Goal: Task Accomplishment & Management: Complete application form

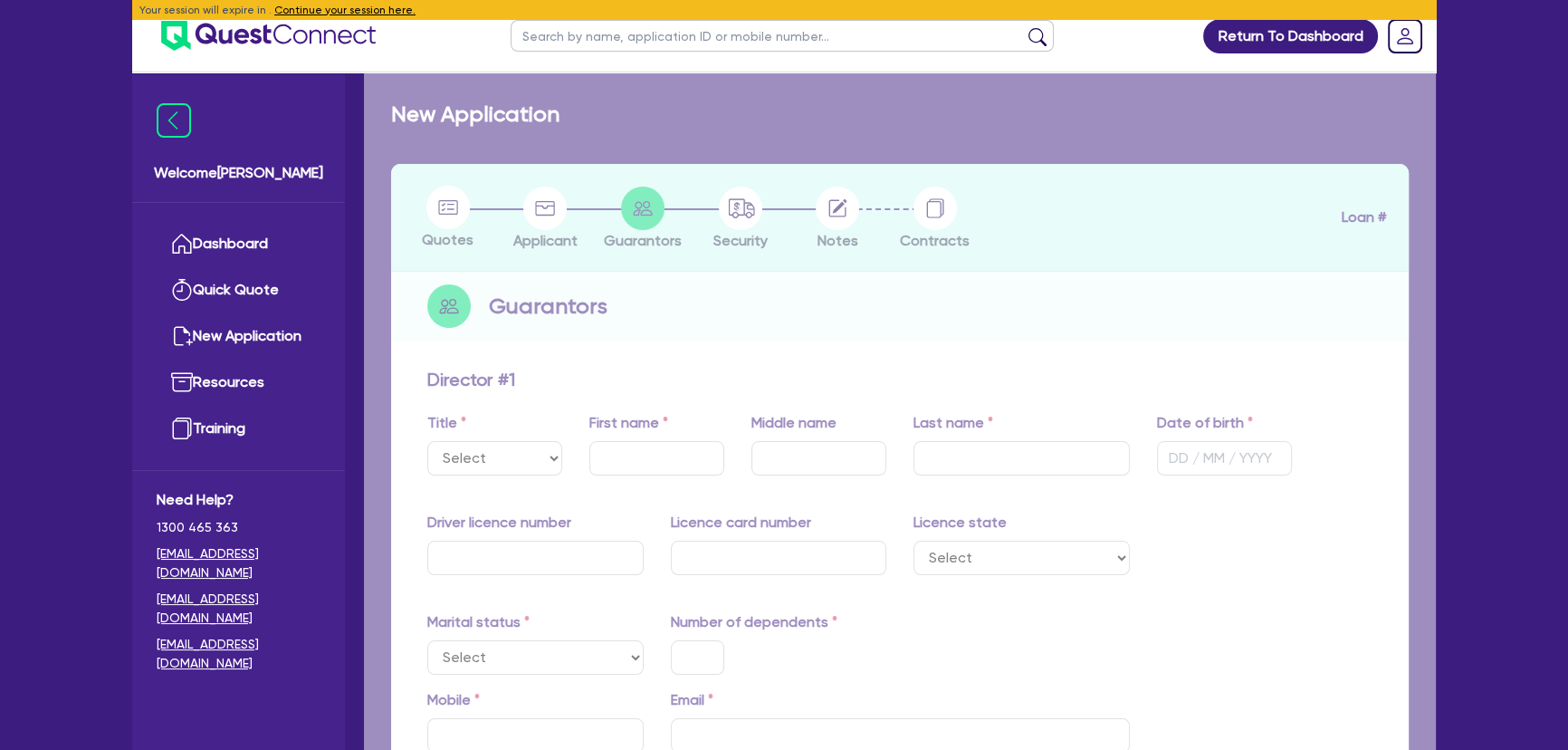
select select "MR"
type input "David"
type input "R"
type input "Grubb"
type input "09/06/1970"
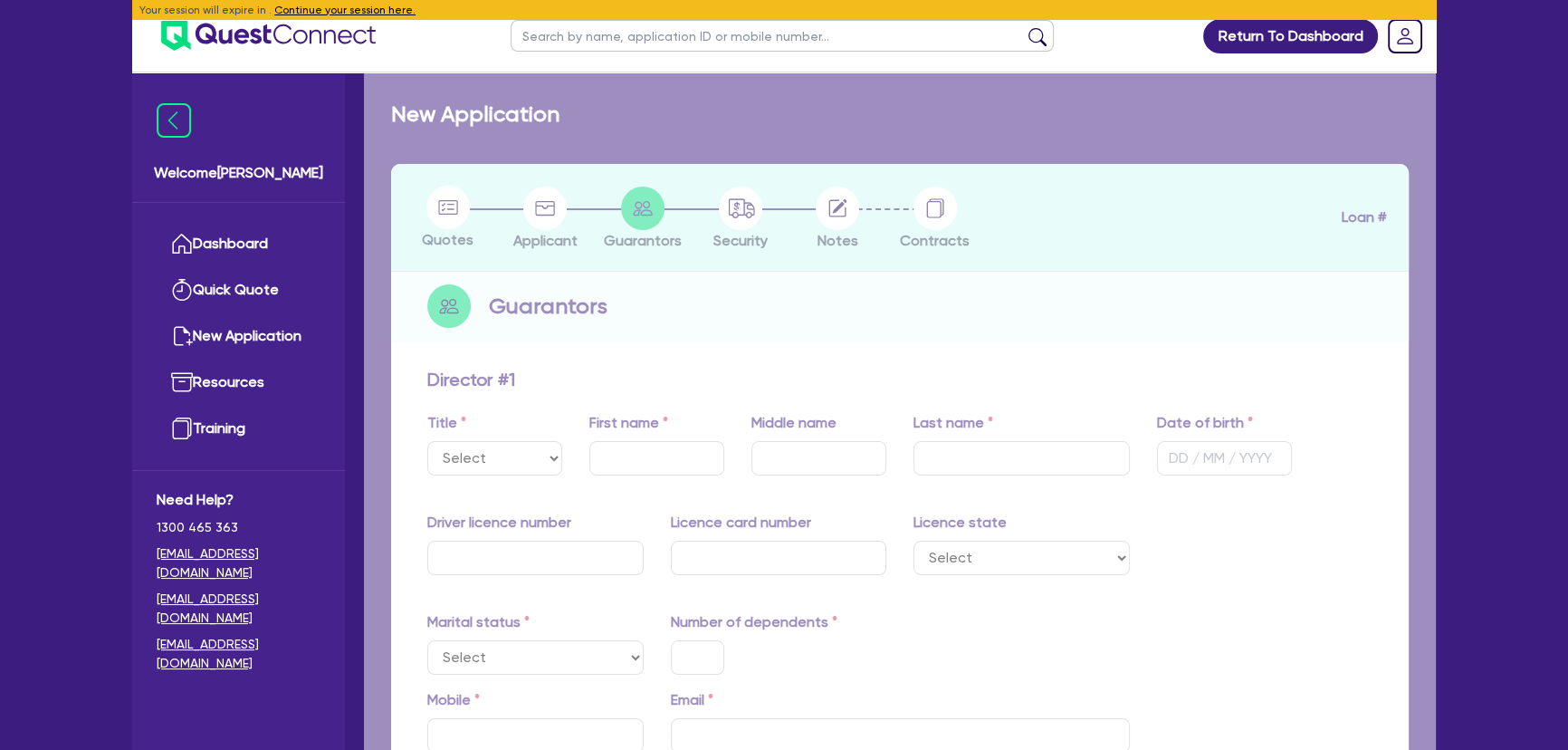
type input "043875739"
type input "P2990119"
select select "VIC"
select select "MARRIED"
type input "1"
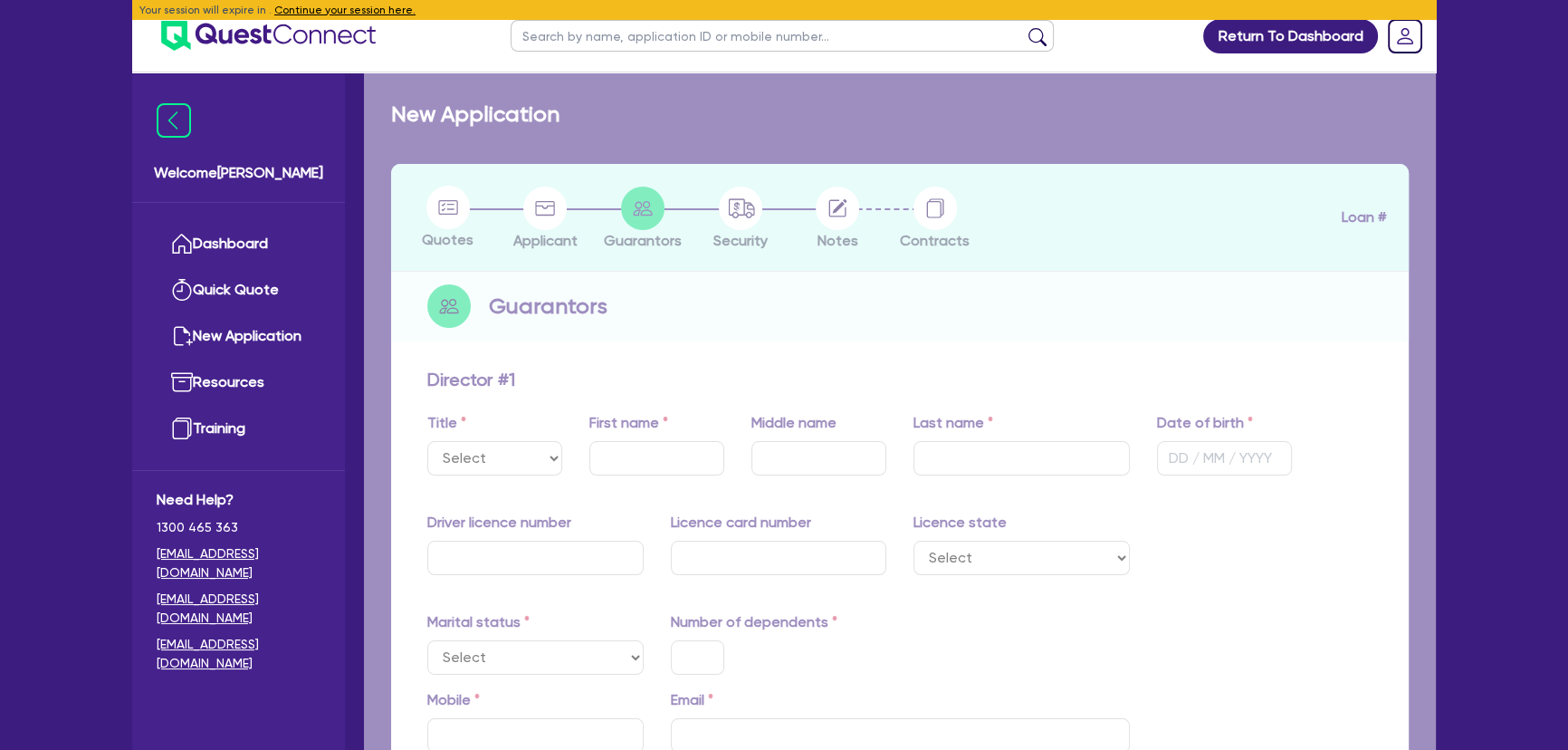
type input "0427 826 956"
type input "david-grubb@outlook.com"
radio input "true"
type input "1 Hopwood Pl Echuca VIC 3564"
select select "PROPERTY"
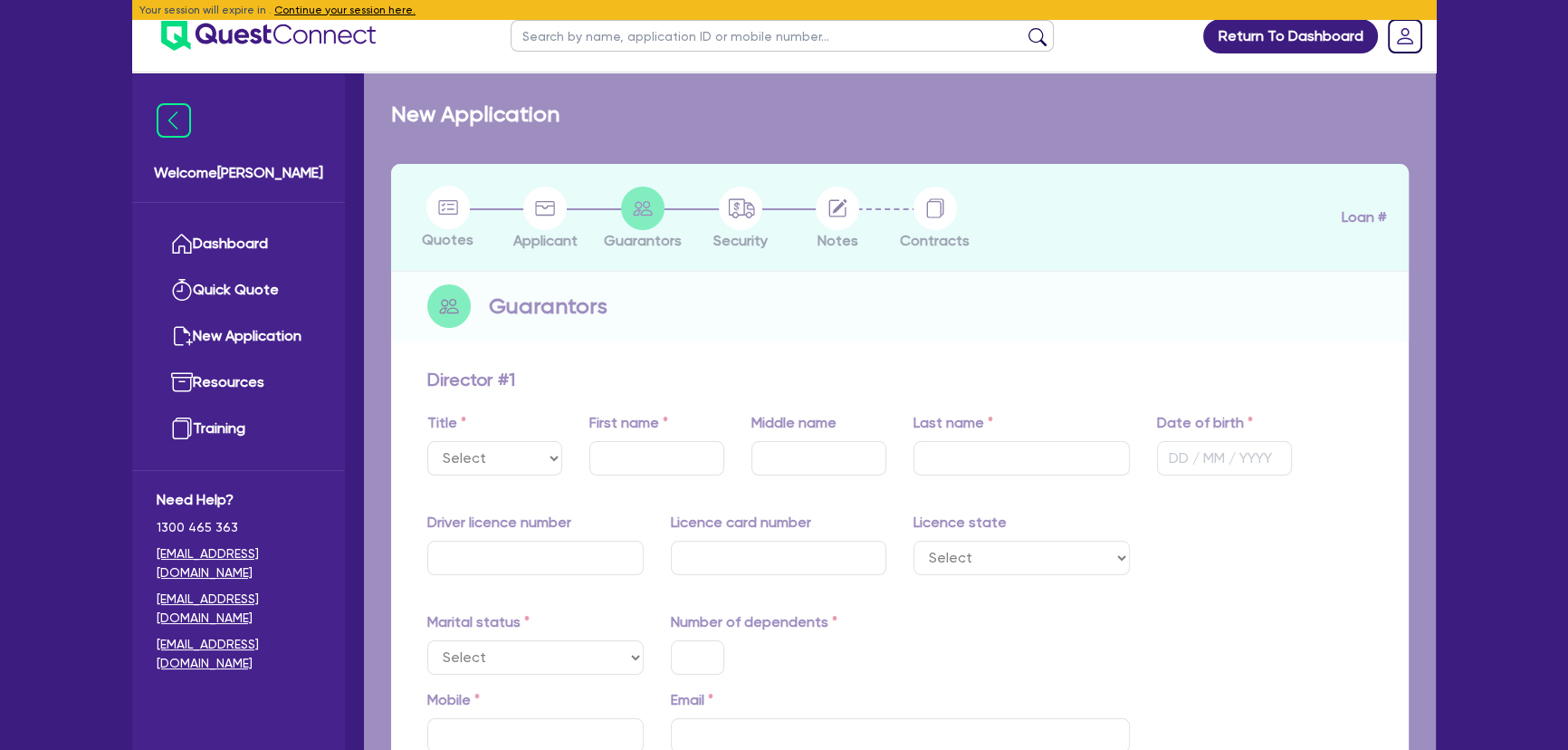
type input "1,700,000"
select select "MORTGAGE"
type input "MA Money"
type input "1,000,000"
type input "4,500"
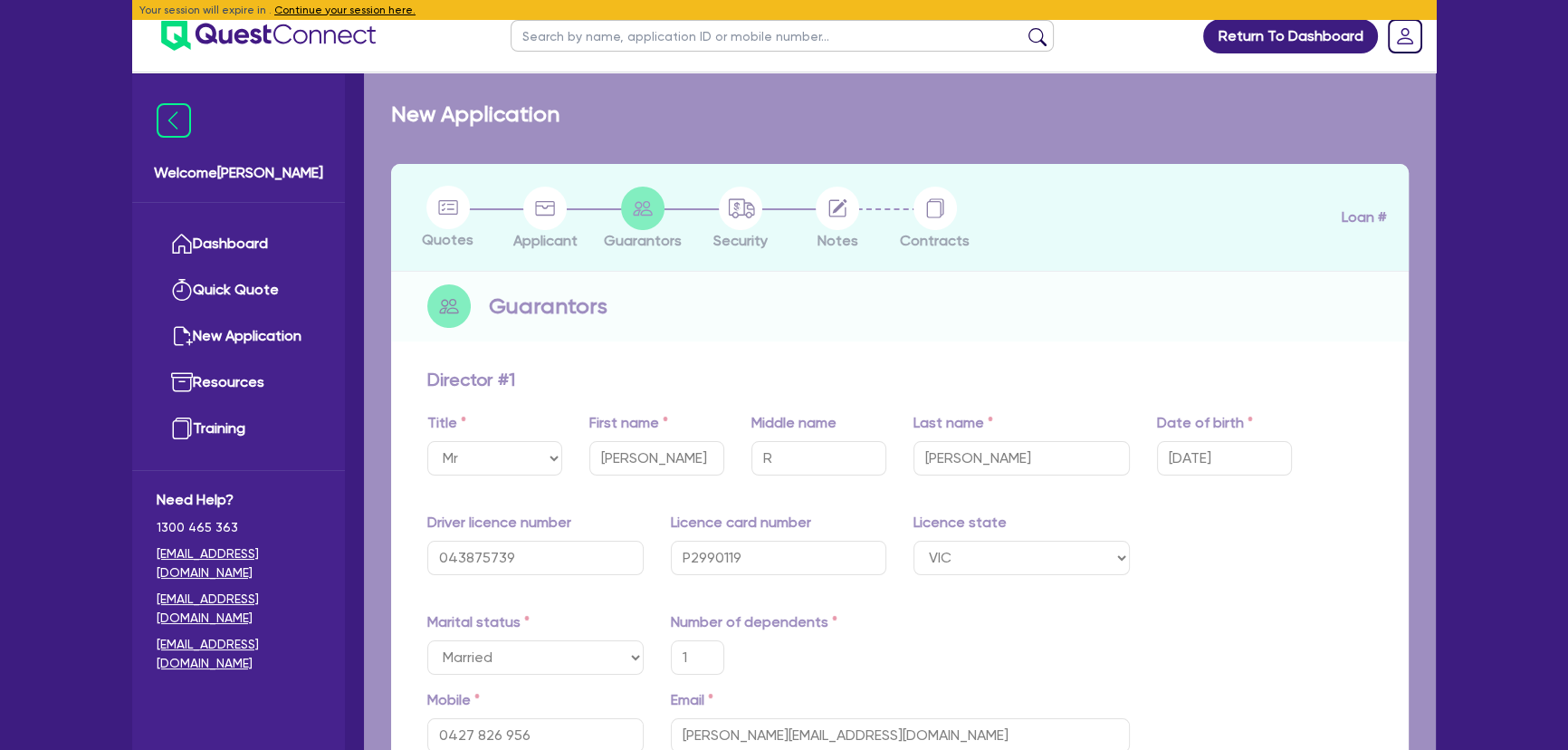
select select "MRS"
select select "VIC"
select select "MARRIED"
select select "CASH"
select select "VEHICLE"
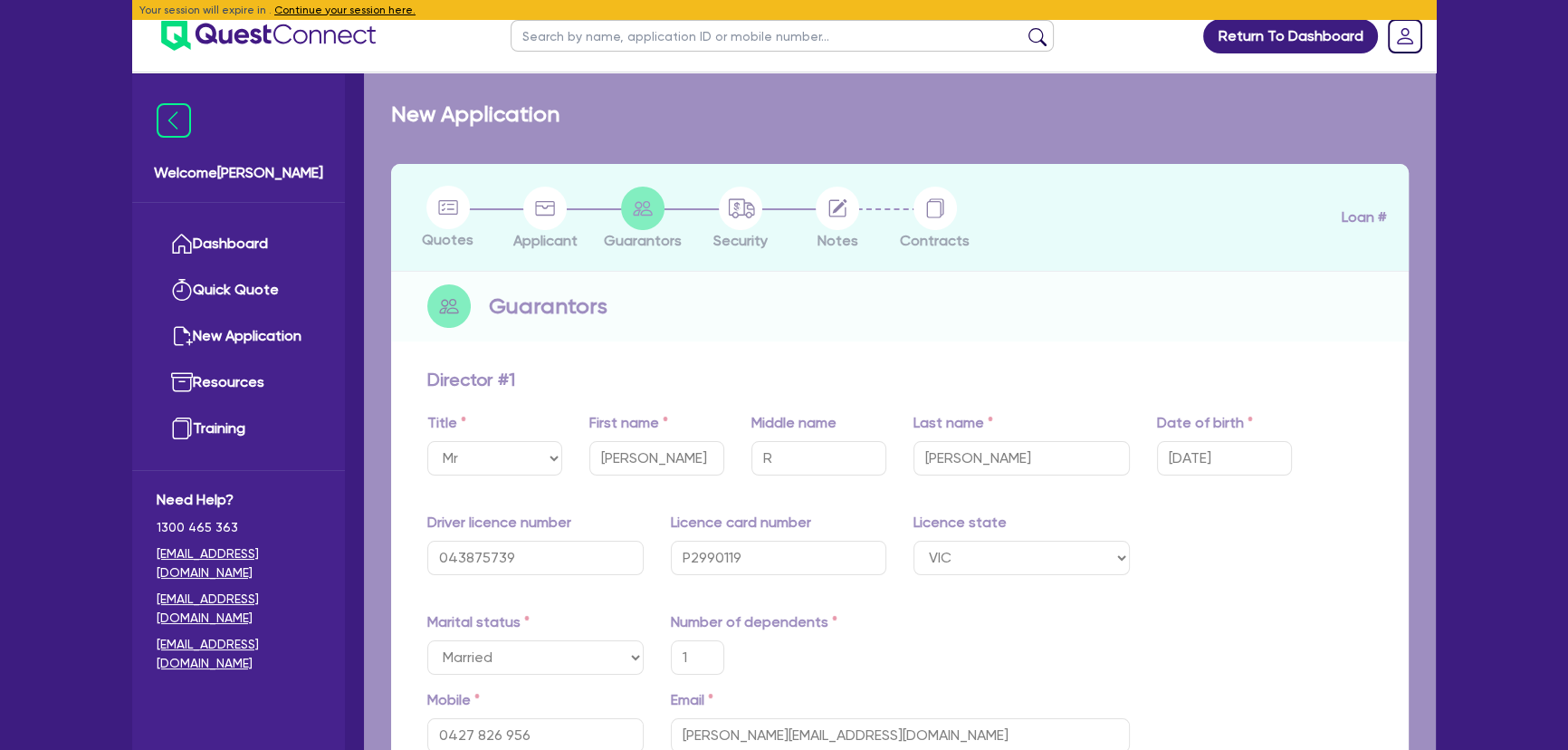
select select "EQUIPMENT"
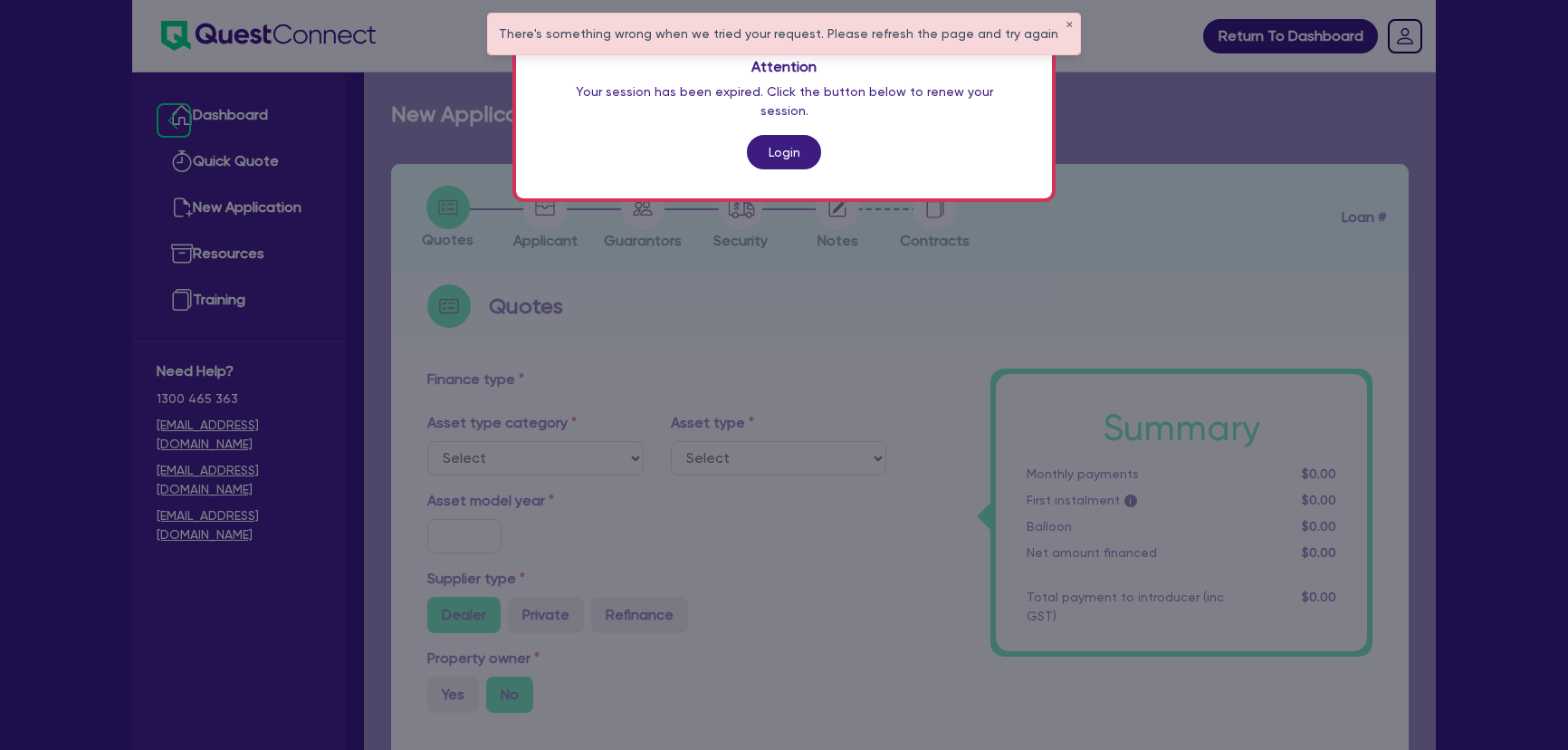
scroll to position [164, 0]
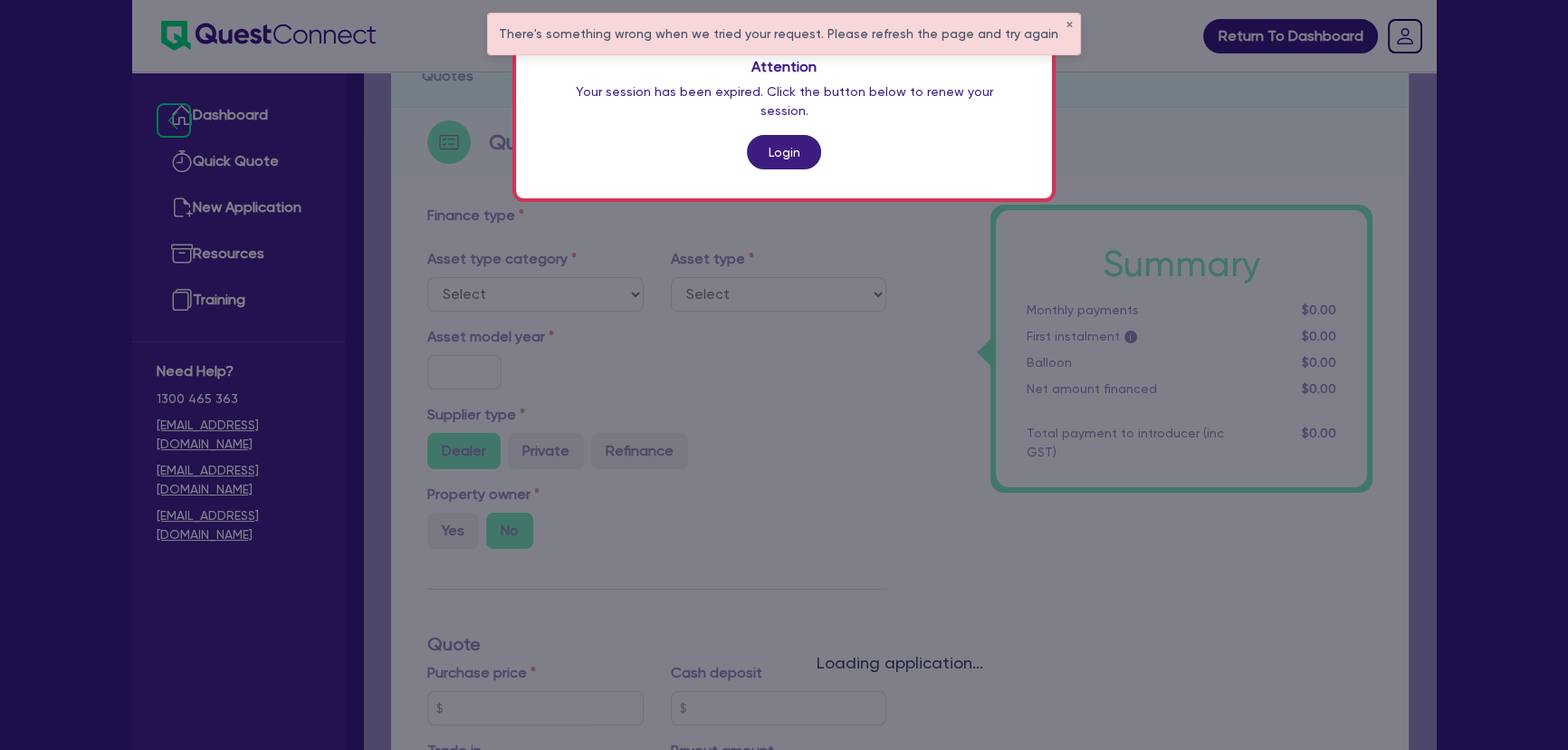
click at [250, 36] on div "Attention Your session has been expired. Click the button below to renew your s…" at bounding box center [784, 375] width 1568 height 750
click at [770, 135] on link "Login" at bounding box center [784, 152] width 74 height 34
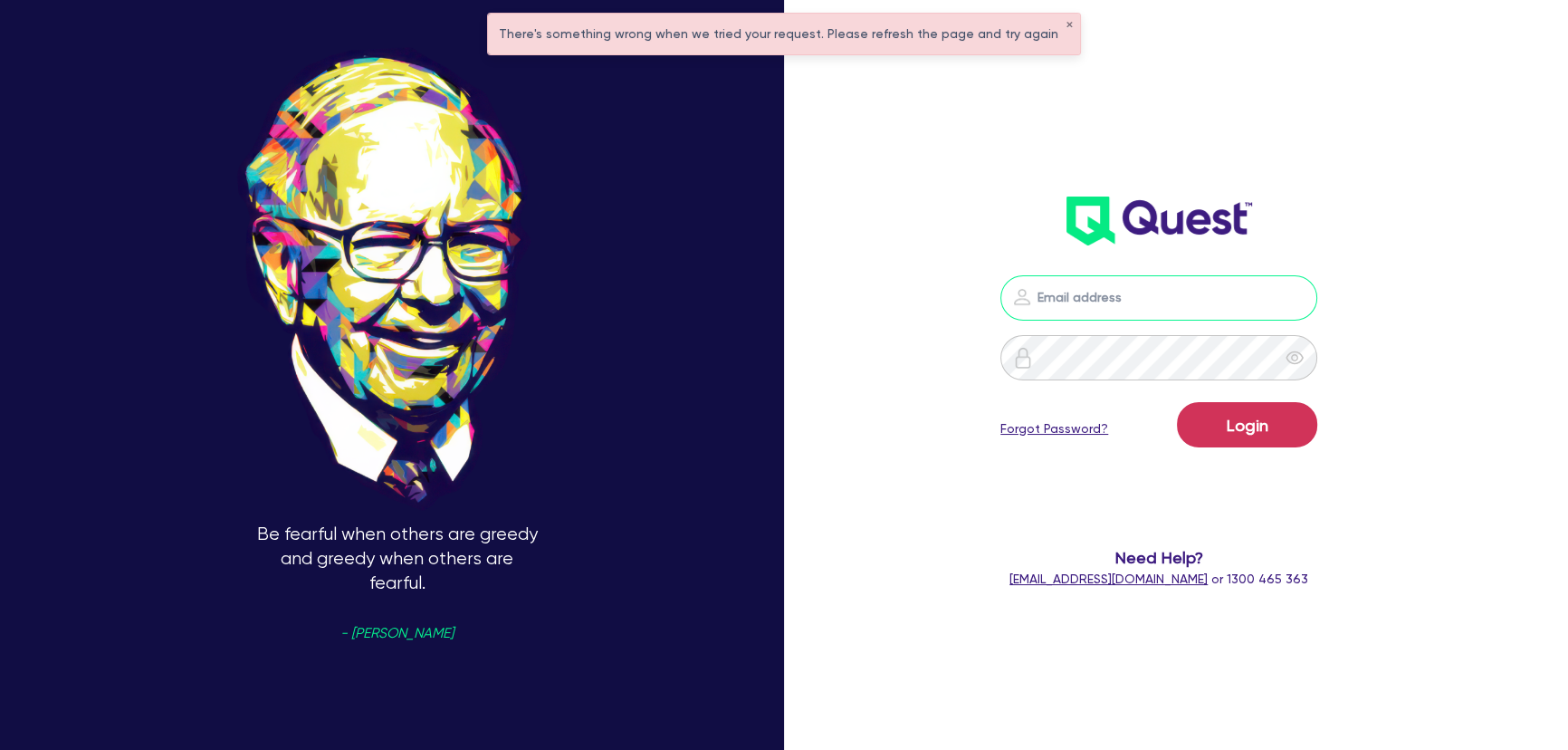
type input "joel.harding@quest.finance"
click at [1249, 430] on button "Login" at bounding box center [1247, 424] width 141 height 45
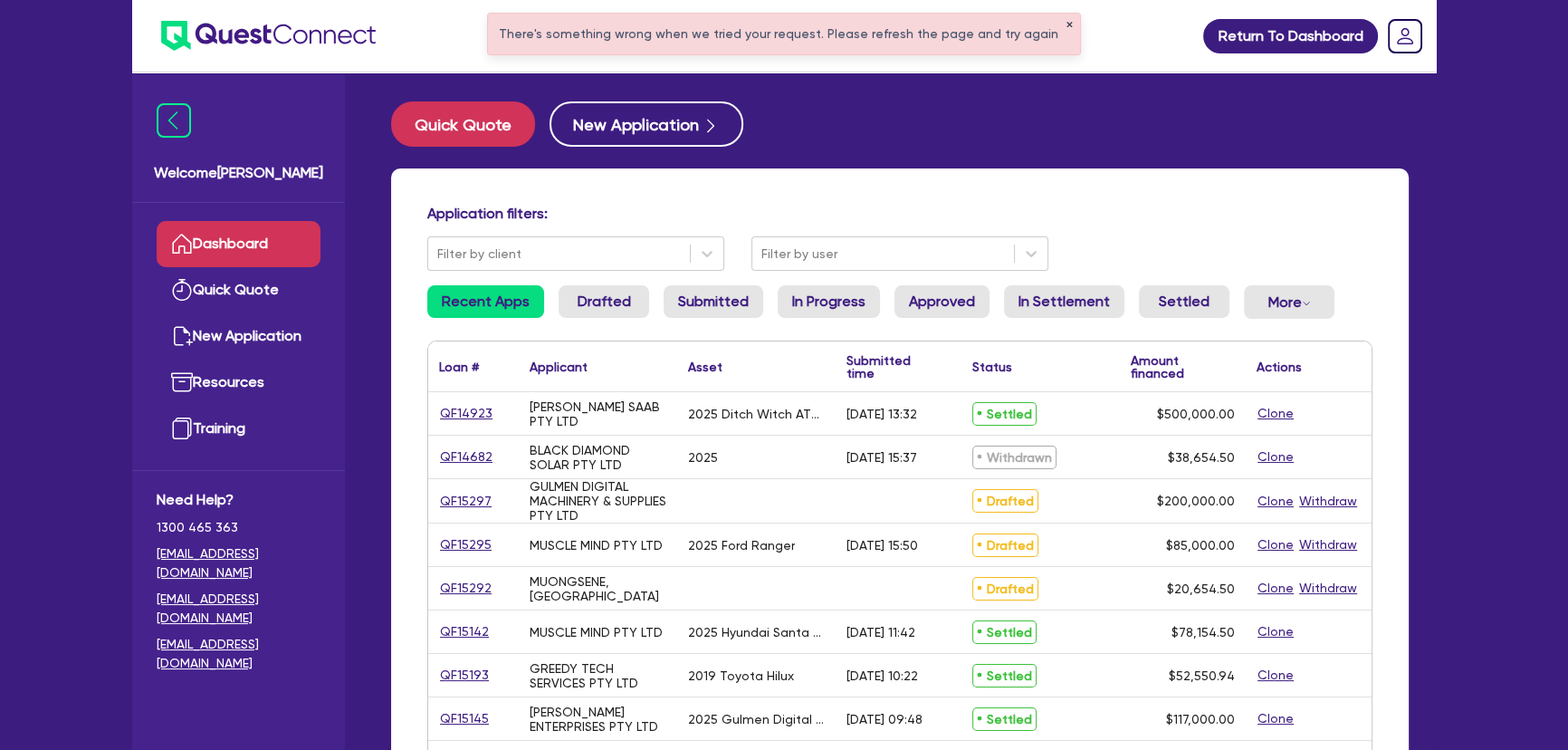
click at [1066, 24] on button "✕" at bounding box center [1068, 24] width 7 height 9
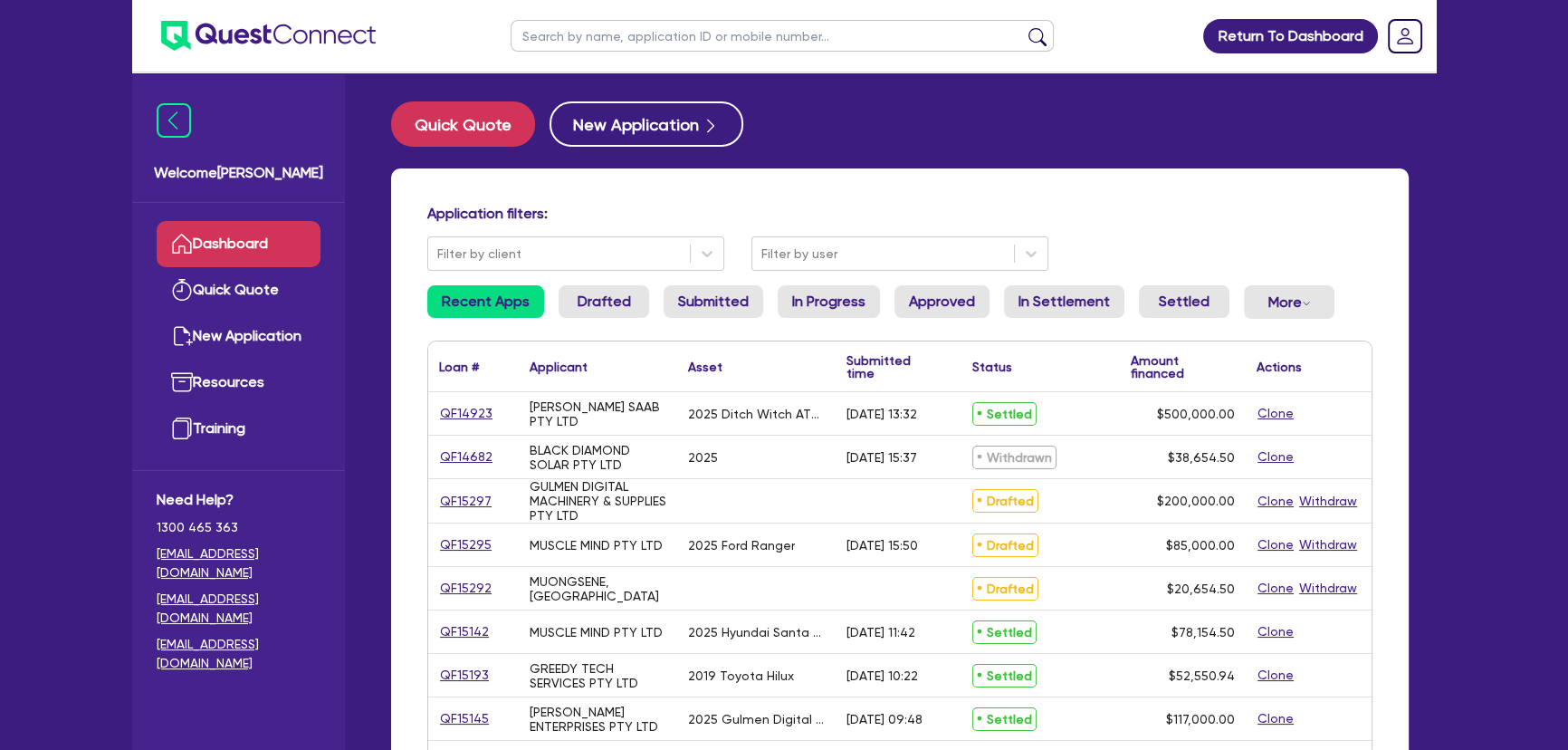
click at [667, 31] on input "text" at bounding box center [782, 35] width 544 height 31
type input "Mohamed"
click at [1023, 27] on button "submit" at bounding box center [1037, 40] width 29 height 25
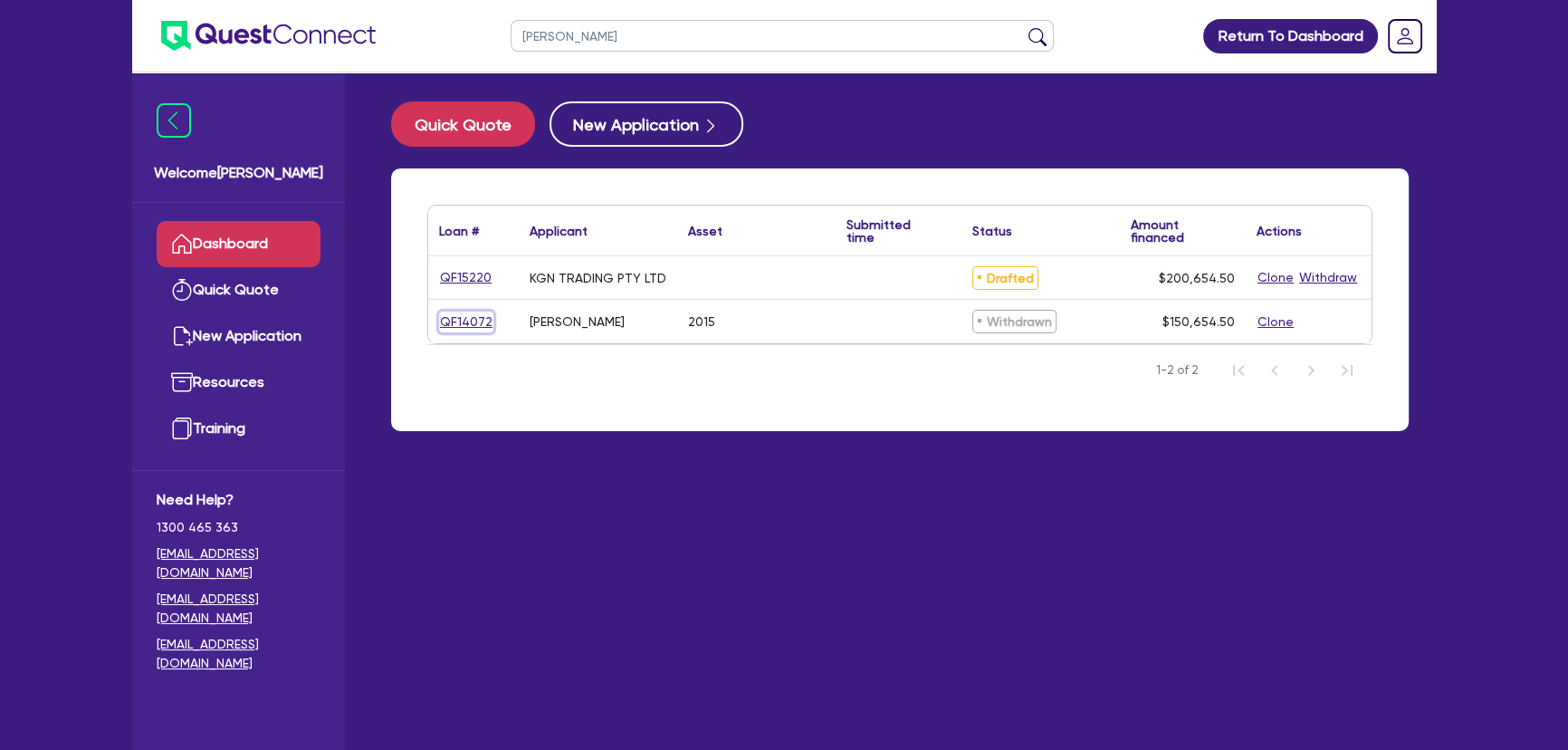
click at [480, 321] on link "QF14072" at bounding box center [466, 321] width 55 height 21
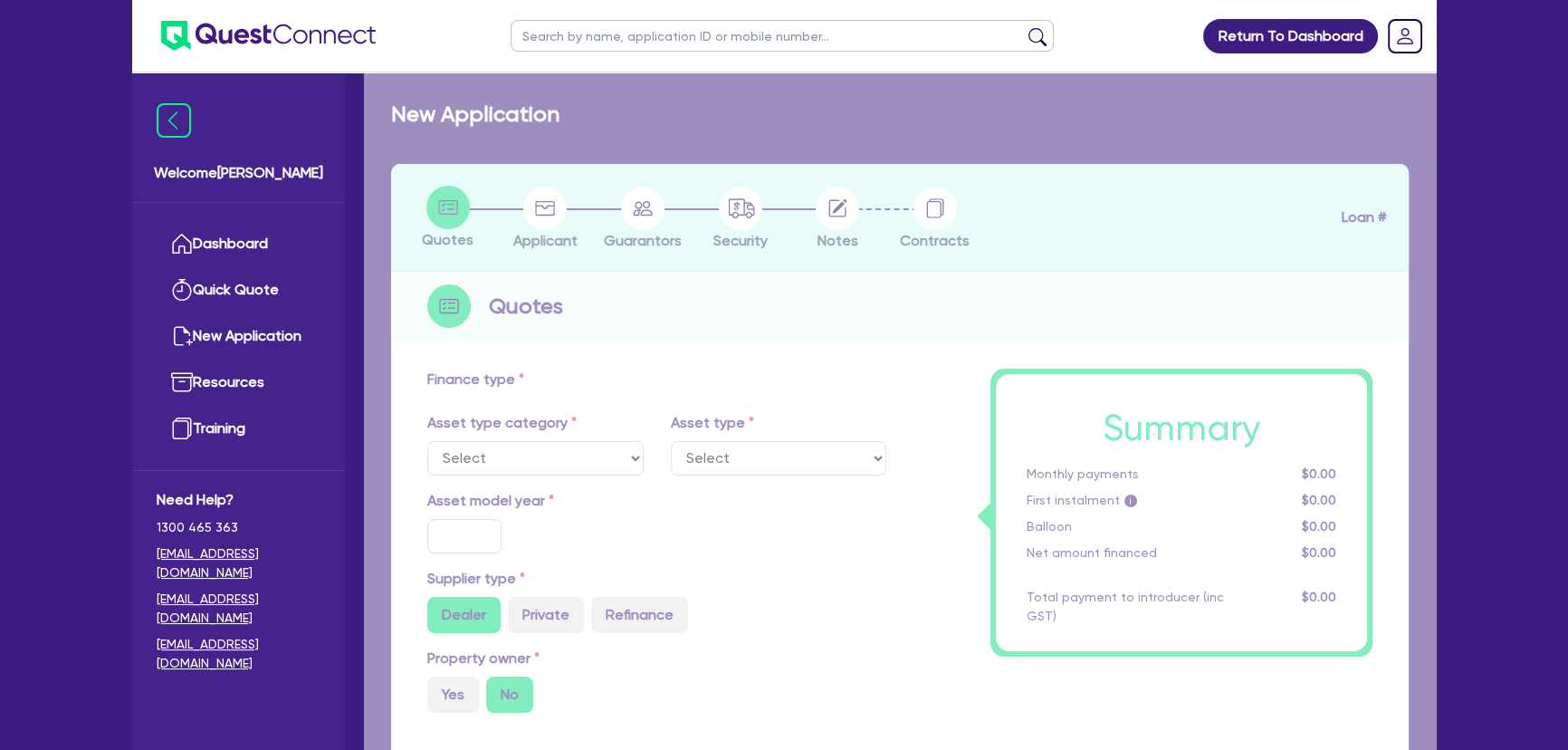
select select "PRIMARY_ASSETS"
type input "2015"
radio input "false"
radio input "true"
type input "150,000"
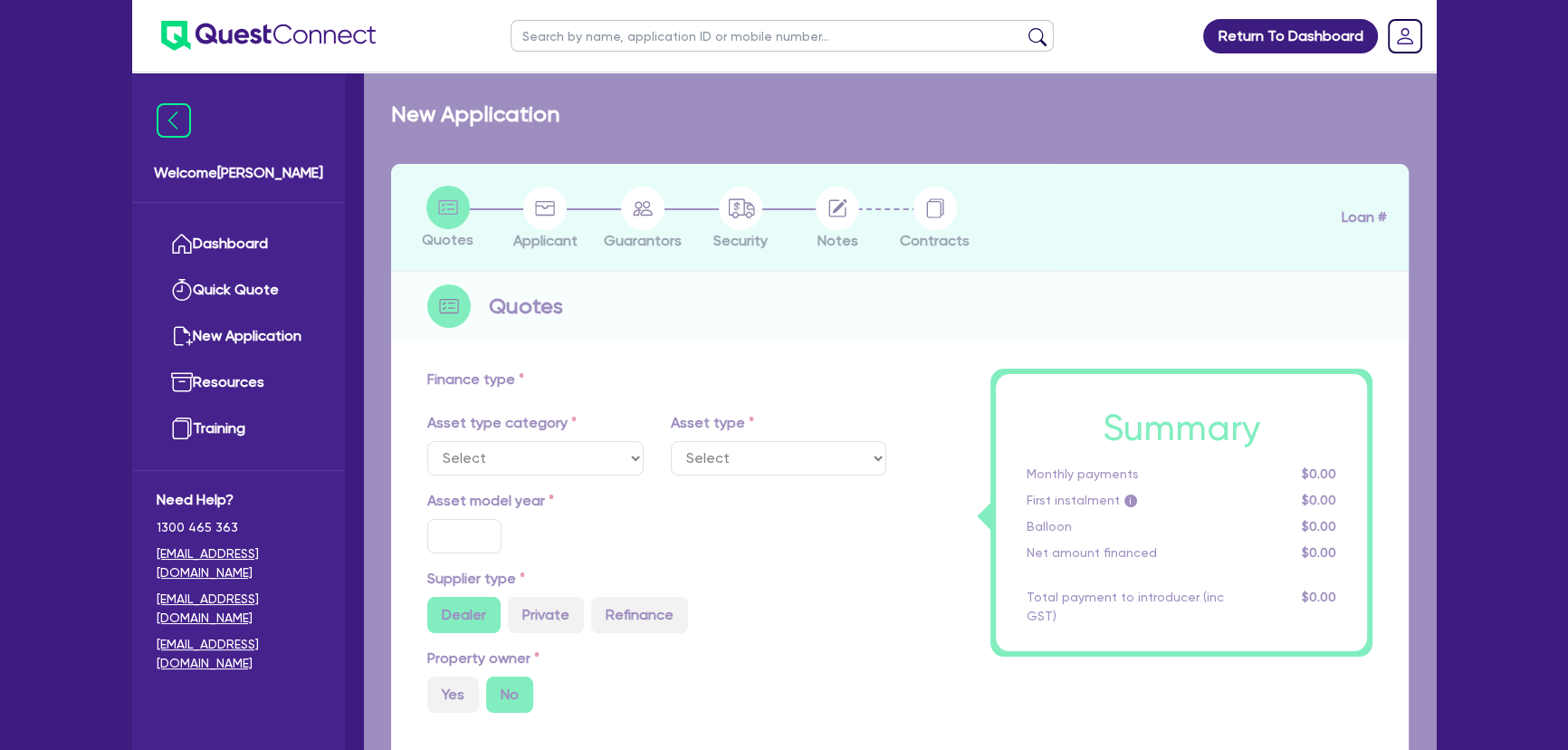
type input "6"
type input "9,039.27"
type input "8"
select select "HEAVY_TRUCKS"
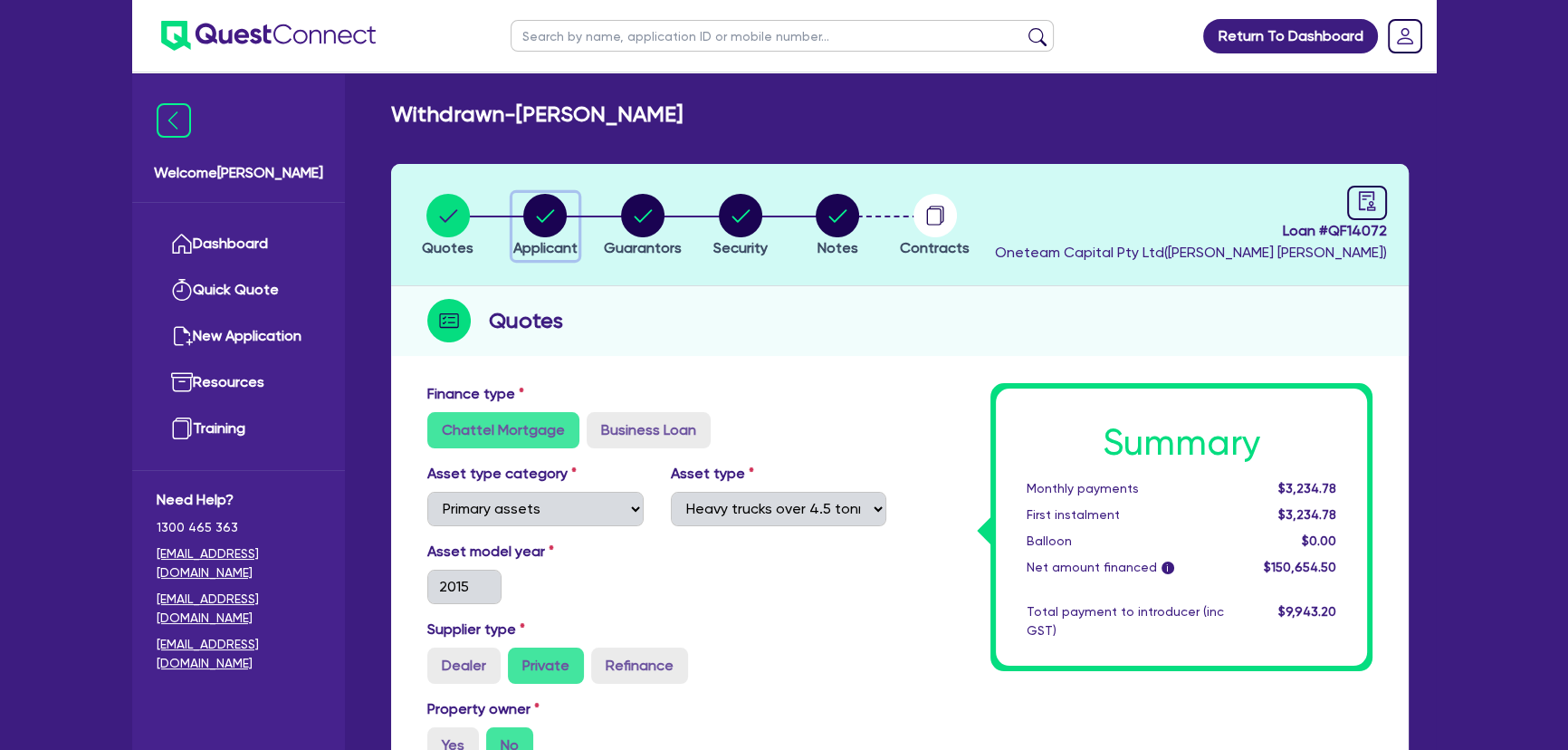
drag, startPoint x: 537, startPoint y: 231, endPoint x: 561, endPoint y: 231, distance: 24.0
click at [538, 231] on circle "button" at bounding box center [544, 215] width 43 height 43
select select "SOLE_TRADER"
select select "TRANSPORT_WAREHOUSING"
select select "POSTAL_DELIVERY"
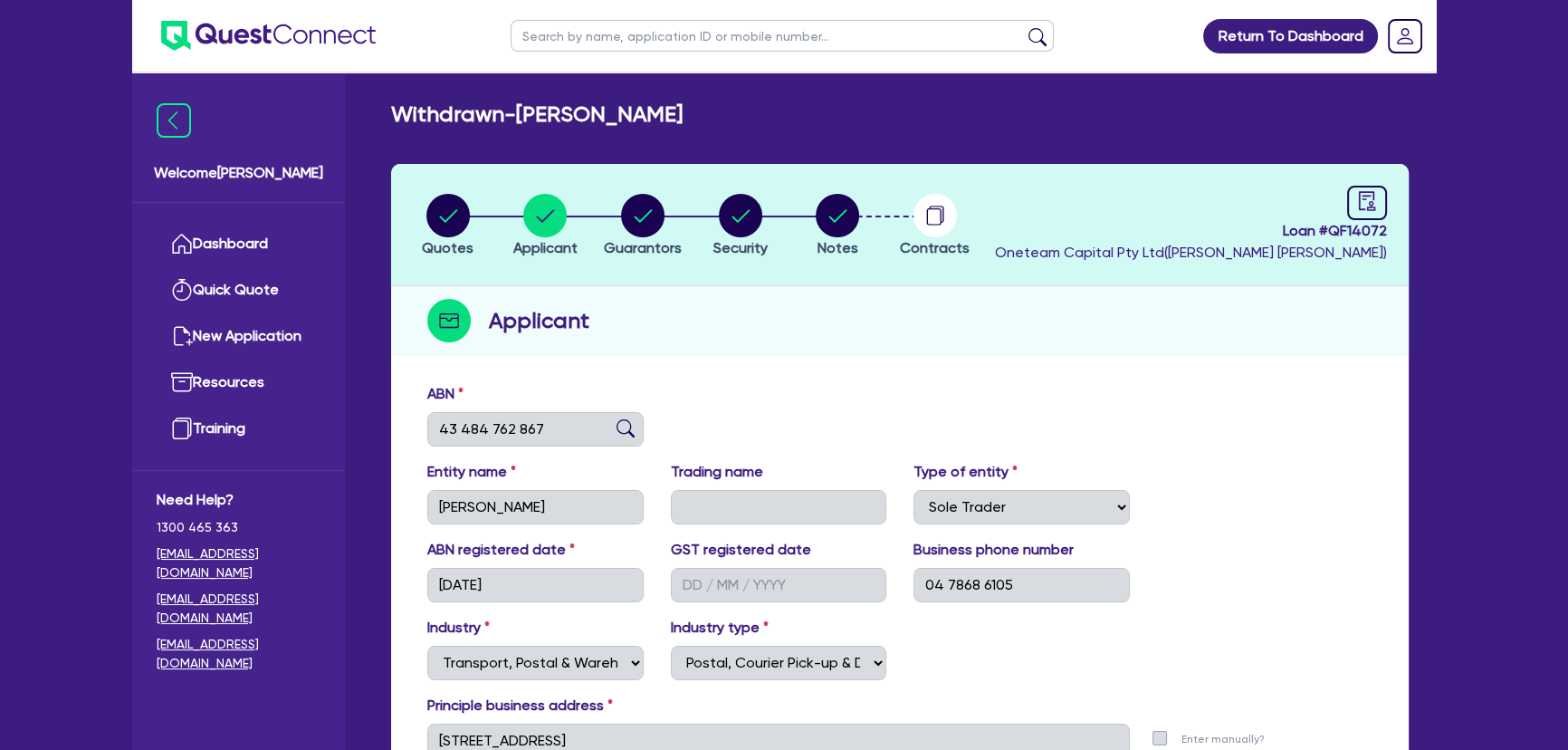
click at [1345, 201] on div "Loan # QF14072 Oneteam Capital Pty Ltd ( Joel Harding )" at bounding box center [1191, 225] width 392 height 78
click at [1362, 201] on icon "audit" at bounding box center [1367, 200] width 20 height 20
select select "WITHDRAWN_BY_INTRODUCER"
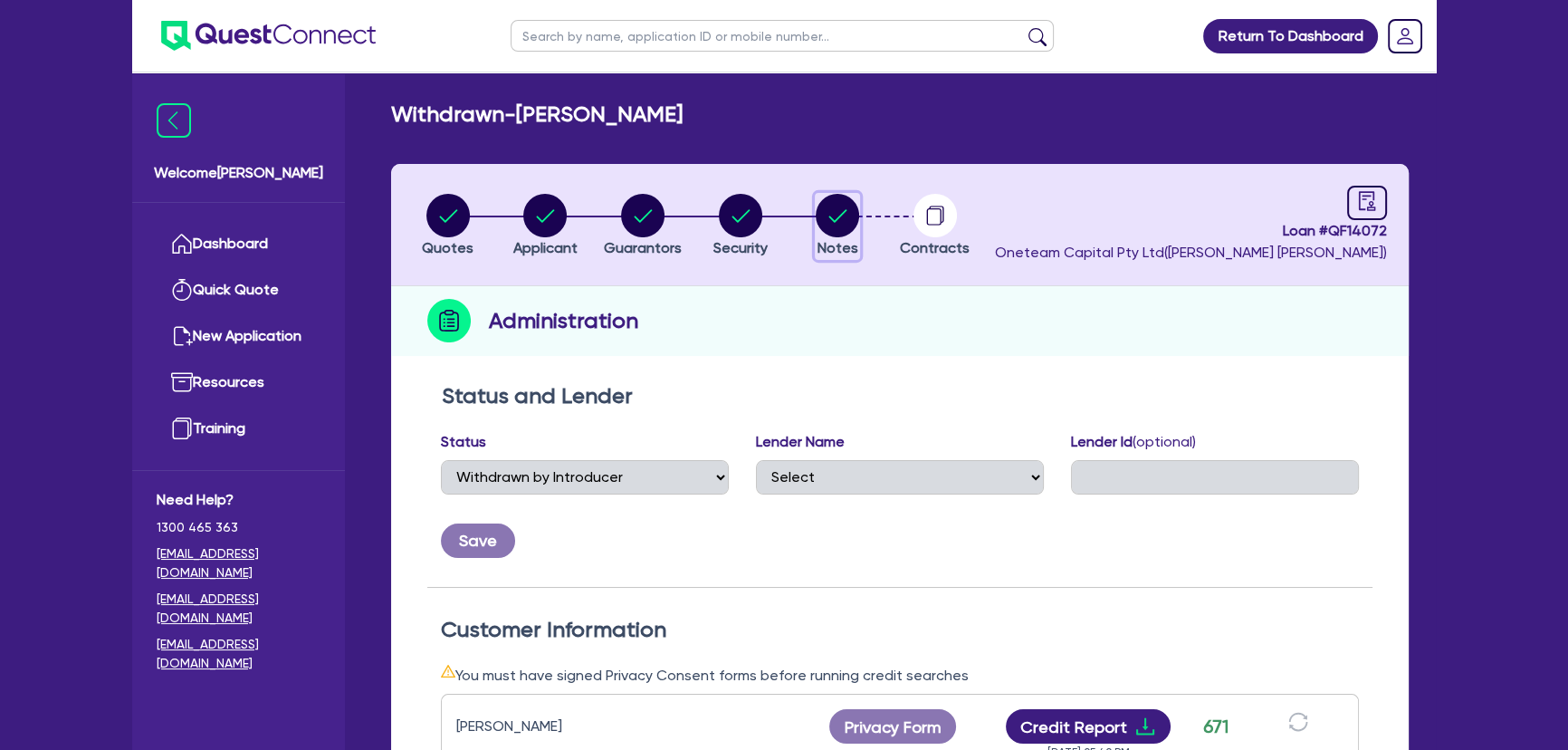
click at [841, 205] on circle "button" at bounding box center [837, 215] width 43 height 43
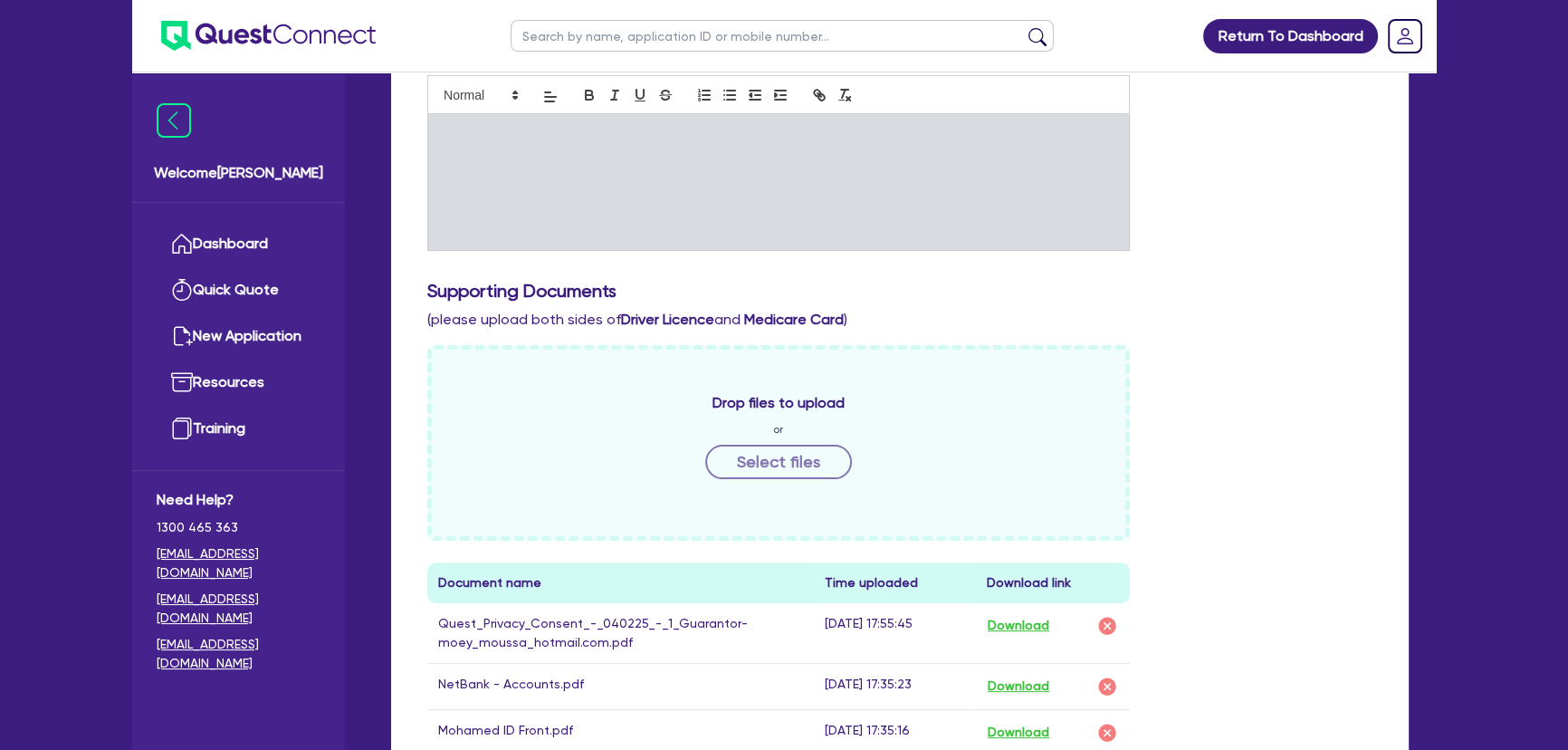
scroll to position [740, 0]
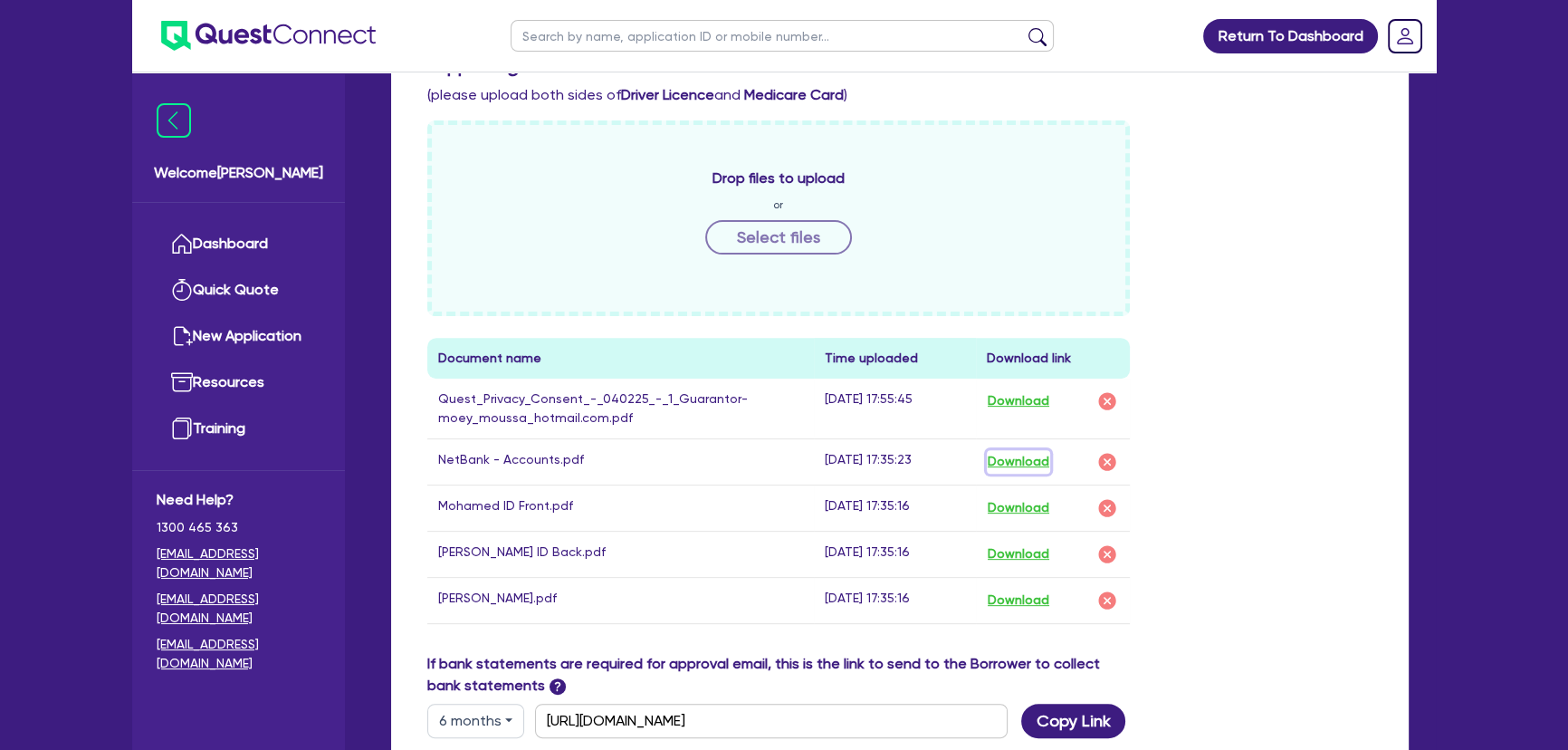
click at [1048, 458] on button "Download" at bounding box center [1018, 462] width 64 height 23
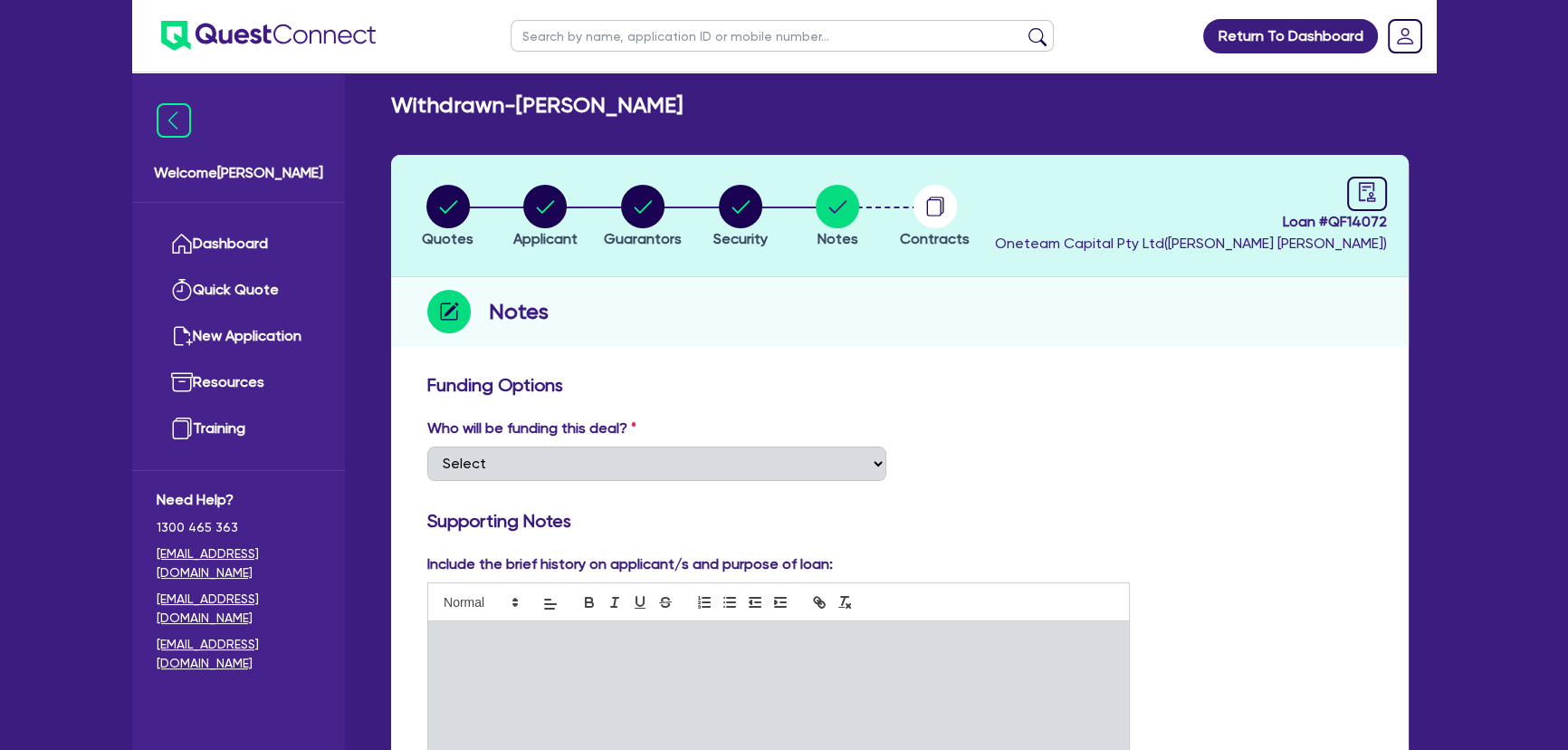
scroll to position [0, 0]
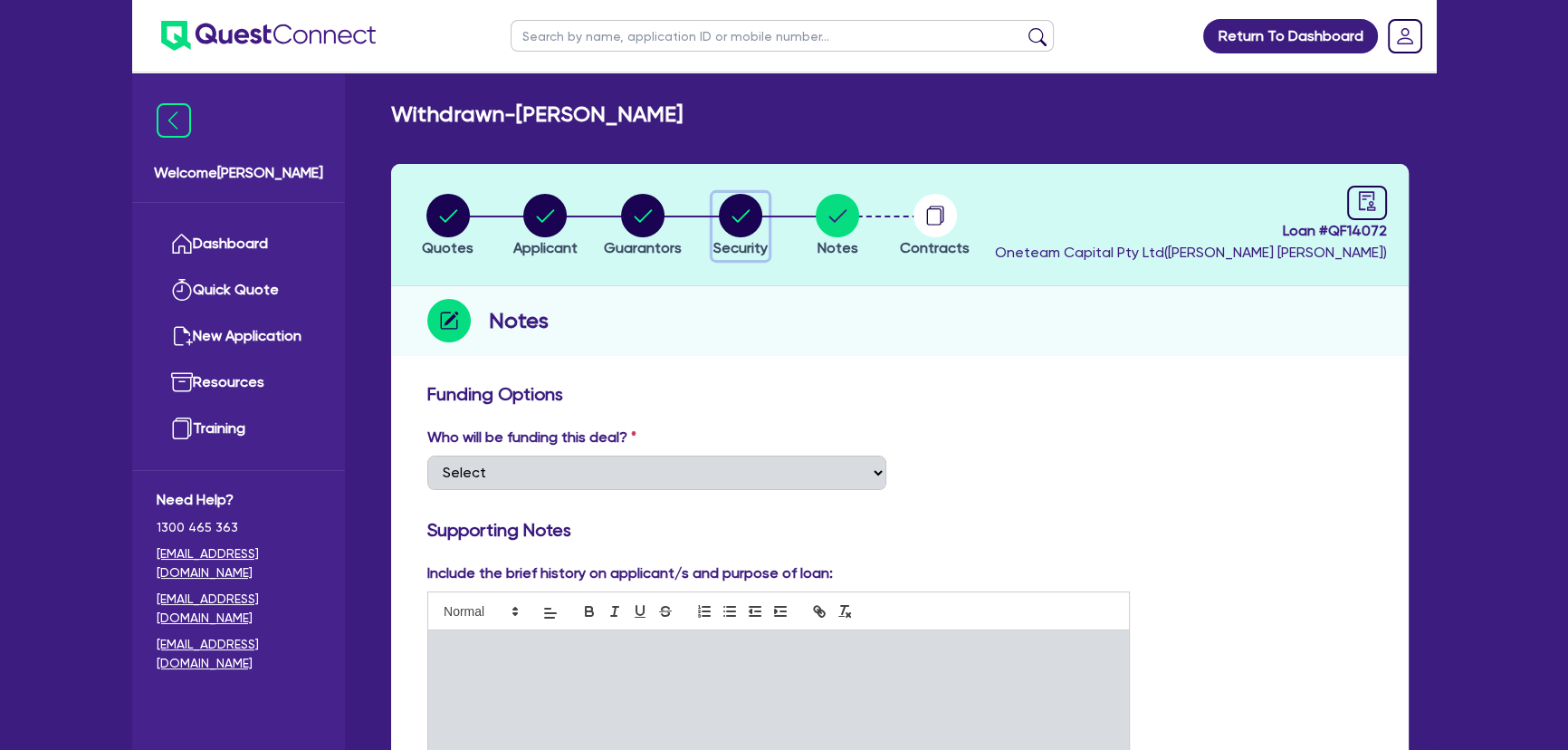
click at [744, 243] on span "Security" at bounding box center [741, 247] width 55 height 18
select select "PRIMARY_ASSETS"
select select "HEAVY_TRUCKS"
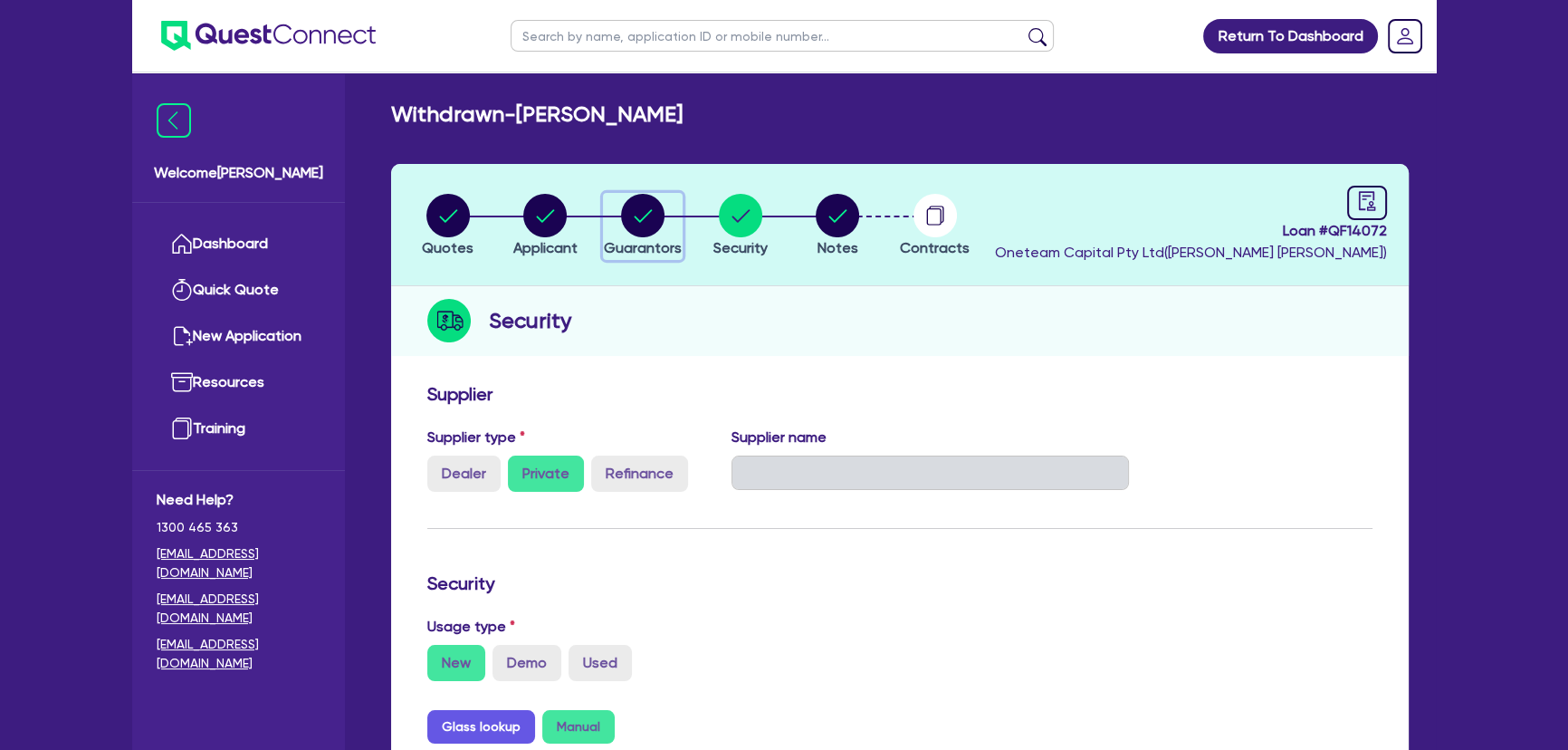
click at [637, 208] on circle "button" at bounding box center [642, 215] width 43 height 43
select select "MR"
select select "NSW"
select select "SINGLE"
select select "CASH"
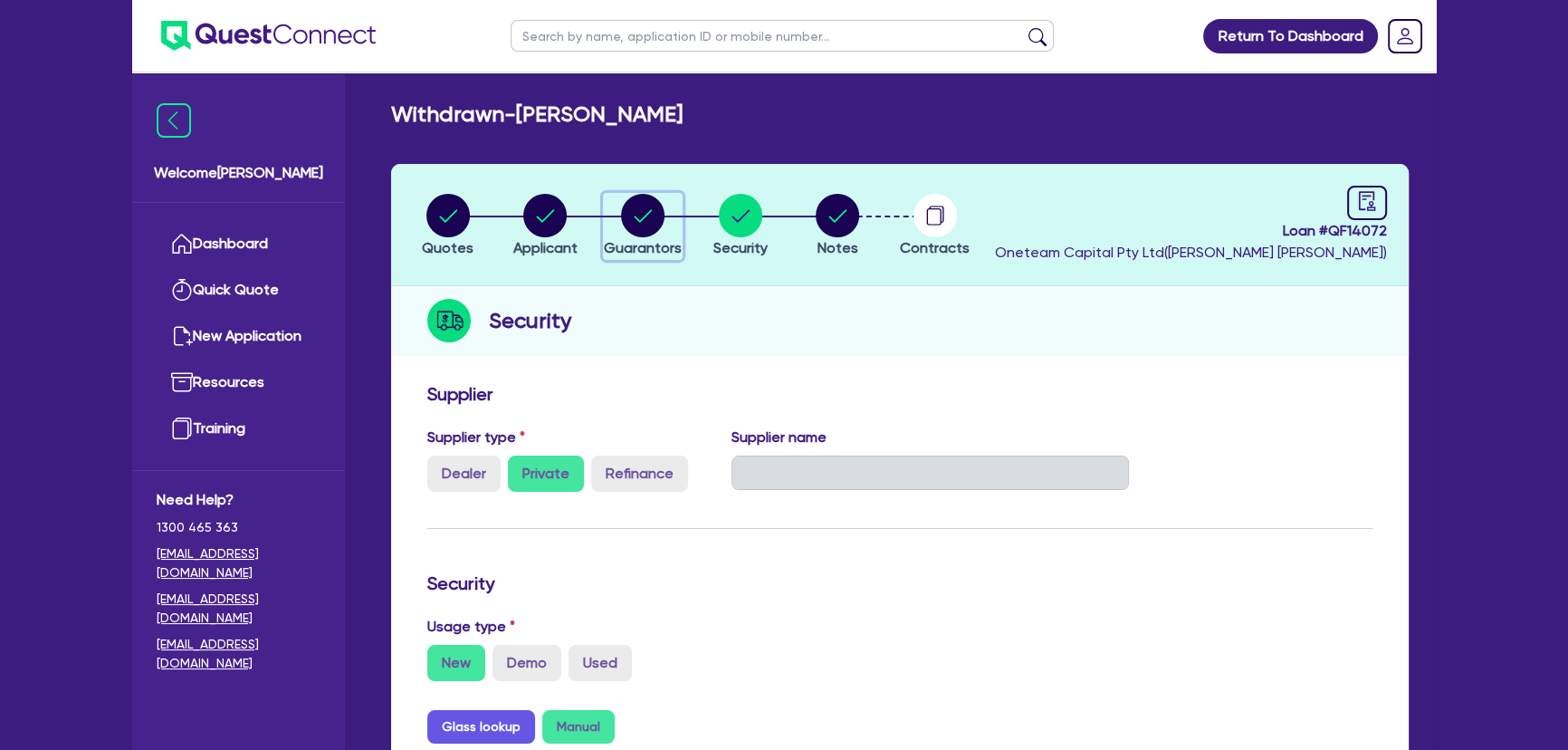
select select "VEHICLE"
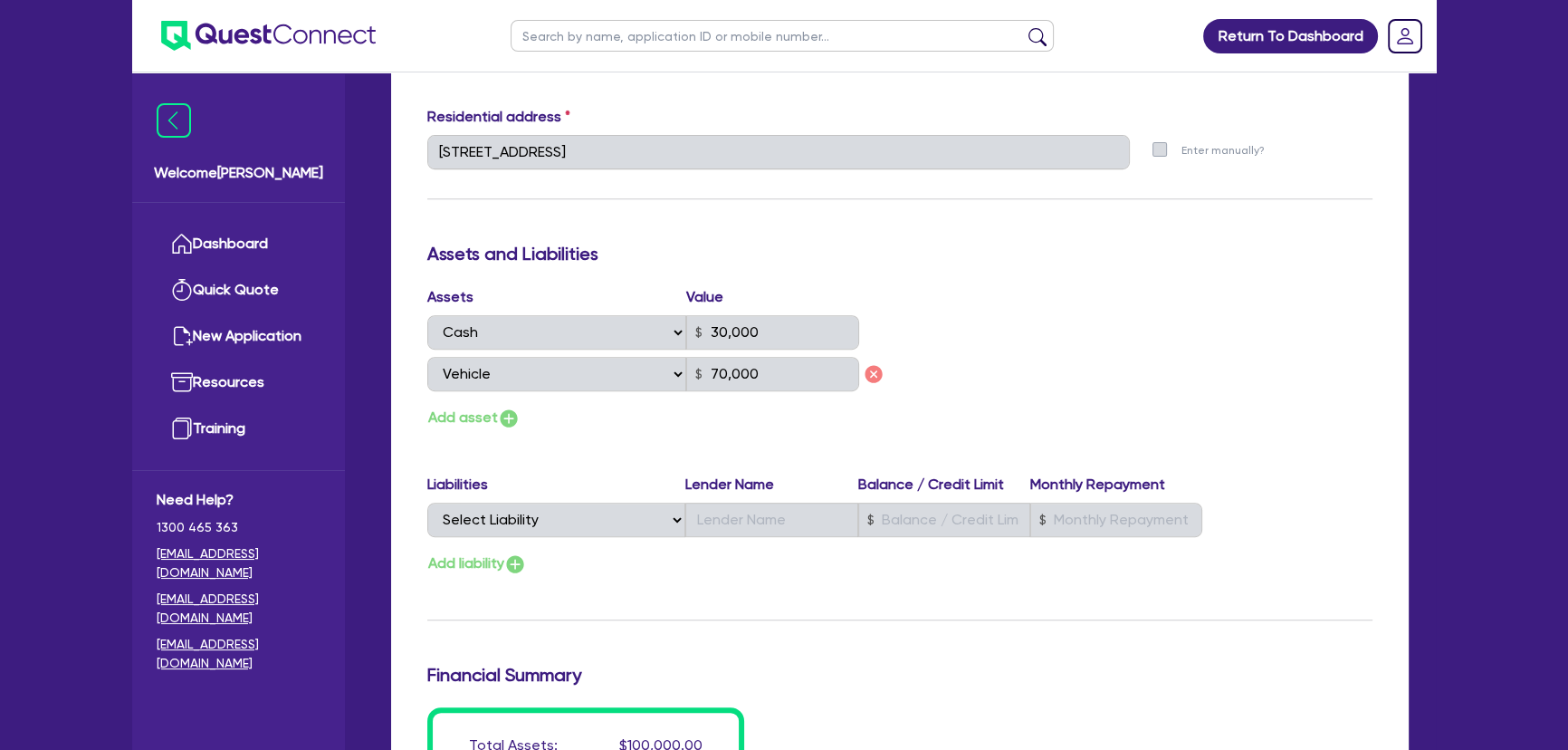
scroll to position [905, 0]
click at [824, 685] on h3 "Financial Summary" at bounding box center [899, 677] width 945 height 22
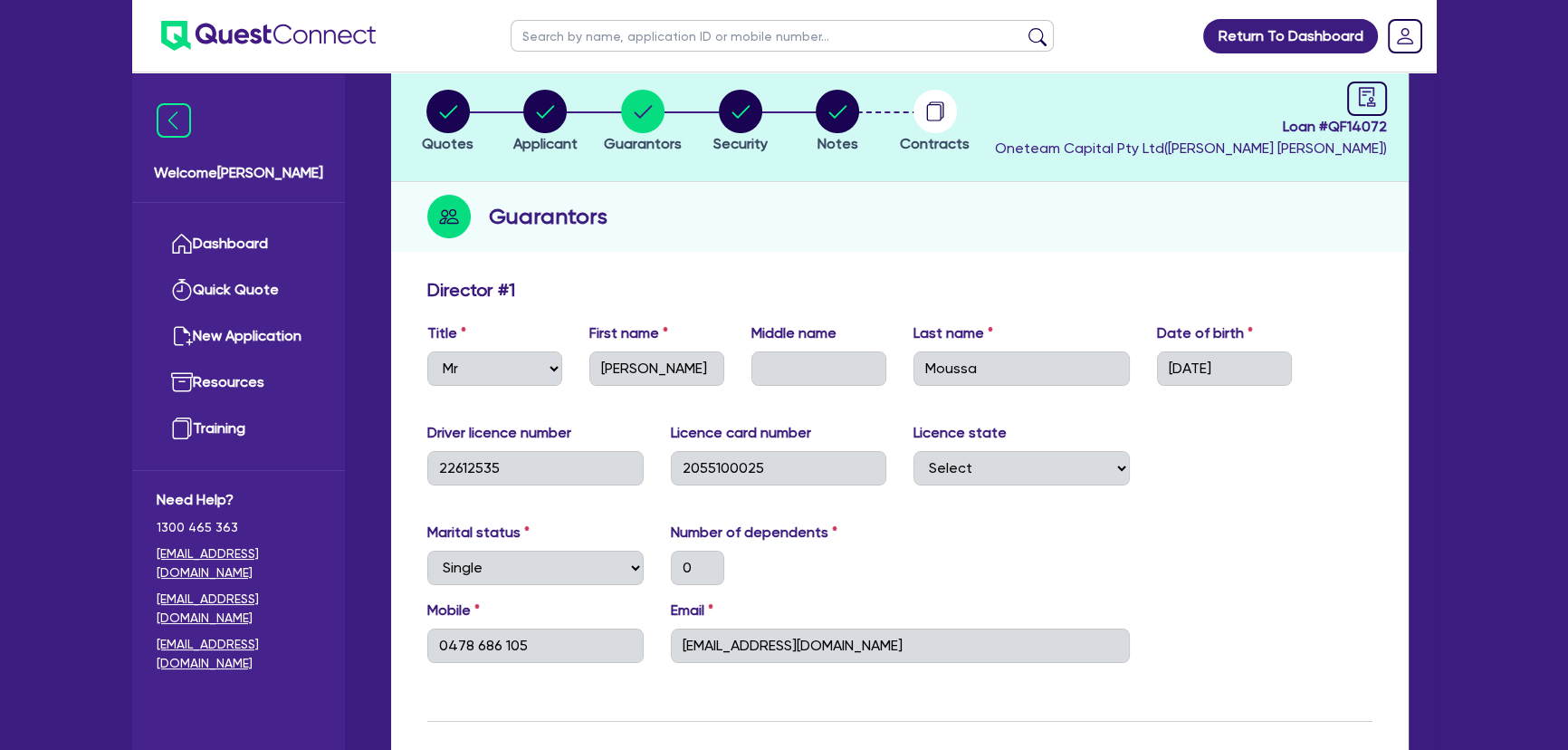
scroll to position [0, 0]
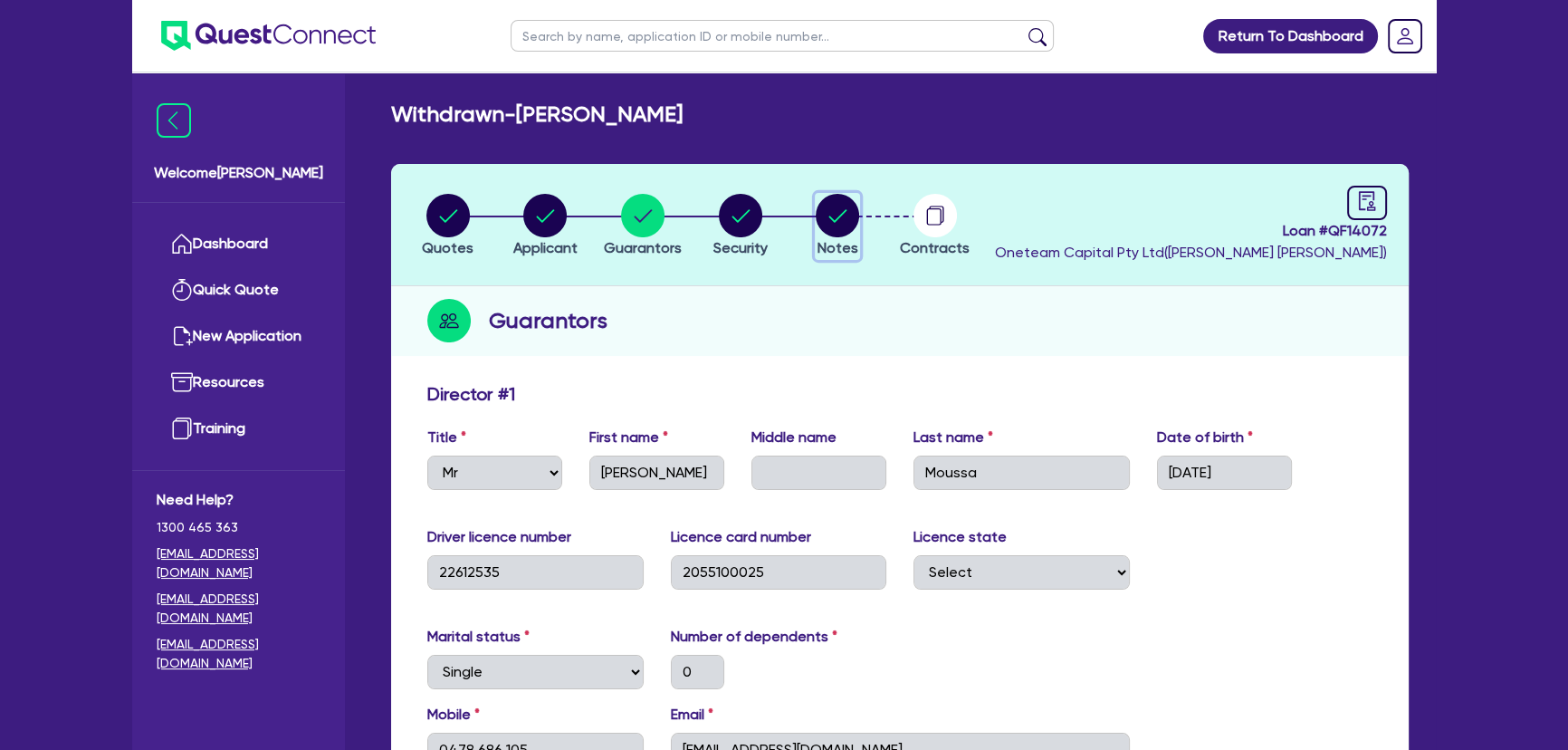
click at [842, 201] on circle "button" at bounding box center [837, 215] width 43 height 43
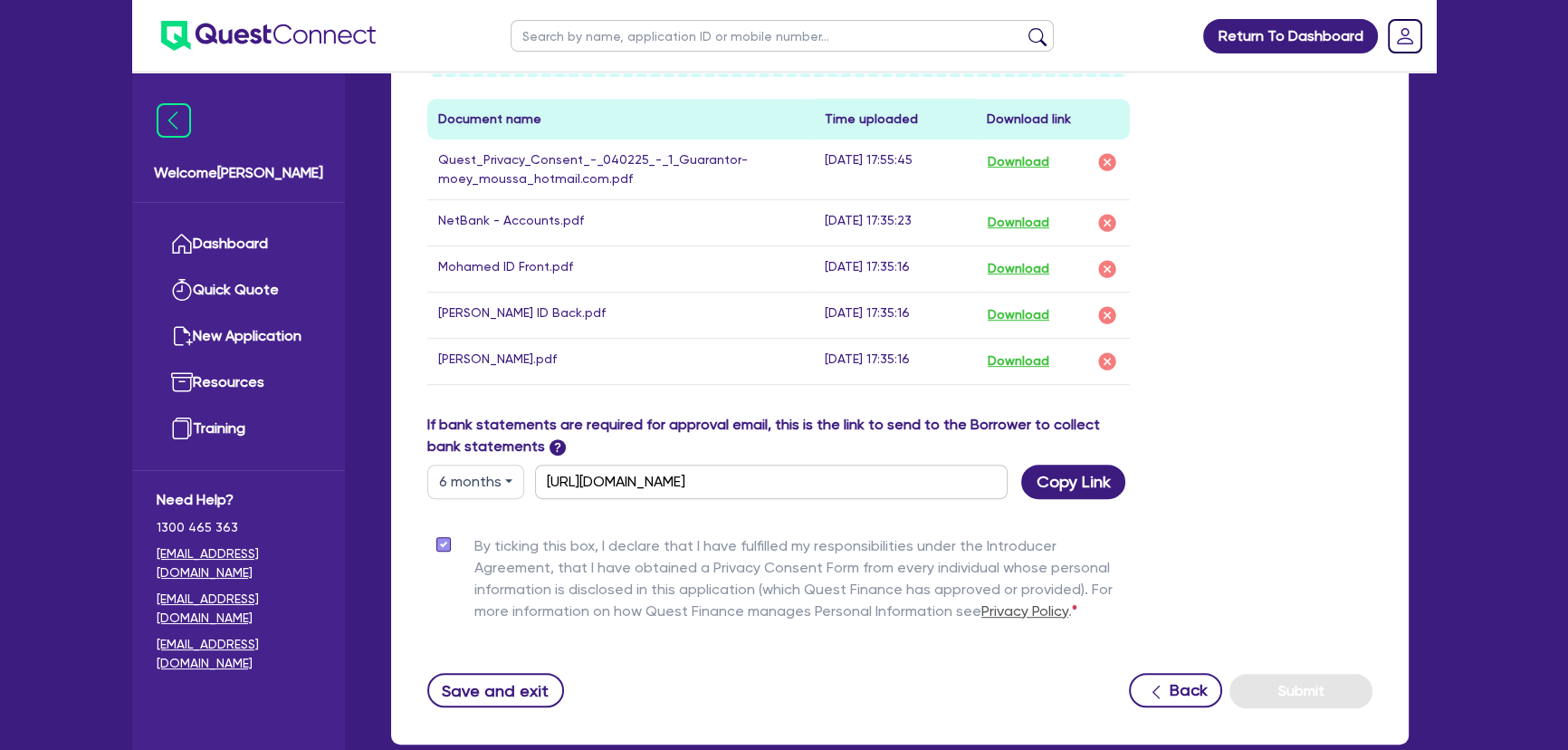
scroll to position [1081, 0]
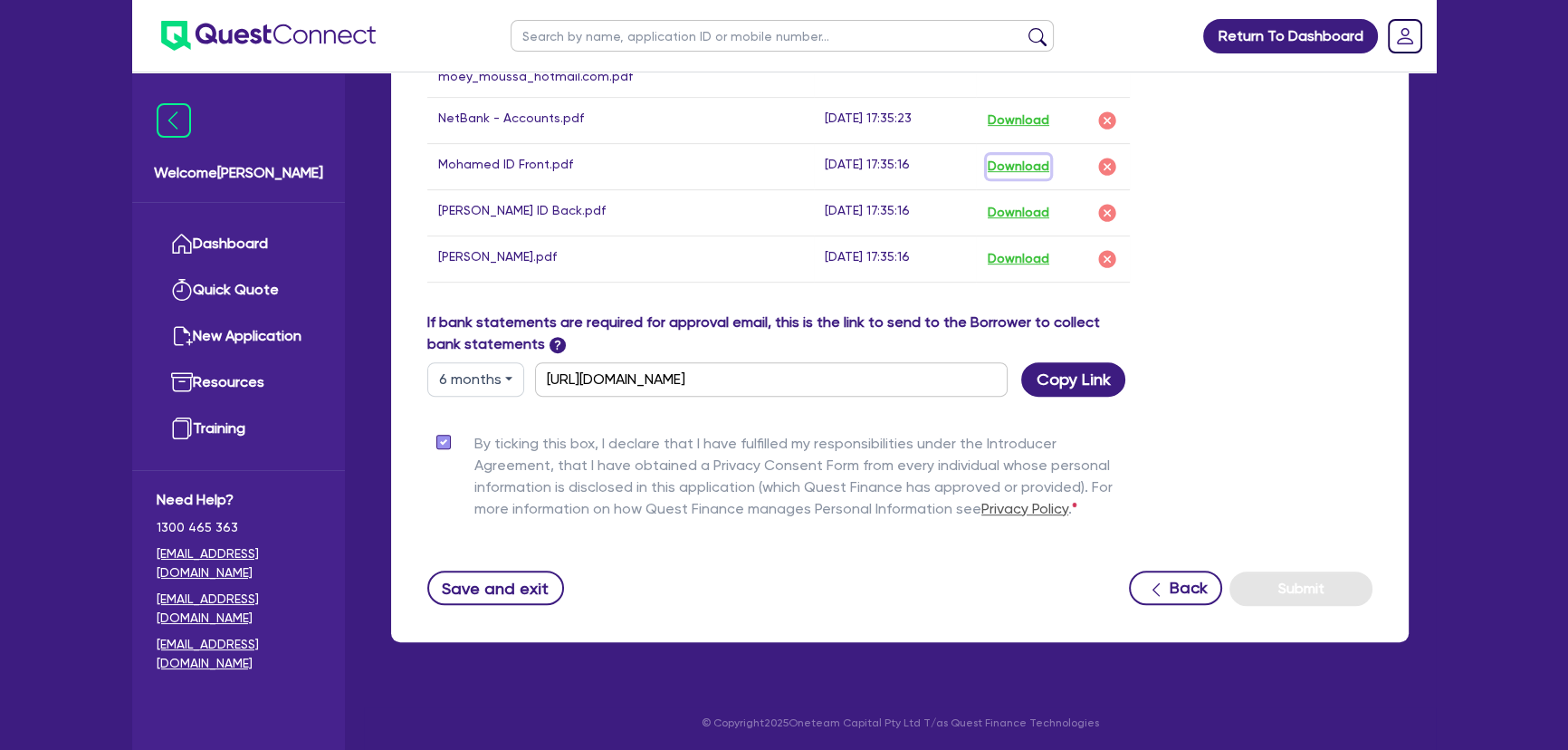
click at [1023, 163] on button "Download" at bounding box center [1018, 166] width 64 height 23
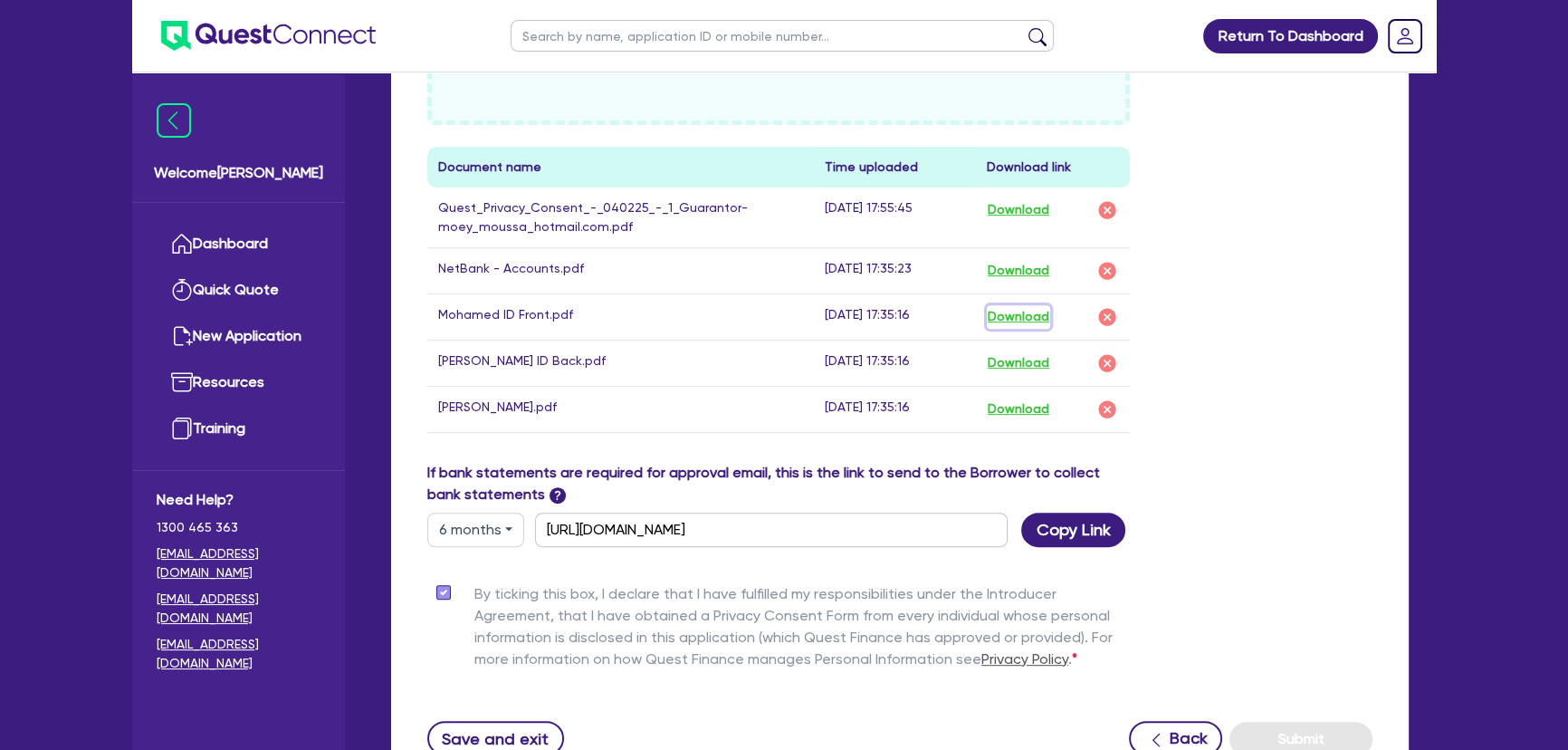
scroll to position [917, 0]
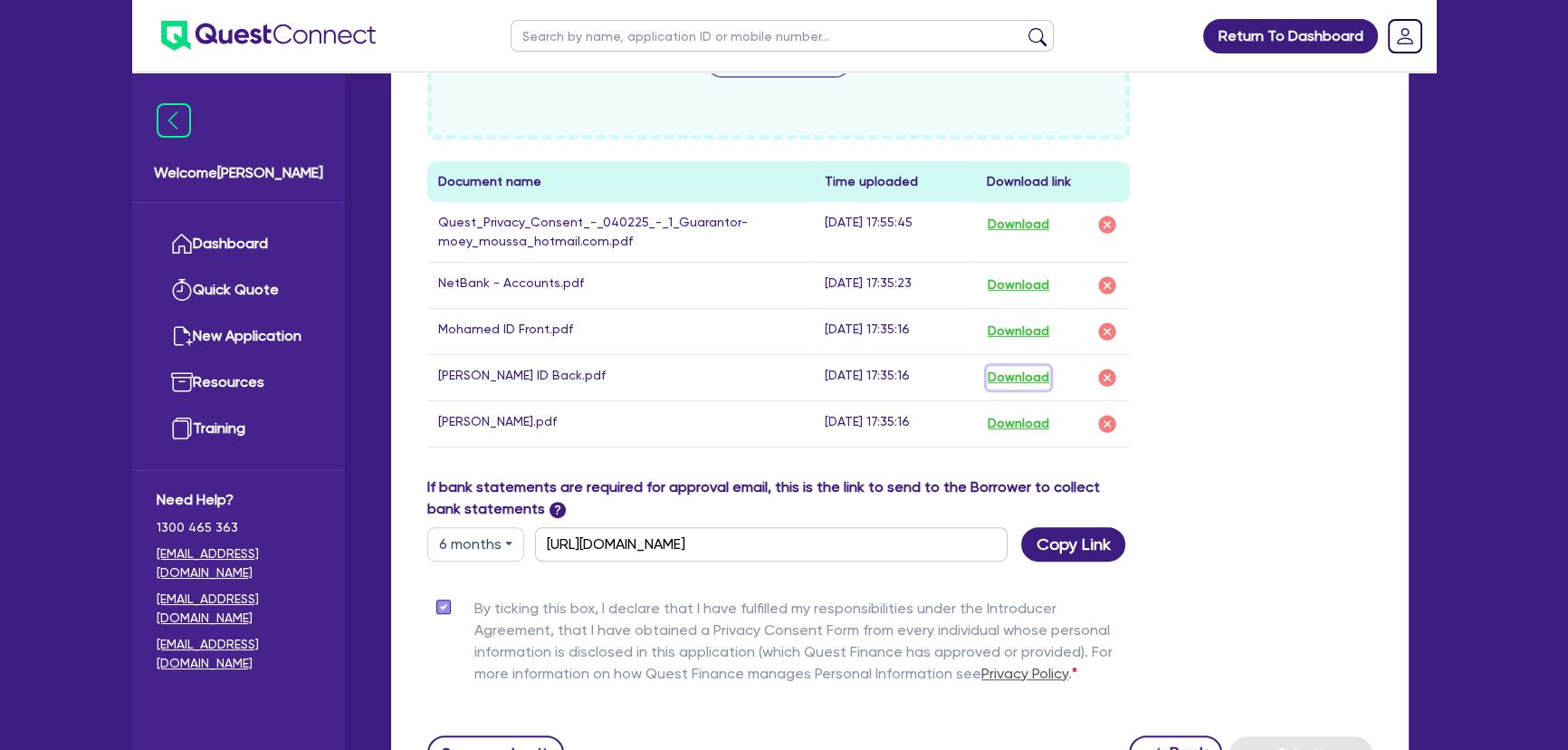
click at [1026, 366] on button "Download" at bounding box center [1018, 377] width 64 height 23
click at [1029, 427] on button "Download" at bounding box center [1018, 423] width 64 height 23
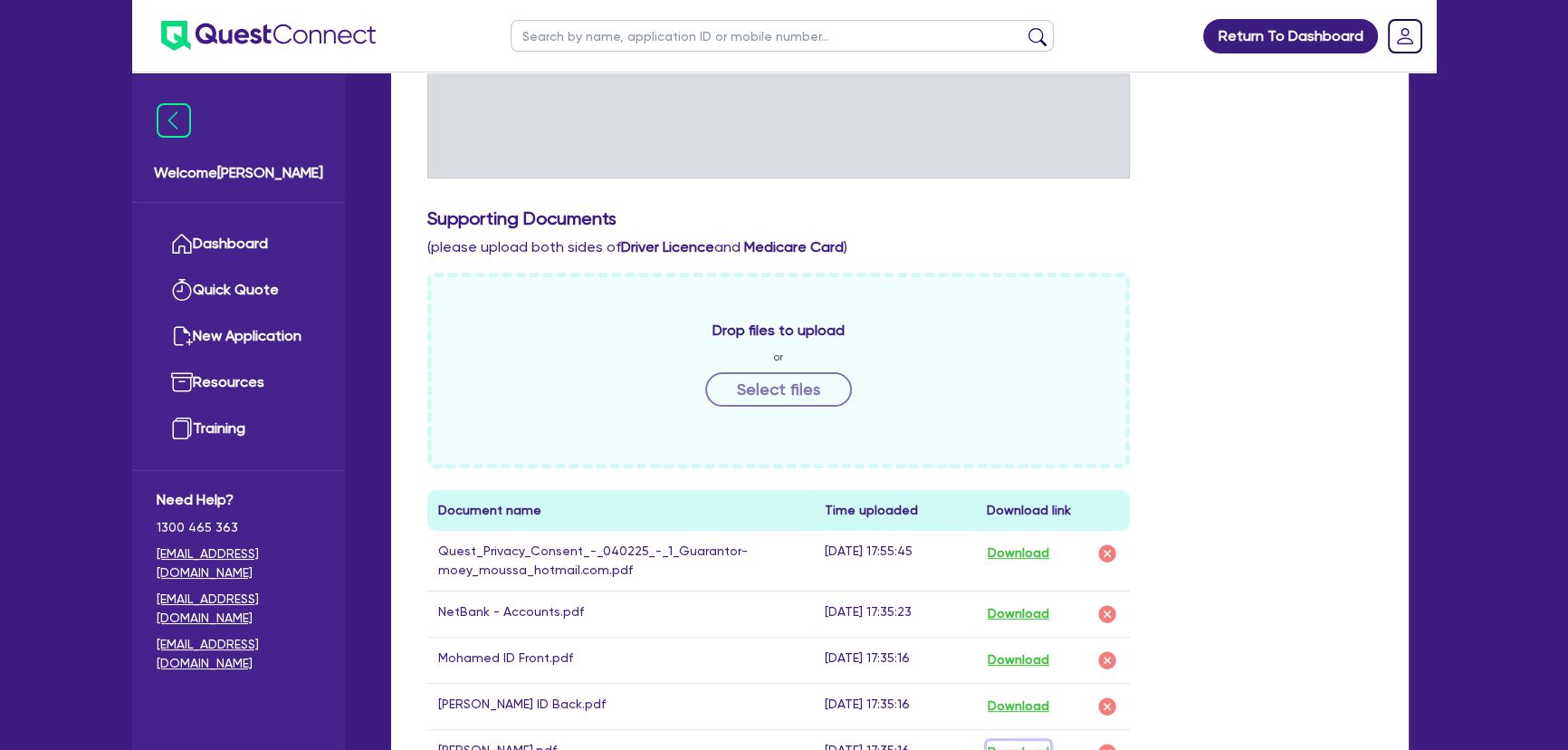
scroll to position [259, 0]
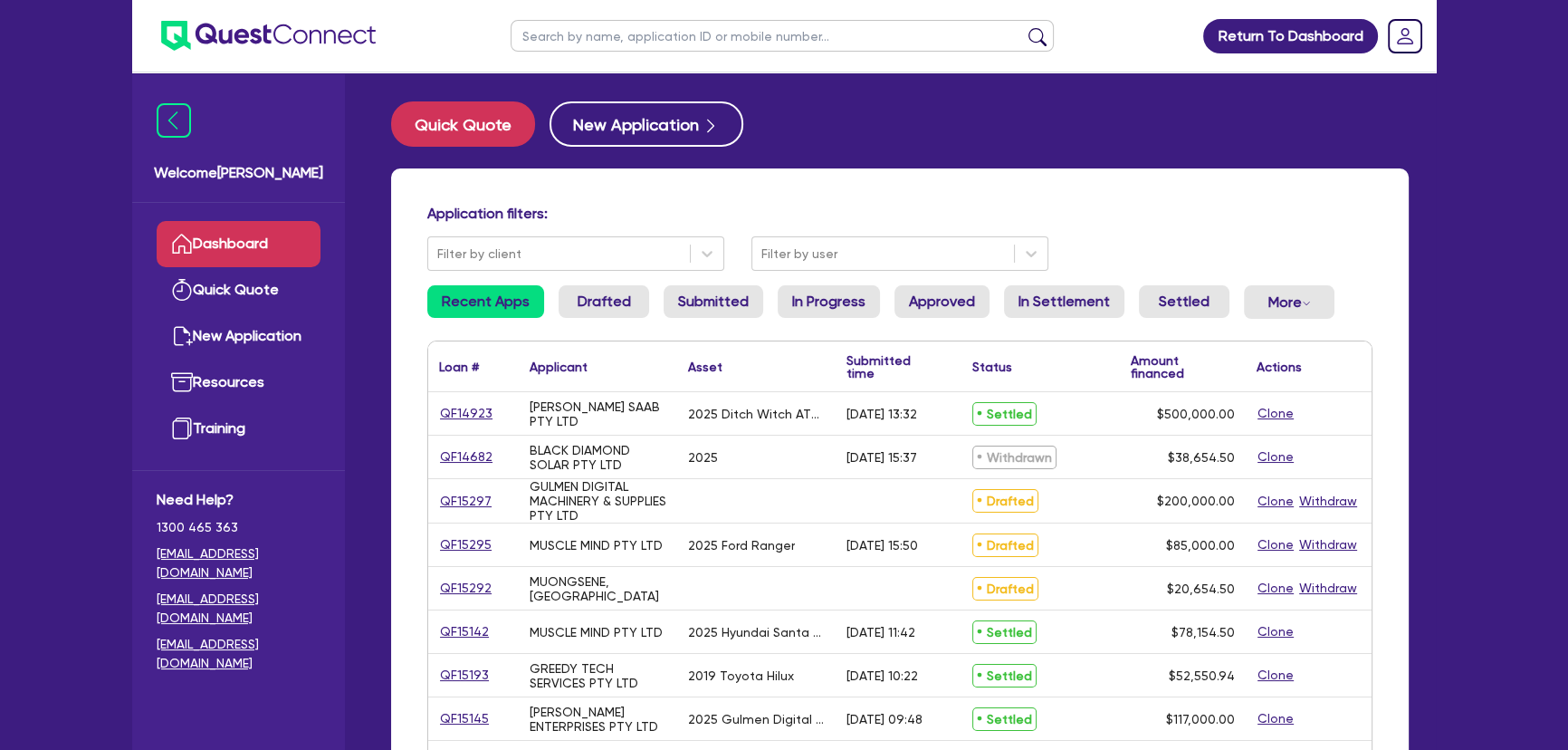
click at [575, 36] on input "text" at bounding box center [782, 35] width 544 height 31
type input "[PERSON_NAME]"
click at [1023, 27] on button "submit" at bounding box center [1037, 40] width 29 height 25
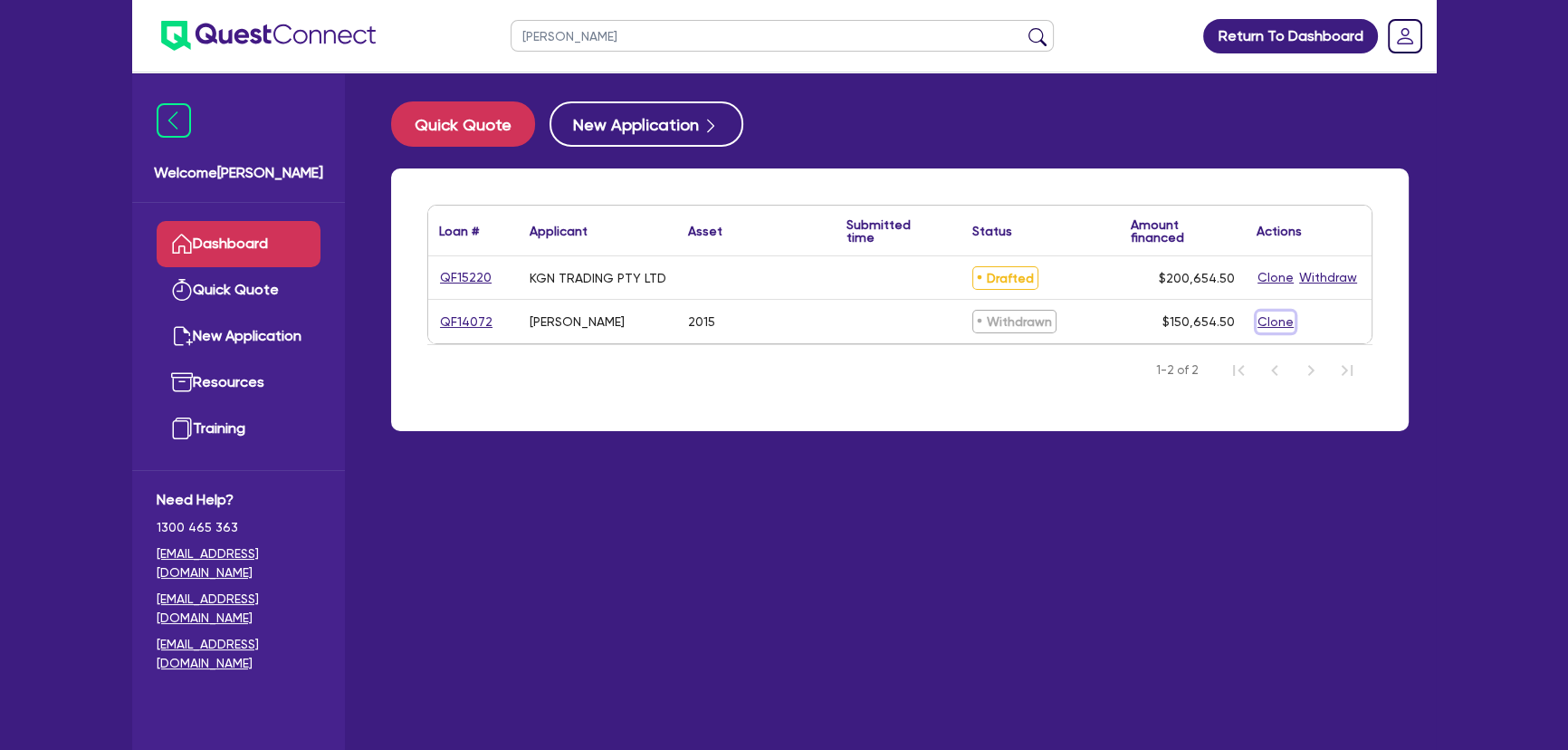
click at [1272, 320] on button "Clone" at bounding box center [1275, 321] width 38 height 21
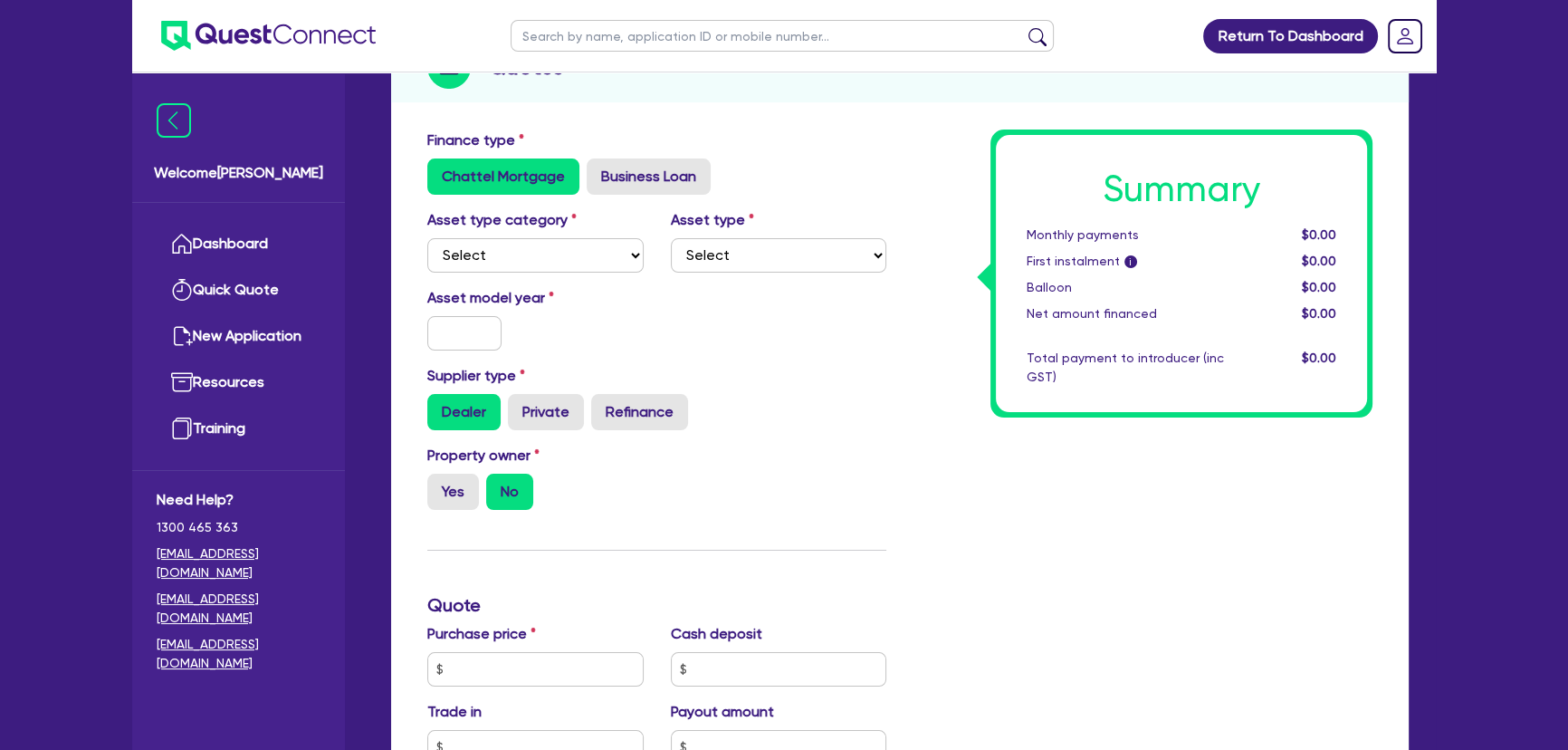
scroll to position [246, 0]
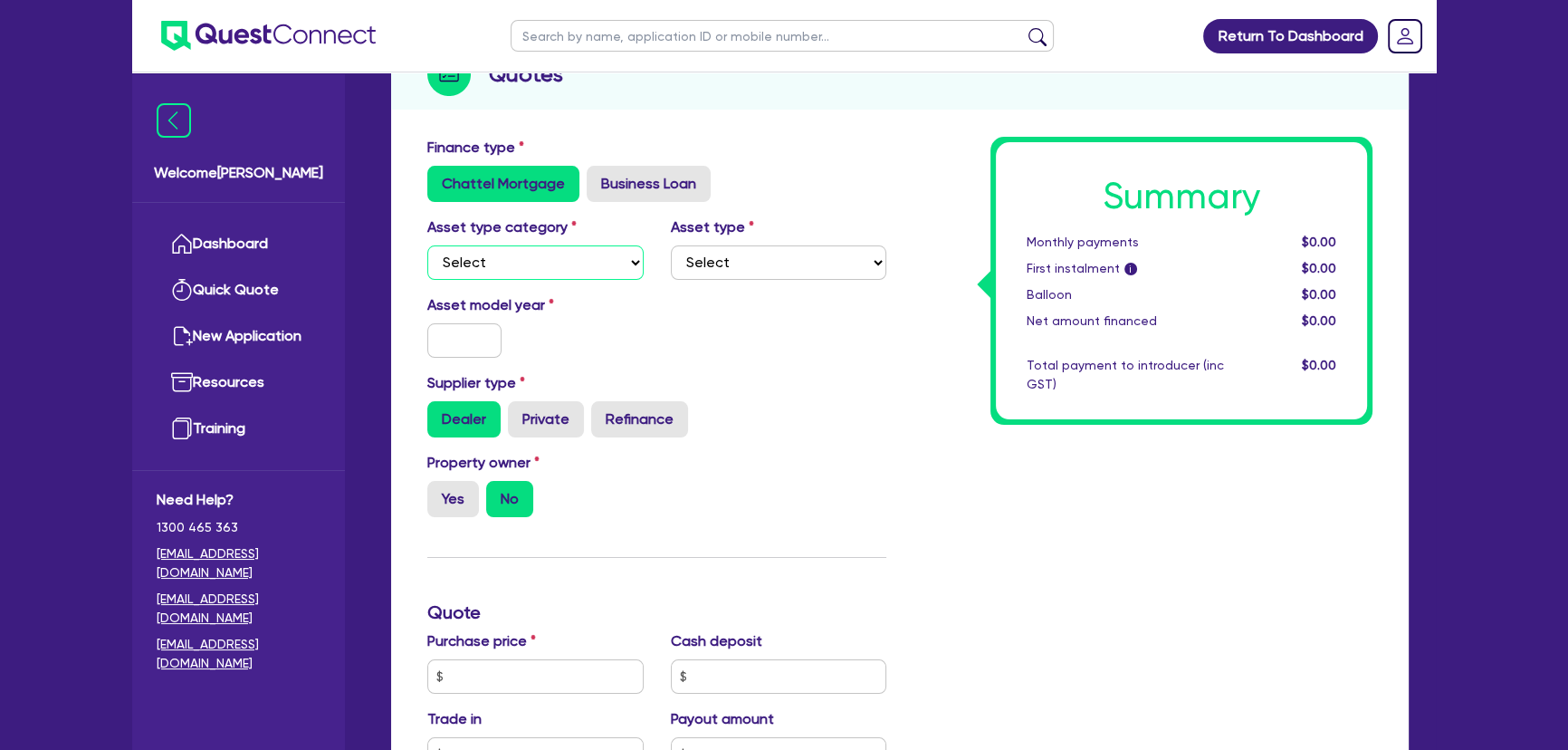
click at [549, 255] on select "Select Cars and light trucks Primary assets Secondary assets Tertiary assets" at bounding box center [535, 262] width 216 height 34
click at [718, 363] on div "Asset model year" at bounding box center [656, 333] width 486 height 78
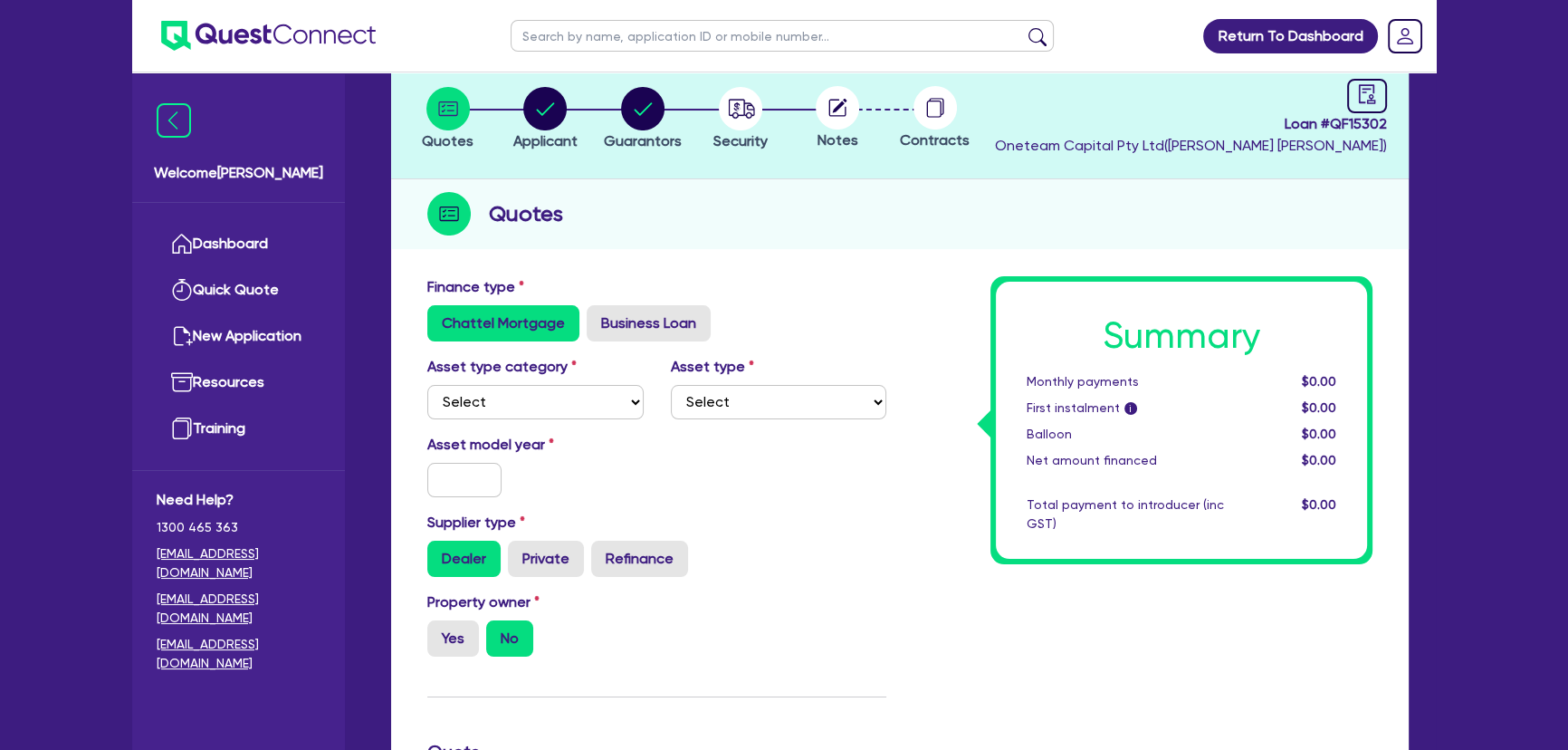
scroll to position [0, 0]
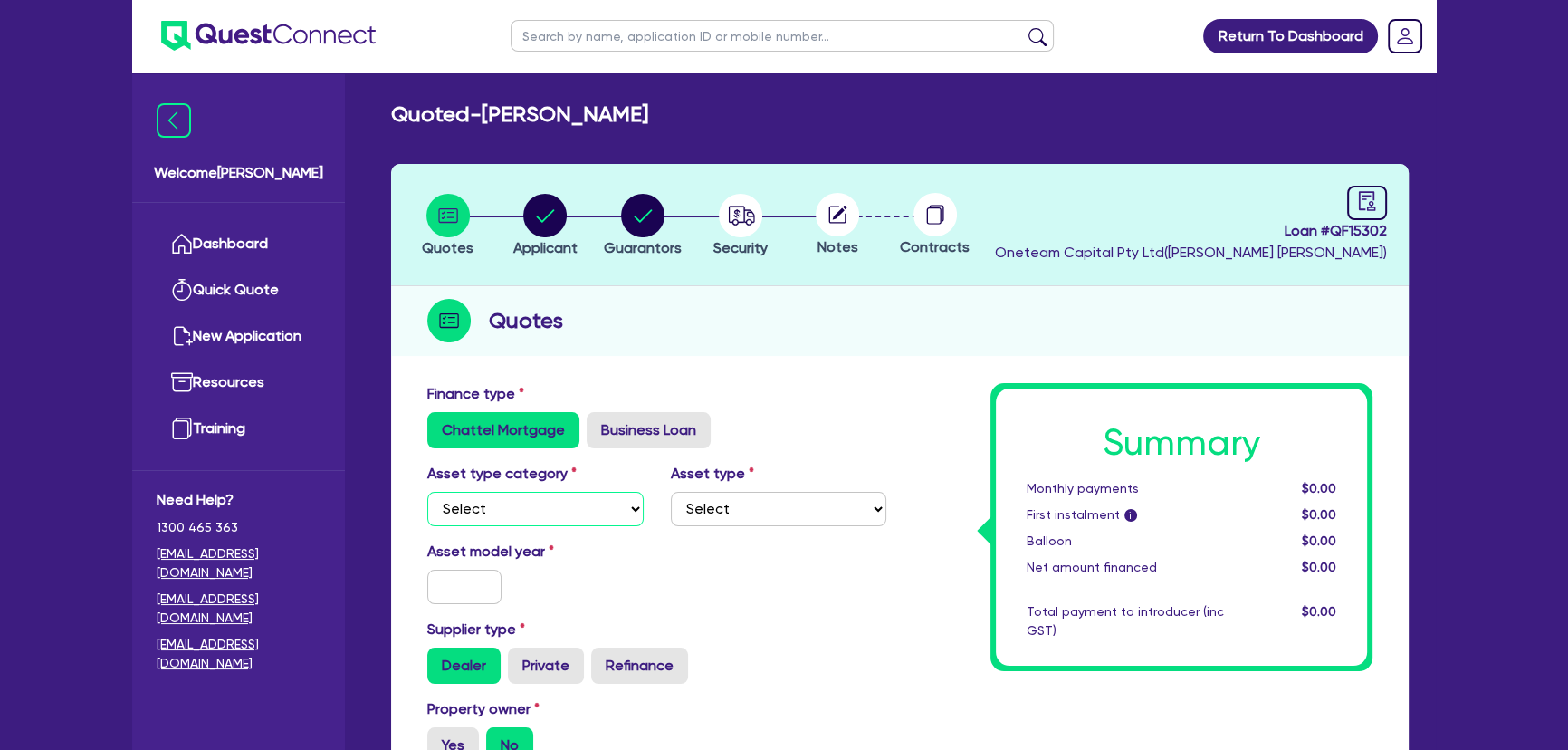
click at [541, 523] on select "Select Cars and light trucks Primary assets Secondary assets Tertiary assets" at bounding box center [535, 508] width 216 height 34
click at [549, 525] on div "Asset type category Select Cars and light trucks Primary assets Secondary asset…" at bounding box center [656, 502] width 486 height 78
click at [531, 495] on select "Select Cars and light trucks Primary assets Secondary assets Tertiary assets" at bounding box center [535, 508] width 216 height 34
click at [526, 510] on select "Select Cars and light trucks Primary assets Secondary assets Tertiary assets" at bounding box center [535, 508] width 216 height 34
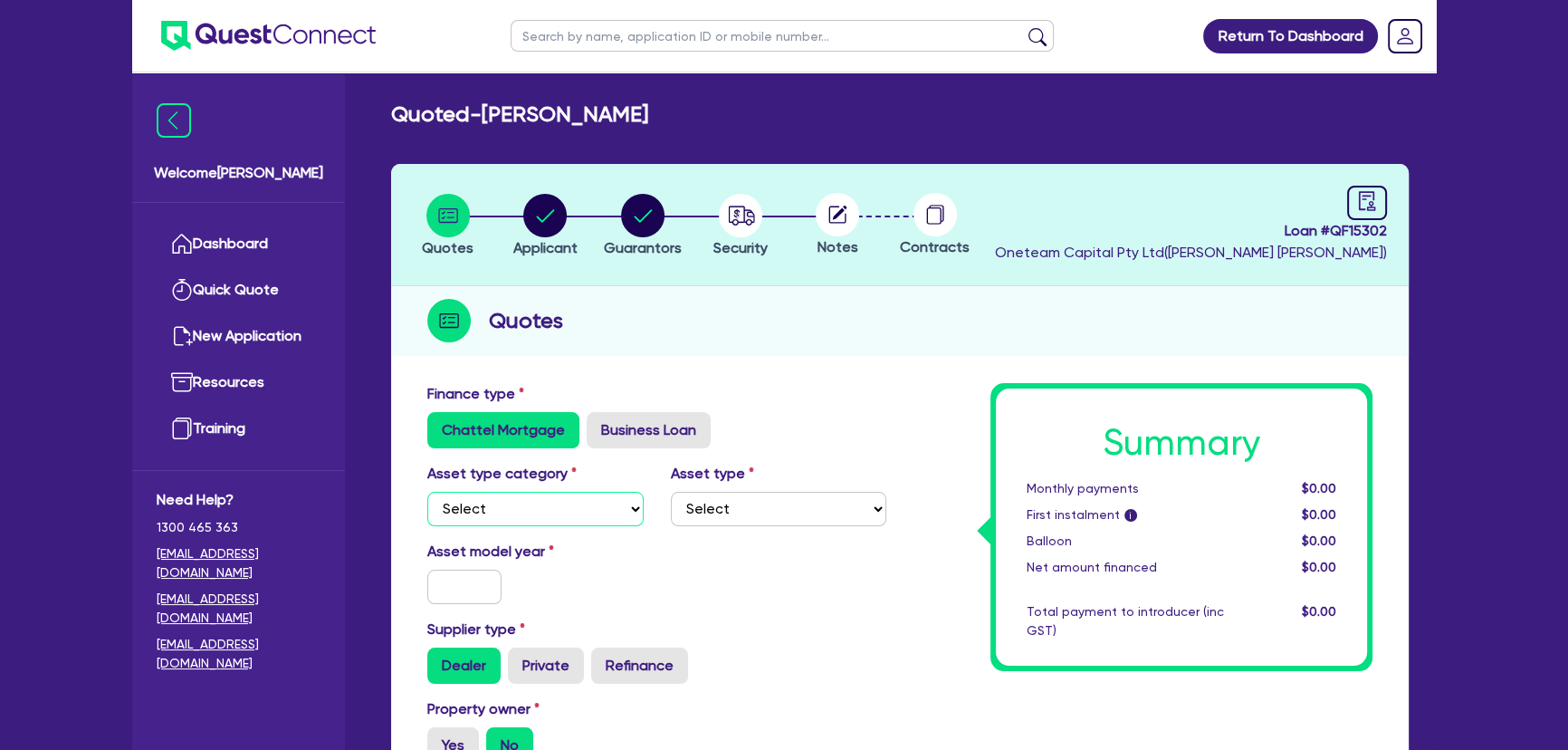
click at [561, 516] on select "Select Cars and light trucks Primary assets Secondary assets Tertiary assets" at bounding box center [535, 508] width 216 height 34
select select "PRIMARY_ASSETS"
click at [427, 492] on select "Select Cars and light trucks Primary assets Secondary assets Tertiary assets" at bounding box center [535, 508] width 216 height 34
click at [775, 504] on select "Select Heavy trucks over 4.5 tonne Trailers Bus and coaches Yellow goods and ex…" at bounding box center [778, 508] width 216 height 34
select select "HEAVY_TRUCKS"
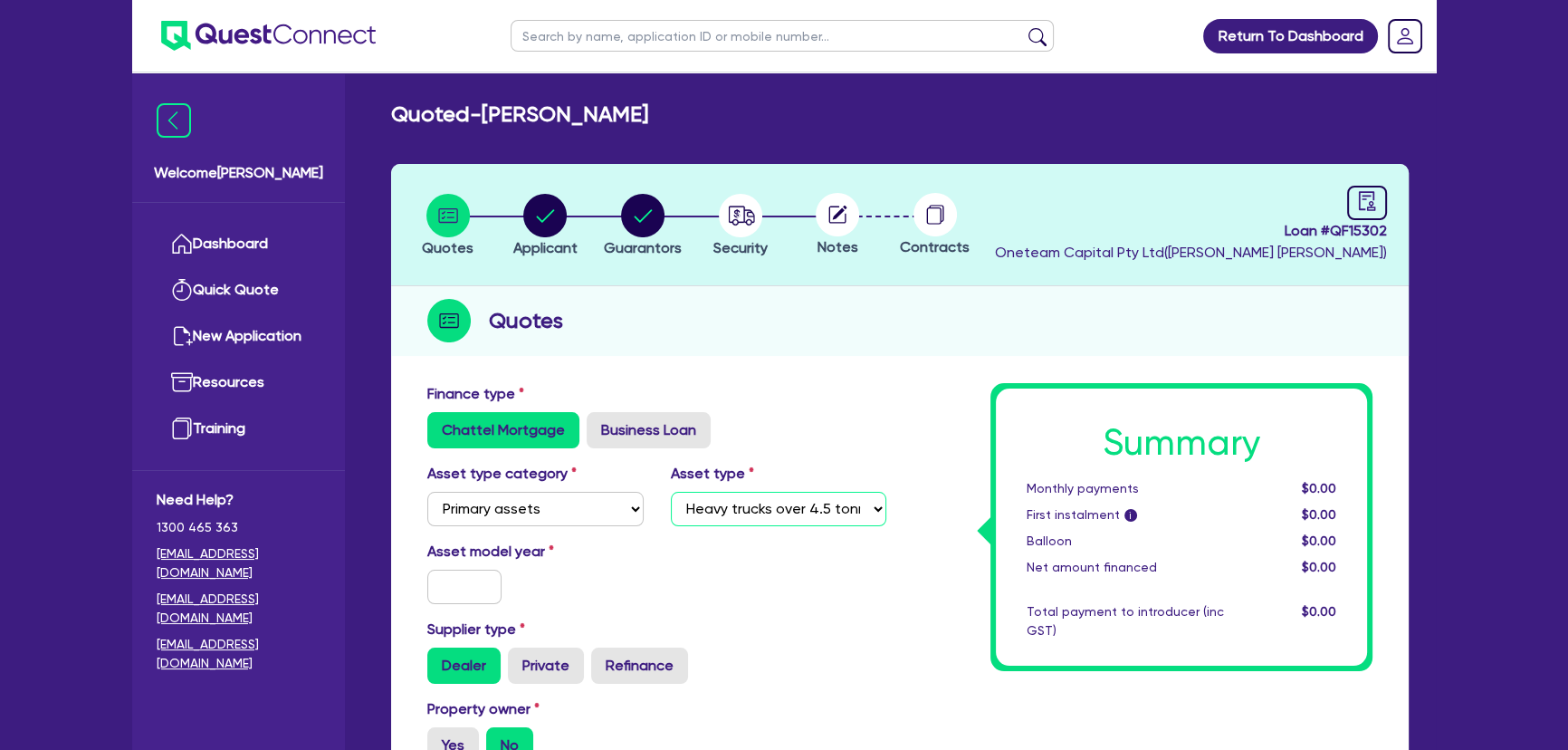
click at [671, 492] on select "Select Heavy trucks over 4.5 tonne Trailers Bus and coaches Yellow goods and ex…" at bounding box center [778, 508] width 216 height 34
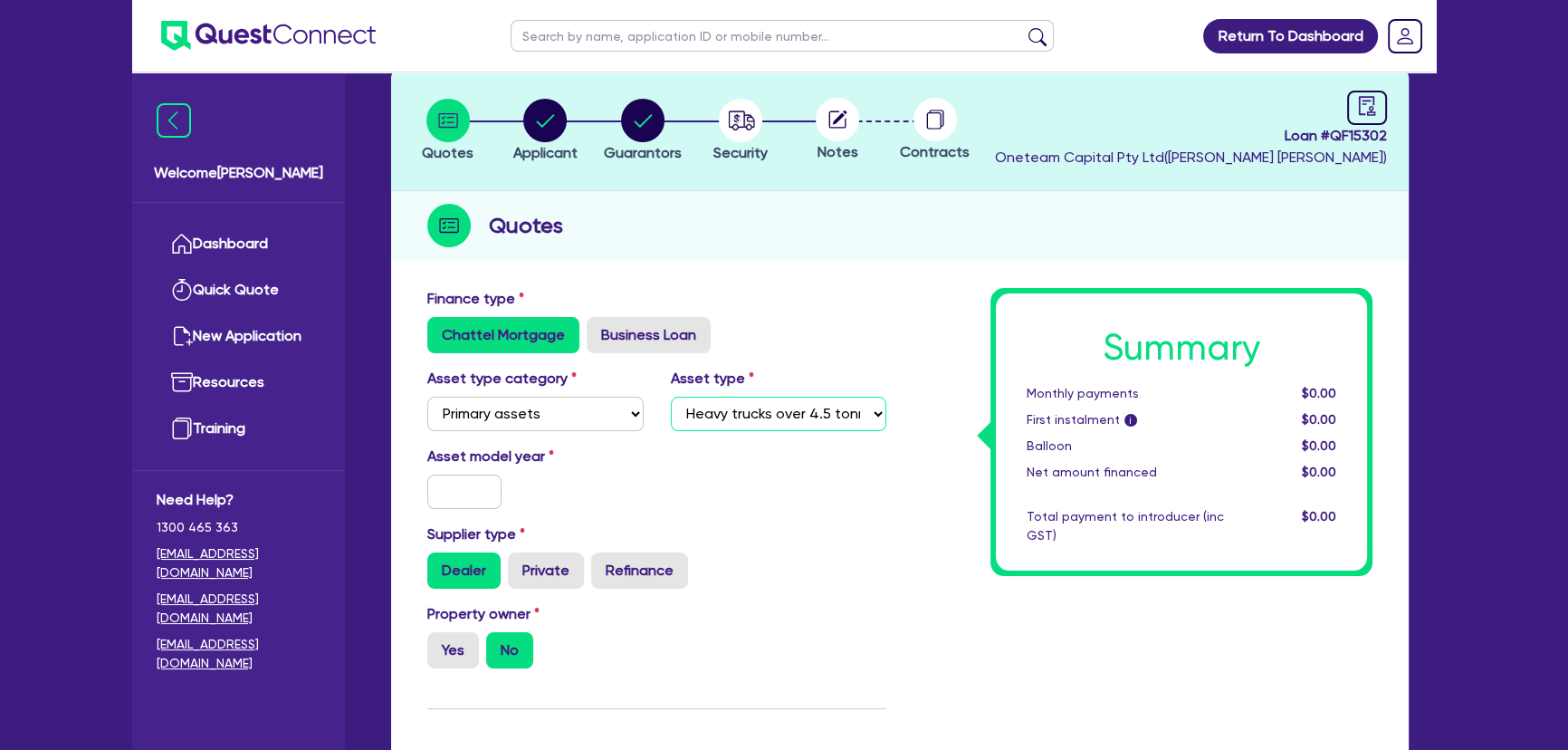
scroll to position [246, 0]
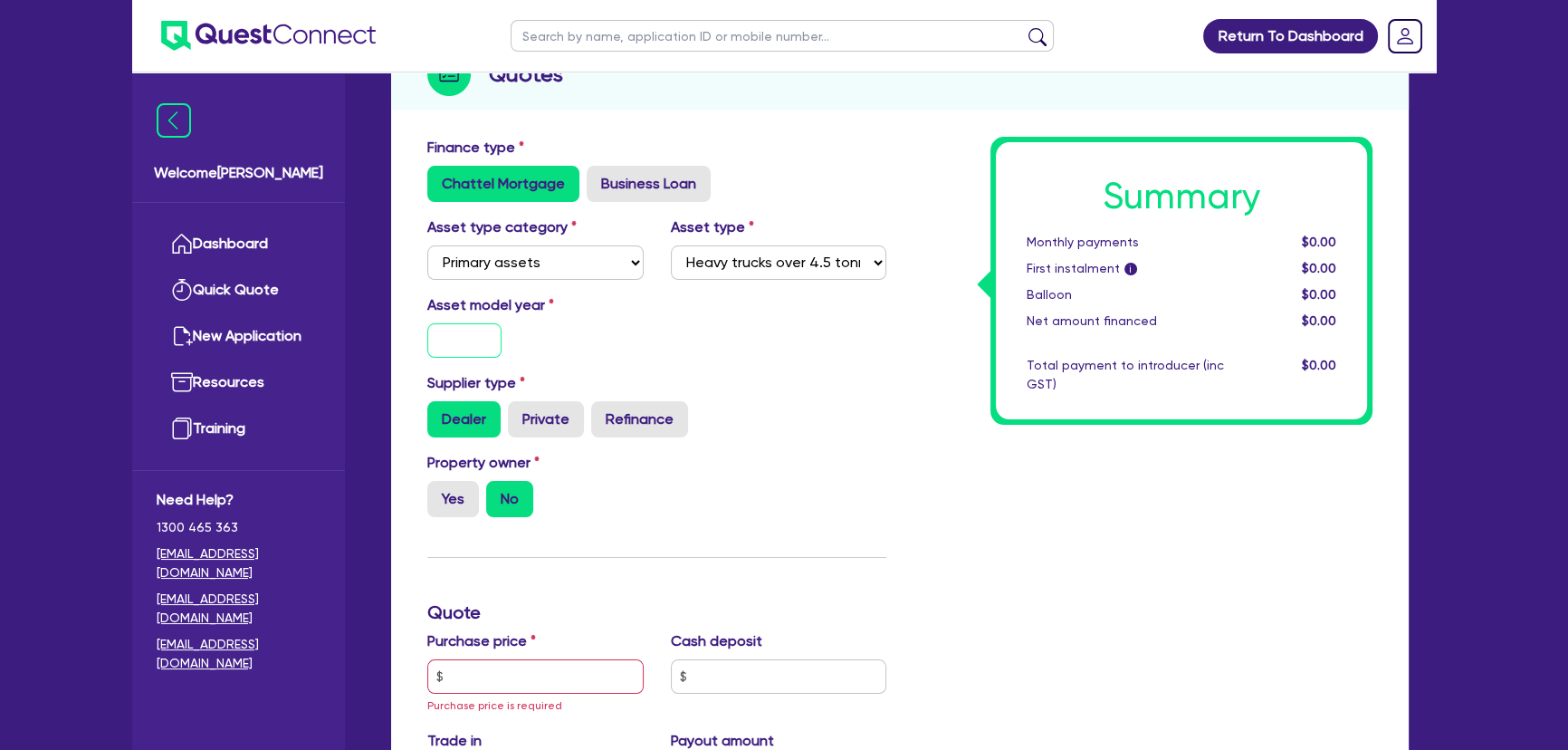
click at [473, 332] on input "text" at bounding box center [464, 340] width 74 height 34
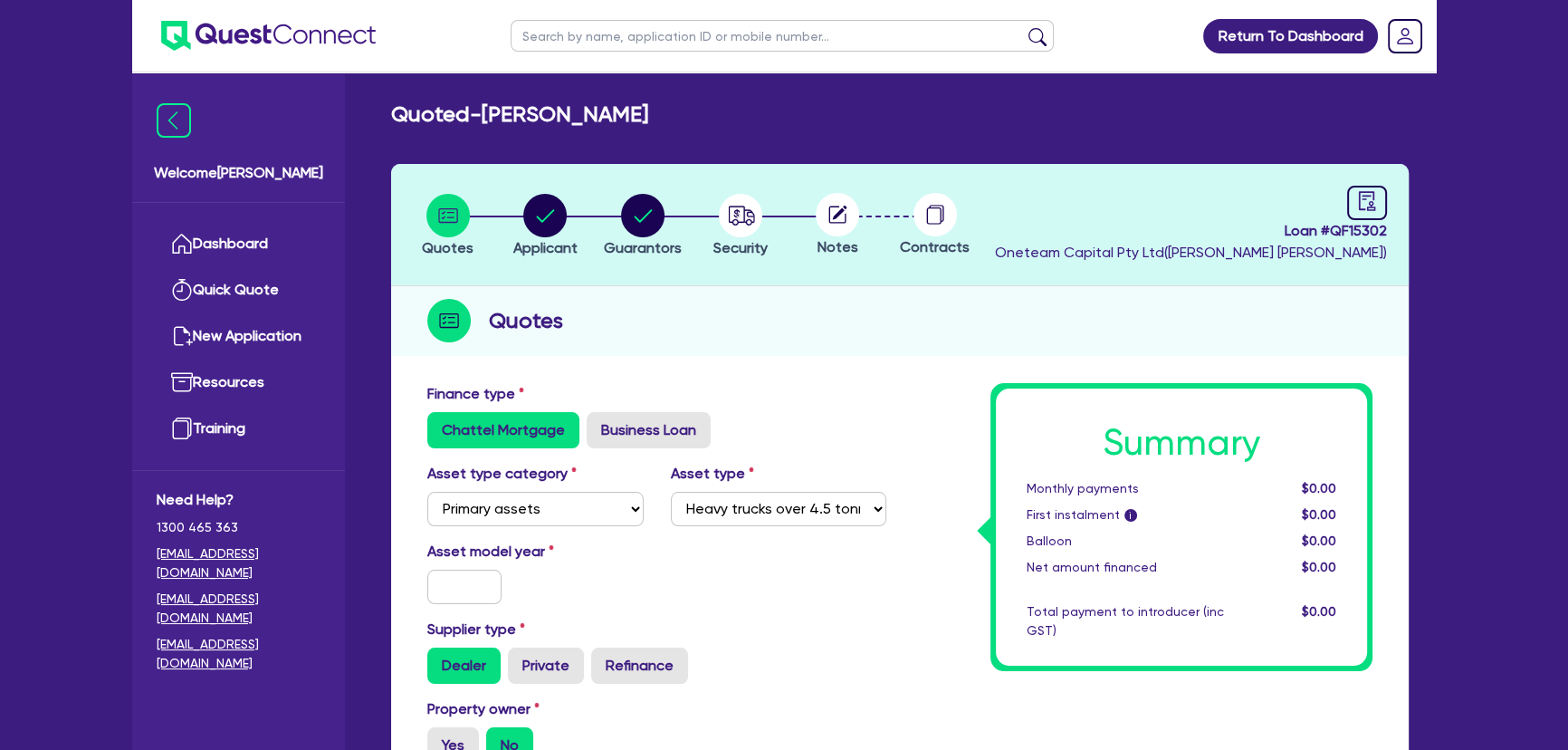
scroll to position [411, 0]
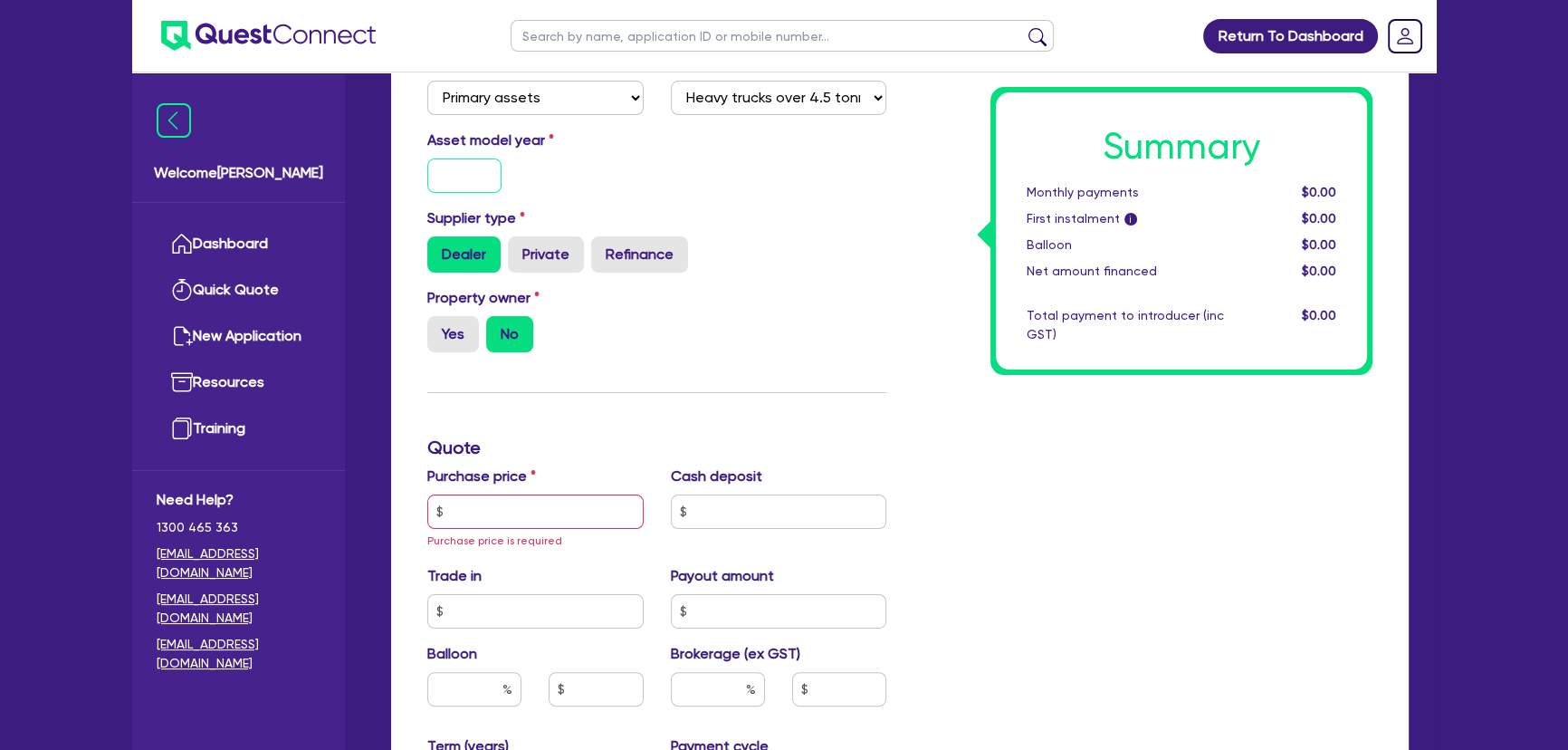
click at [446, 188] on input "text" at bounding box center [464, 175] width 74 height 34
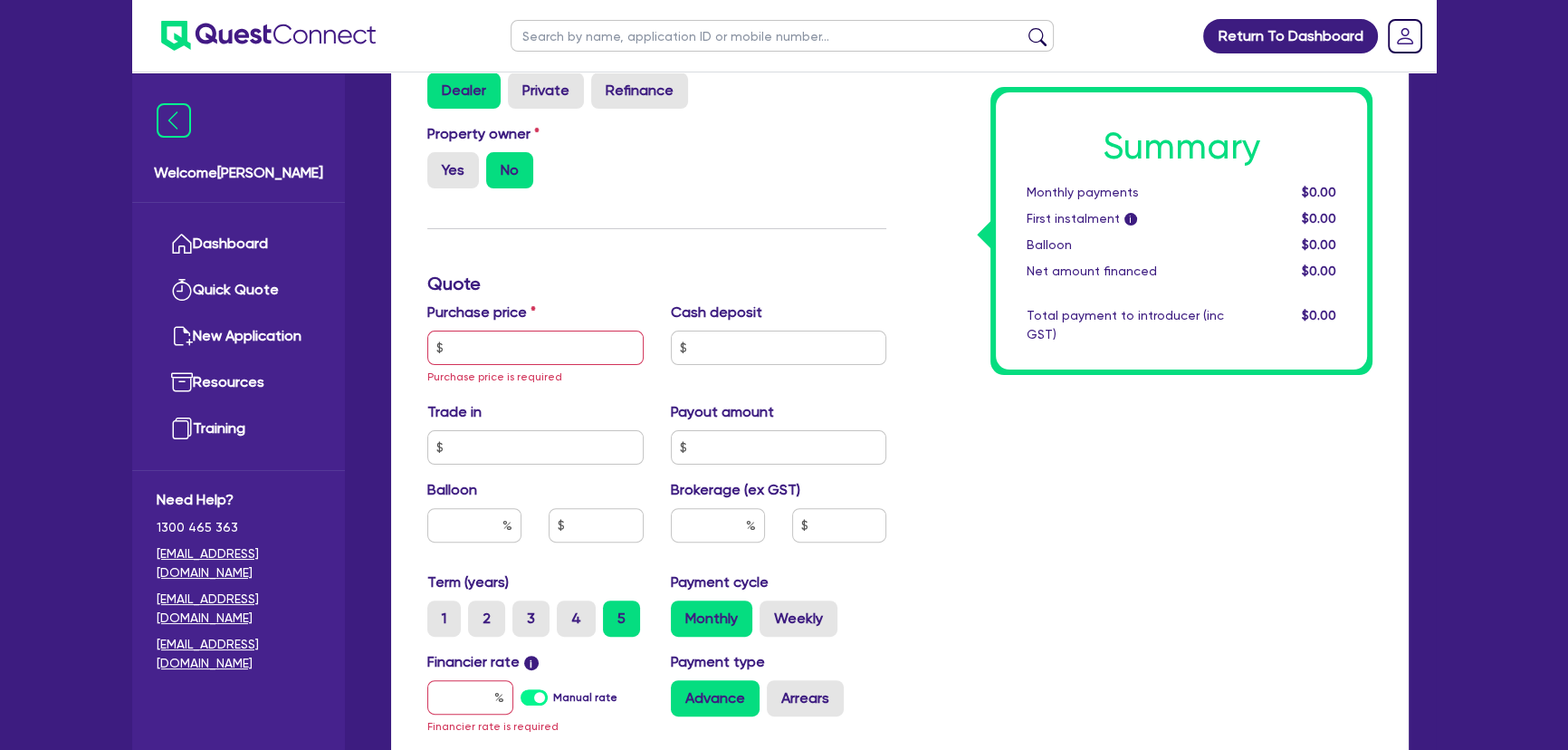
scroll to position [576, 0]
type input "2010"
click at [457, 346] on input "text" at bounding box center [535, 346] width 216 height 34
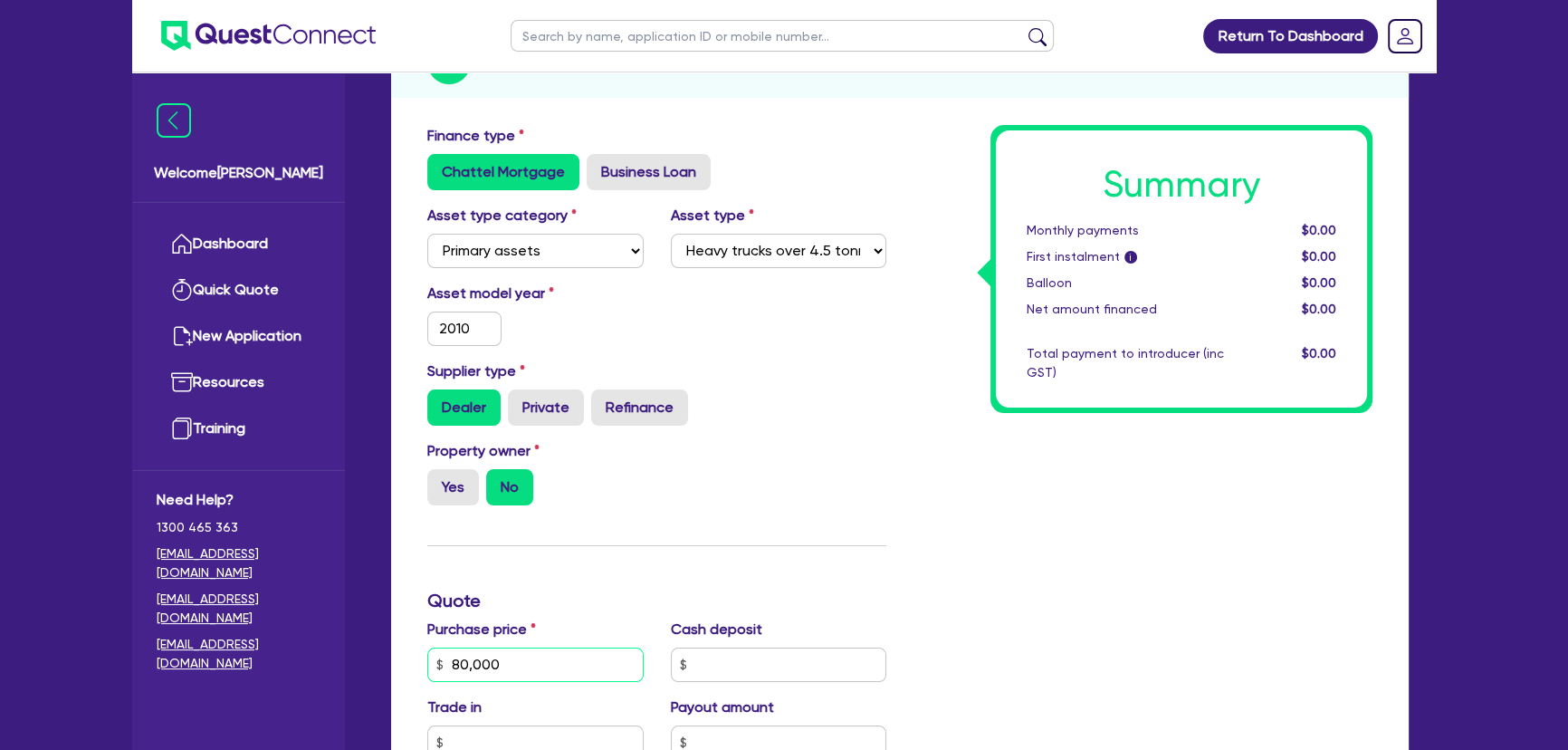
scroll to position [246, 0]
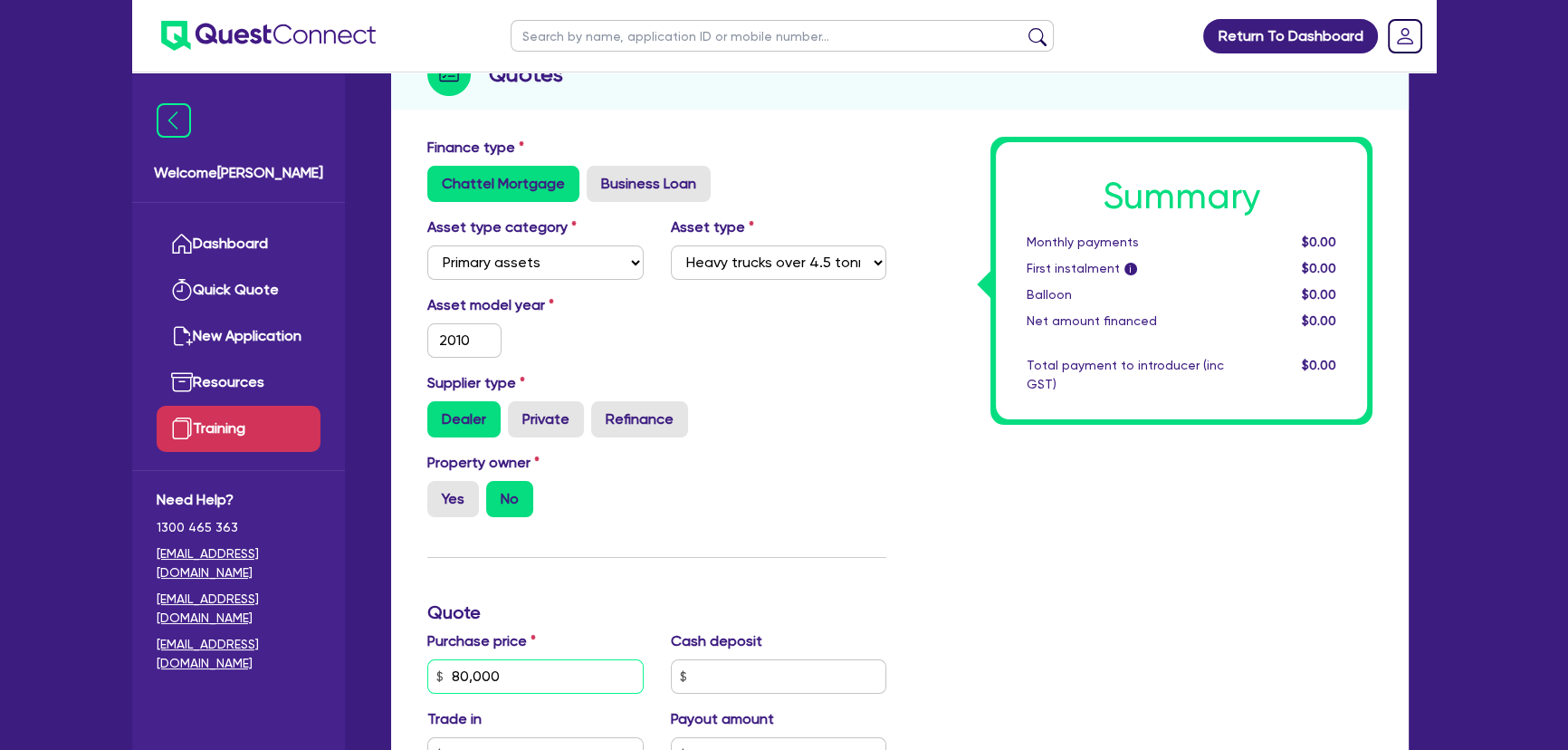
type input "80,000"
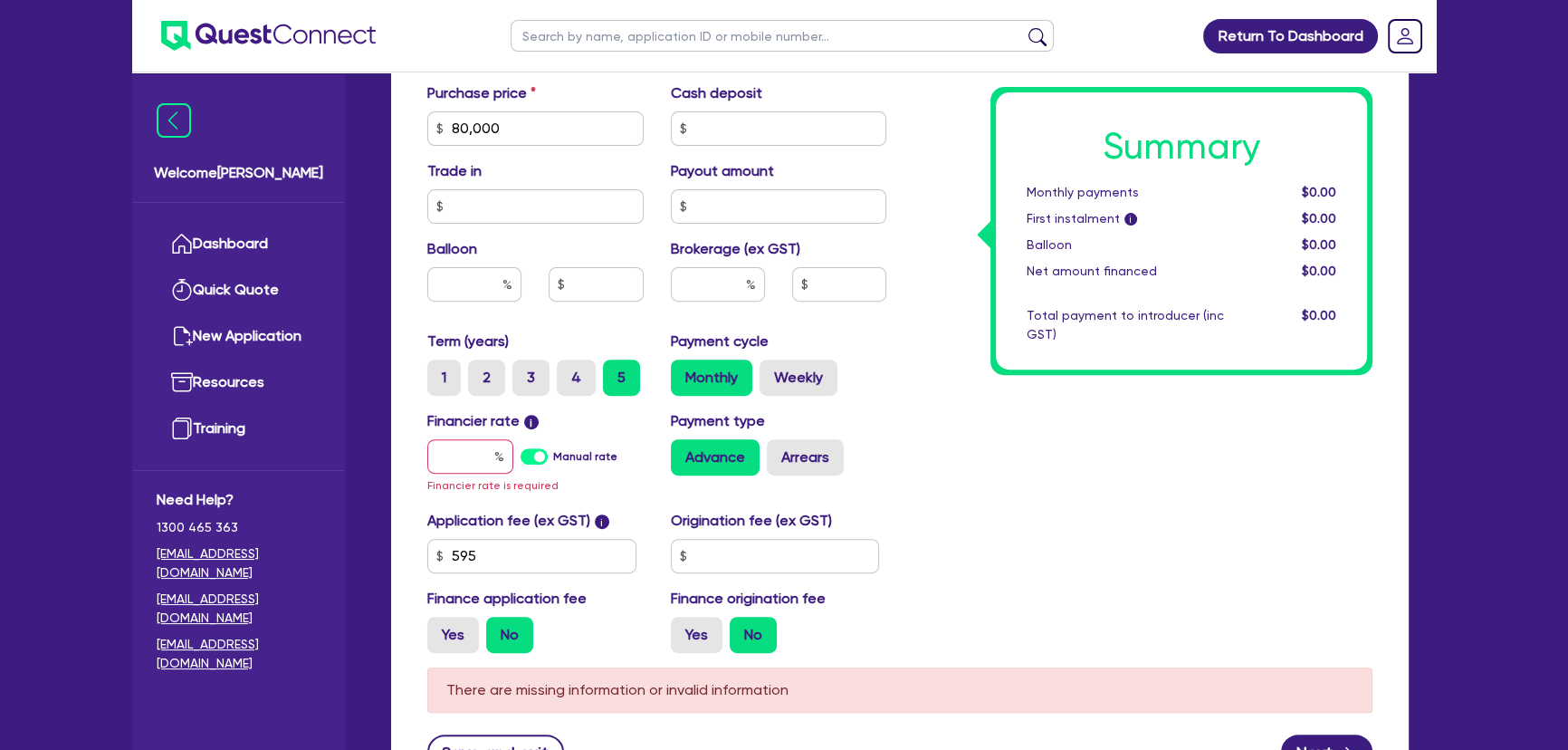
scroll to position [823, 0]
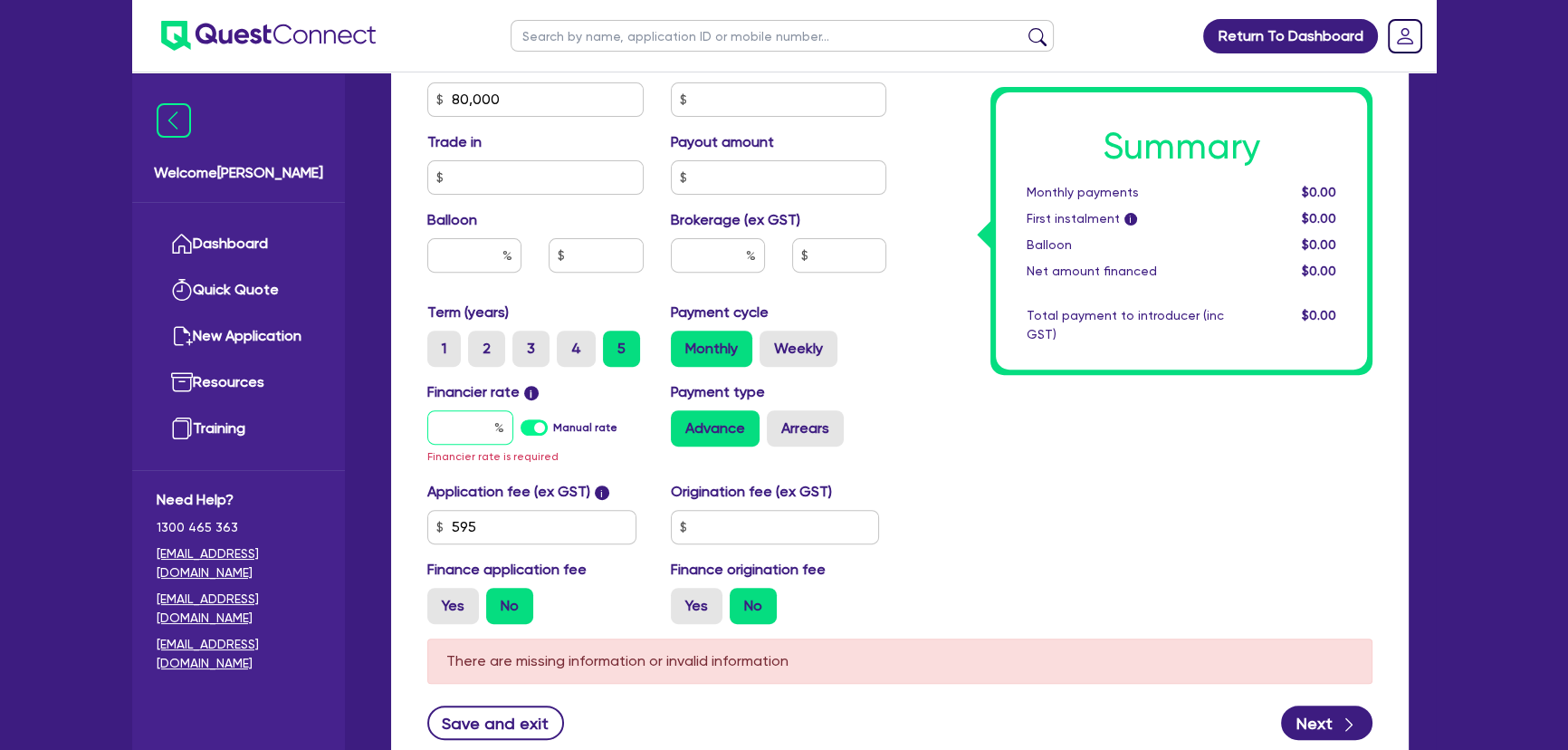
click at [460, 431] on input "text" at bounding box center [470, 426] width 86 height 34
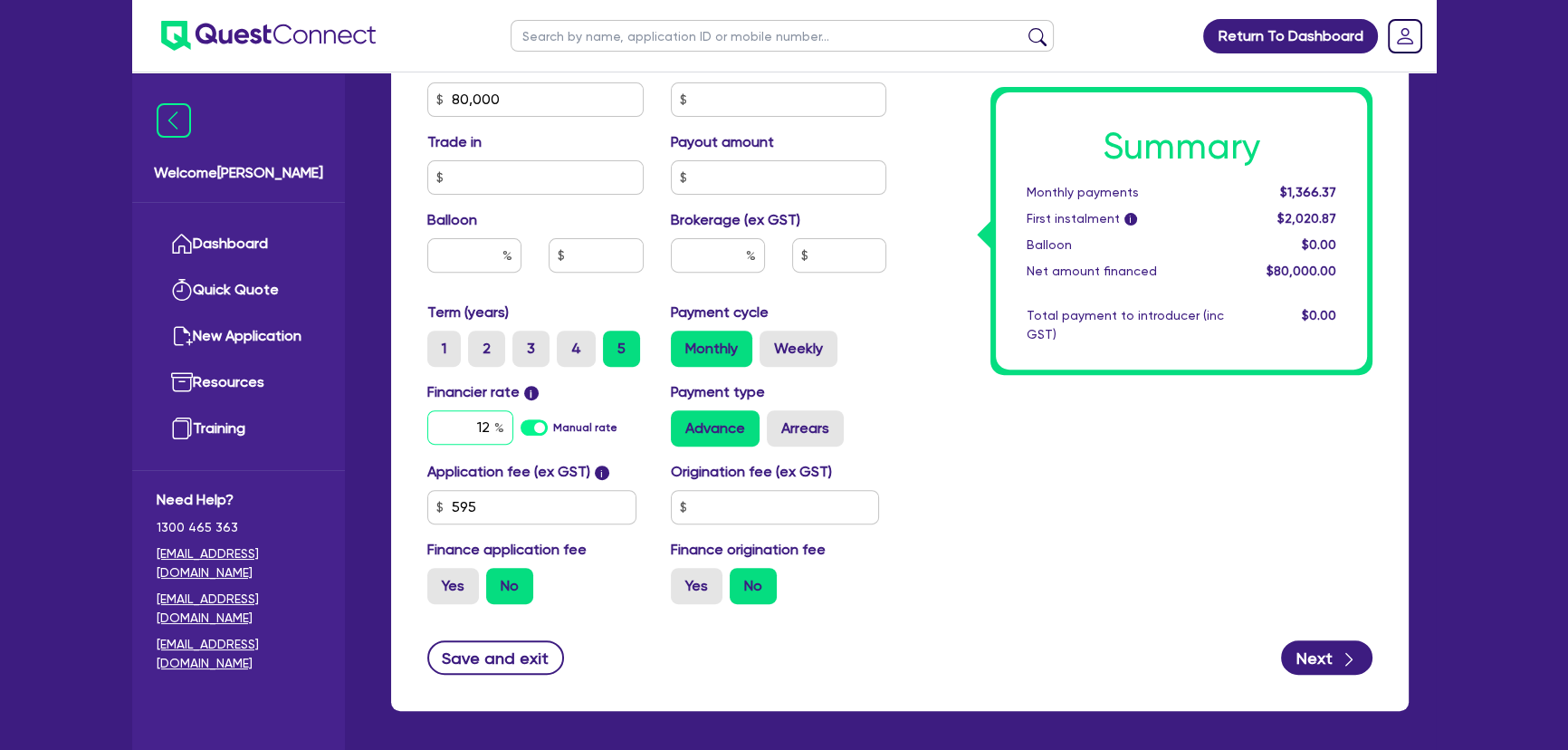
type input "12"
click at [713, 241] on input "text" at bounding box center [718, 255] width 94 height 34
type input "6"
type input "4,800"
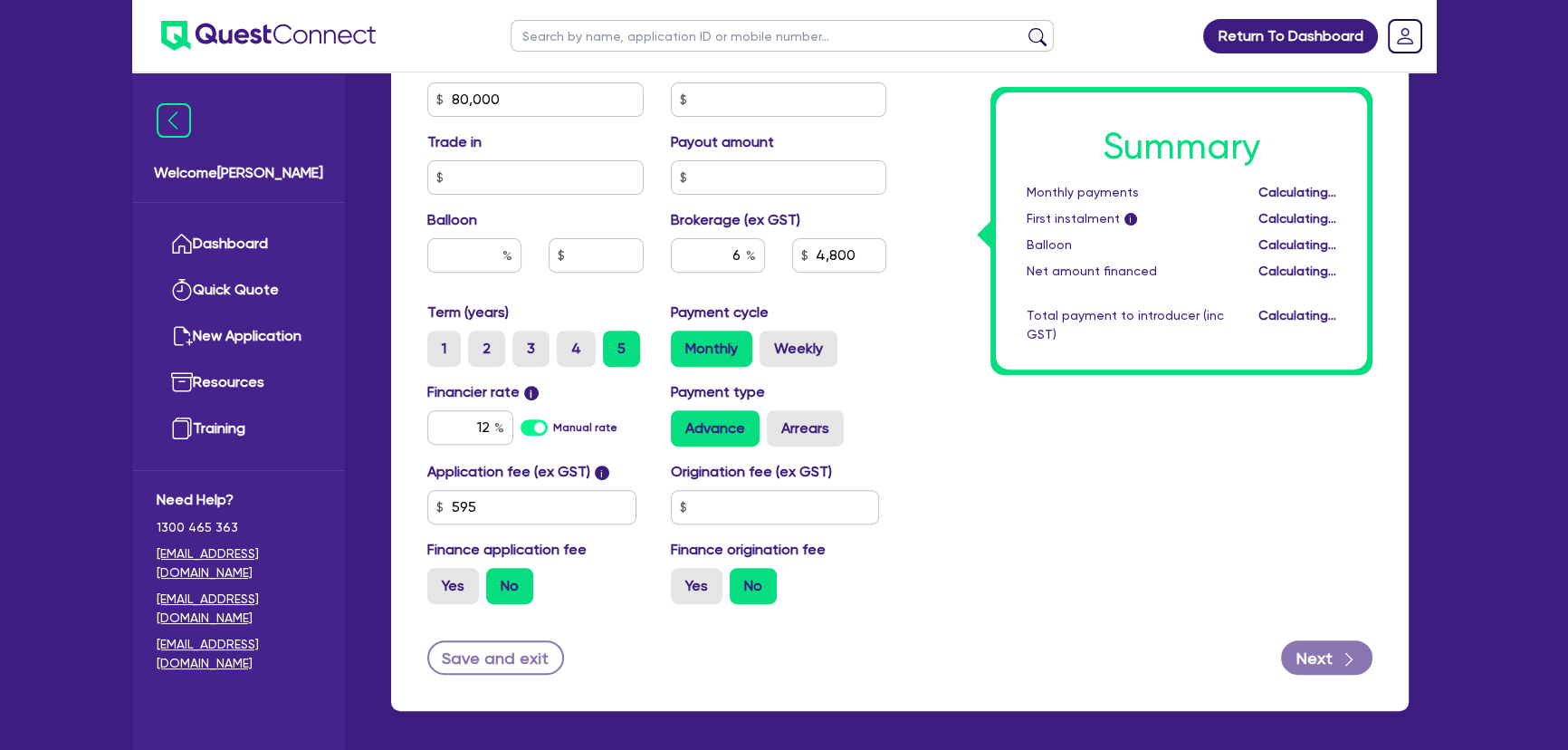
click at [941, 570] on div "Summary Monthly payments Calculating... First instalment i Calculating... Ballo…" at bounding box center [1142, 89] width 486 height 1058
click at [788, 511] on input "text" at bounding box center [775, 507] width 209 height 34
type input "1,000"
click at [1024, 505] on div "Summary Monthly payments $1,878.23 First instalment i $2,532.73 Balloon $0.00 N…" at bounding box center [1142, 89] width 486 height 1058
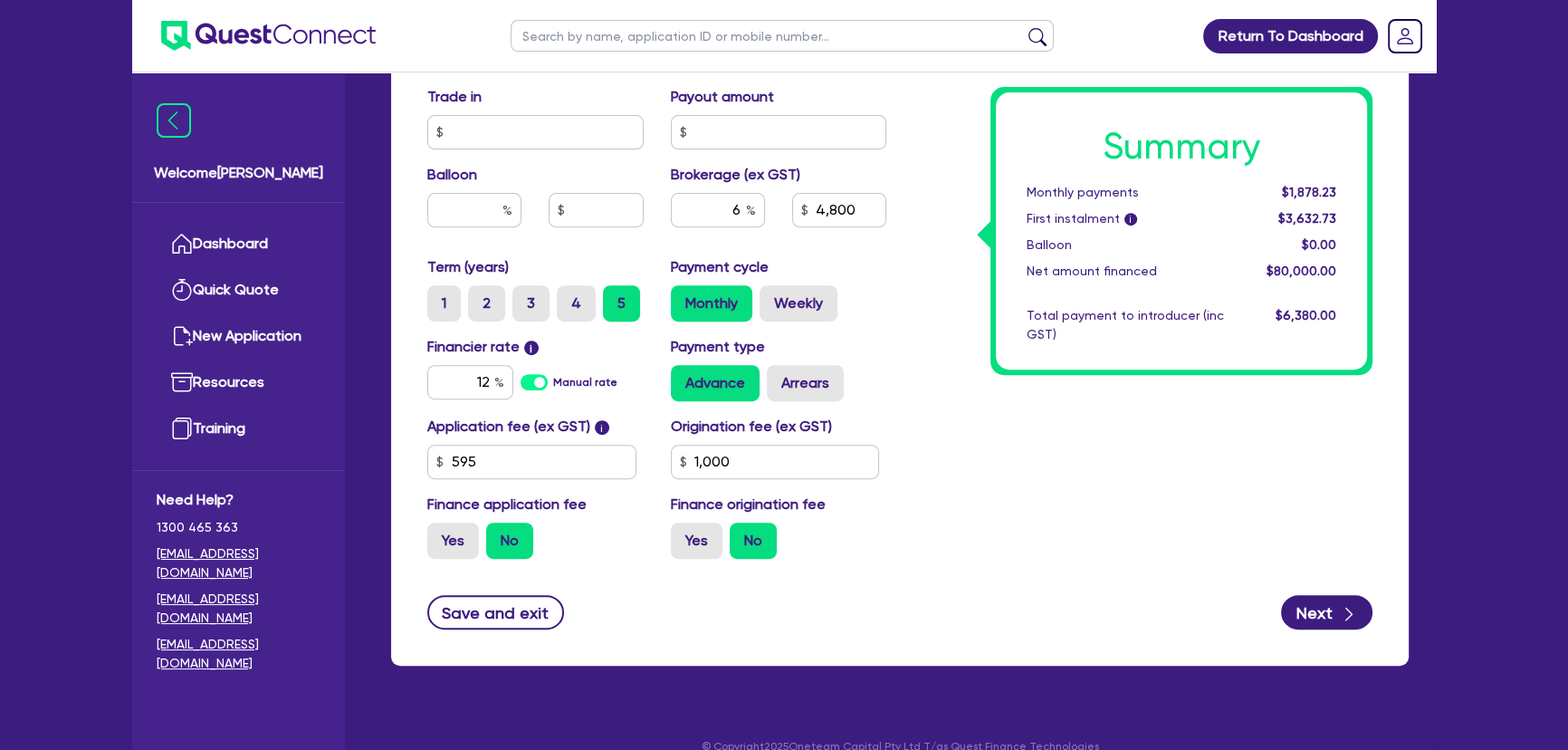
scroll to position [893, 0]
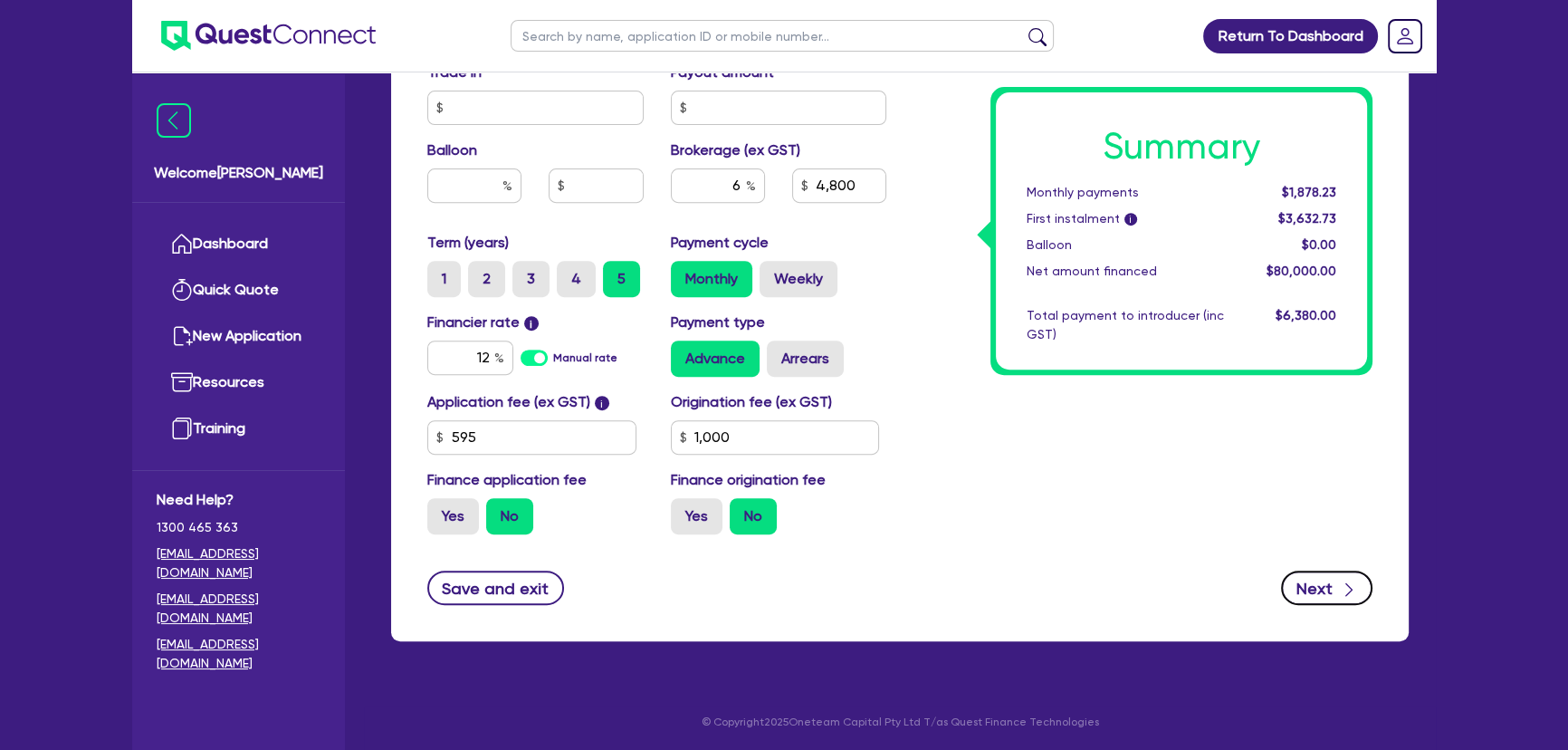
click at [1306, 592] on button "Next" at bounding box center [1327, 587] width 92 height 34
type input "4,800"
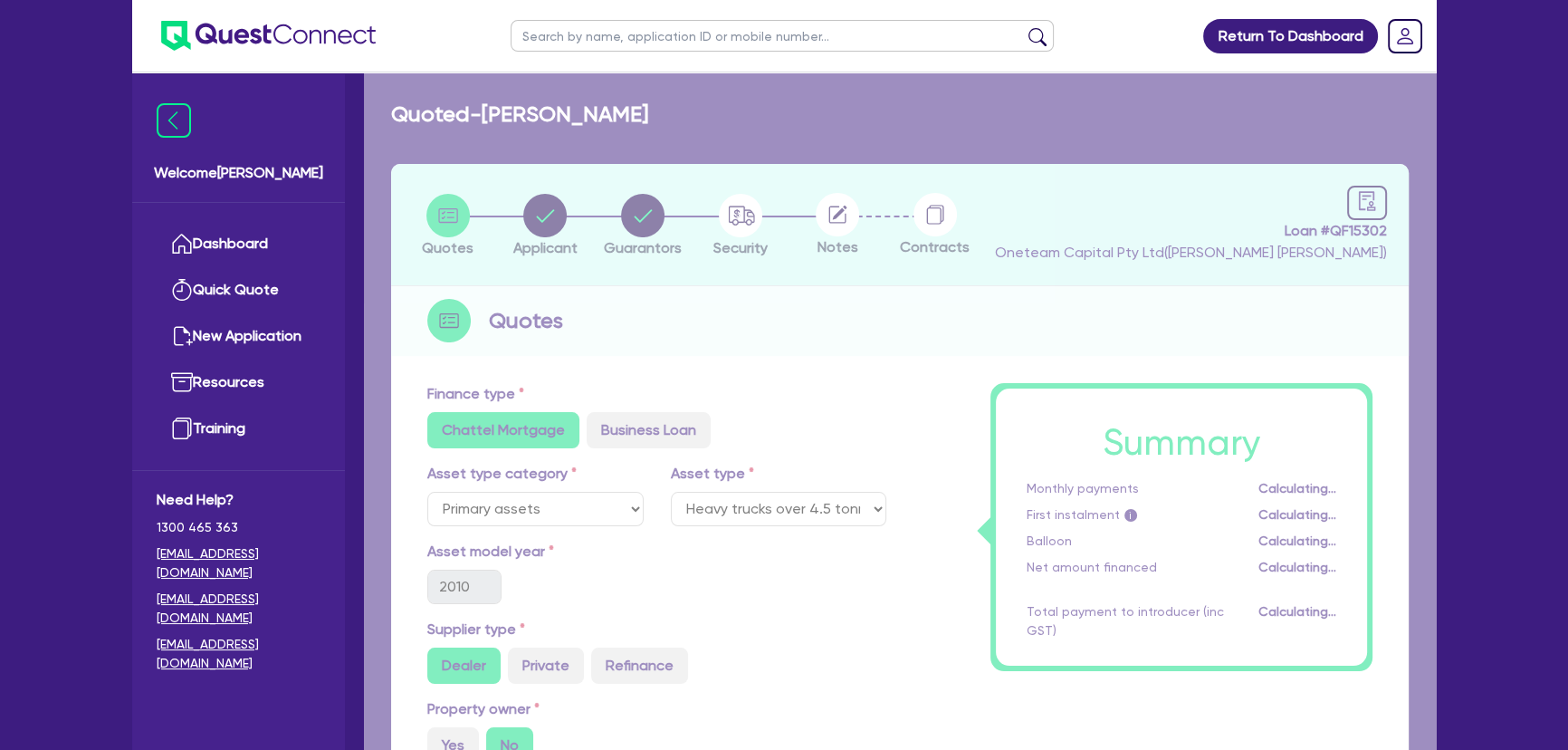
select select "SOLE_TRADER"
select select "TRANSPORT_WAREHOUSING"
select select "POSTAL_DELIVERY"
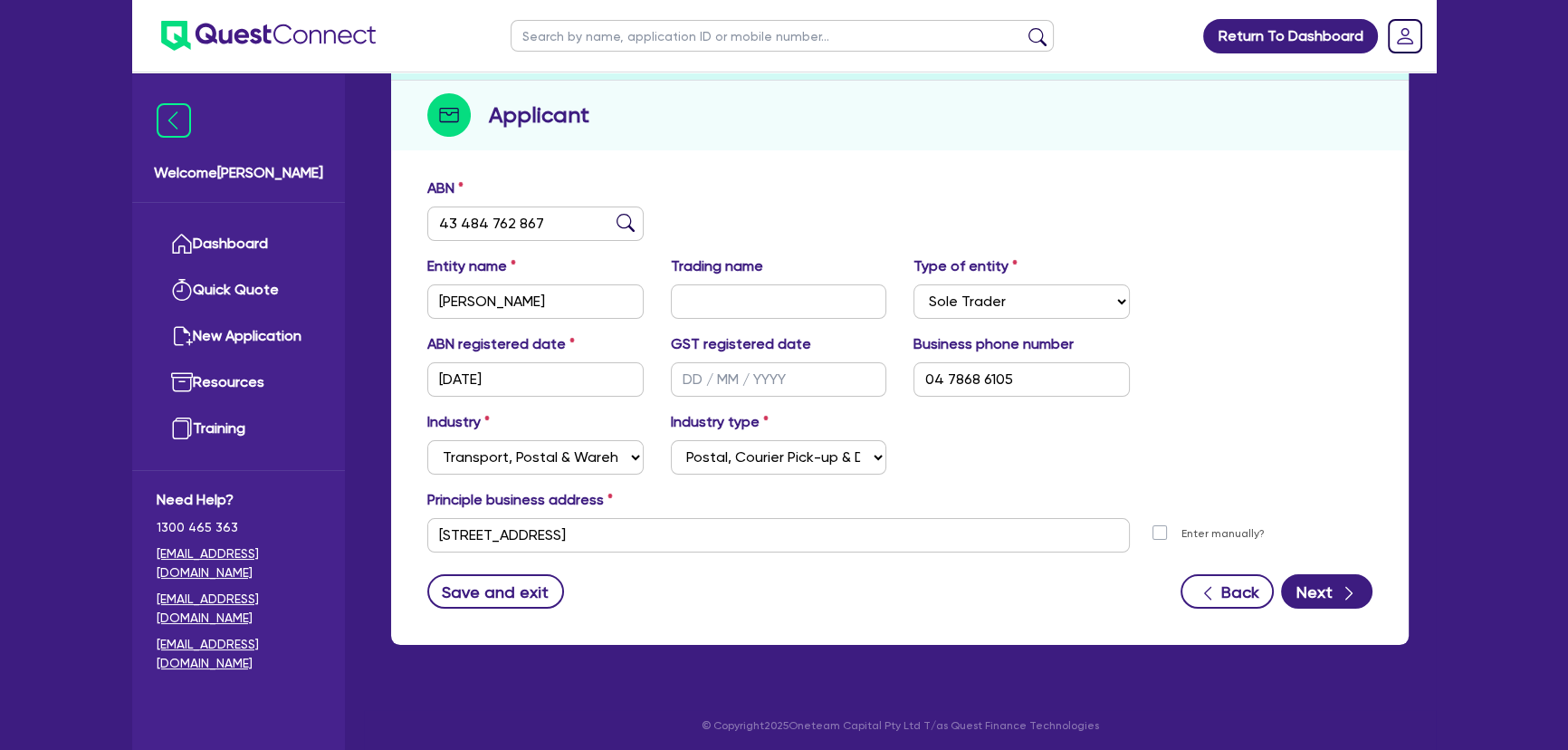
scroll to position [209, 0]
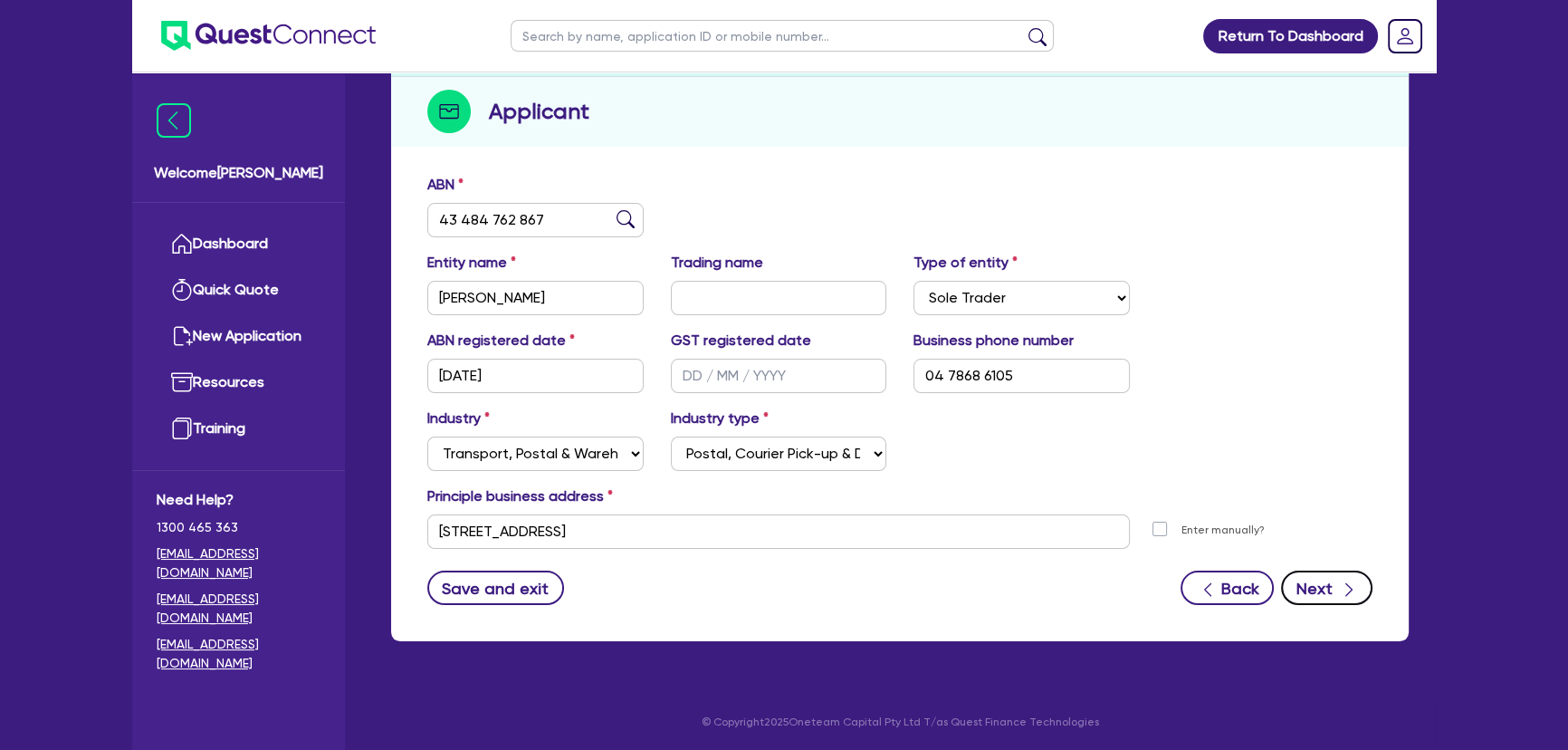
click at [1339, 587] on icon "button" at bounding box center [1348, 589] width 19 height 19
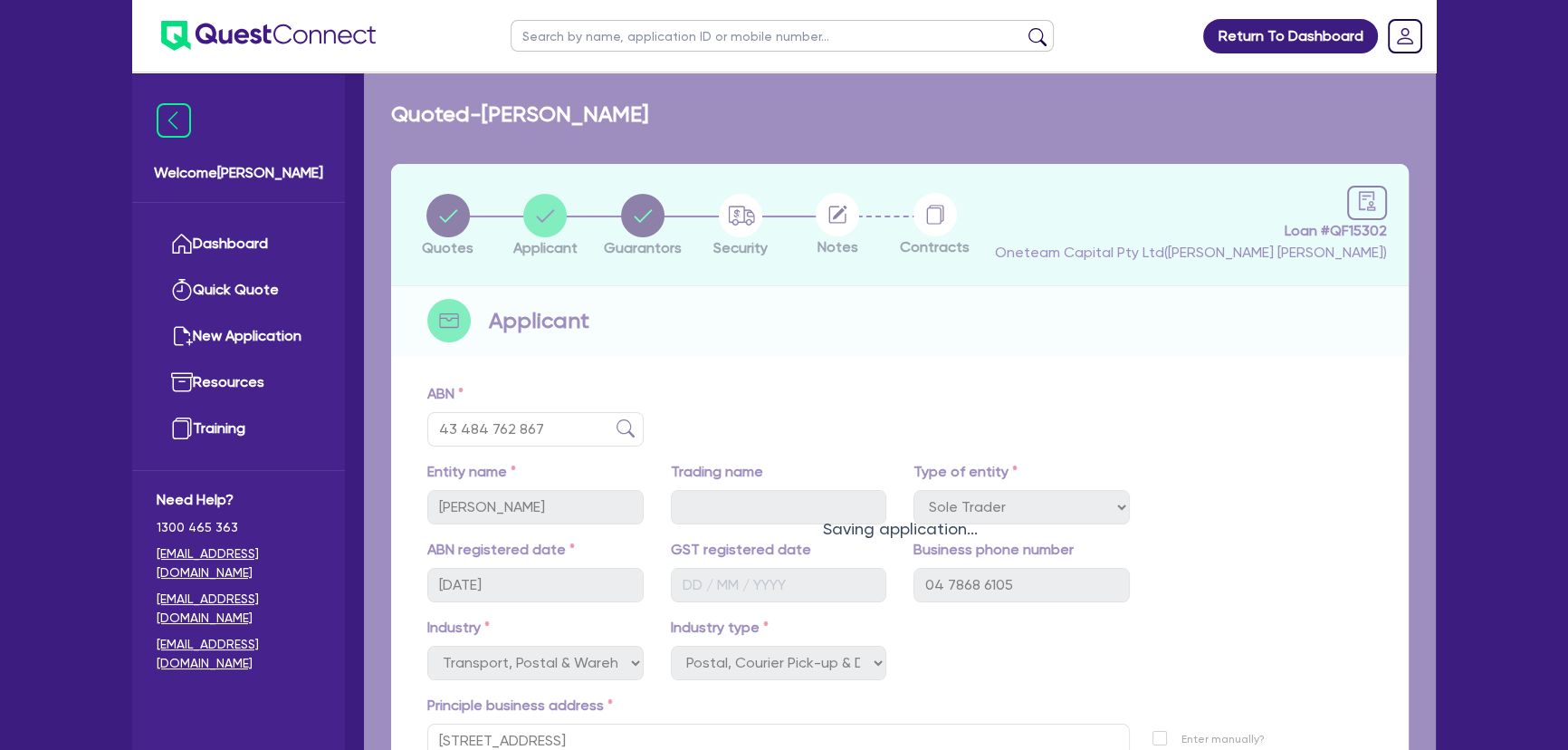
select select "MR"
select select "NSW"
select select "SINGLE"
select select "CASH"
select select "VEHICLE"
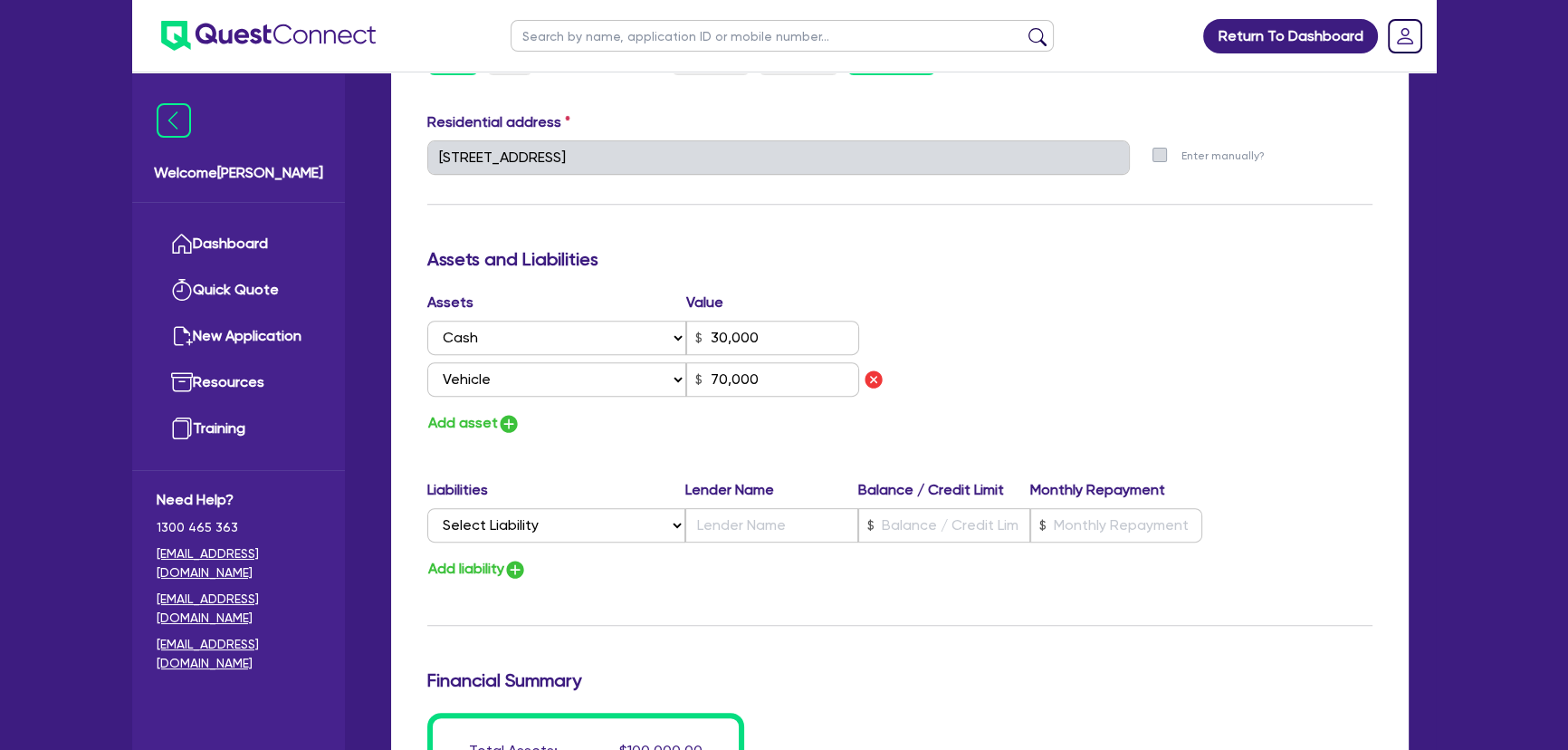
scroll to position [1069, 0]
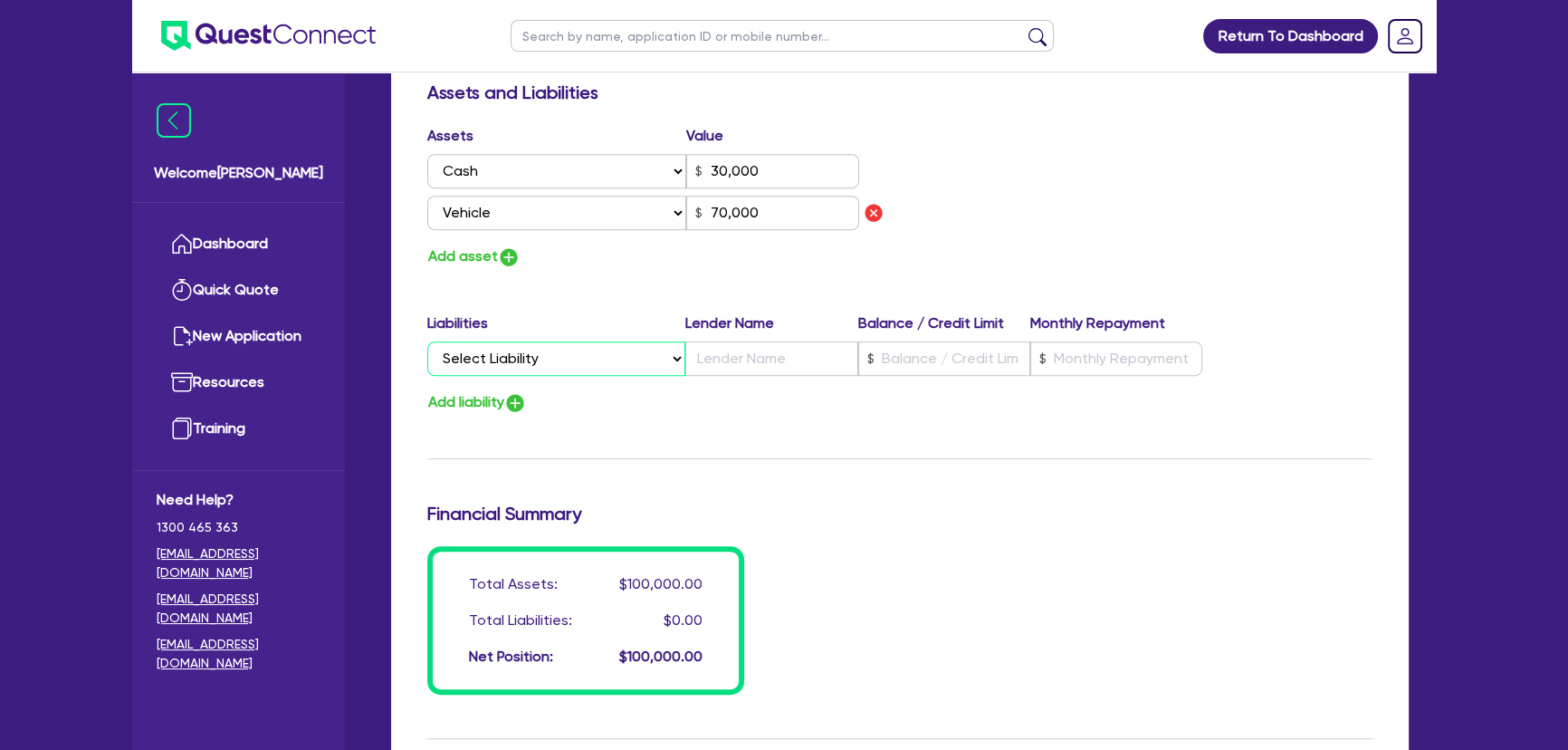
click at [532, 372] on select "Select Liability Credit card Mortgage Investment property loan Vehicle loan Tru…" at bounding box center [556, 358] width 258 height 34
click at [526, 315] on label "Liabilities" at bounding box center [556, 323] width 258 height 22
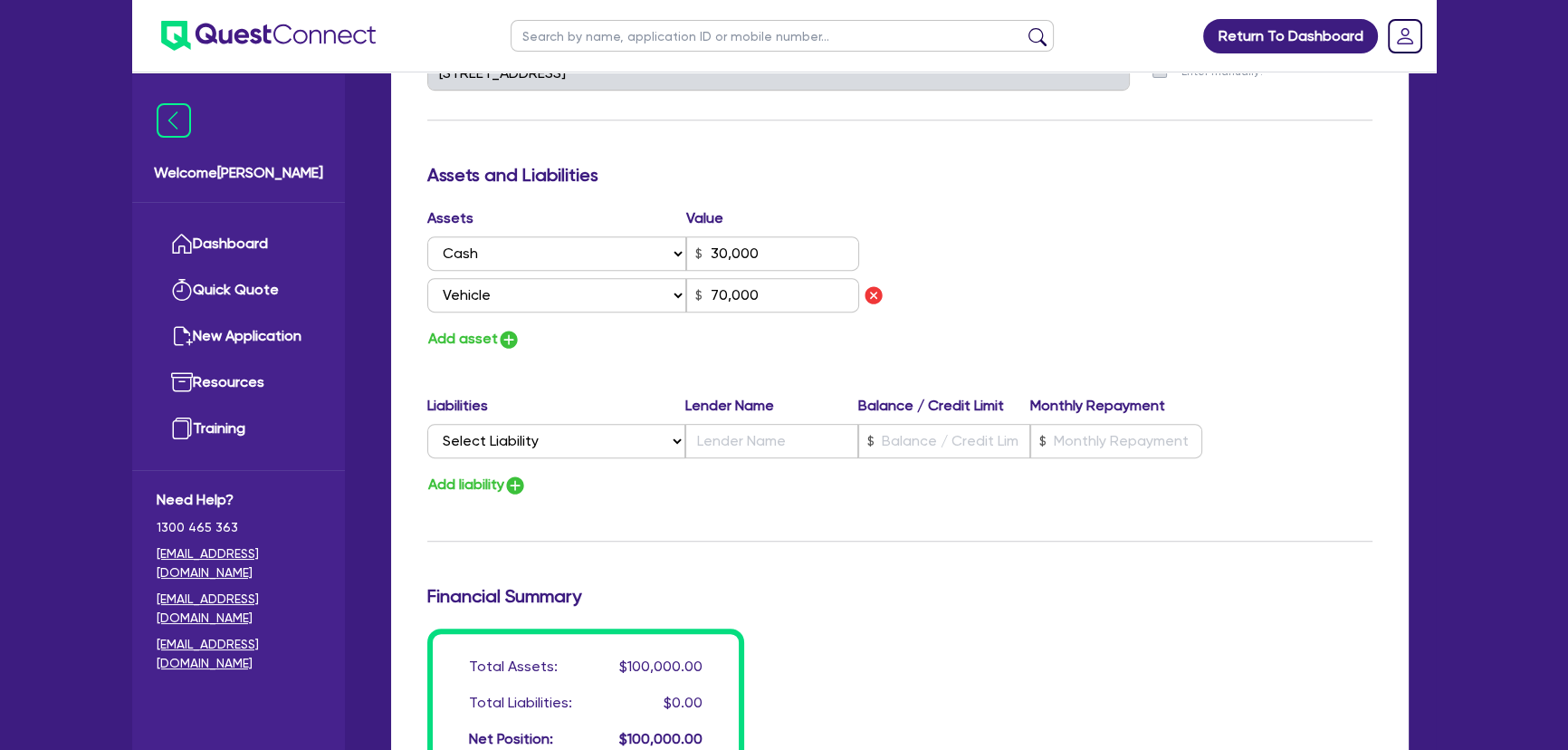
scroll to position [905, 0]
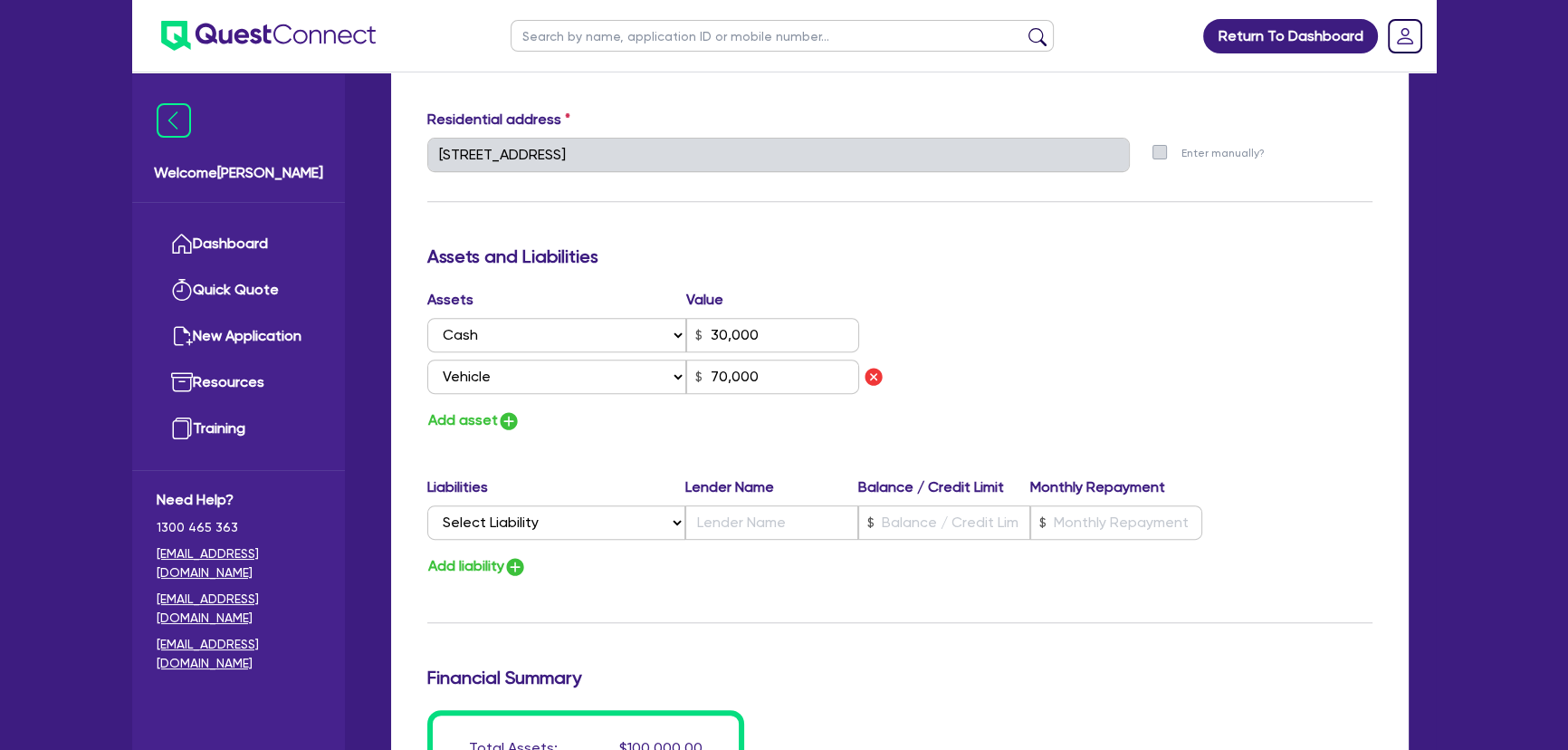
click at [761, 617] on div "Update residential status for Director #1 Boarding is only acceptable when the …" at bounding box center [899, 168] width 945 height 1381
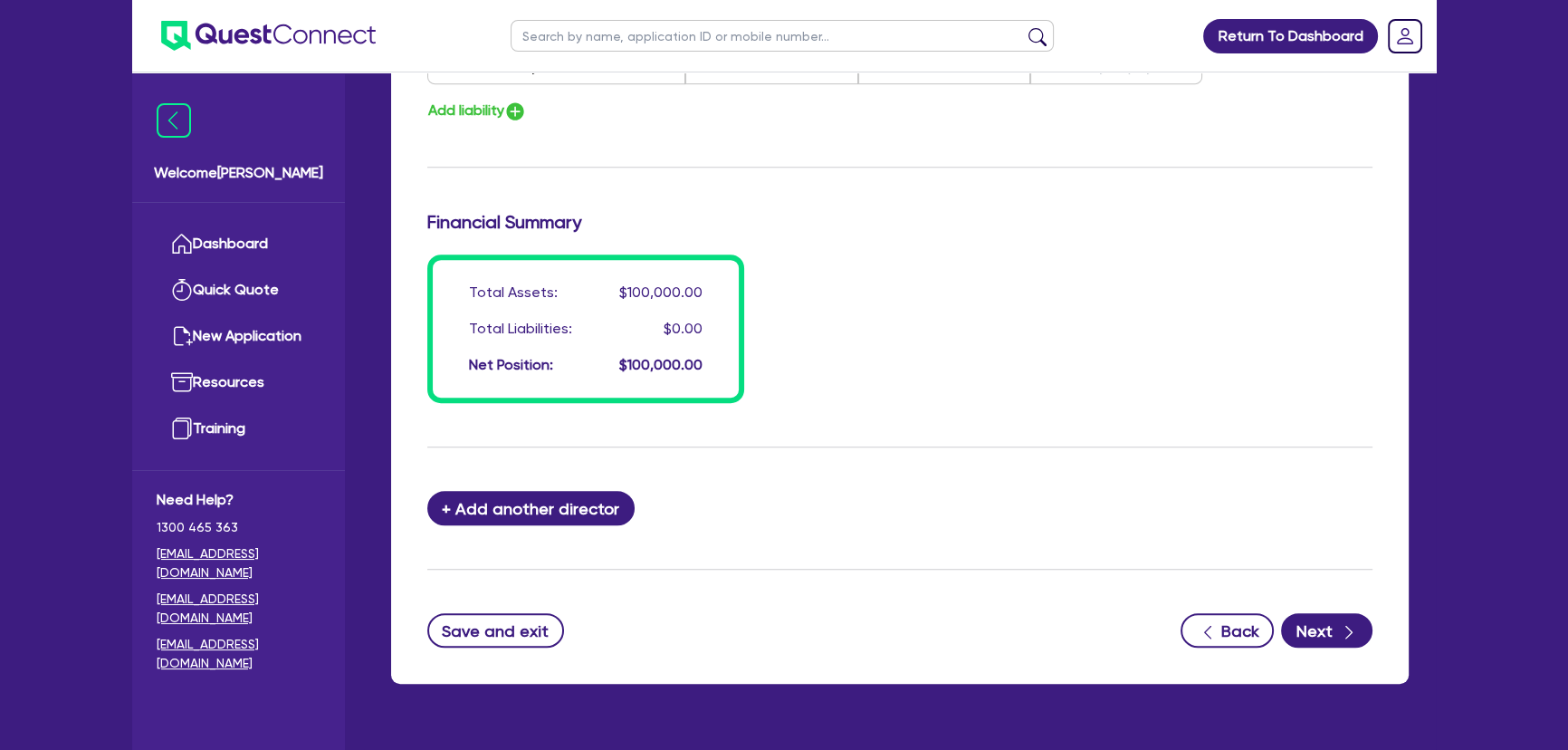
scroll to position [1402, 0]
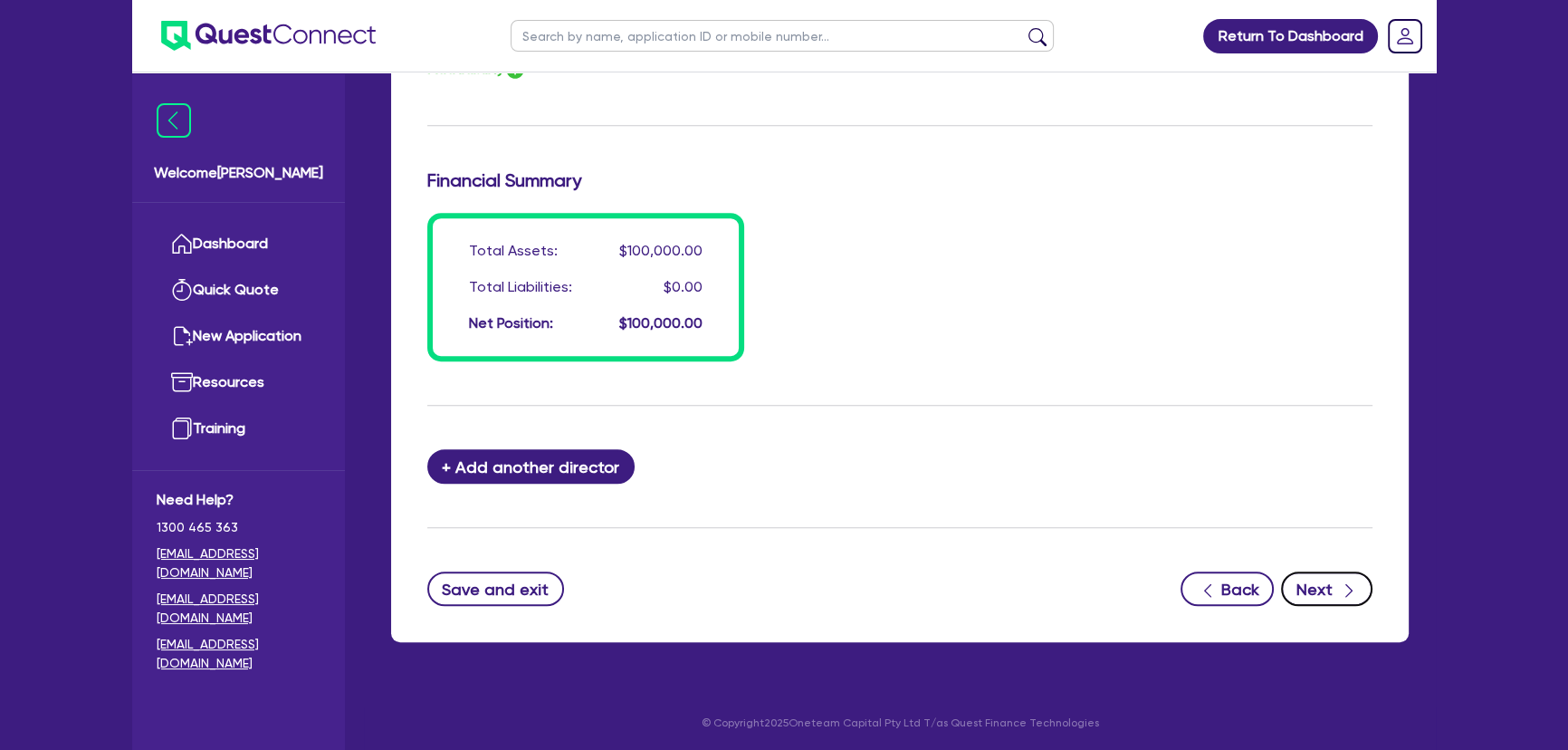
click at [1332, 581] on button "Next" at bounding box center [1327, 588] width 92 height 34
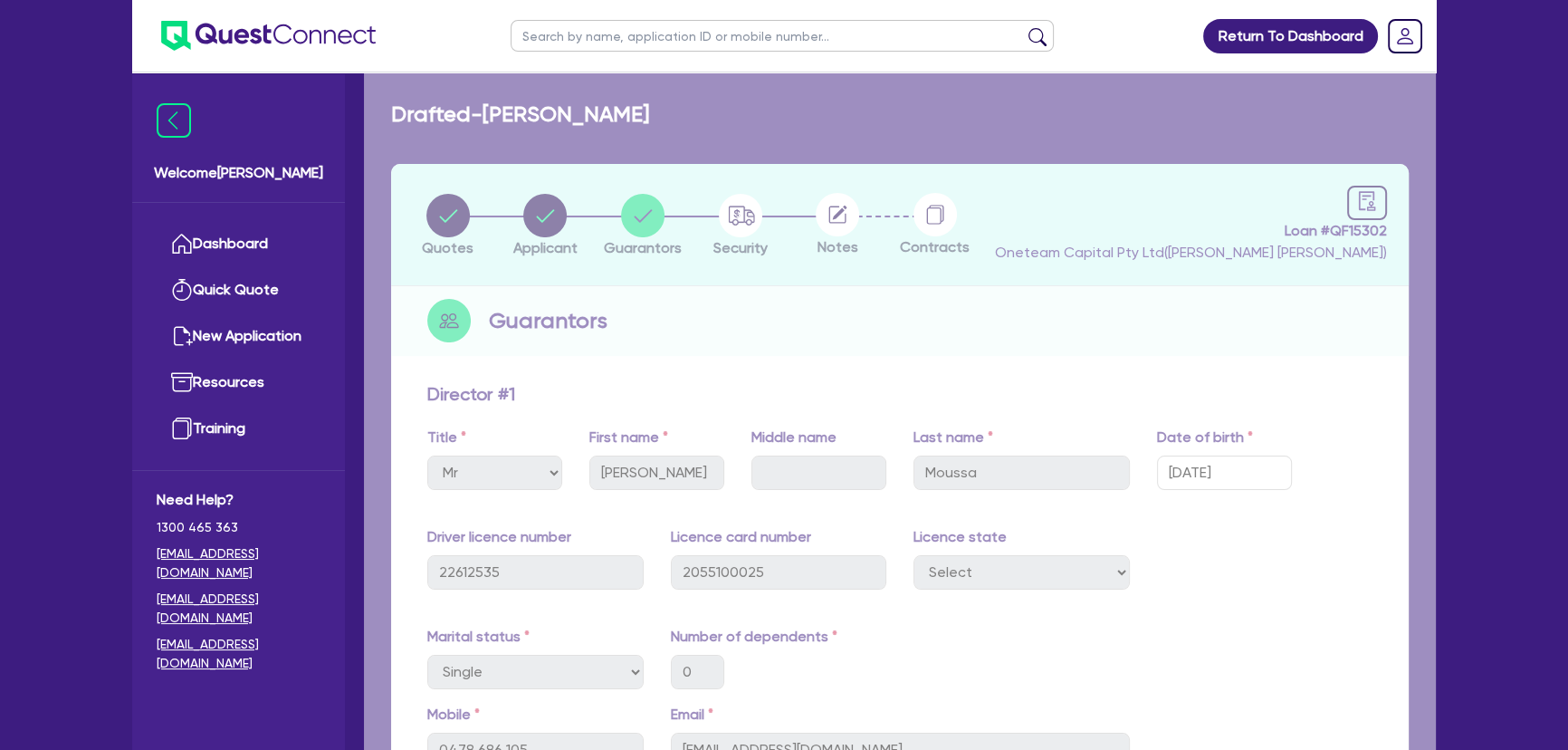
select select "PRIMARY_ASSETS"
select select "HEAVY_TRUCKS"
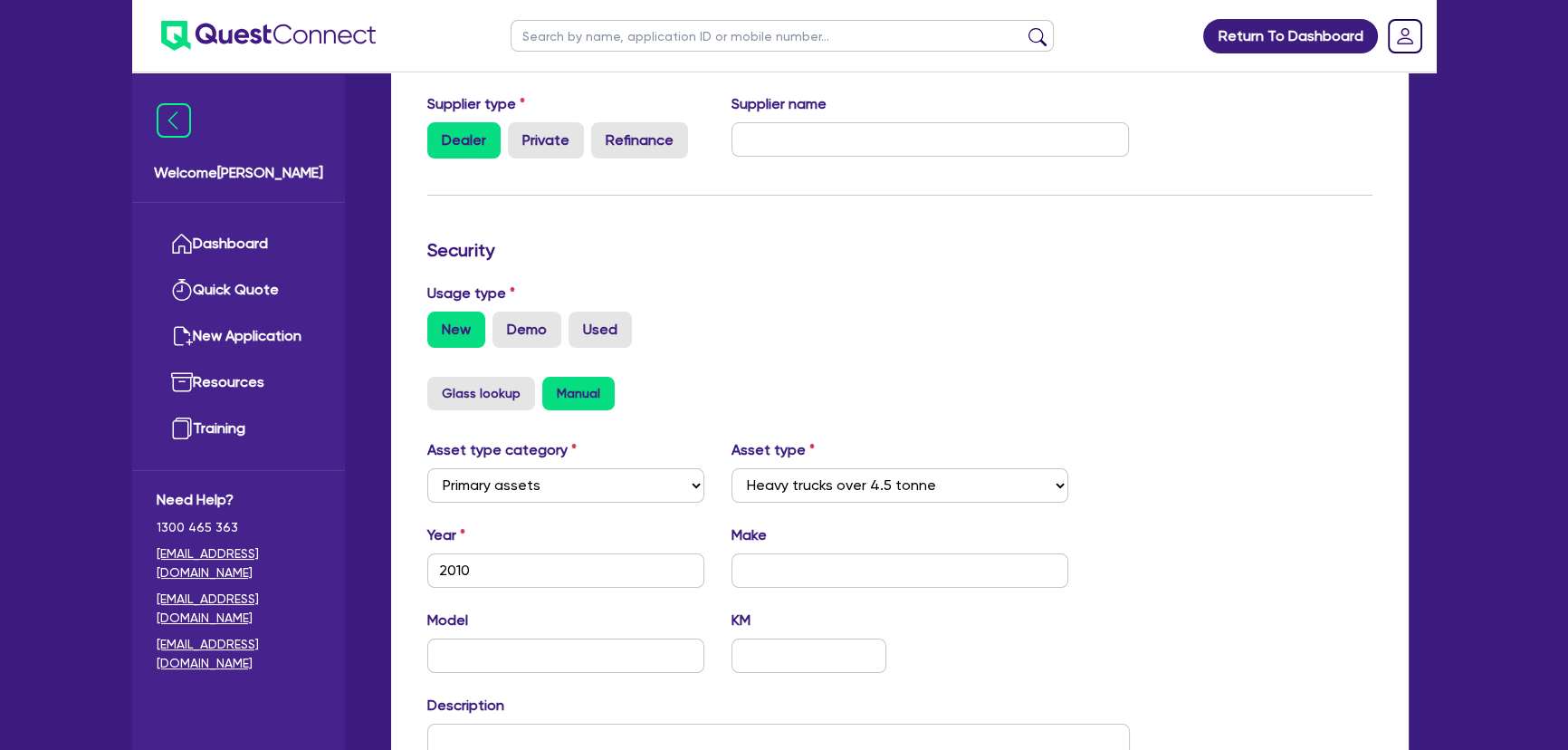
scroll to position [641, 0]
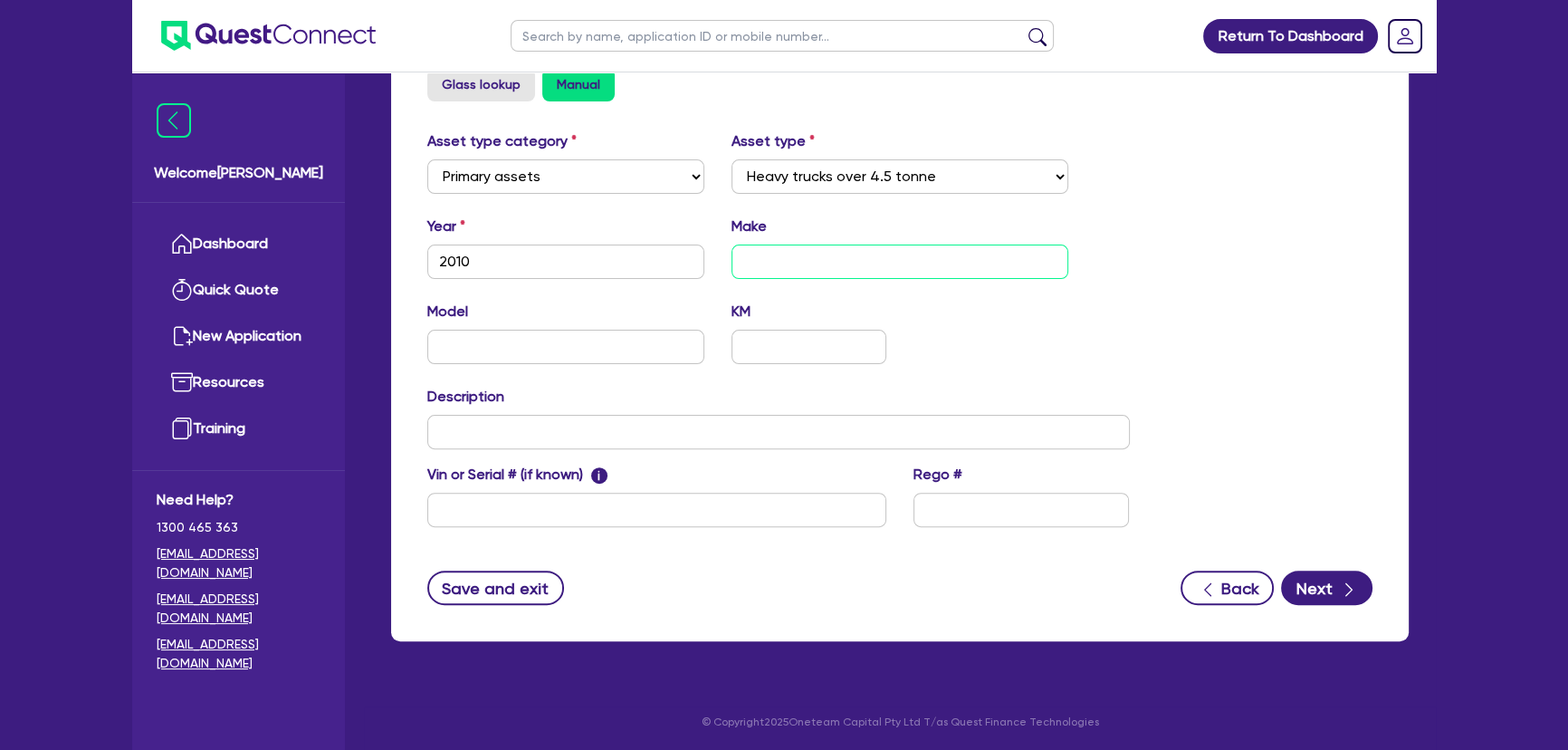
click at [823, 253] on input "text" at bounding box center [899, 261] width 337 height 34
type input "Truck"
click at [588, 353] on input "text" at bounding box center [565, 346] width 277 height 34
type input "Hino"
click at [592, 427] on input "text" at bounding box center [778, 431] width 702 height 34
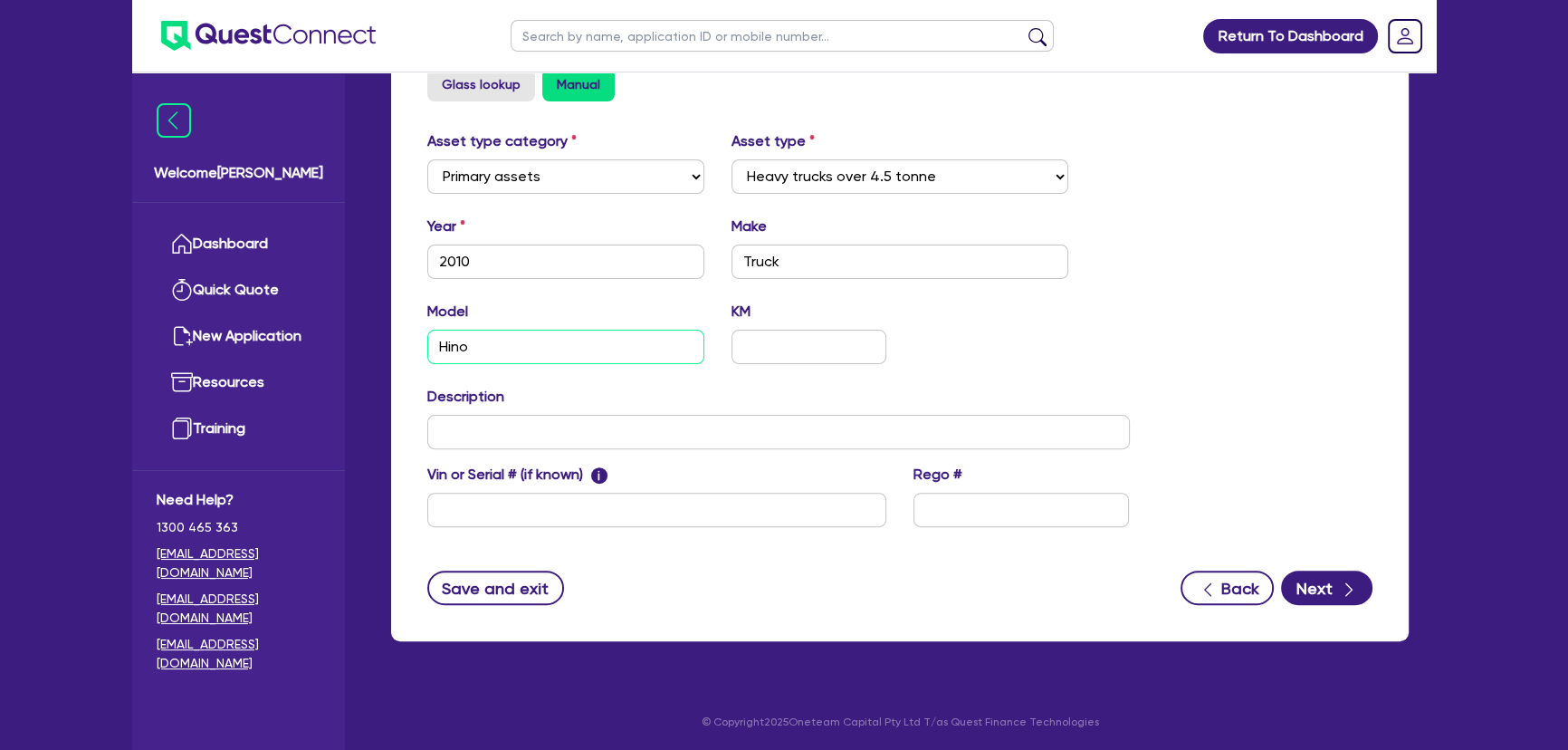
click at [583, 342] on input "Hino" at bounding box center [565, 346] width 277 height 34
drag, startPoint x: 795, startPoint y: 264, endPoint x: 736, endPoint y: 262, distance: 59.0
click at [736, 262] on input "Truck" at bounding box center [899, 261] width 337 height 34
type input "Hino"
drag, startPoint x: 532, startPoint y: 326, endPoint x: 503, endPoint y: 339, distance: 31.8
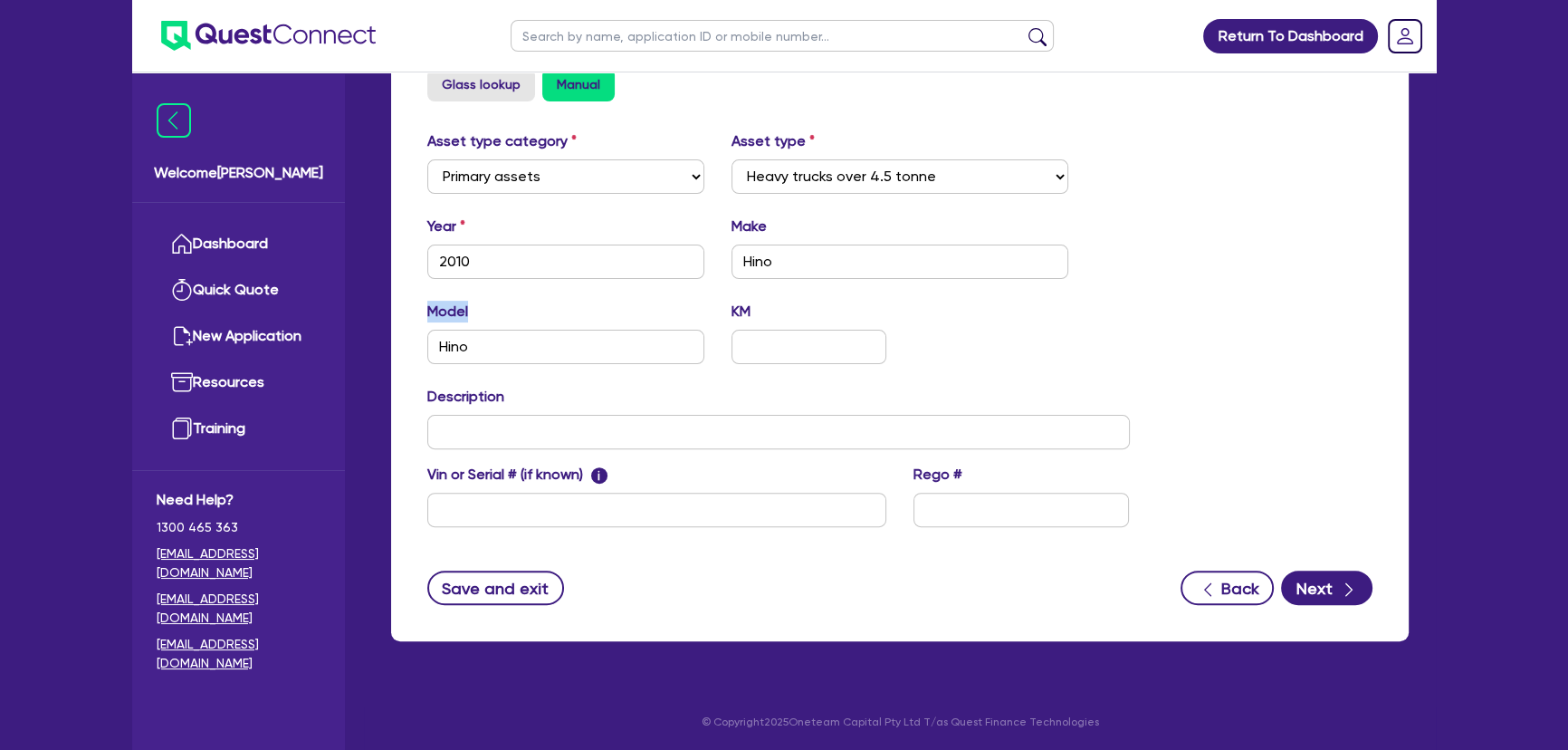
click at [503, 339] on div "Model Hino" at bounding box center [565, 331] width 304 height 64
drag, startPoint x: 448, startPoint y: 345, endPoint x: 415, endPoint y: 347, distance: 33.1
click at [415, 347] on div "Model Hino" at bounding box center [565, 331] width 304 height 64
type input "2"
type input "300 Series"
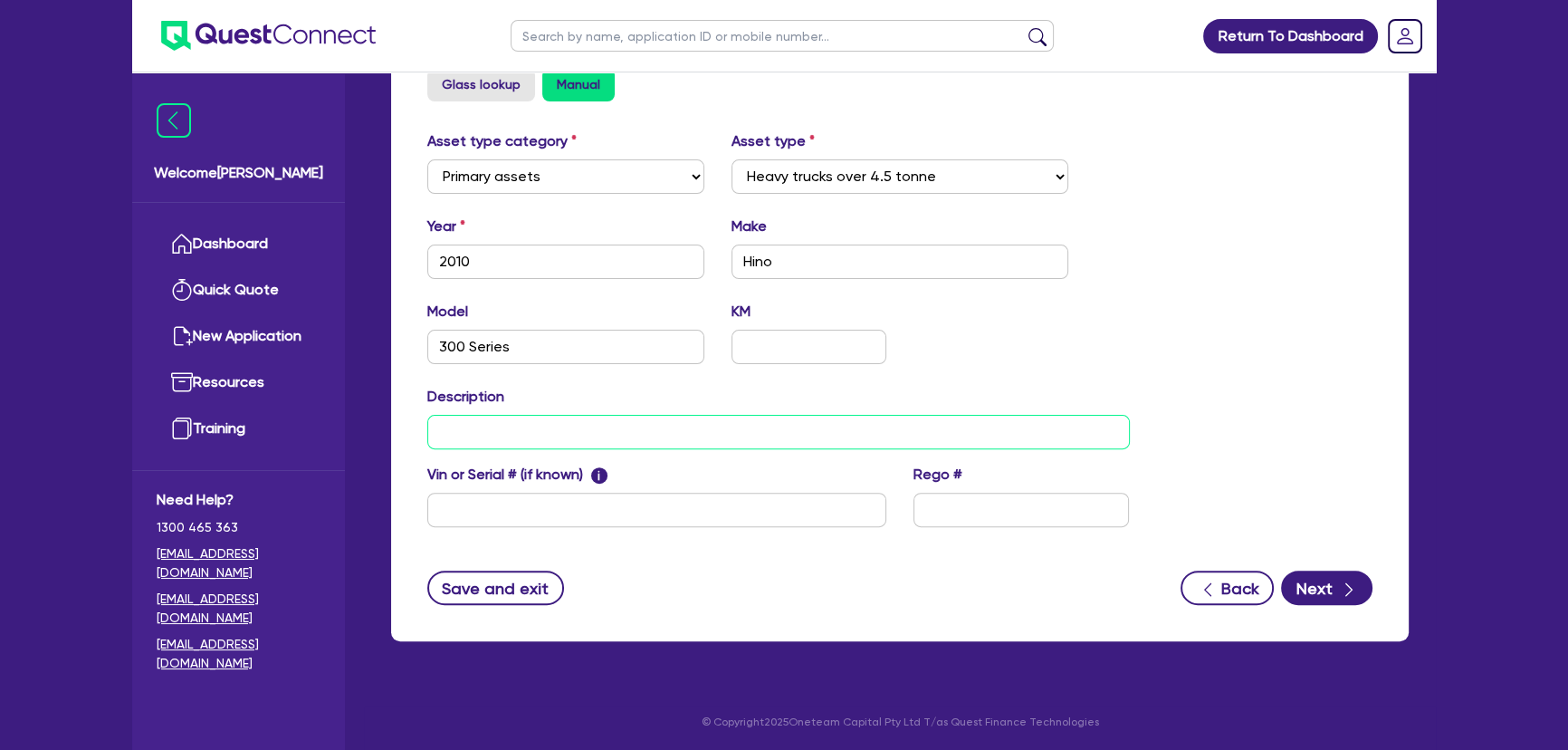
click at [461, 429] on input "text" at bounding box center [778, 431] width 702 height 34
type input "2010 Hino"
drag, startPoint x: 783, startPoint y: 268, endPoint x: 717, endPoint y: 232, distance: 75.2
click at [723, 244] on div "Make Hino" at bounding box center [899, 246] width 365 height 64
type input "Isuzu"
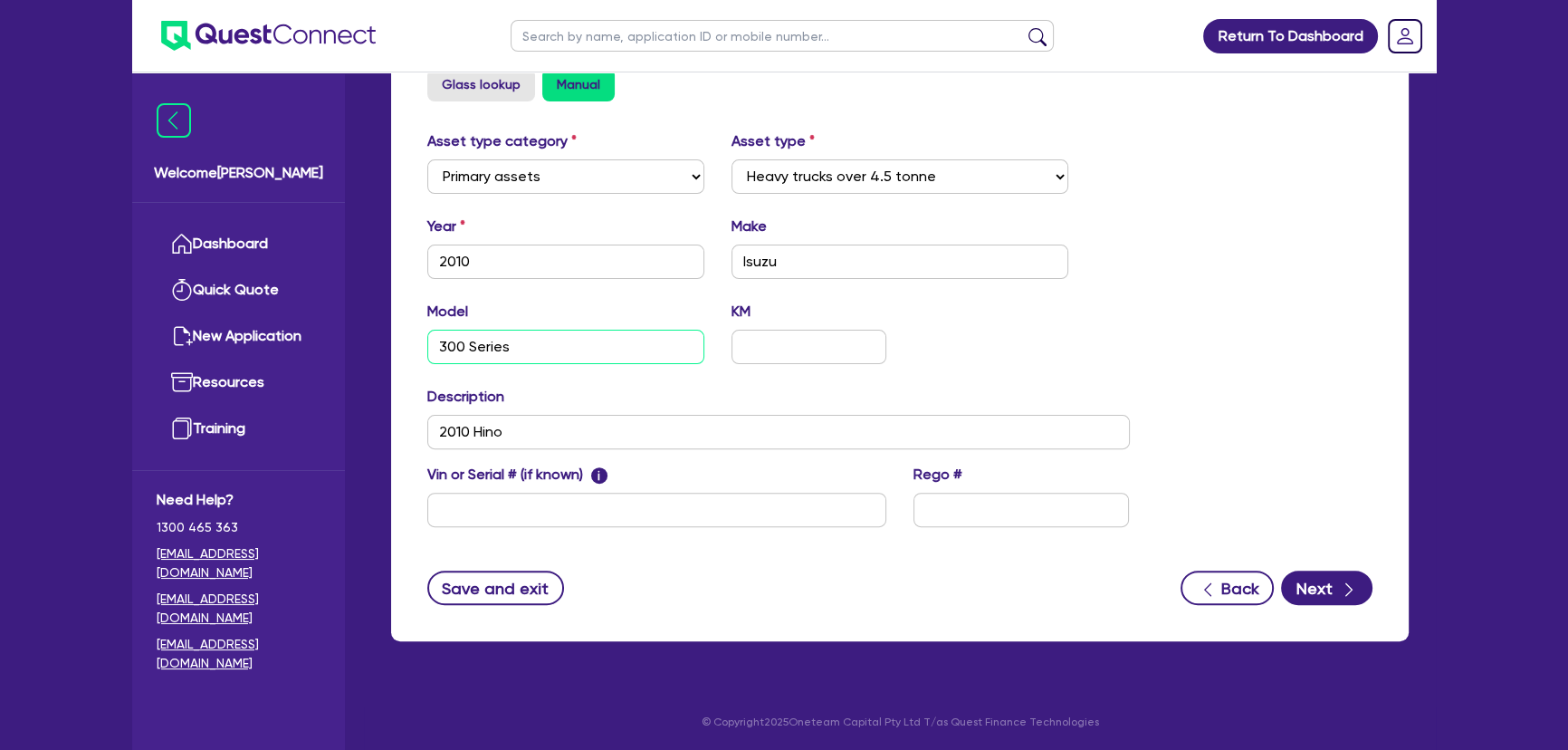
click at [547, 357] on input "300 Series" at bounding box center [565, 346] width 277 height 34
type input "NPR series"
drag, startPoint x: 548, startPoint y: 433, endPoint x: 344, endPoint y: 429, distance: 204.0
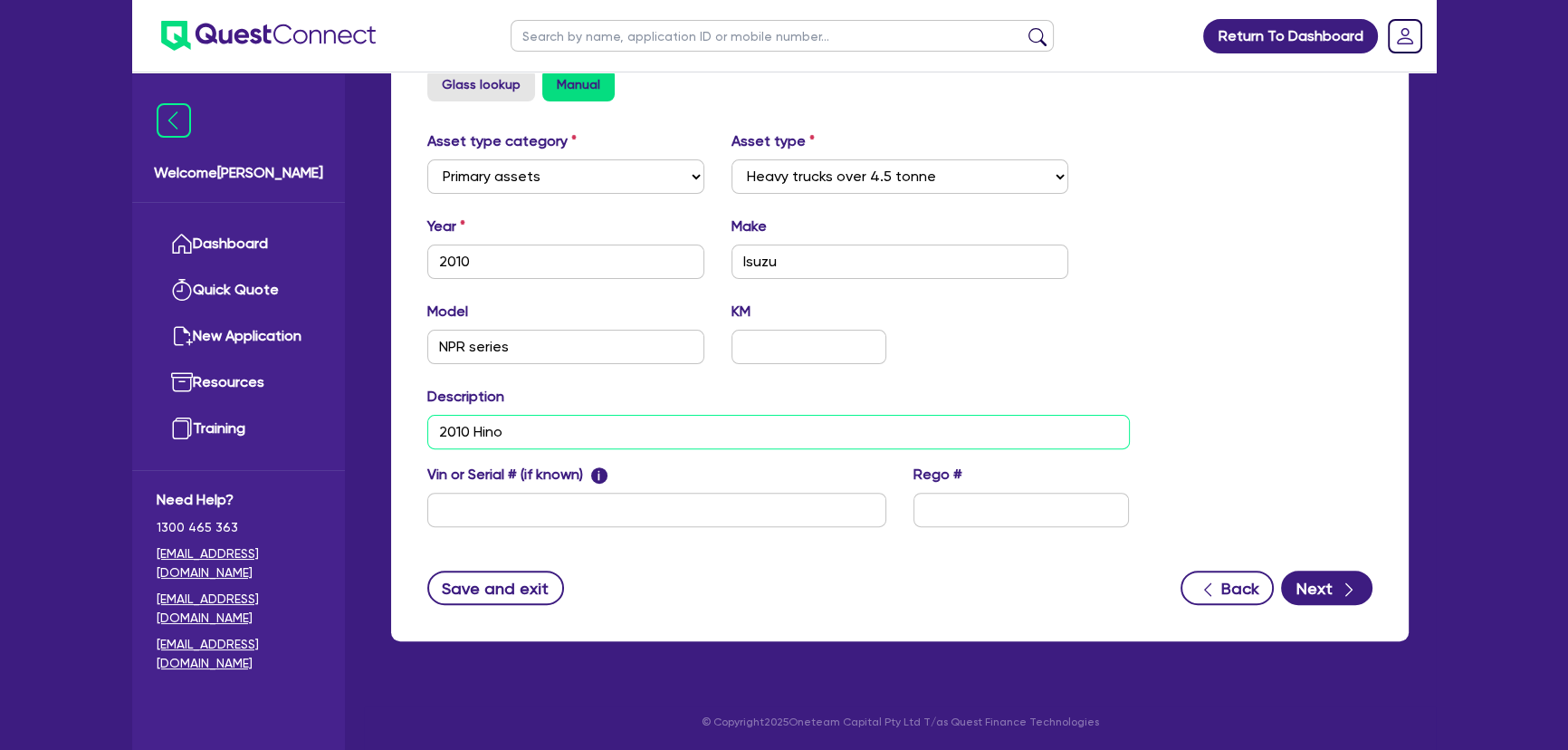
click at [344, 429] on div "Welcome Joel Dashboard Quick Quote New Application Ref Company Ref Salesperson …" at bounding box center [783, 55] width 1303 height 1393
click at [580, 257] on input "2010" at bounding box center [565, 261] width 277 height 34
type input "2015"
click at [547, 434] on div "Quotes Applicant Guarantors Security Notes Contracts Loan # QF15302 Oneteam Cap…" at bounding box center [899, 92] width 1044 height 1141
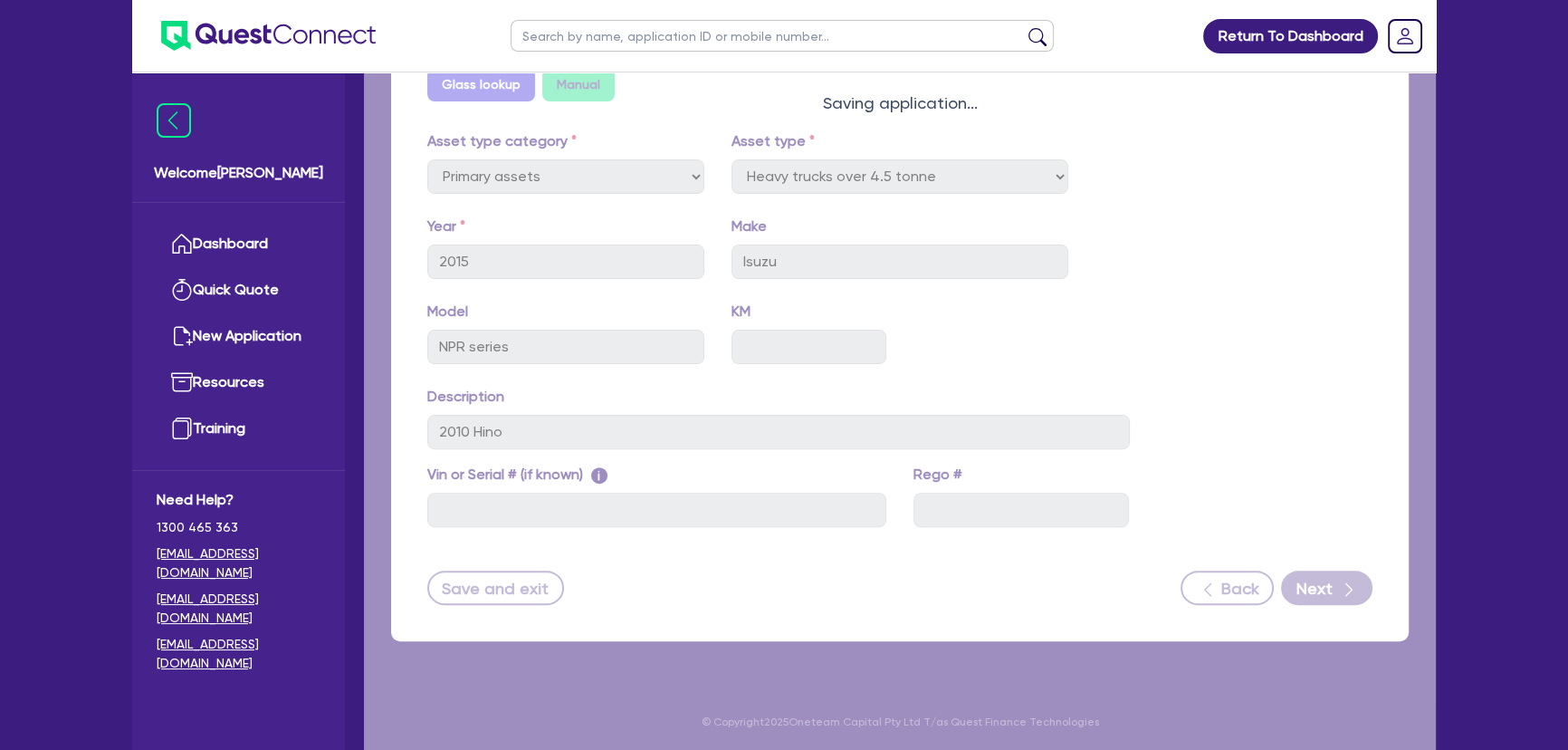
type input "NPR series"
select select "HEAVY_TRUCKS"
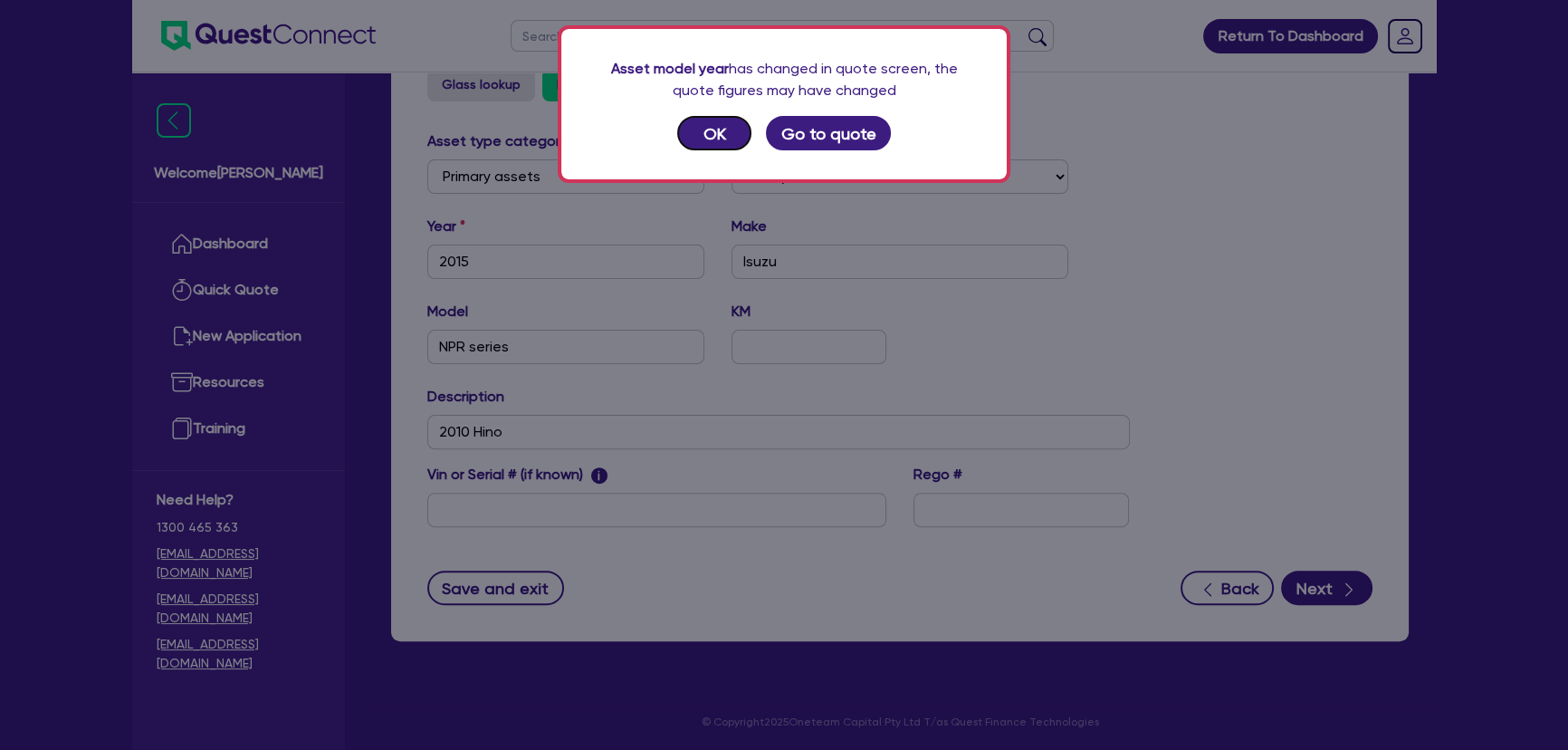
click at [741, 136] on button "OK" at bounding box center [715, 133] width 74 height 34
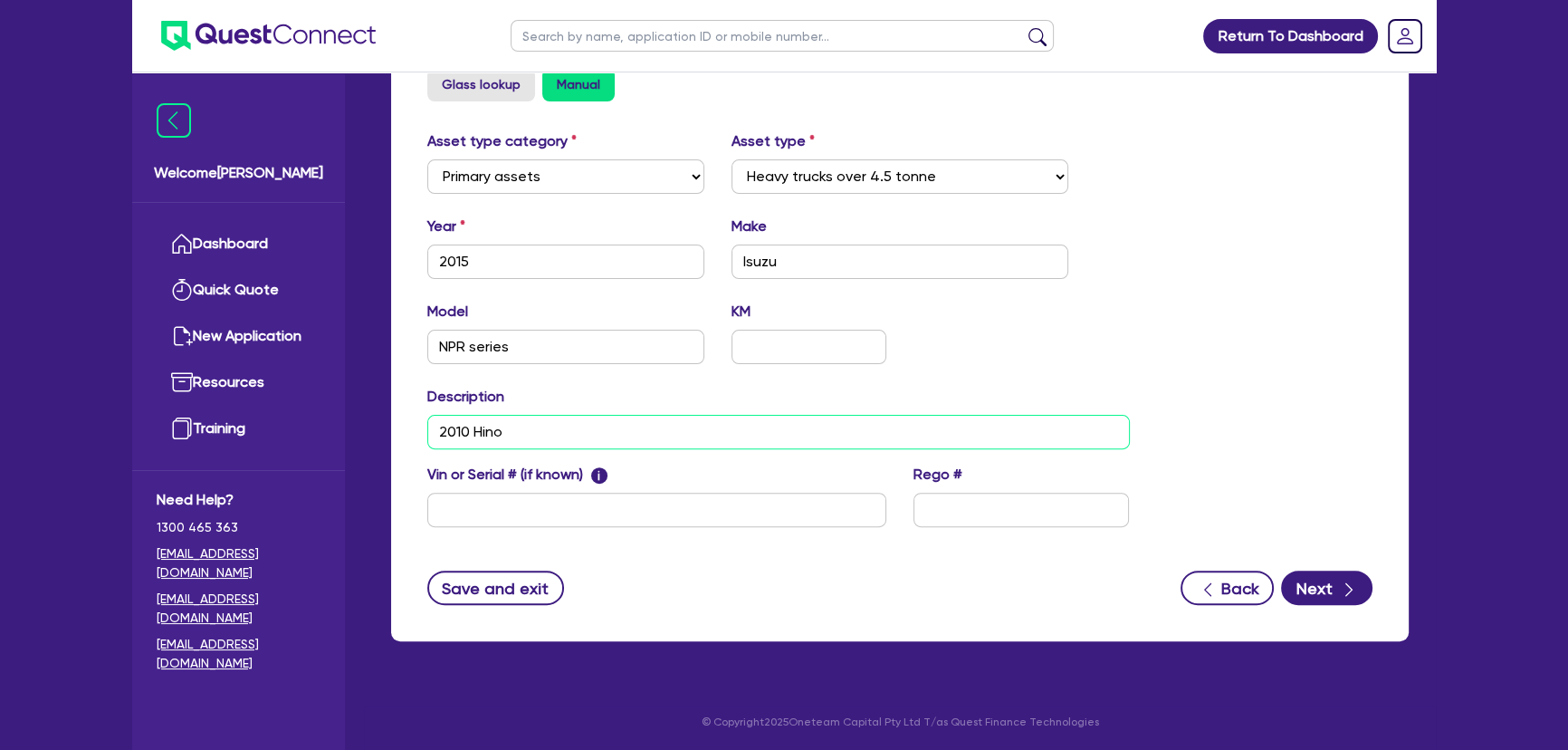
drag, startPoint x: 531, startPoint y: 443, endPoint x: 388, endPoint y: 432, distance: 143.4
click at [388, 432] on div "Quotes Applicant Guarantors Security Notes Contracts Loan # QF15302 Oneteam Cap…" at bounding box center [899, 92] width 1044 height 1141
drag, startPoint x: 588, startPoint y: 434, endPoint x: 544, endPoint y: 434, distance: 44.0
click at [544, 434] on input "2015 Isuzu NPR Series" at bounding box center [778, 431] width 702 height 34
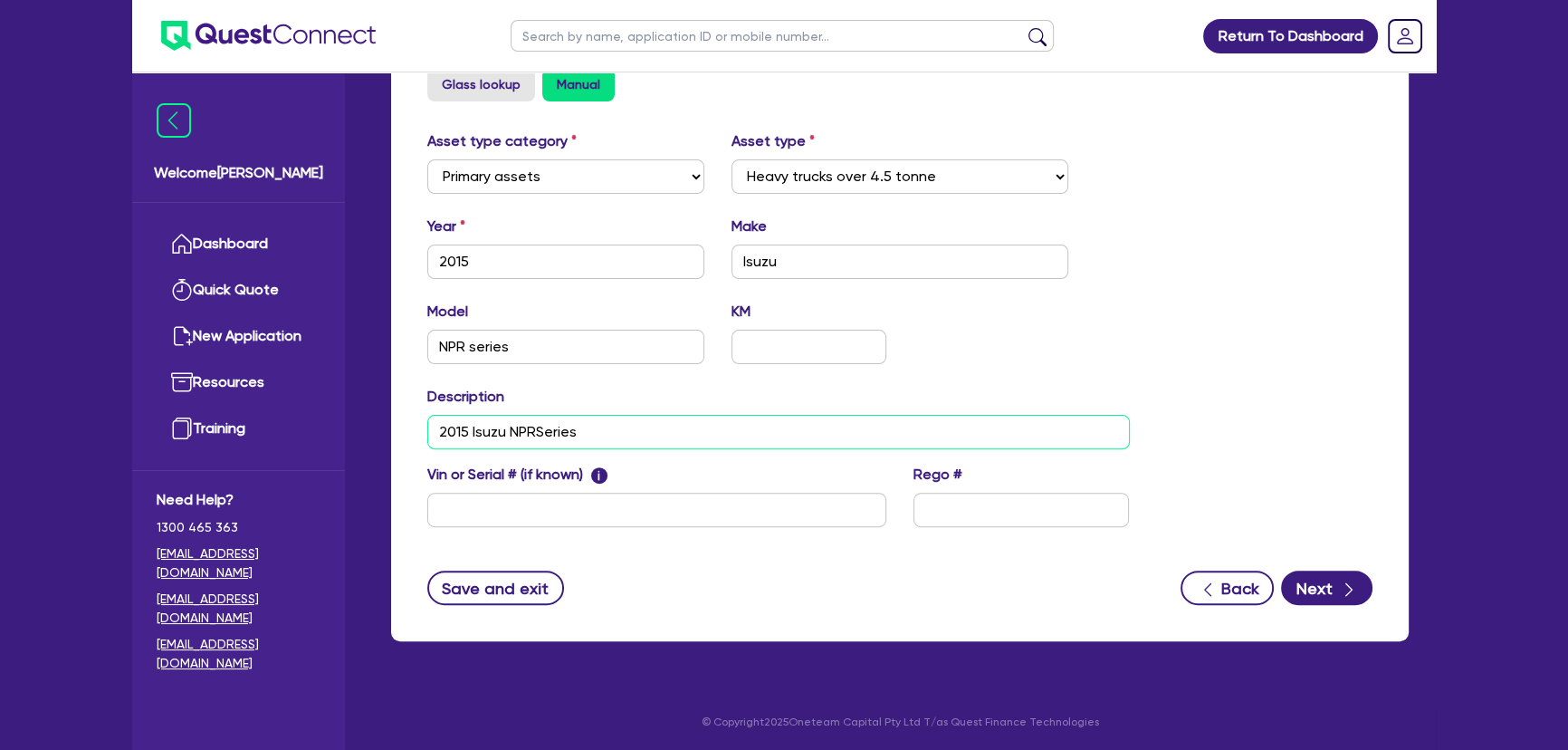
drag, startPoint x: 607, startPoint y: 436, endPoint x: 538, endPoint y: 433, distance: 69.1
click at [537, 433] on input "2015 Isuzu NPRSeries" at bounding box center [778, 431] width 702 height 34
type input "2015 Isuzu NPR"
drag, startPoint x: 525, startPoint y: 347, endPoint x: 471, endPoint y: 357, distance: 54.9
click at [471, 357] on input "NPR series" at bounding box center [565, 346] width 277 height 34
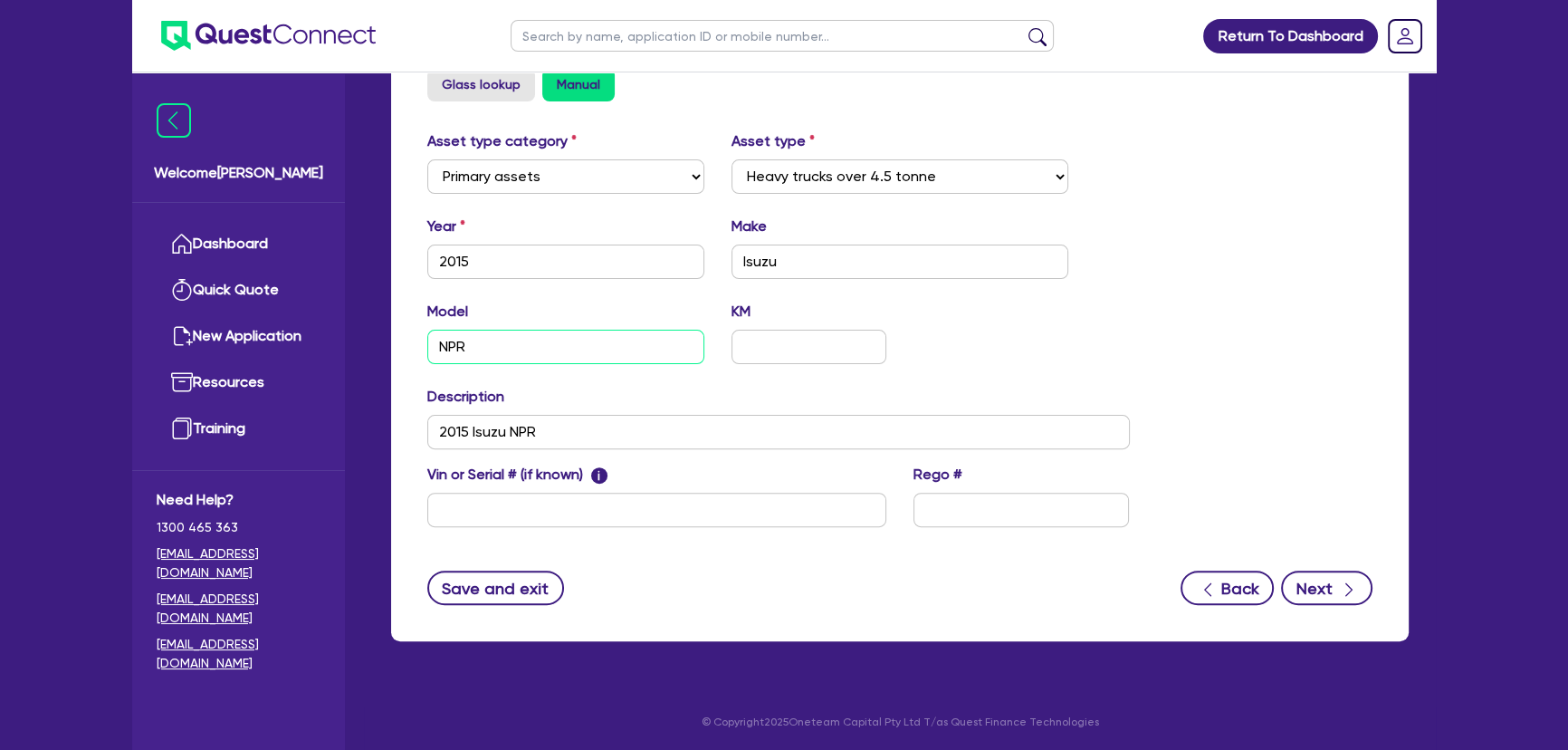
type input "NPR"
click at [1295, 580] on button "Next" at bounding box center [1327, 587] width 92 height 34
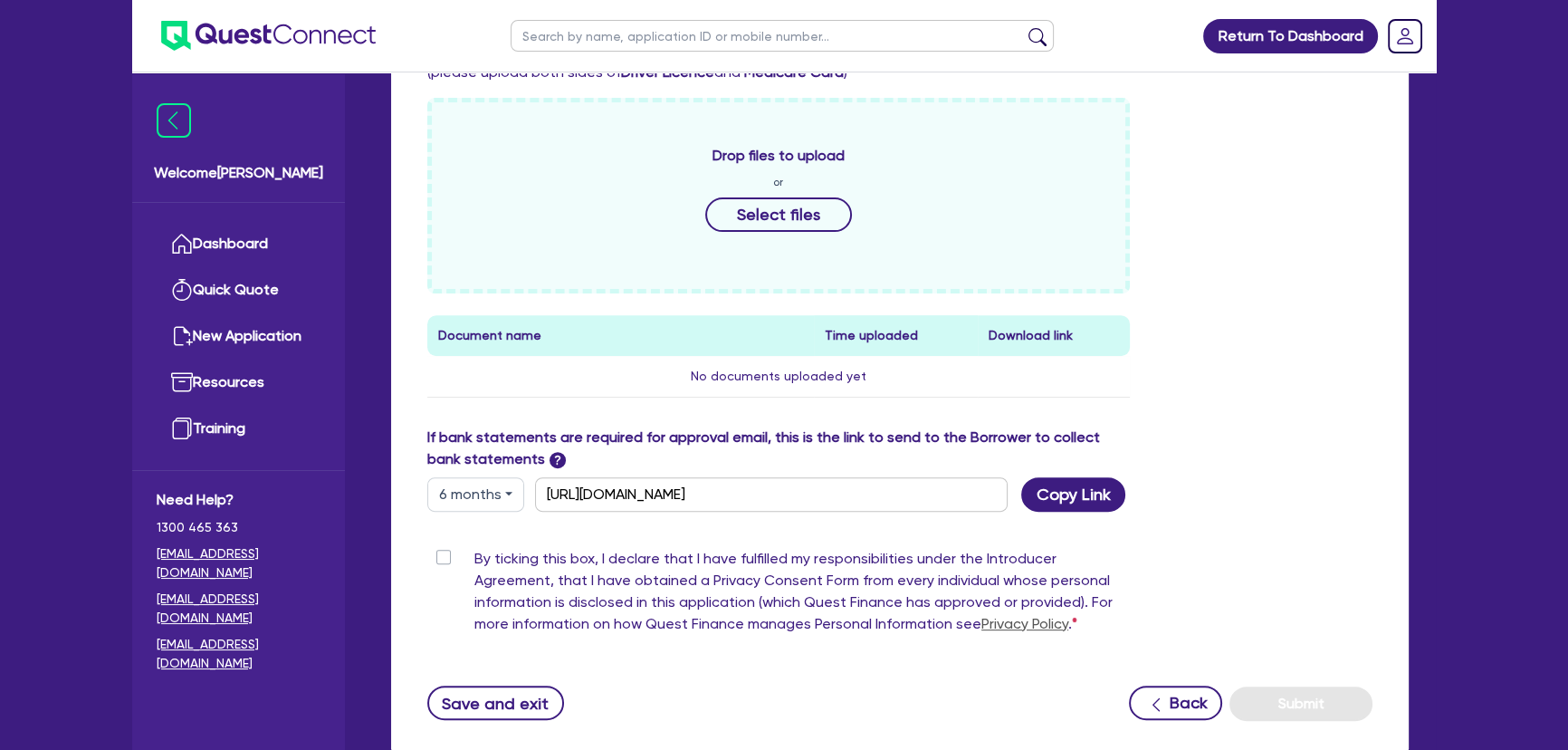
scroll to position [823, 0]
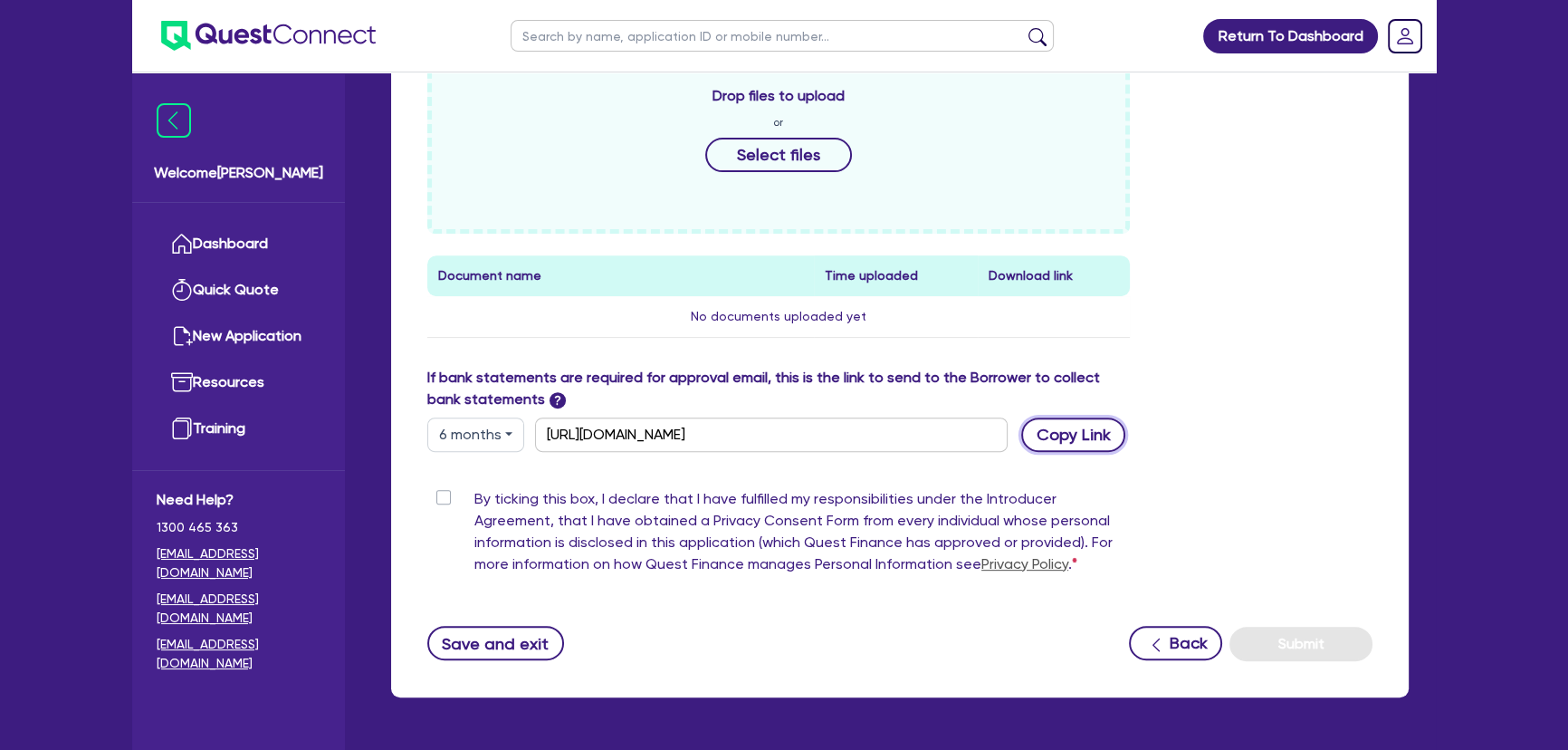
click at [1078, 429] on button "Copy Link" at bounding box center [1072, 434] width 104 height 34
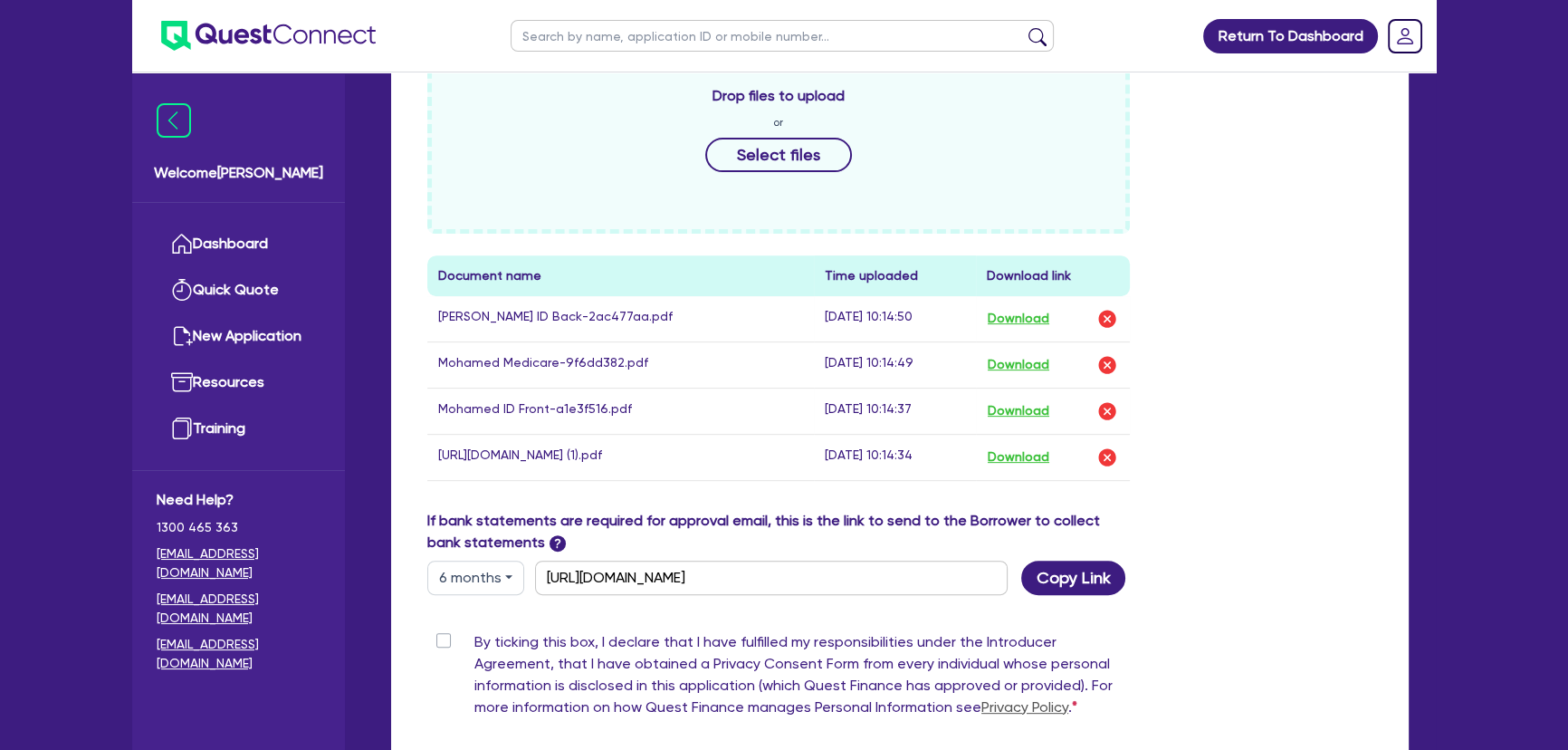
click at [474, 651] on label "By ticking this box, I declare that I have fulfilled my responsibilities under …" at bounding box center [802, 678] width 655 height 94
click at [442, 648] on input "By ticking this box, I declare that I have fulfilled my responsibilities under …" at bounding box center [434, 640] width 15 height 18
checkbox input "true"
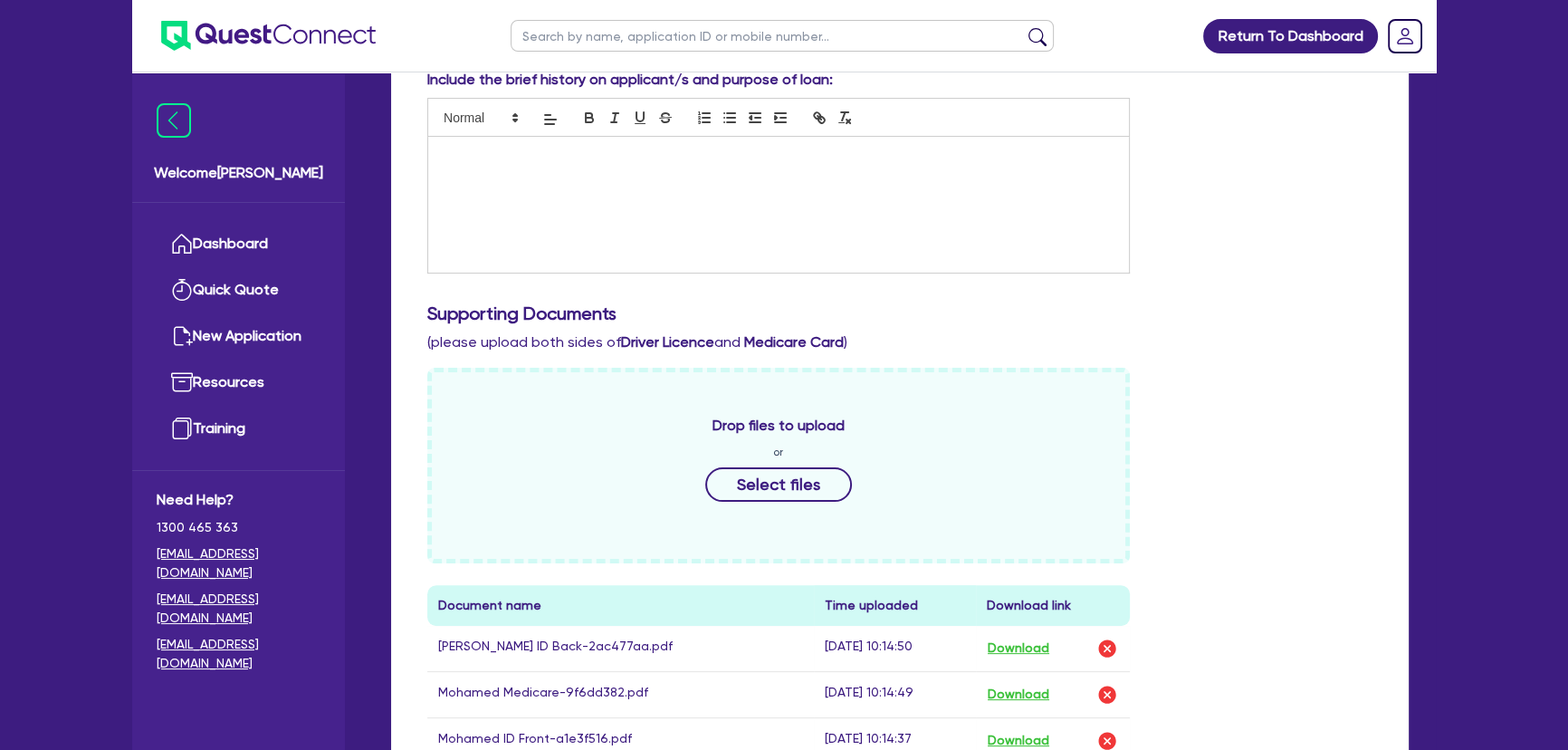
scroll to position [81, 0]
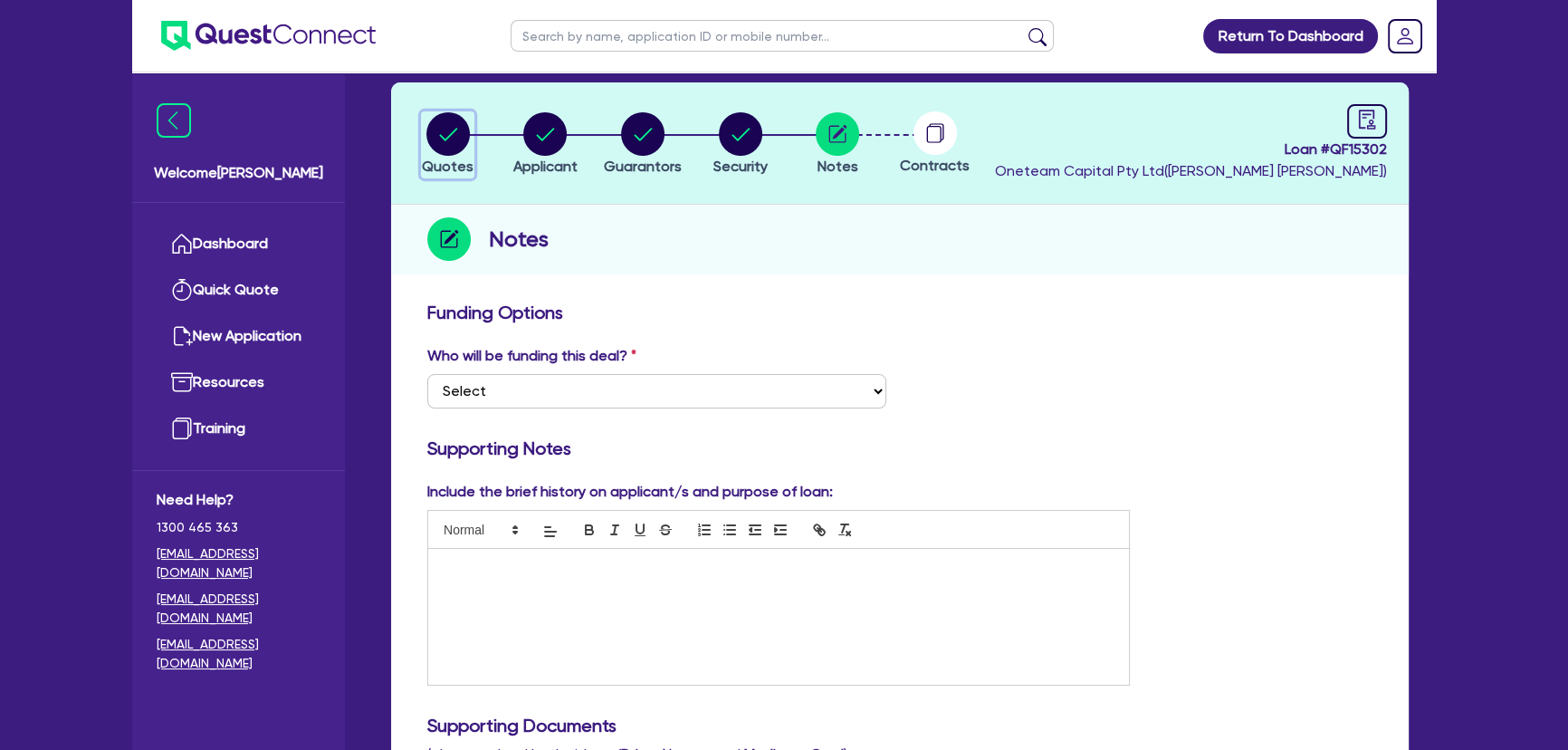
click at [436, 141] on circle "button" at bounding box center [448, 134] width 43 height 43
select select "PRIMARY_ASSETS"
select select "HEAVY_TRUCKS"
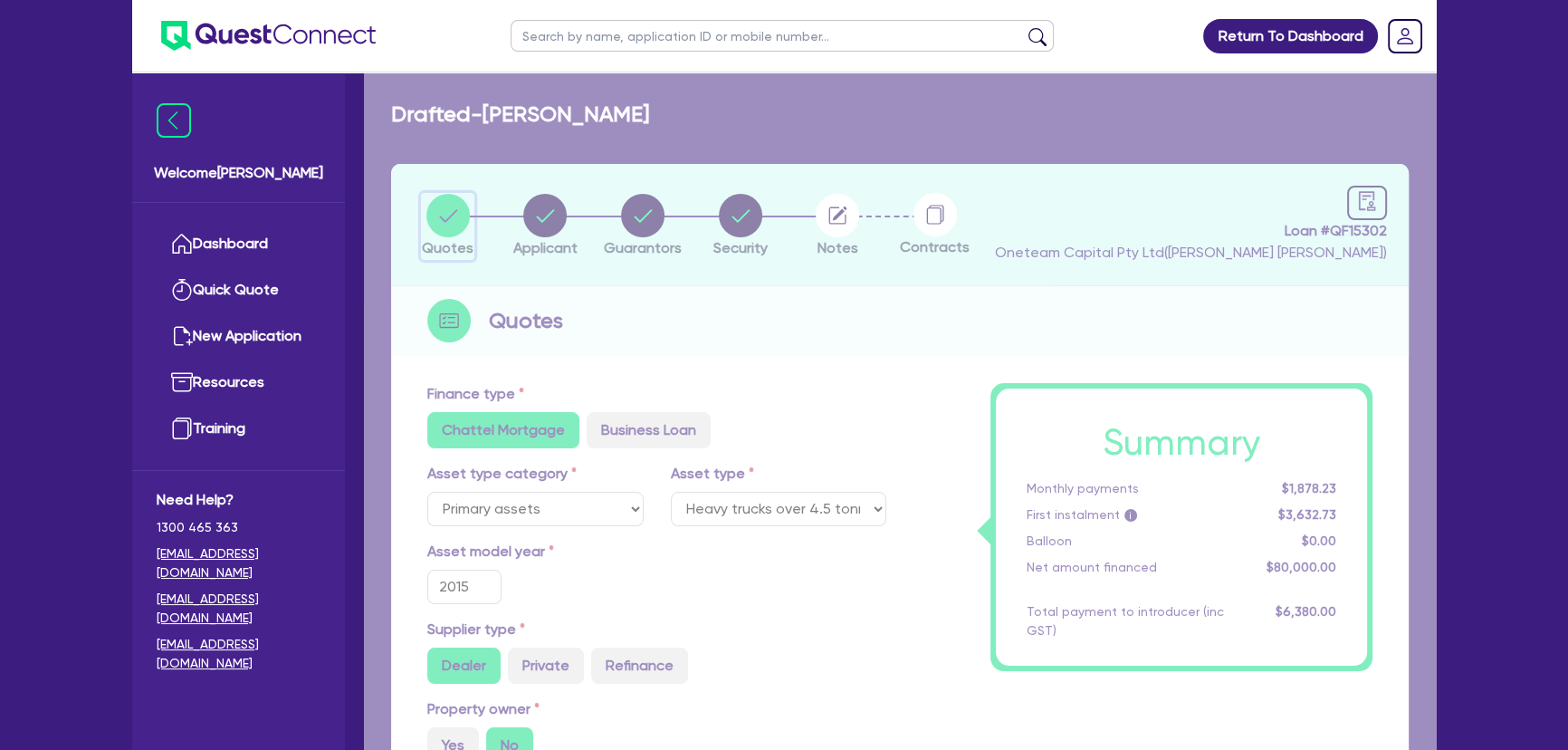
type input "80,000"
type input "4,800"
type input "1,000"
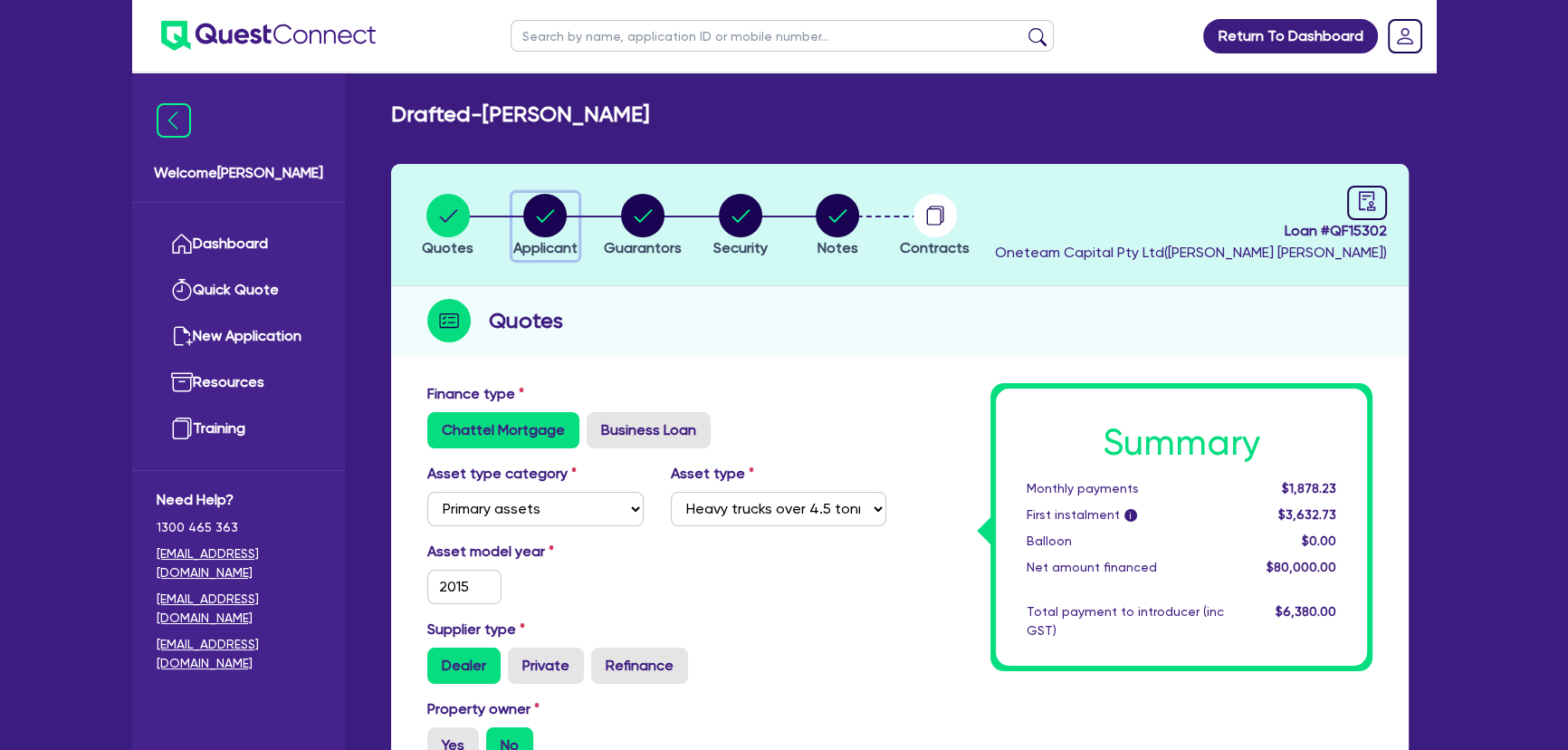
click at [538, 201] on circle "button" at bounding box center [544, 215] width 43 height 43
select select "SOLE_TRADER"
select select "TRANSPORT_WAREHOUSING"
select select "POSTAL_DELIVERY"
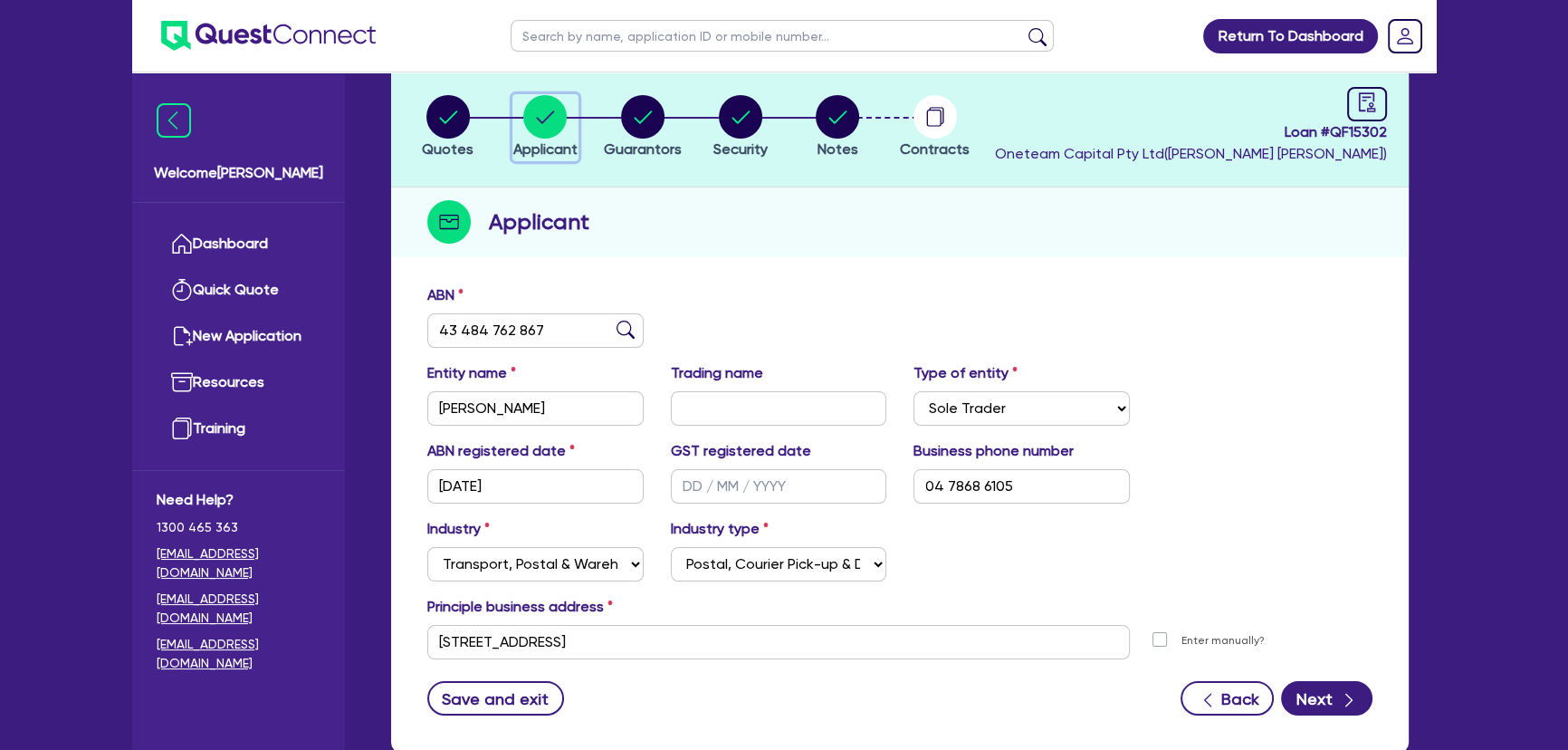
scroll to position [209, 0]
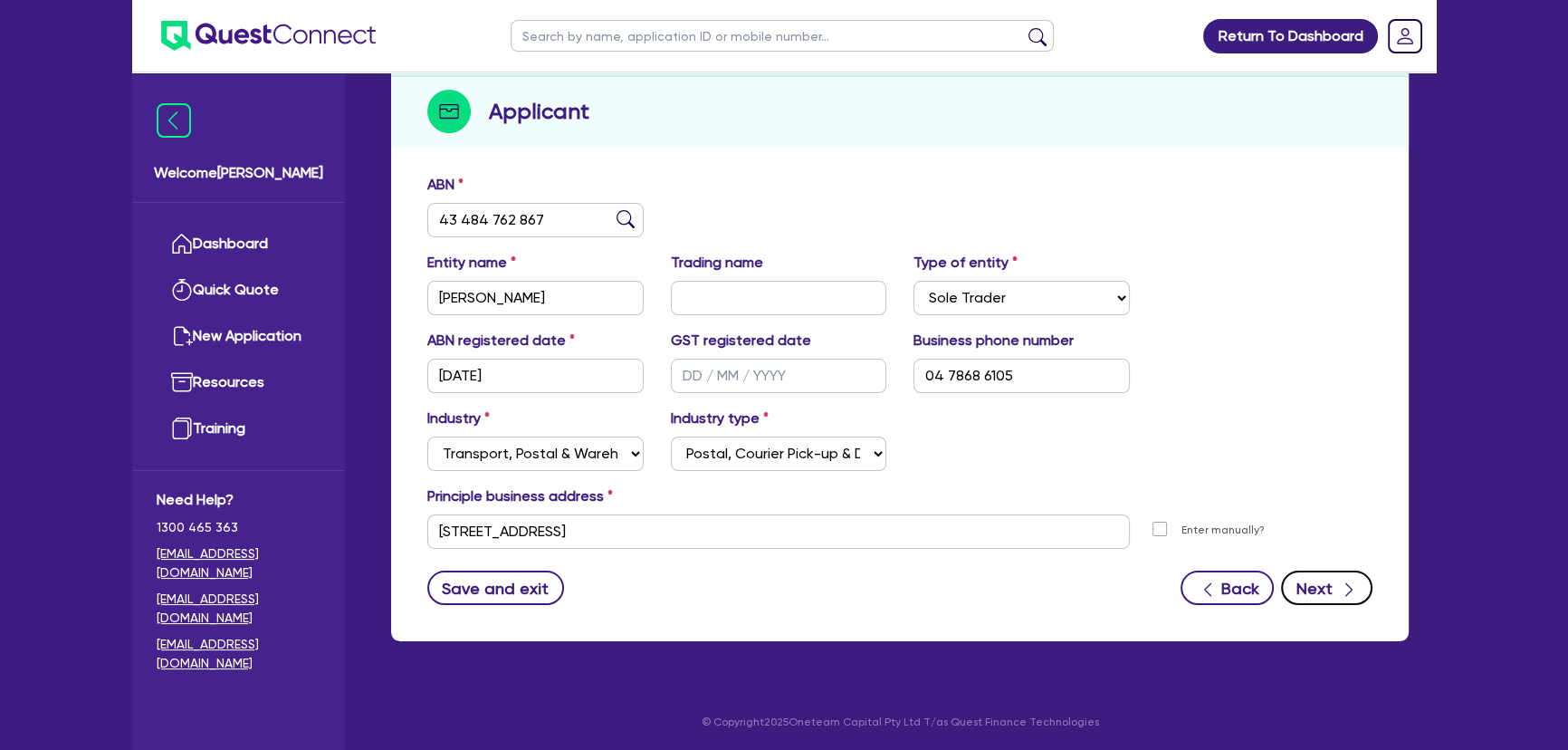
click at [1330, 585] on button "Next" at bounding box center [1327, 587] width 92 height 34
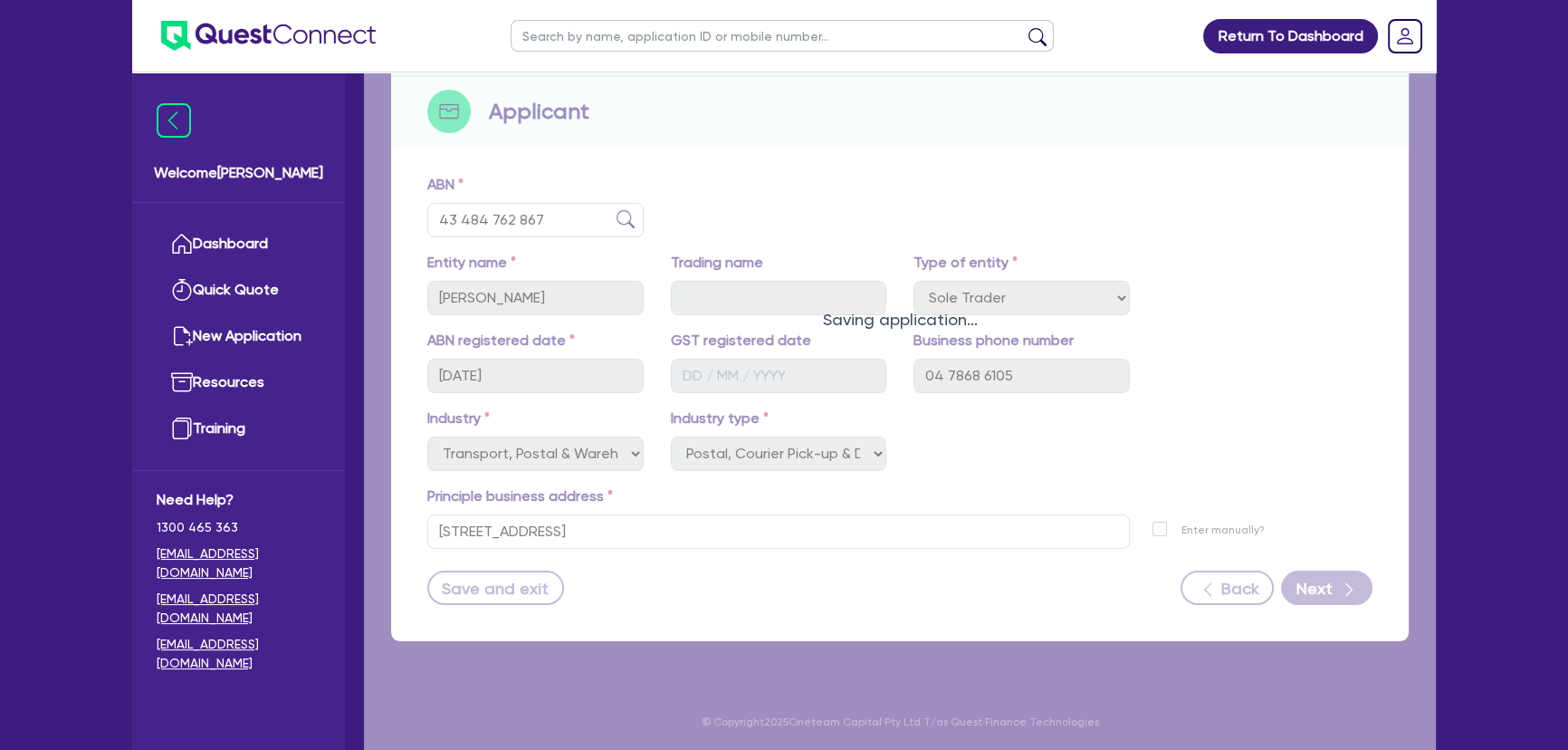
select select "MR"
select select "NSW"
select select "SINGLE"
select select "CASH"
select select "VEHICLE"
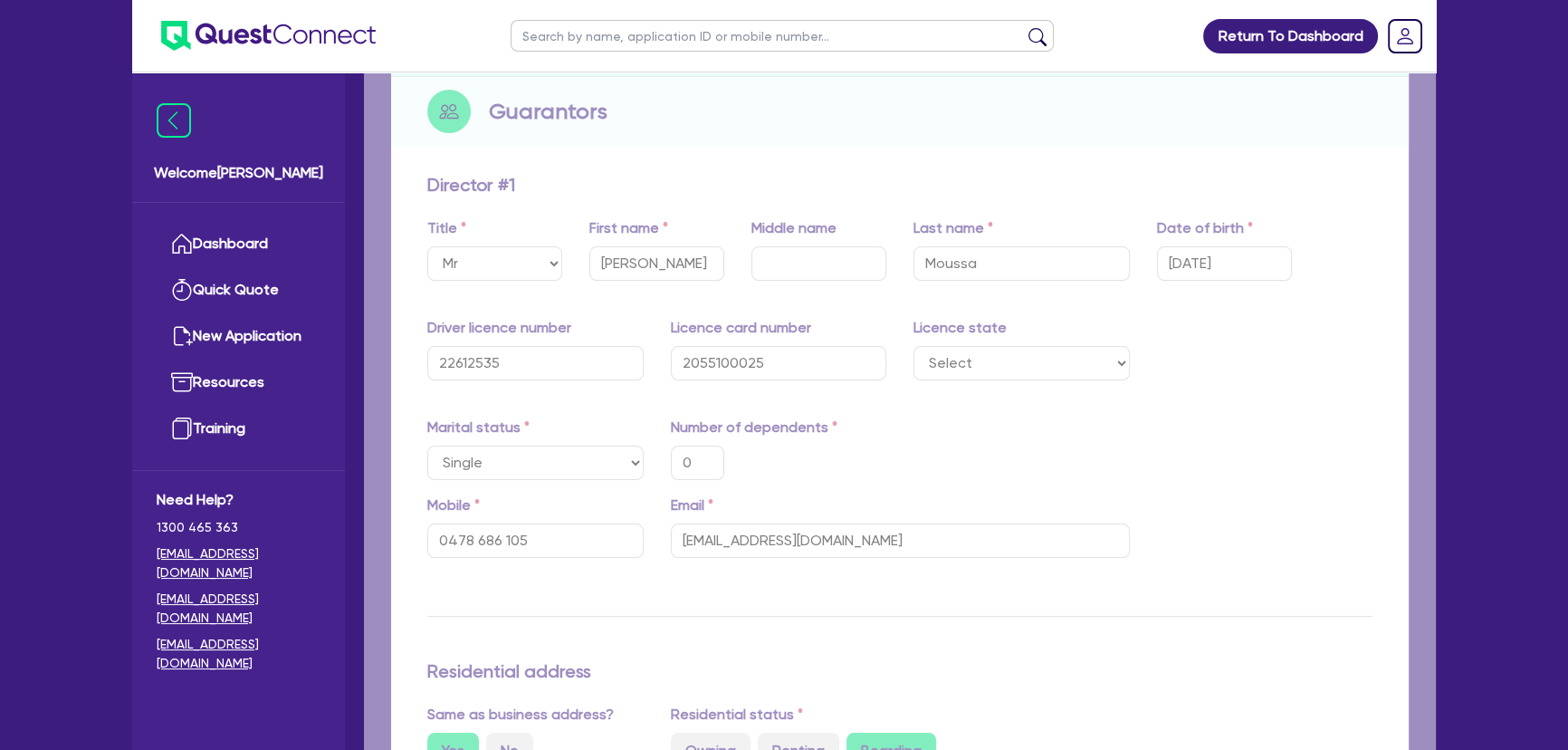
type input "0"
type input "0478 686 105"
type input "30,000"
type input "70,000"
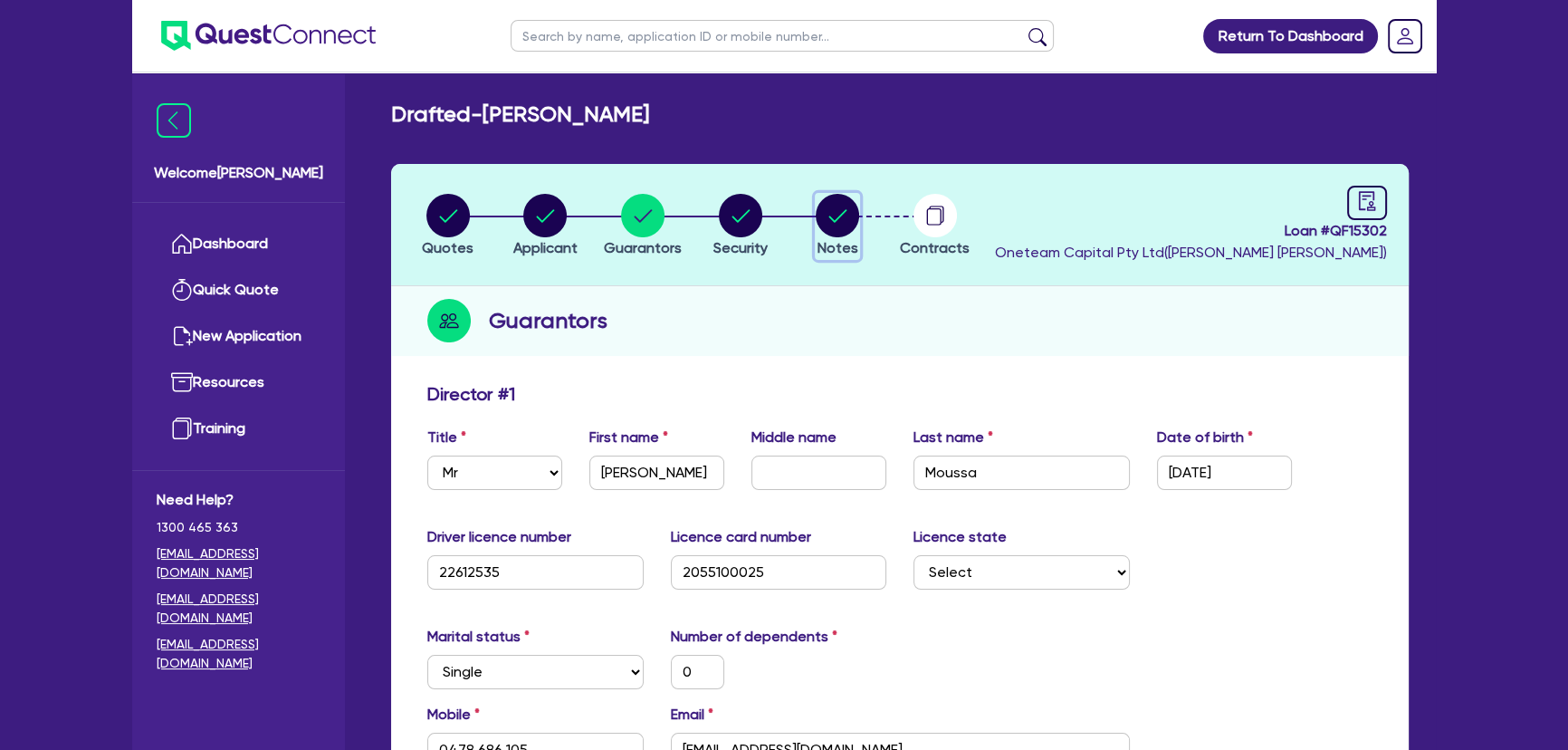
click at [818, 209] on circle "button" at bounding box center [837, 215] width 43 height 43
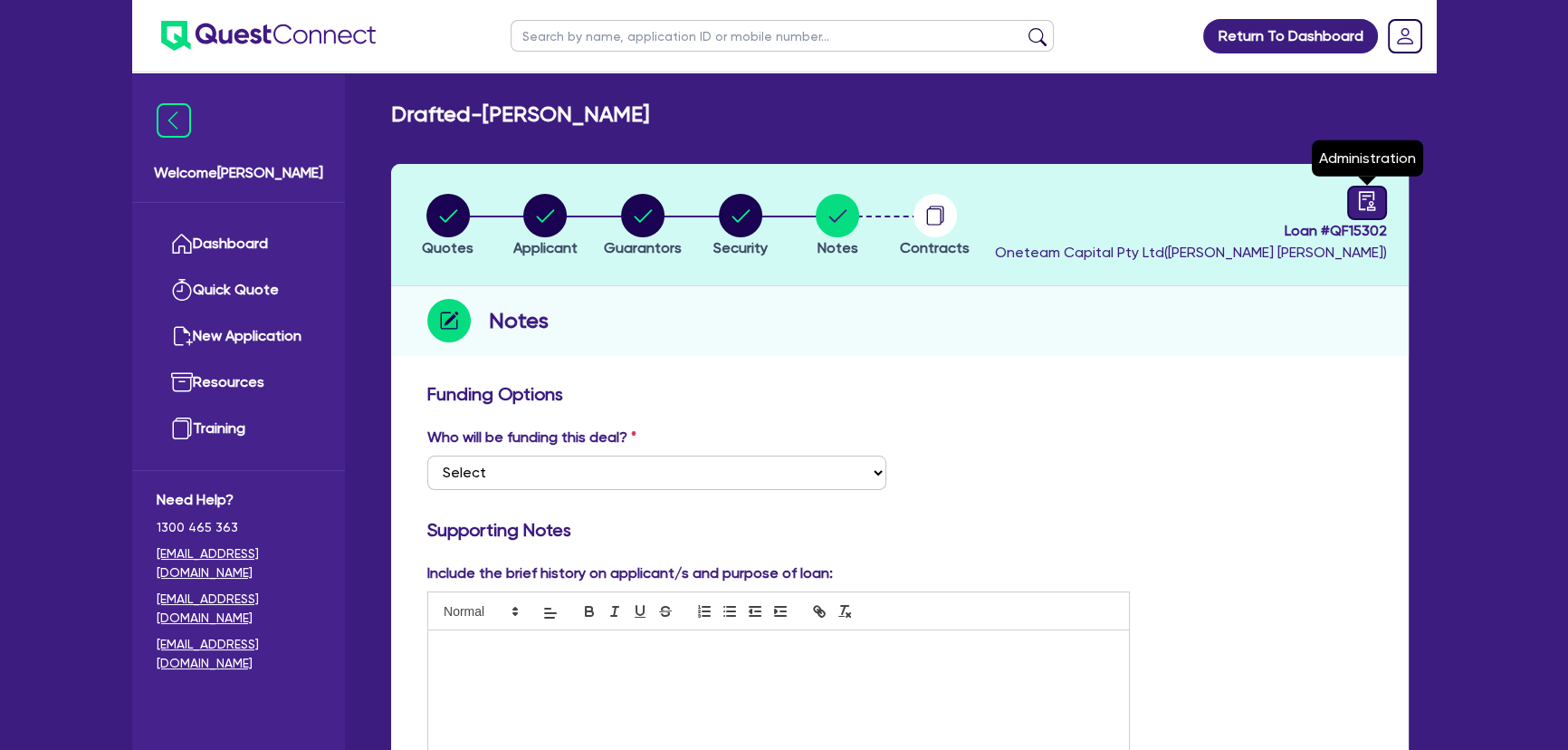
click at [1360, 198] on icon "audit" at bounding box center [1367, 200] width 20 height 20
select select "DRAFTED_NEW"
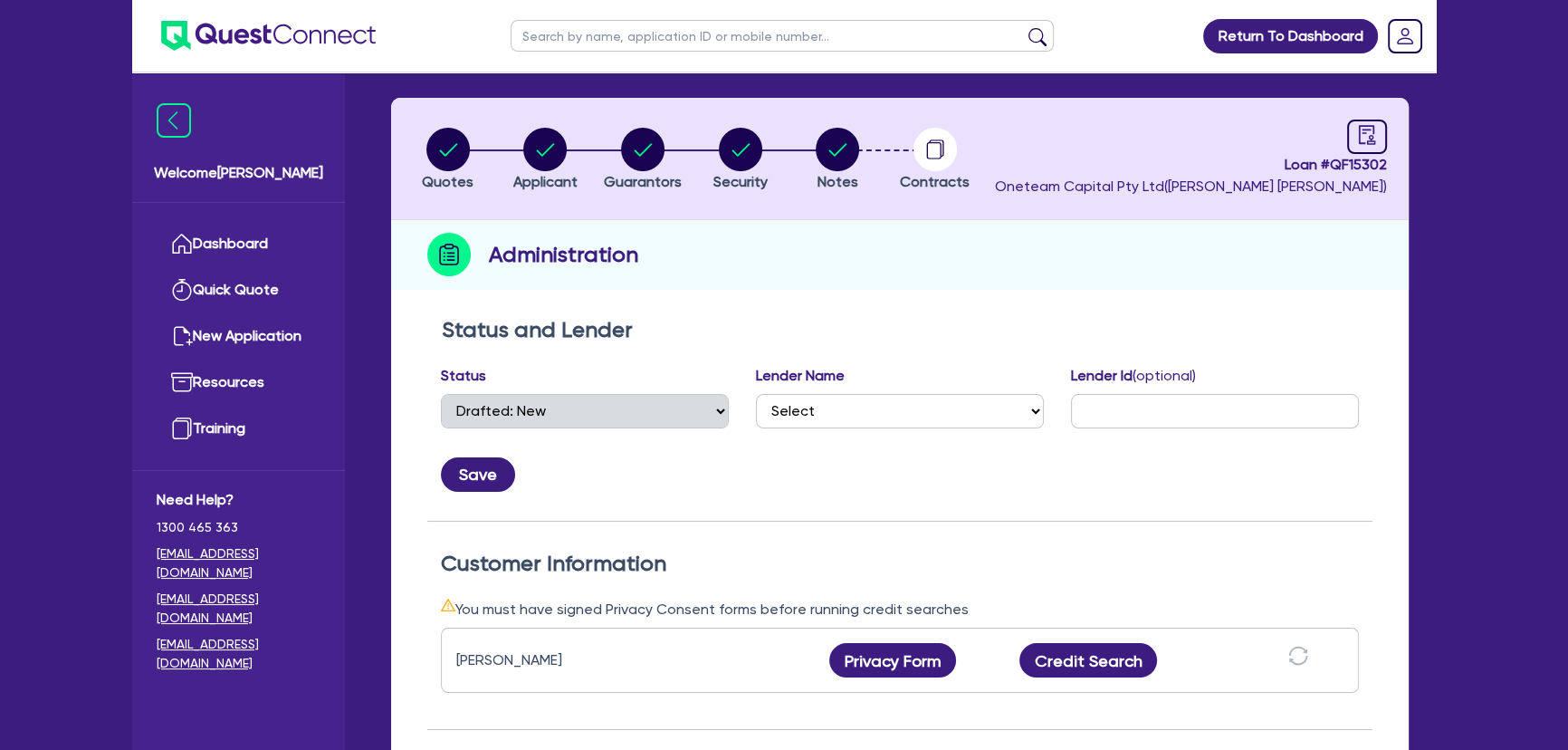
scroll to position [494, 0]
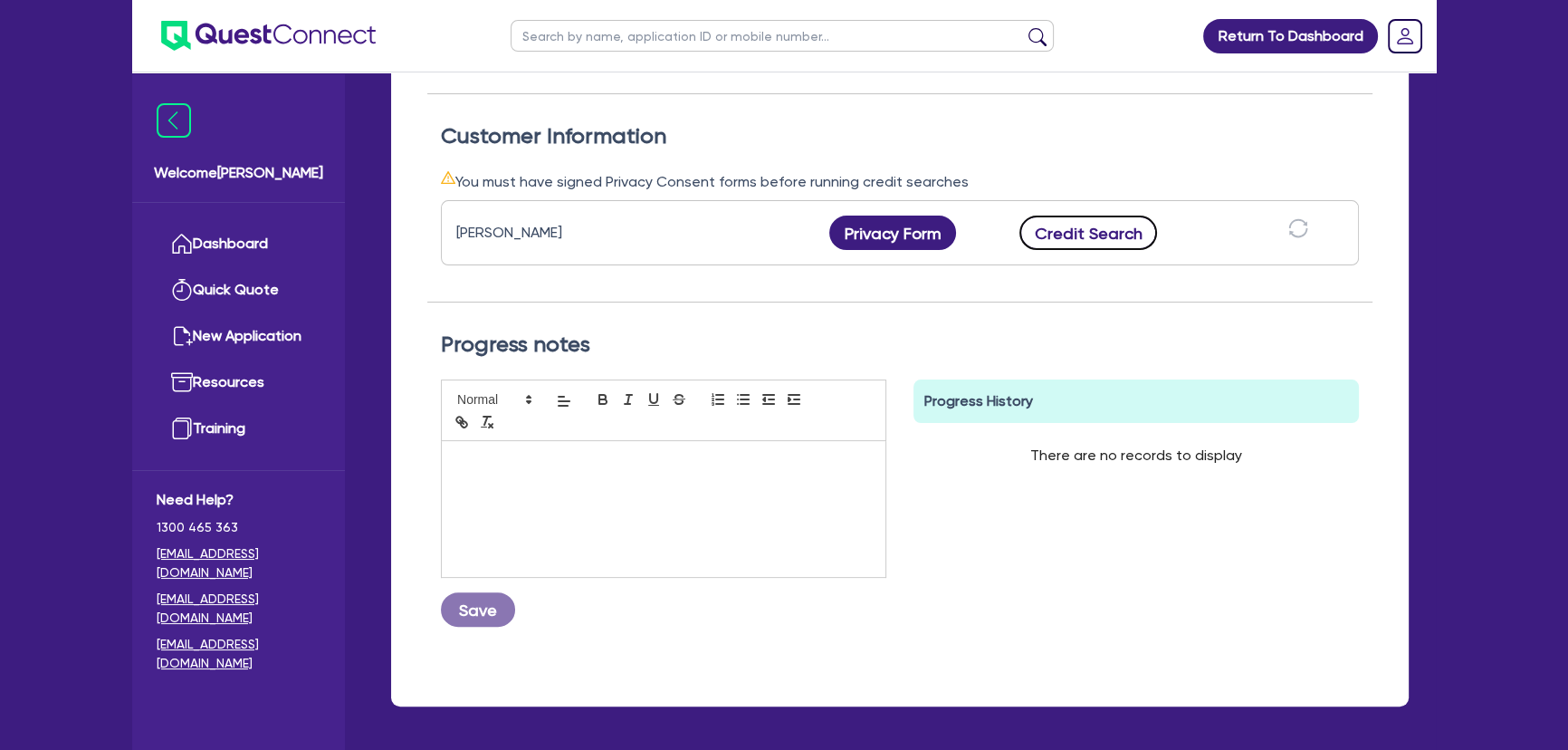
click at [1071, 233] on button "Credit Search" at bounding box center [1088, 232] width 138 height 34
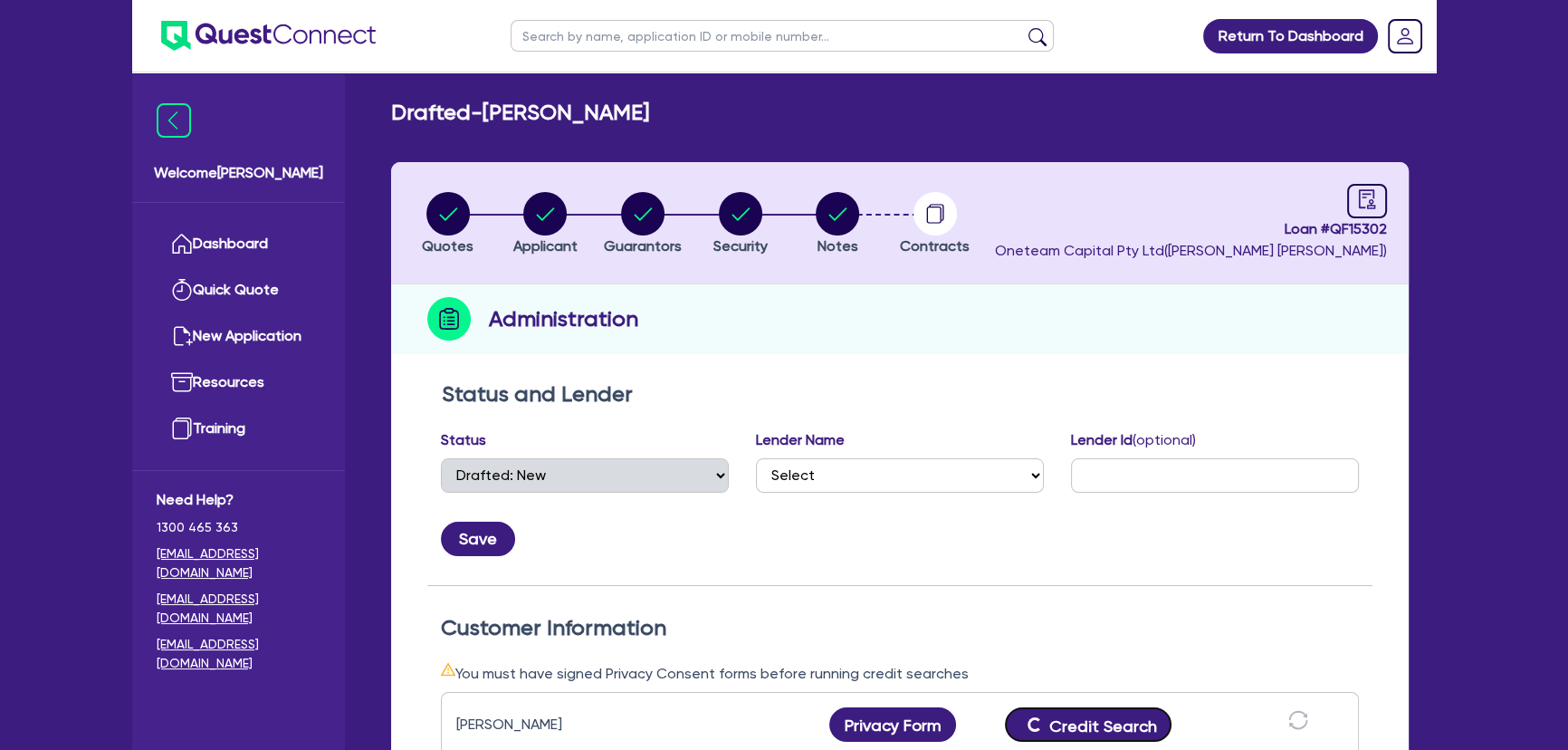
scroll to position [0, 0]
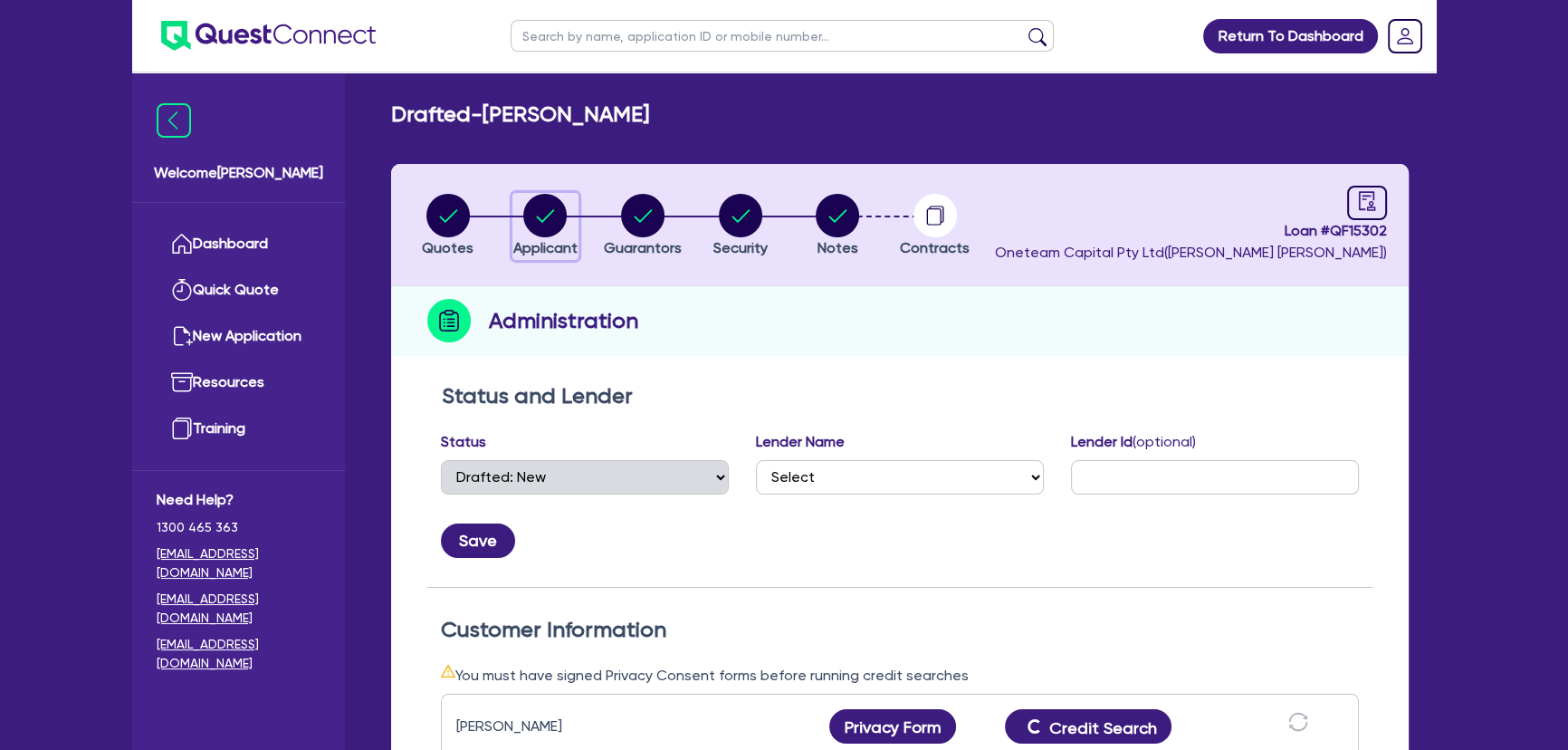
click at [534, 221] on circle "button" at bounding box center [544, 215] width 43 height 43
select select "SOLE_TRADER"
select select "TRANSPORT_WAREHOUSING"
select select "POSTAL_DELIVERY"
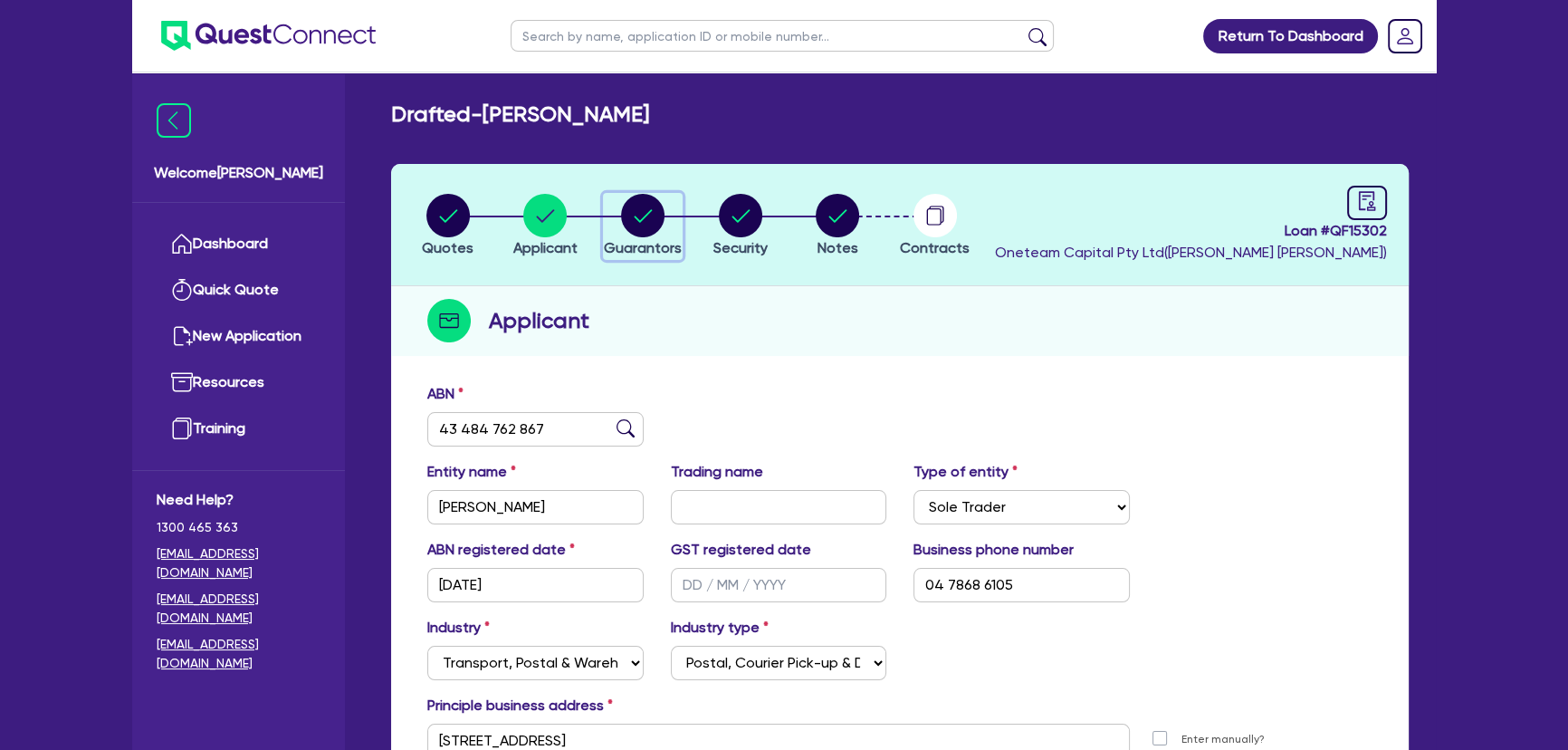
click at [674, 215] on div "button" at bounding box center [643, 215] width 78 height 43
select select "MR"
select select "NSW"
select select "SINGLE"
select select "CASH"
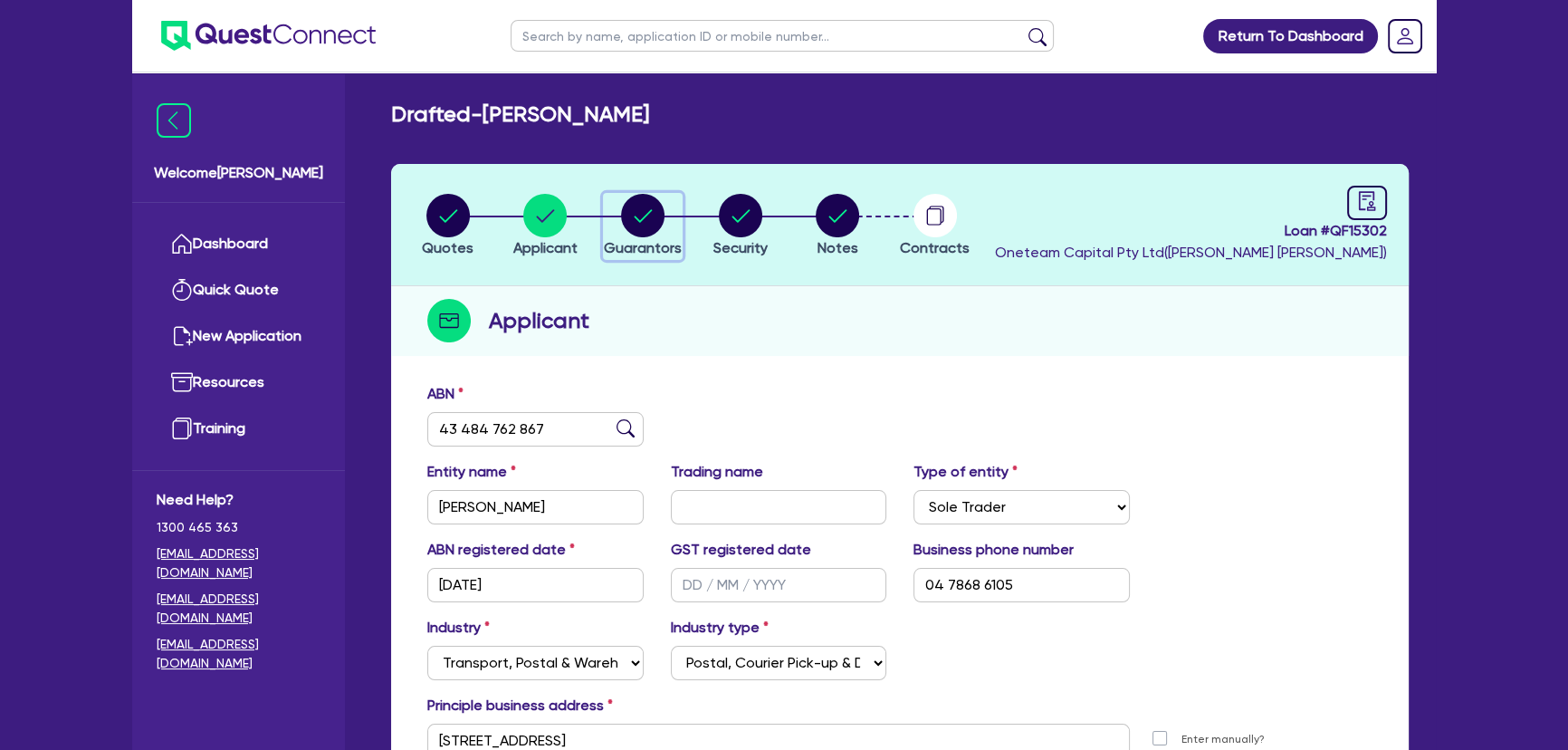
select select "VEHICLE"
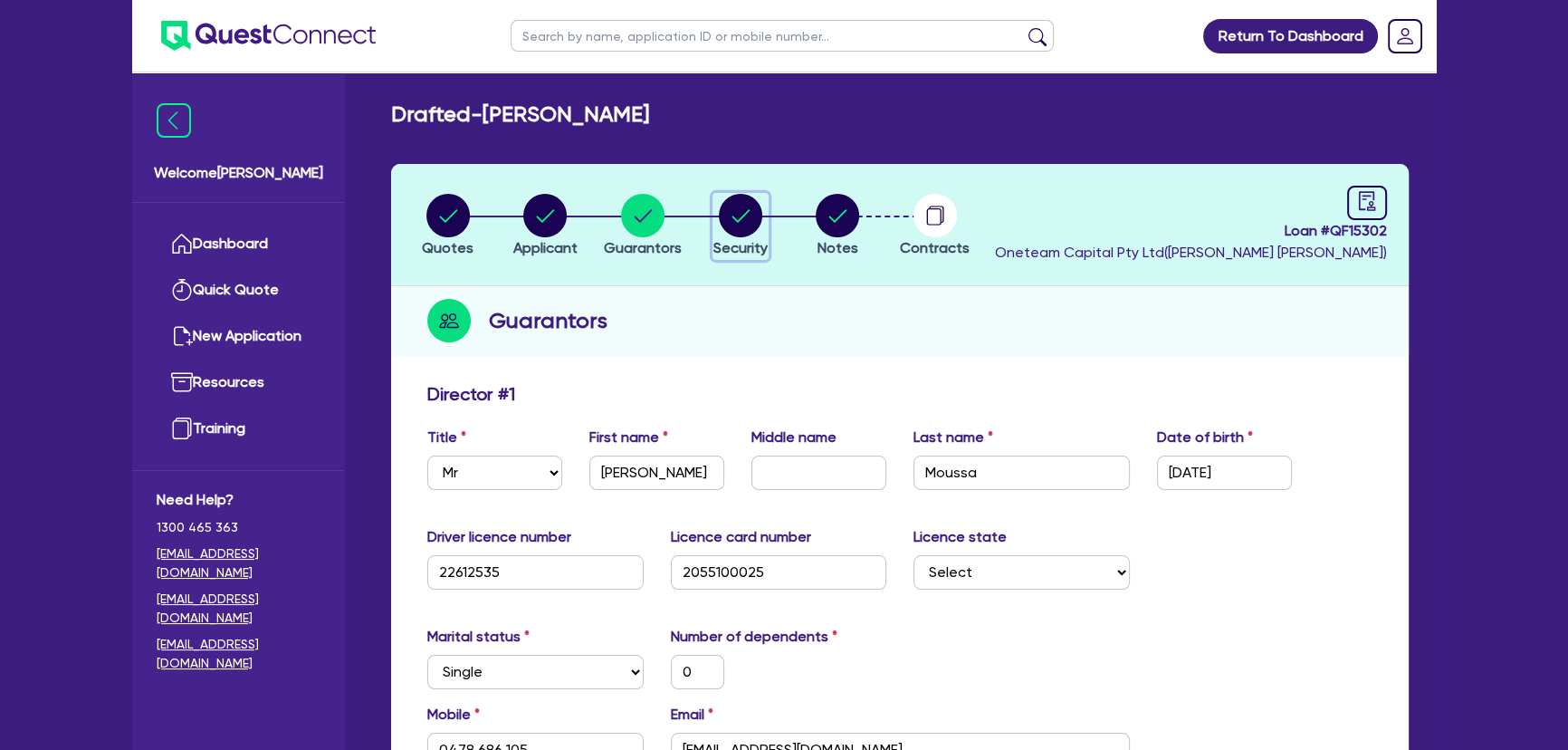
click at [744, 209] on circle "button" at bounding box center [740, 215] width 43 height 43
select select "PRIMARY_ASSETS"
select select "HEAVY_TRUCKS"
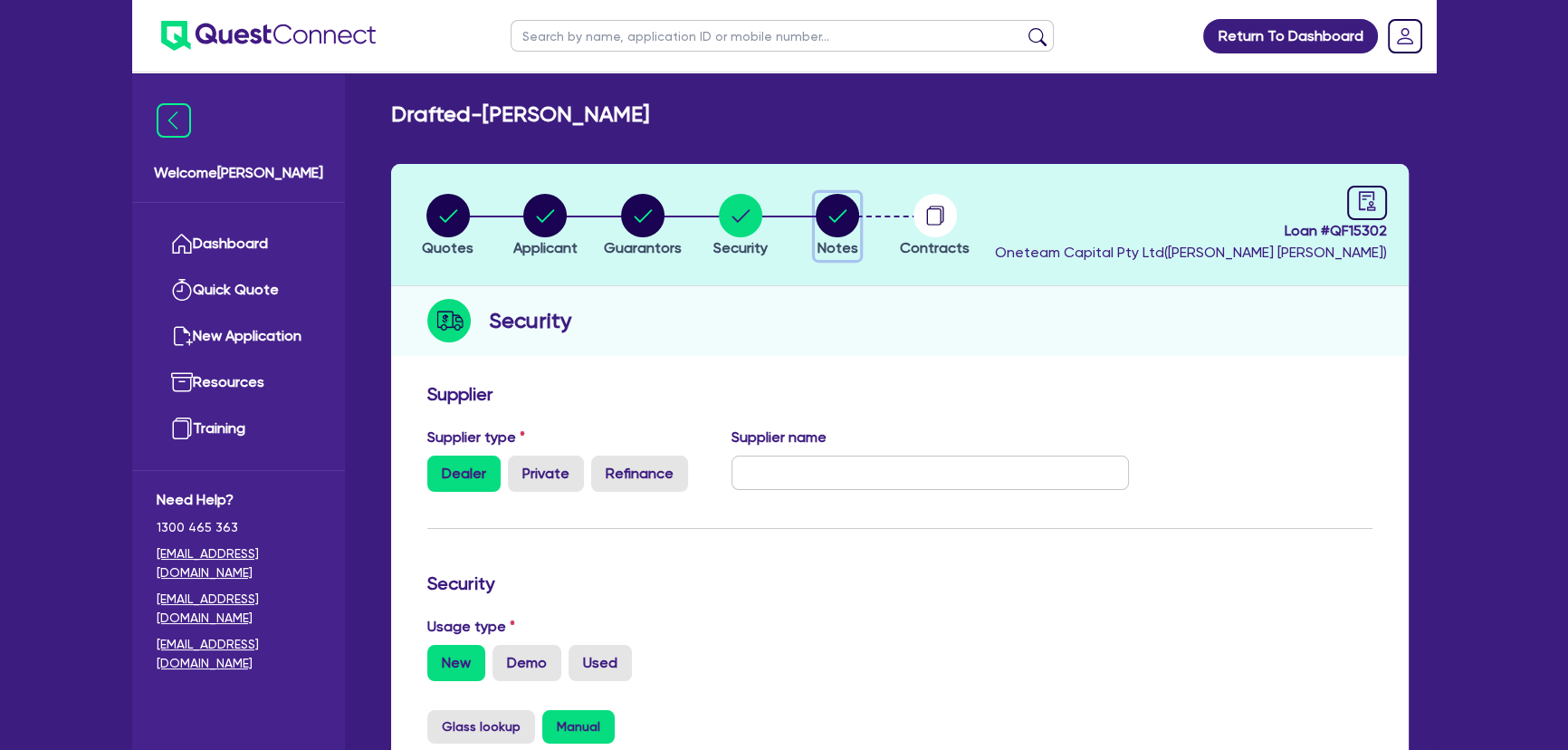
click at [832, 236] on circle "button" at bounding box center [837, 215] width 43 height 43
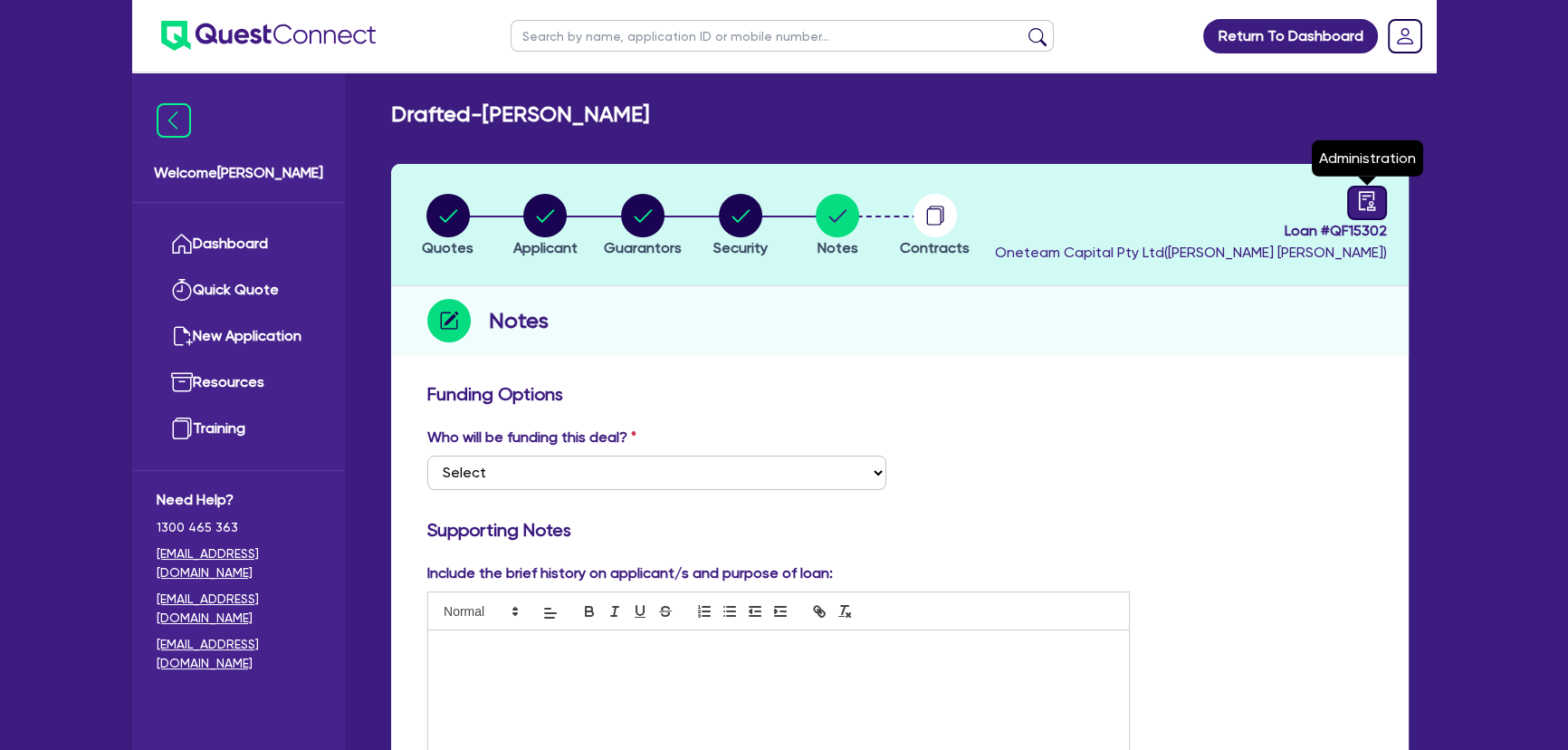
click at [1368, 191] on icon "audit" at bounding box center [1367, 200] width 20 height 20
select select "DRAFTED_NEW"
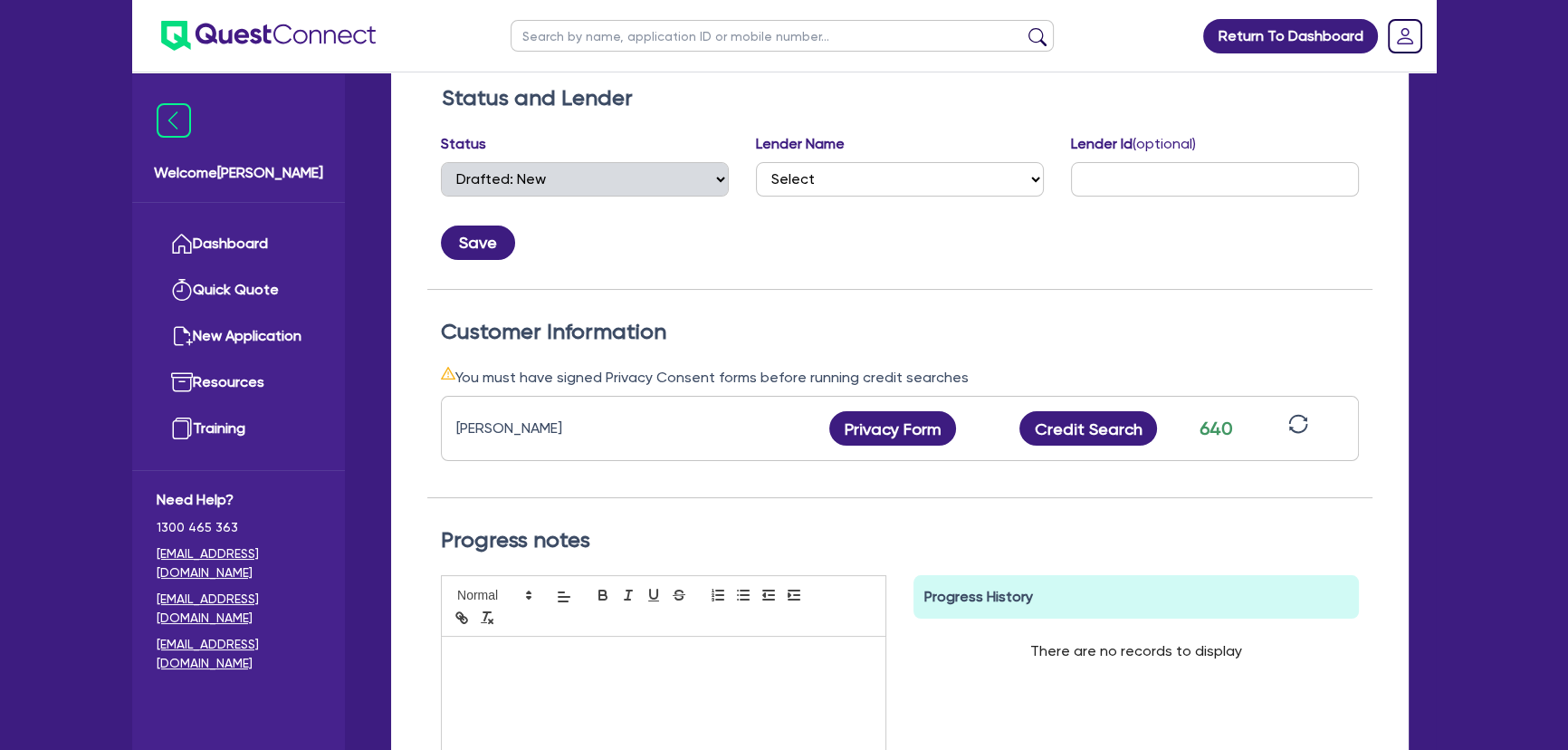
scroll to position [494, 0]
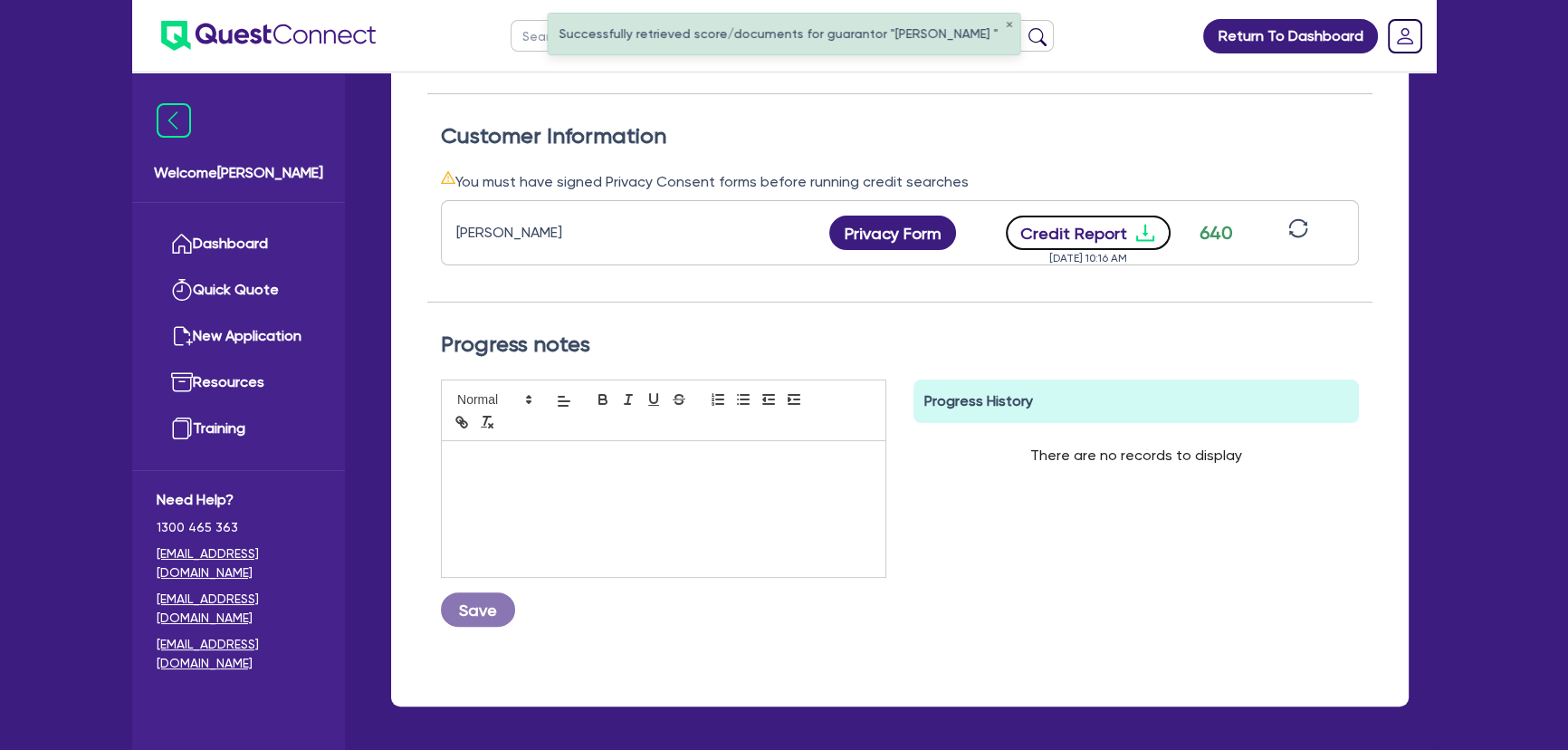
click at [1143, 236] on icon "download" at bounding box center [1145, 233] width 22 height 22
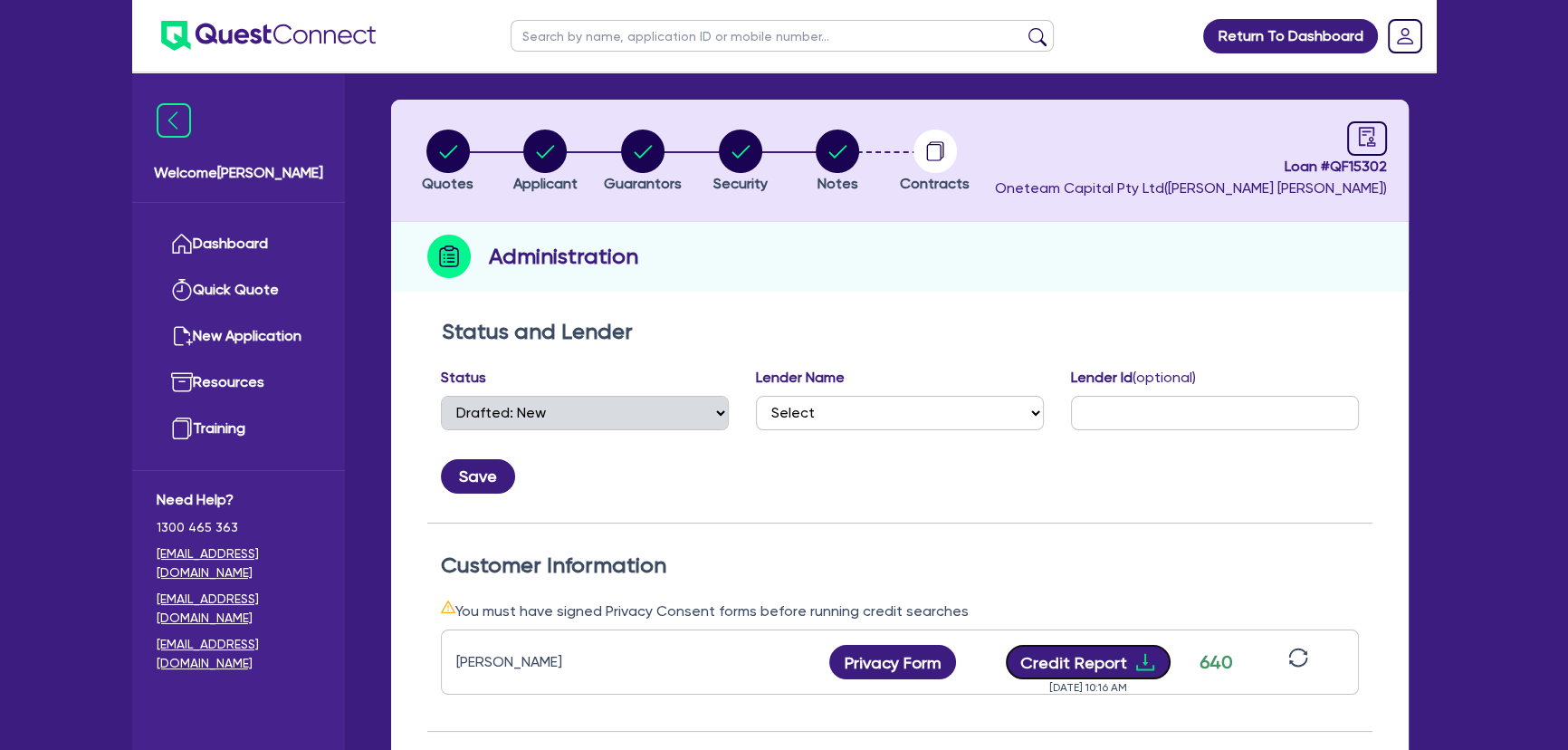
scroll to position [0, 0]
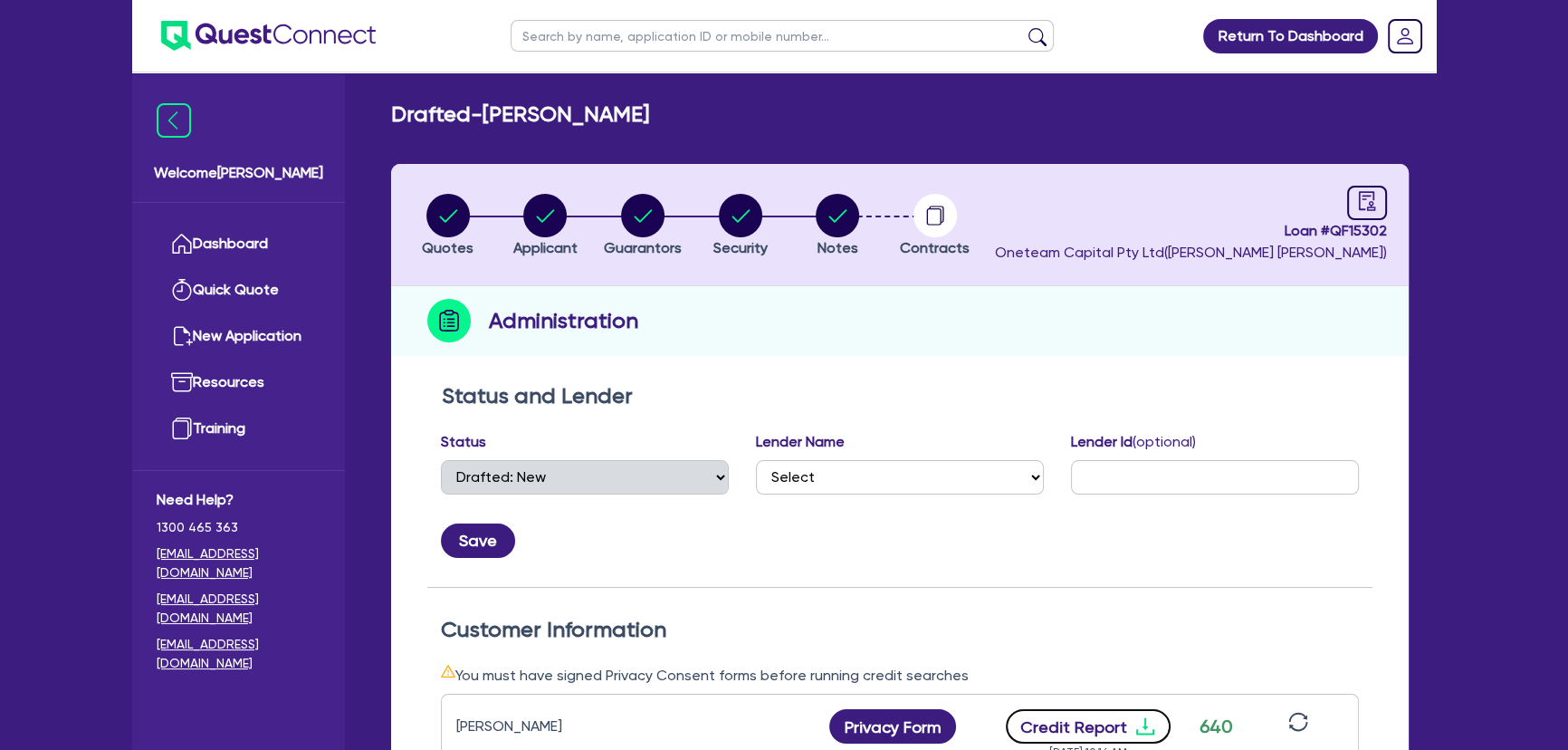
click at [1136, 727] on icon "download" at bounding box center [1145, 726] width 22 height 22
click at [841, 220] on circle "button" at bounding box center [837, 215] width 43 height 43
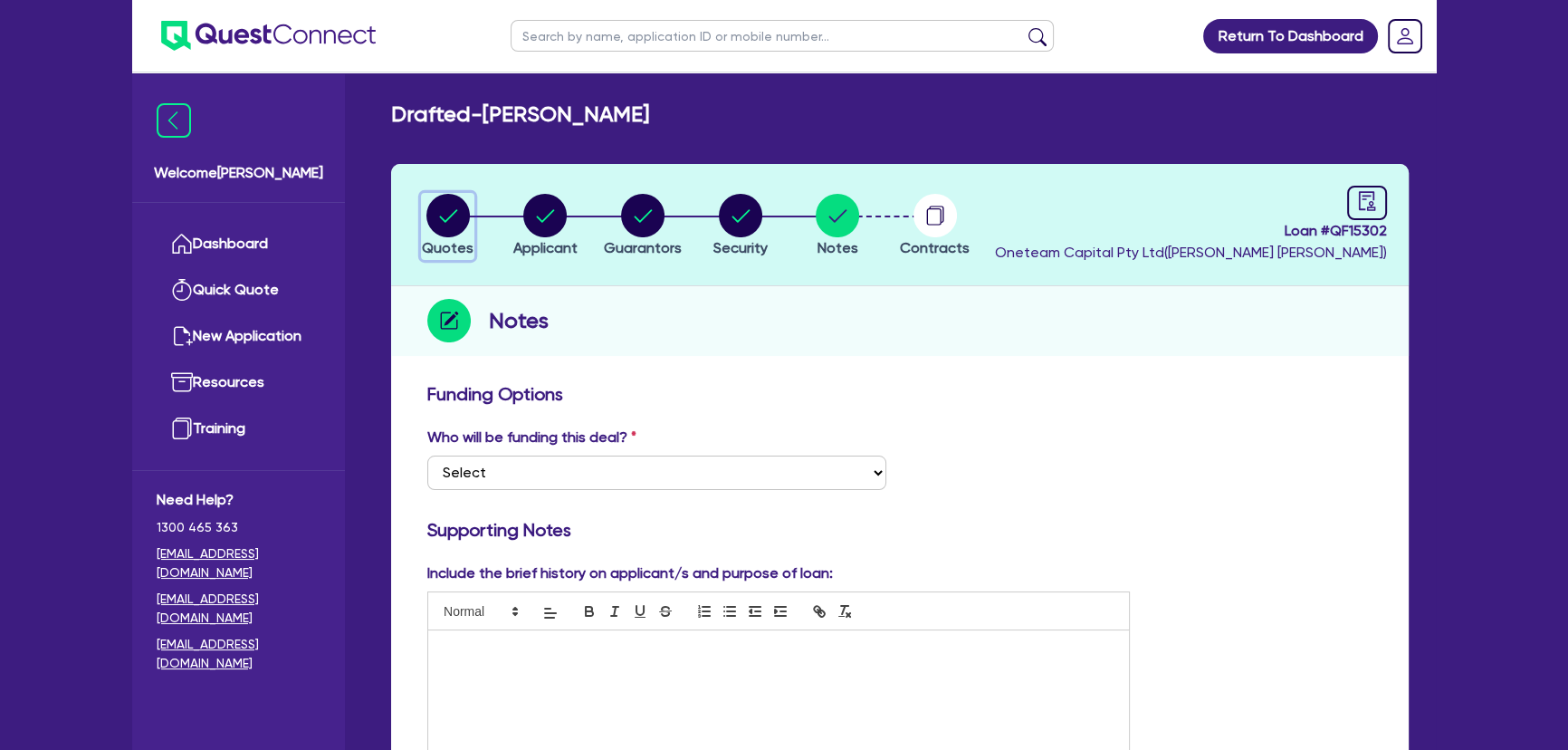
click at [460, 204] on circle "button" at bounding box center [448, 215] width 43 height 43
select select "PRIMARY_ASSETS"
select select "HEAVY_TRUCKS"
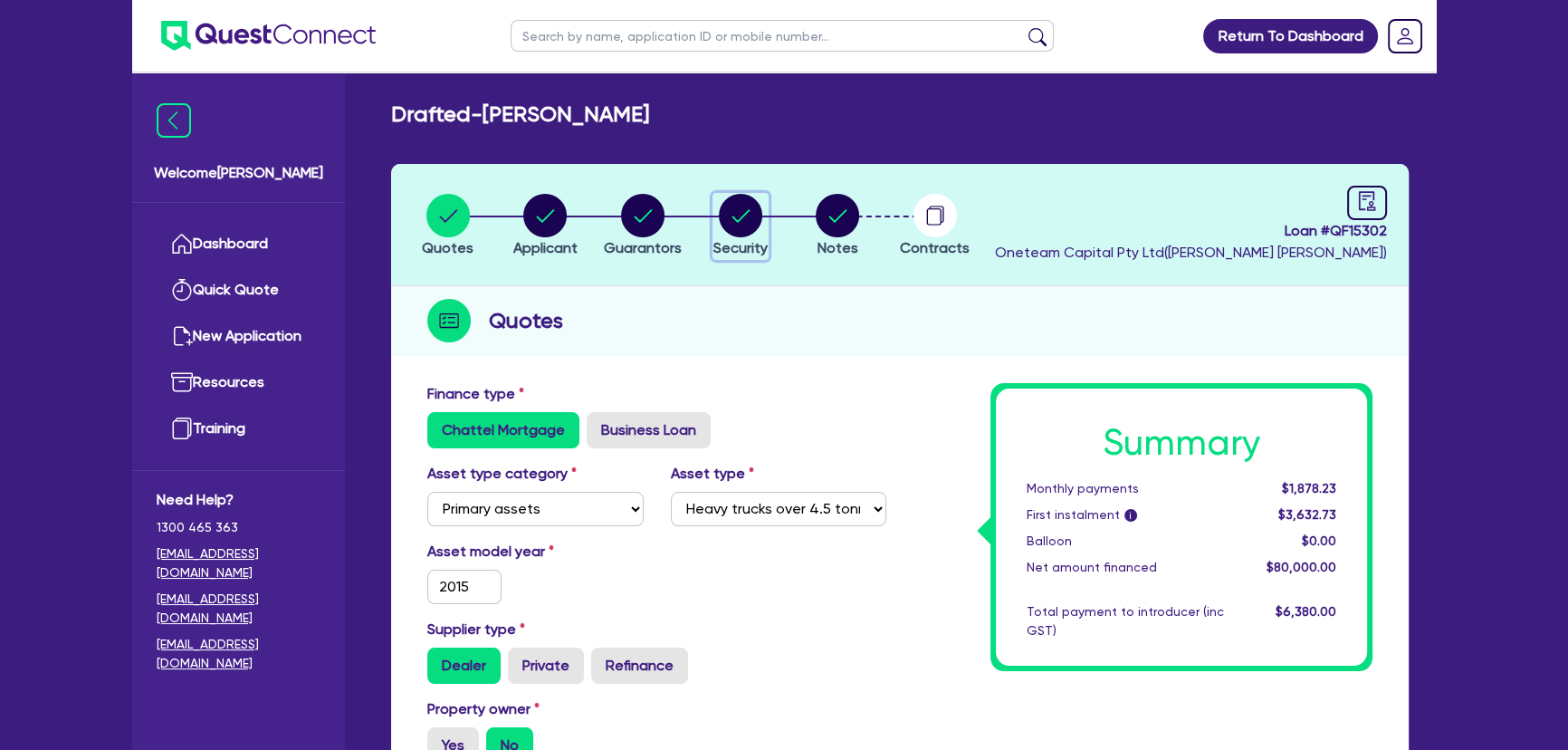
click at [719, 220] on circle "button" at bounding box center [740, 215] width 43 height 43
select select "PRIMARY_ASSETS"
select select "HEAVY_TRUCKS"
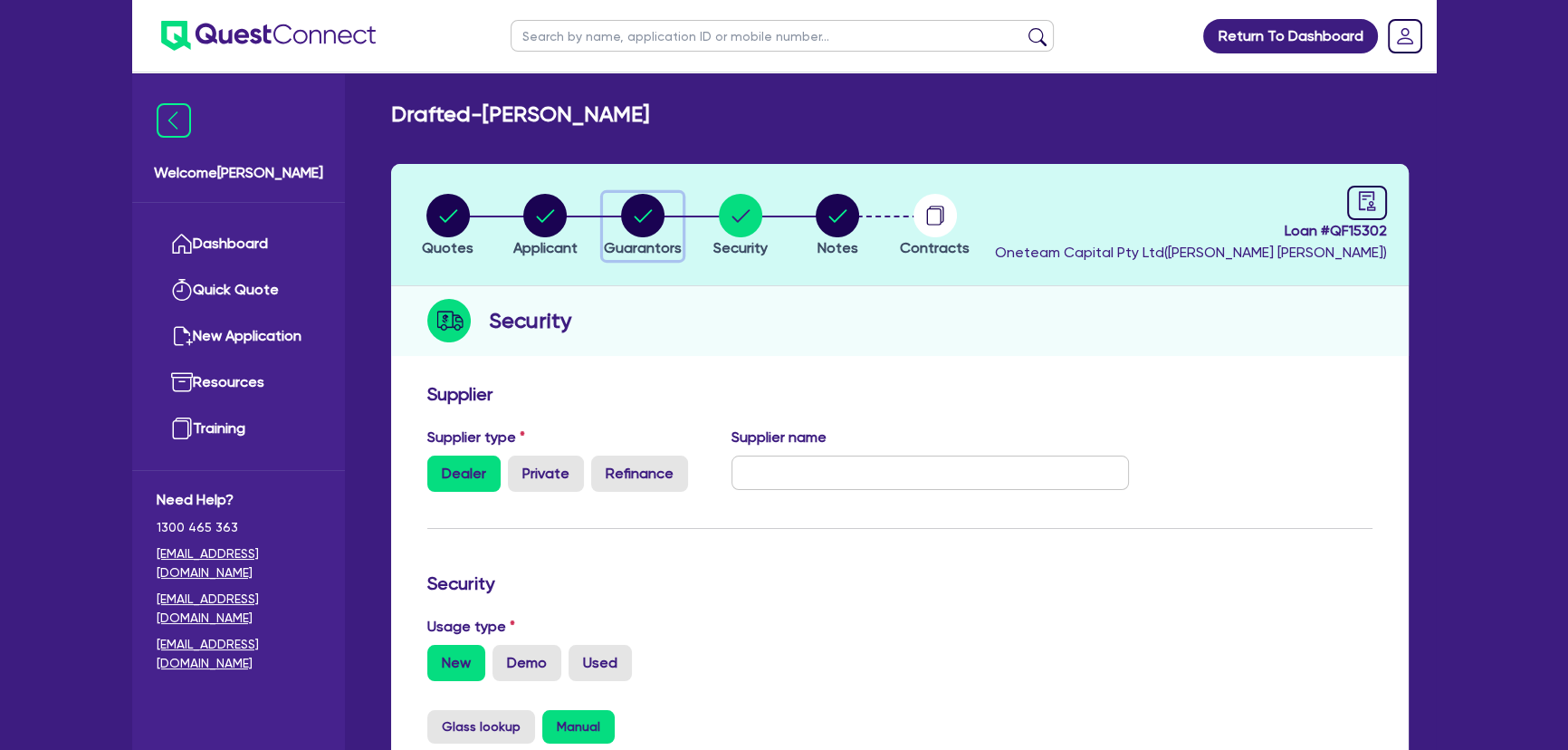
click at [629, 228] on circle "button" at bounding box center [642, 215] width 43 height 43
select select "MR"
select select "NSW"
select select "SINGLE"
select select "CASH"
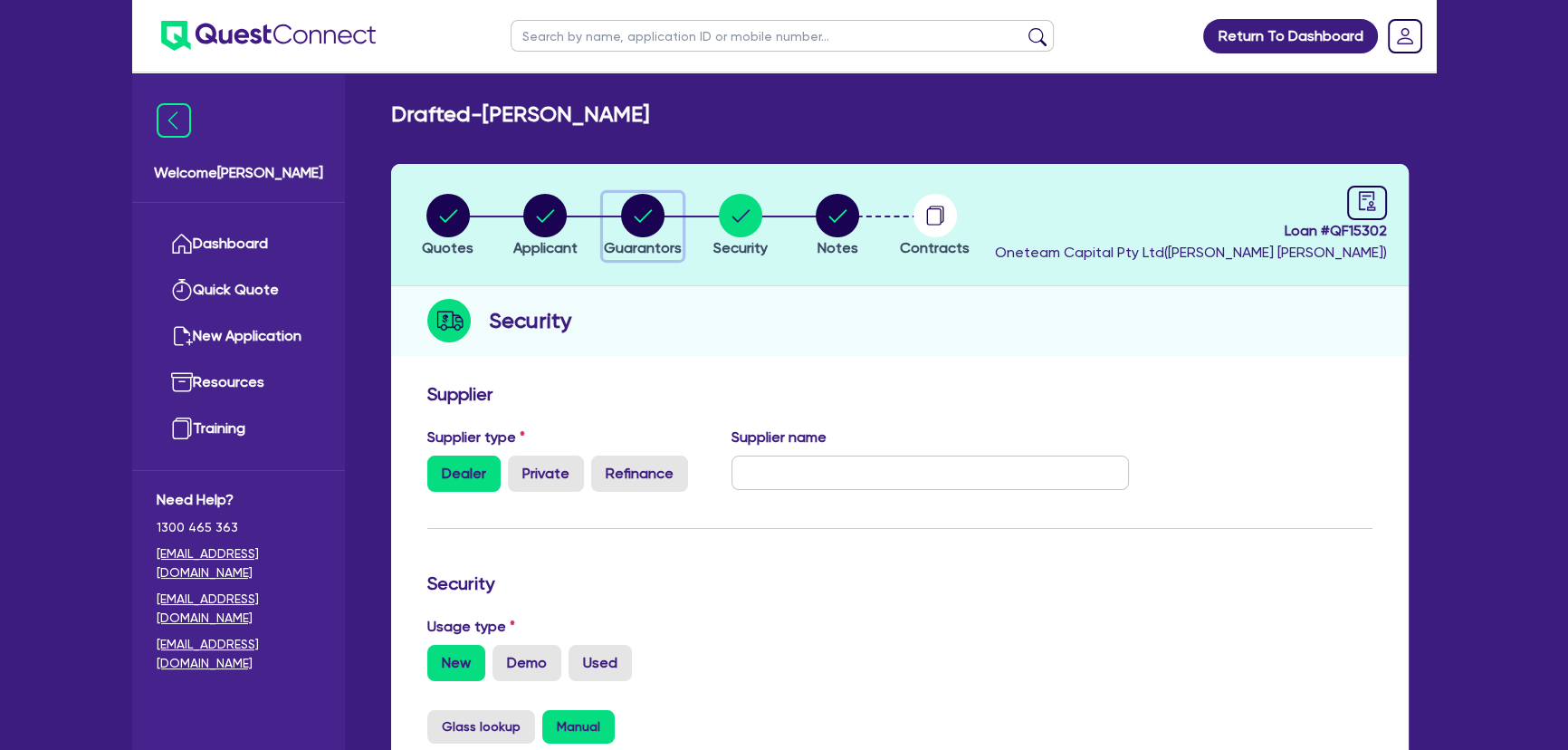
select select "VEHICLE"
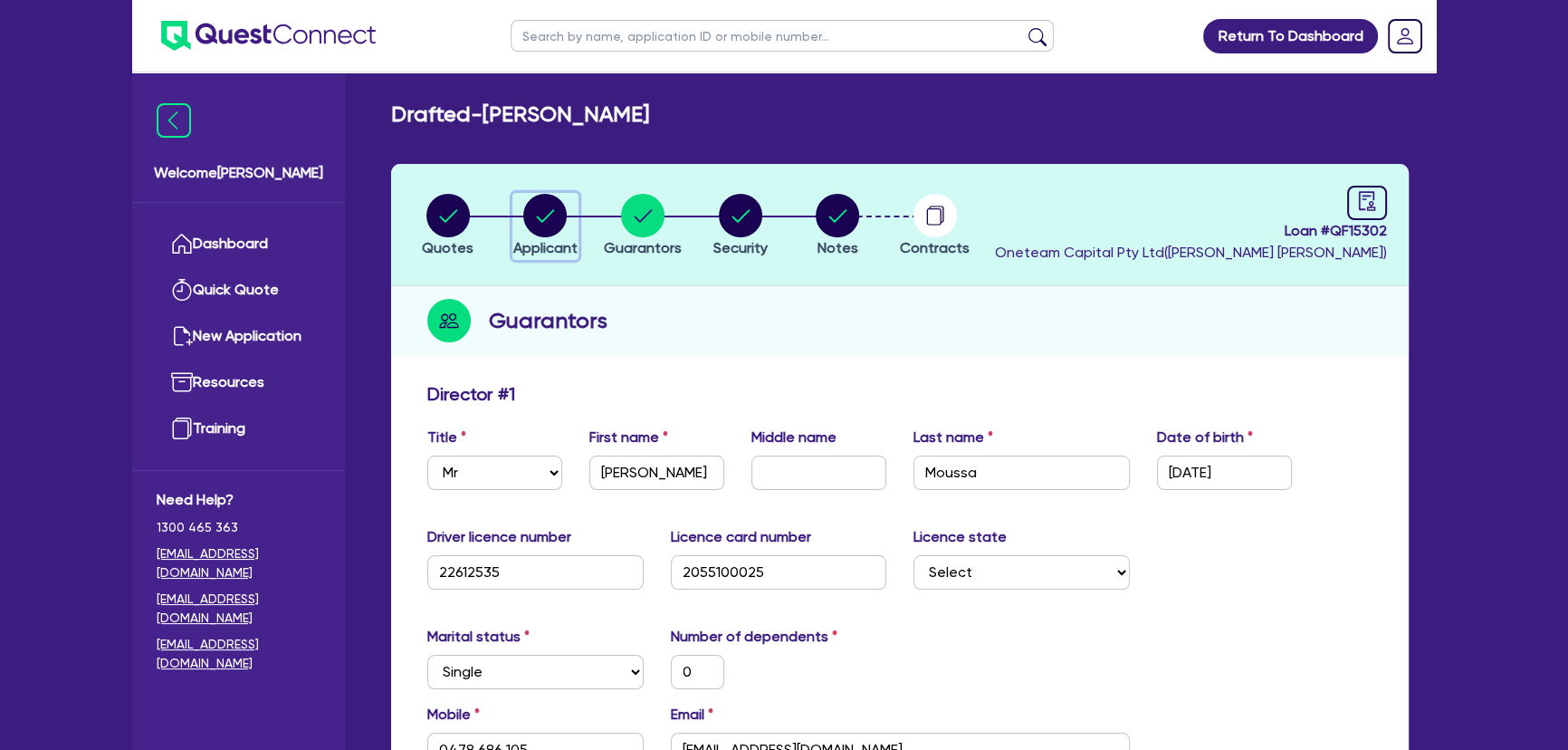
click at [541, 220] on icon "button" at bounding box center [544, 215] width 43 height 43
select select "SOLE_TRADER"
select select "TRANSPORT_WAREHOUSING"
select select "POSTAL_DELIVERY"
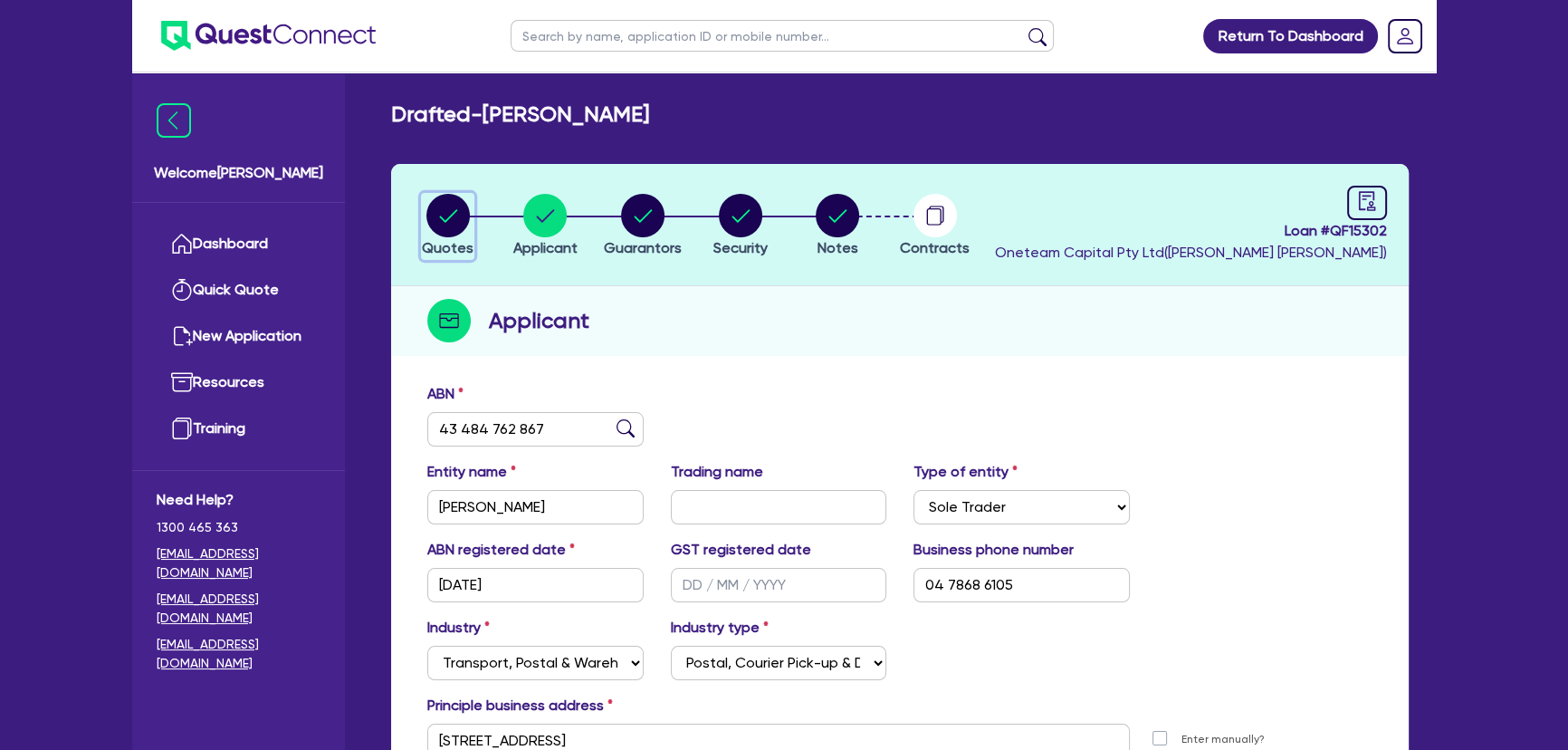
click at [439, 212] on circle "button" at bounding box center [448, 215] width 43 height 43
select select "PRIMARY_ASSETS"
select select "HEAVY_TRUCKS"
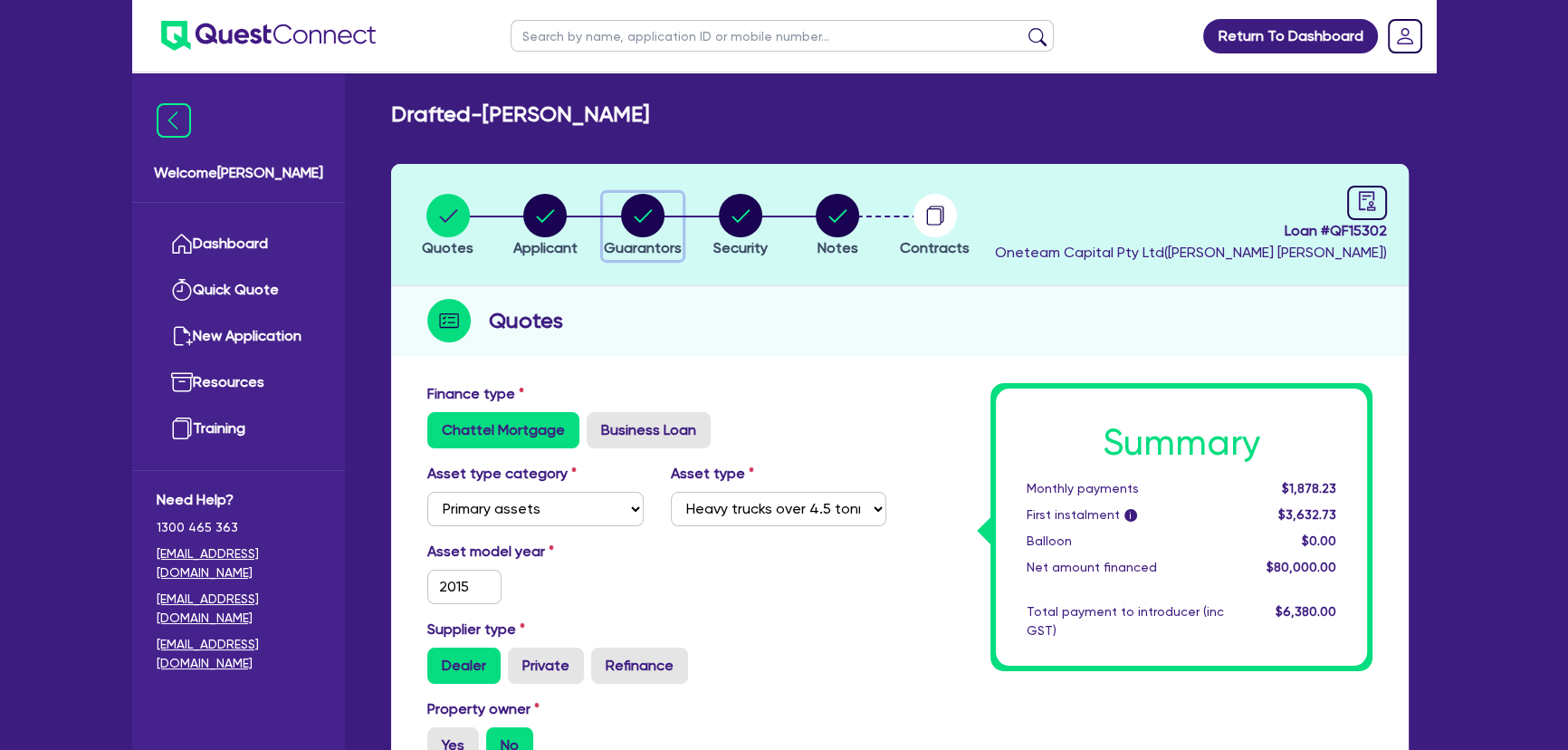
click at [657, 212] on circle "button" at bounding box center [642, 215] width 43 height 43
select select "MR"
select select "NSW"
select select "SINGLE"
select select "CASH"
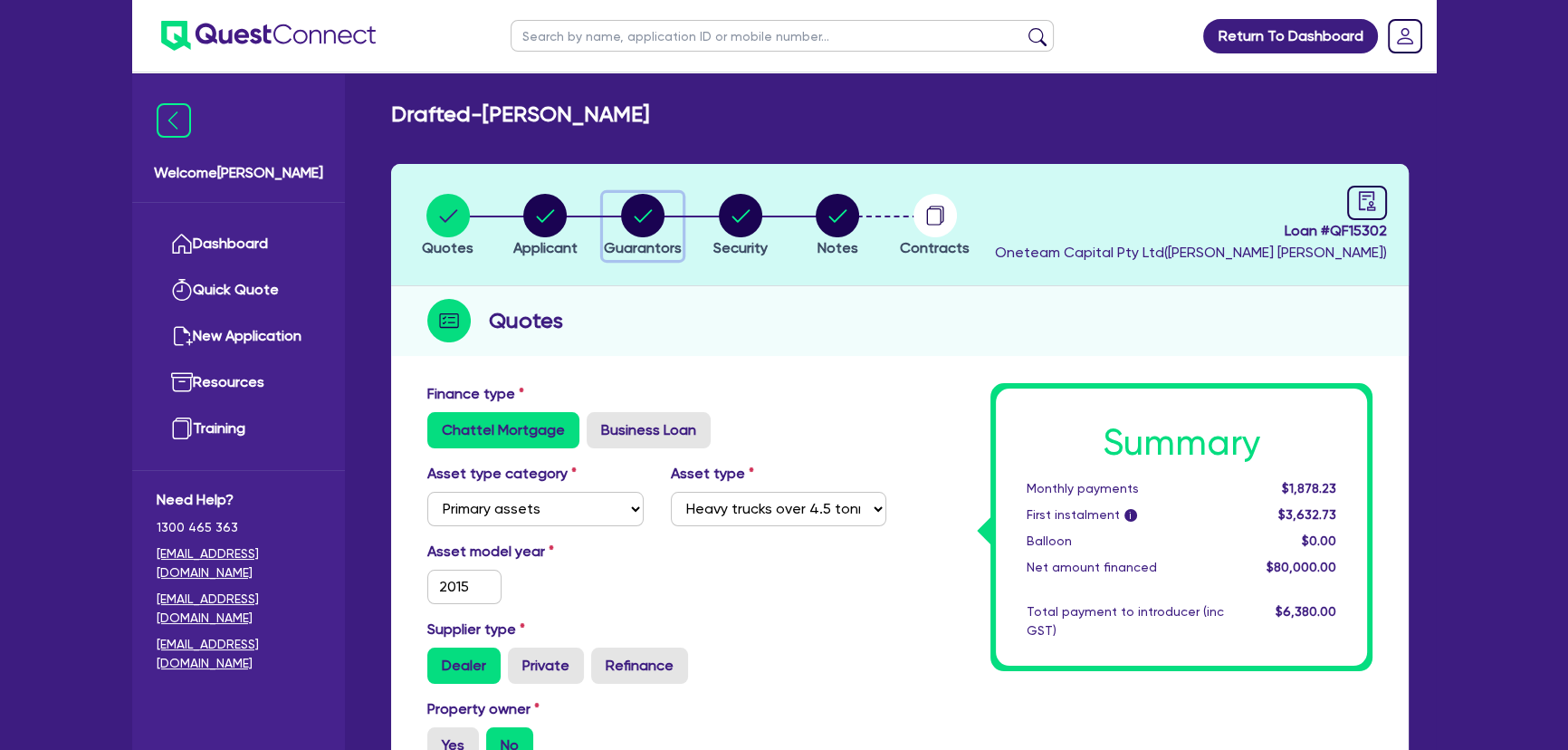
select select "VEHICLE"
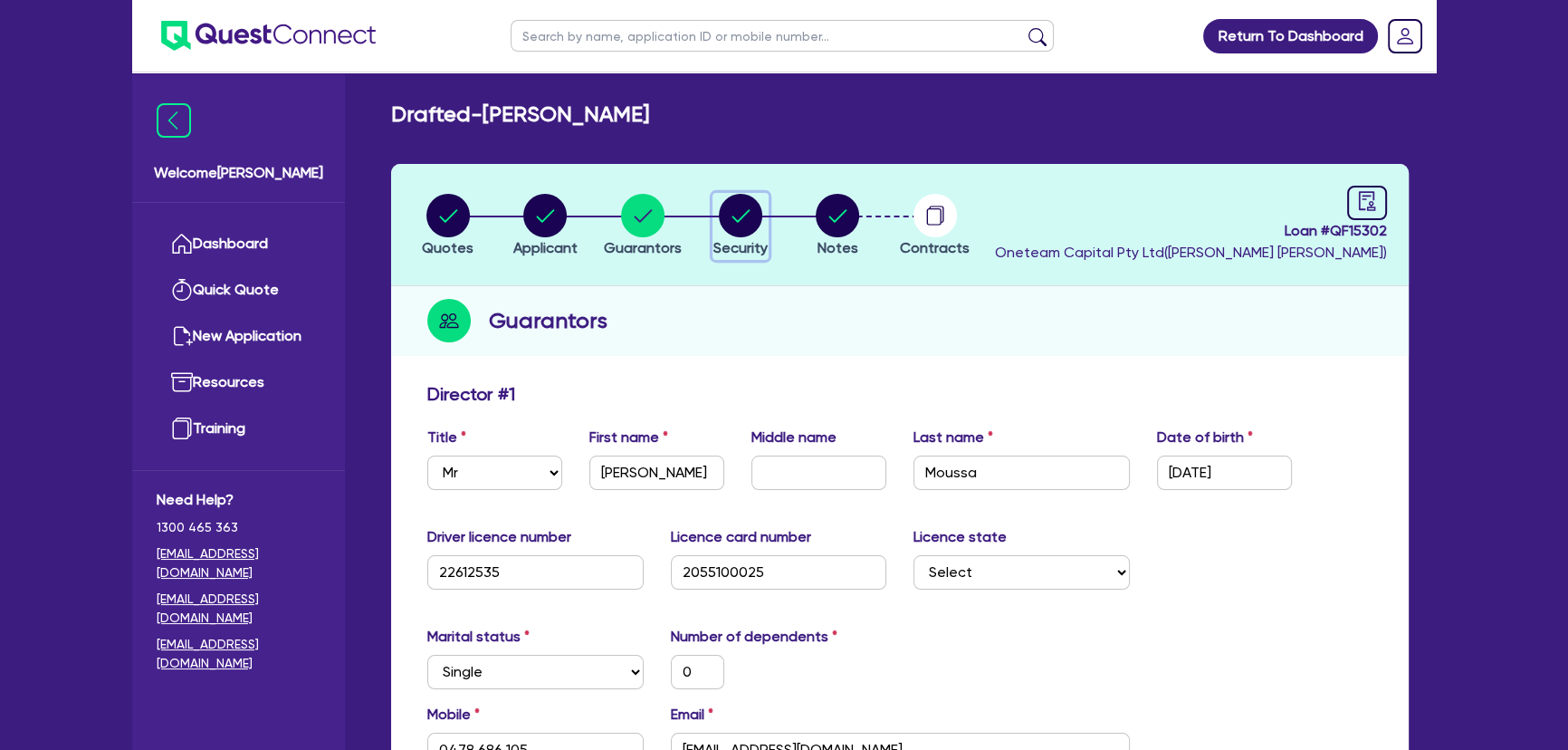
click at [743, 253] on span "Security" at bounding box center [741, 247] width 55 height 18
select select "PRIMARY_ASSETS"
select select "HEAVY_TRUCKS"
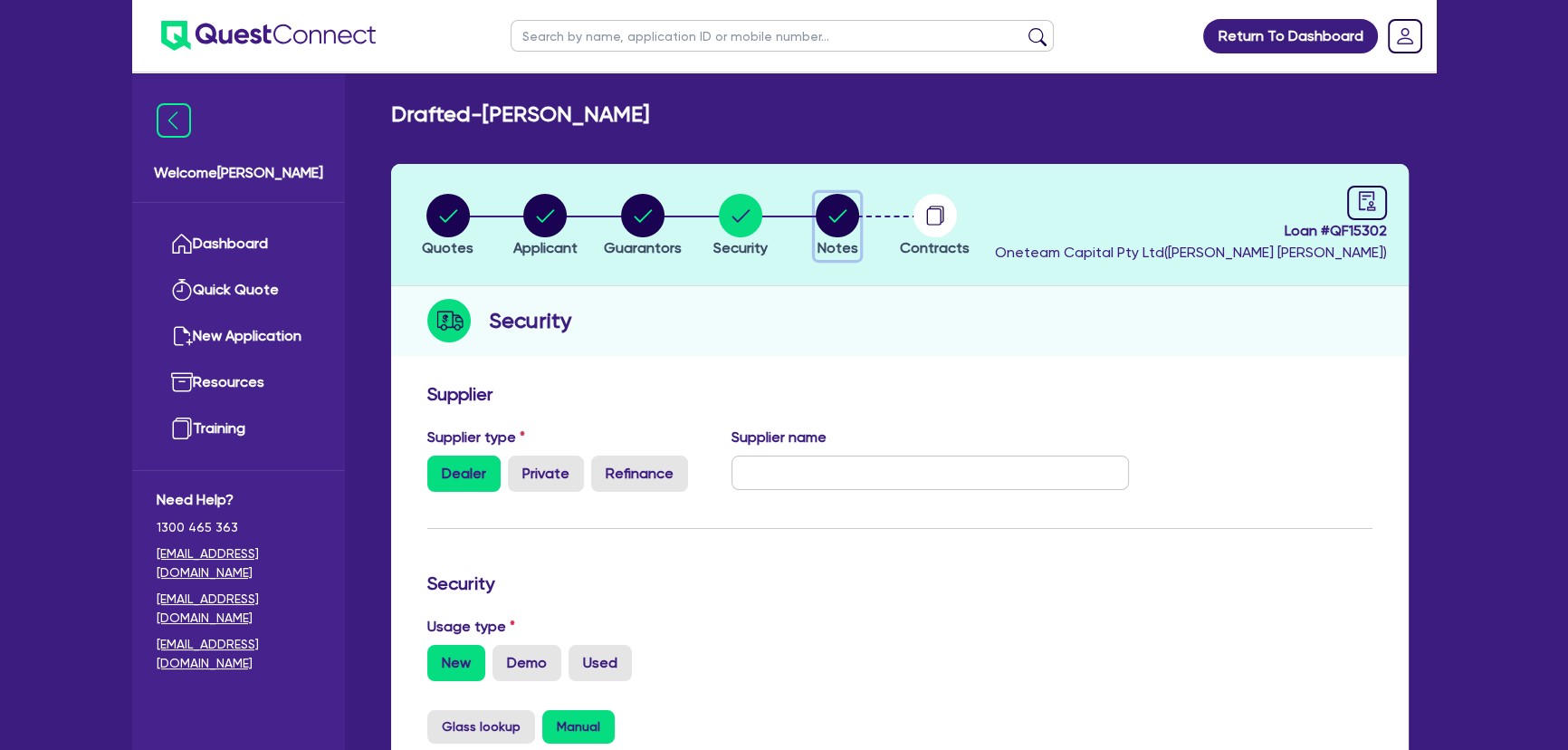
click at [843, 203] on circle "button" at bounding box center [837, 215] width 43 height 43
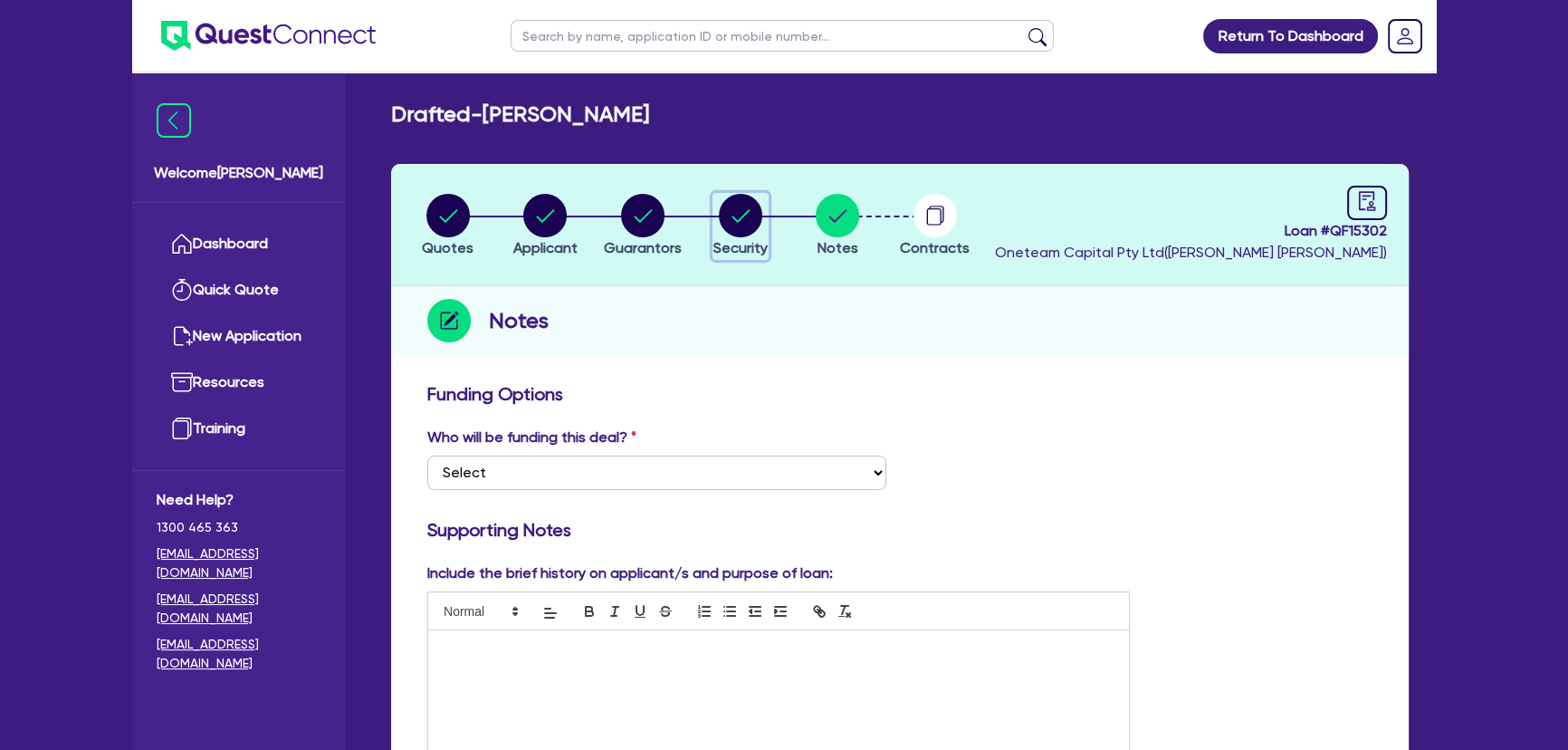
click at [735, 243] on span "Security" at bounding box center [741, 247] width 55 height 18
select select "PRIMARY_ASSETS"
select select "HEAVY_TRUCKS"
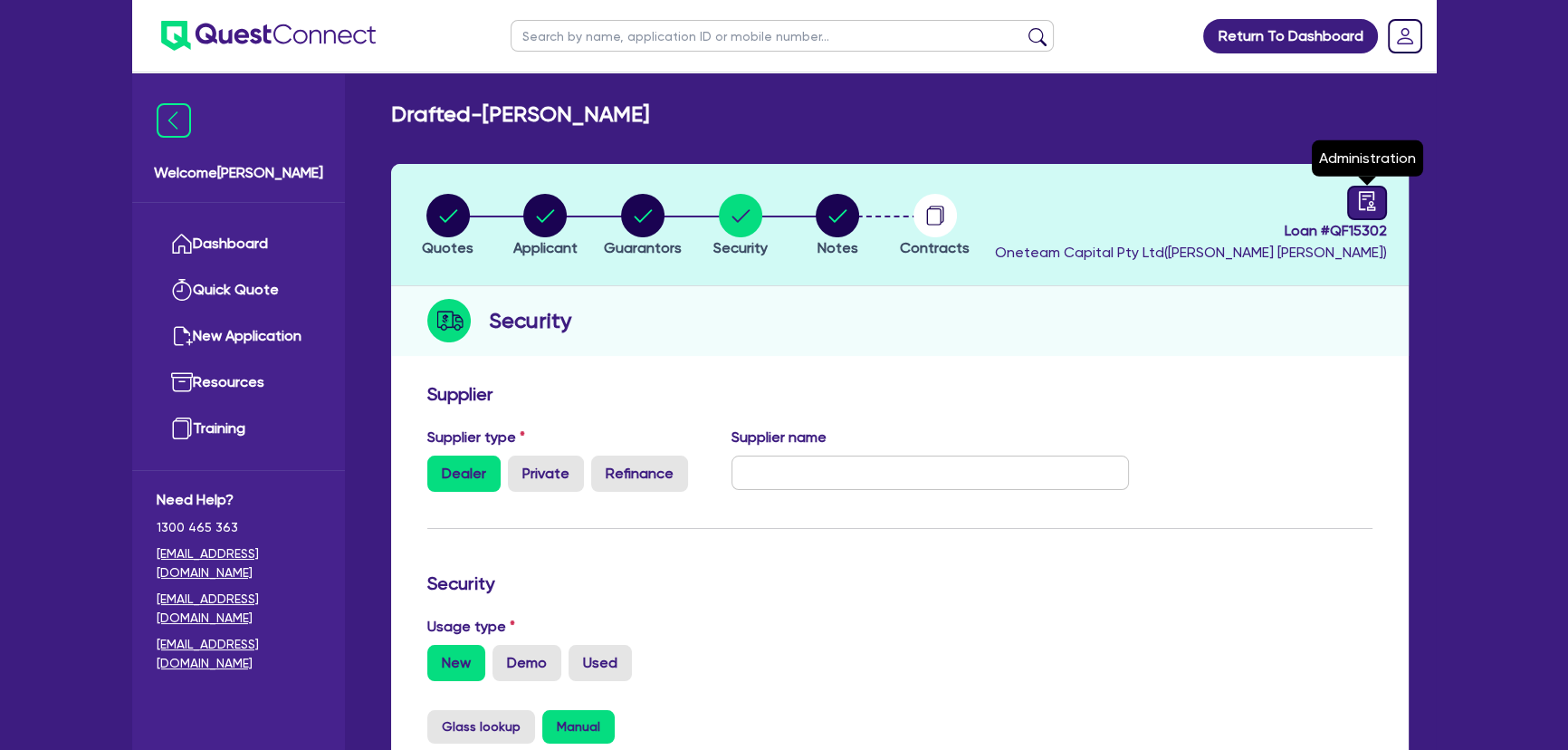
click at [1350, 193] on link at bounding box center [1367, 202] width 40 height 34
select select "DRAFTED_NEW"
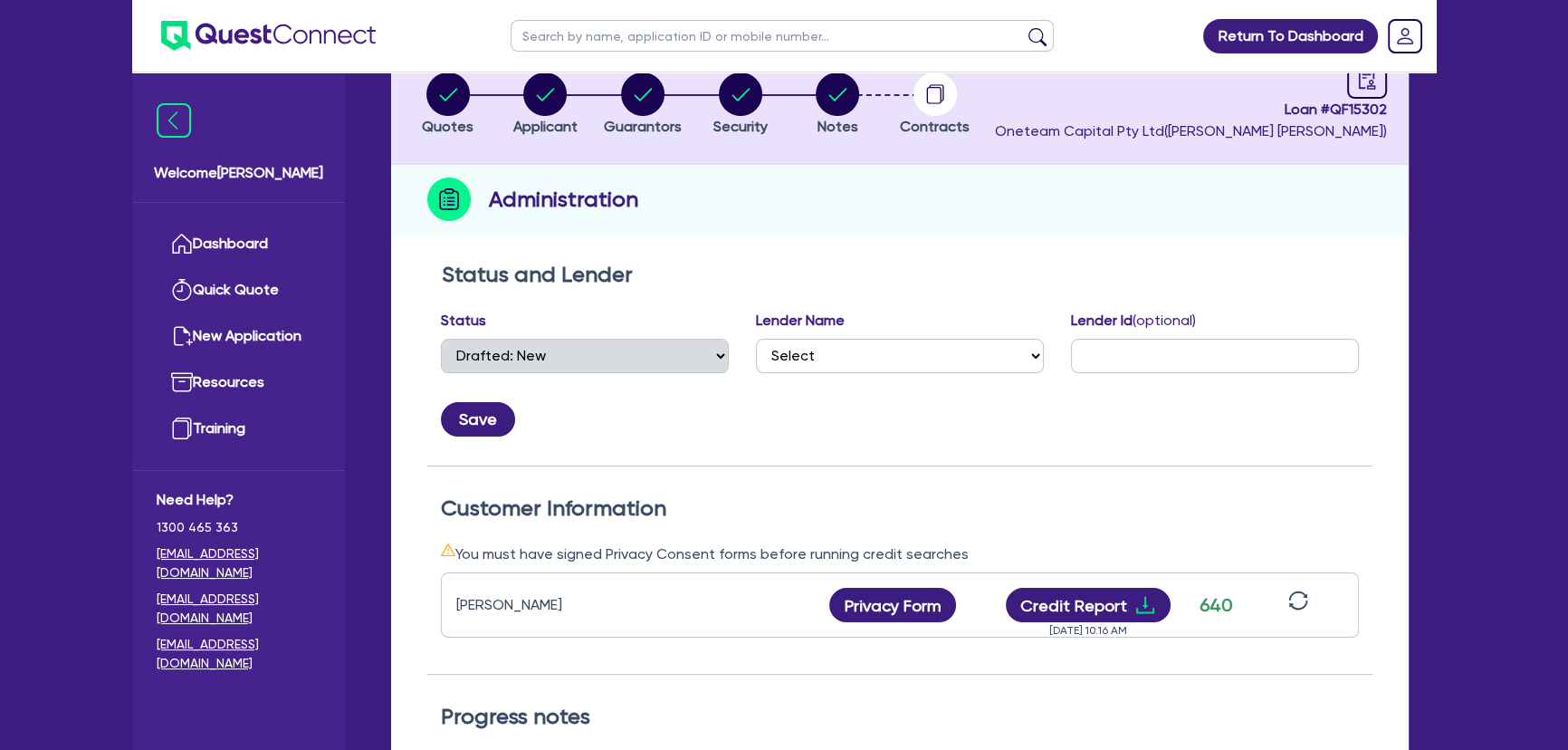
scroll to position [246, 0]
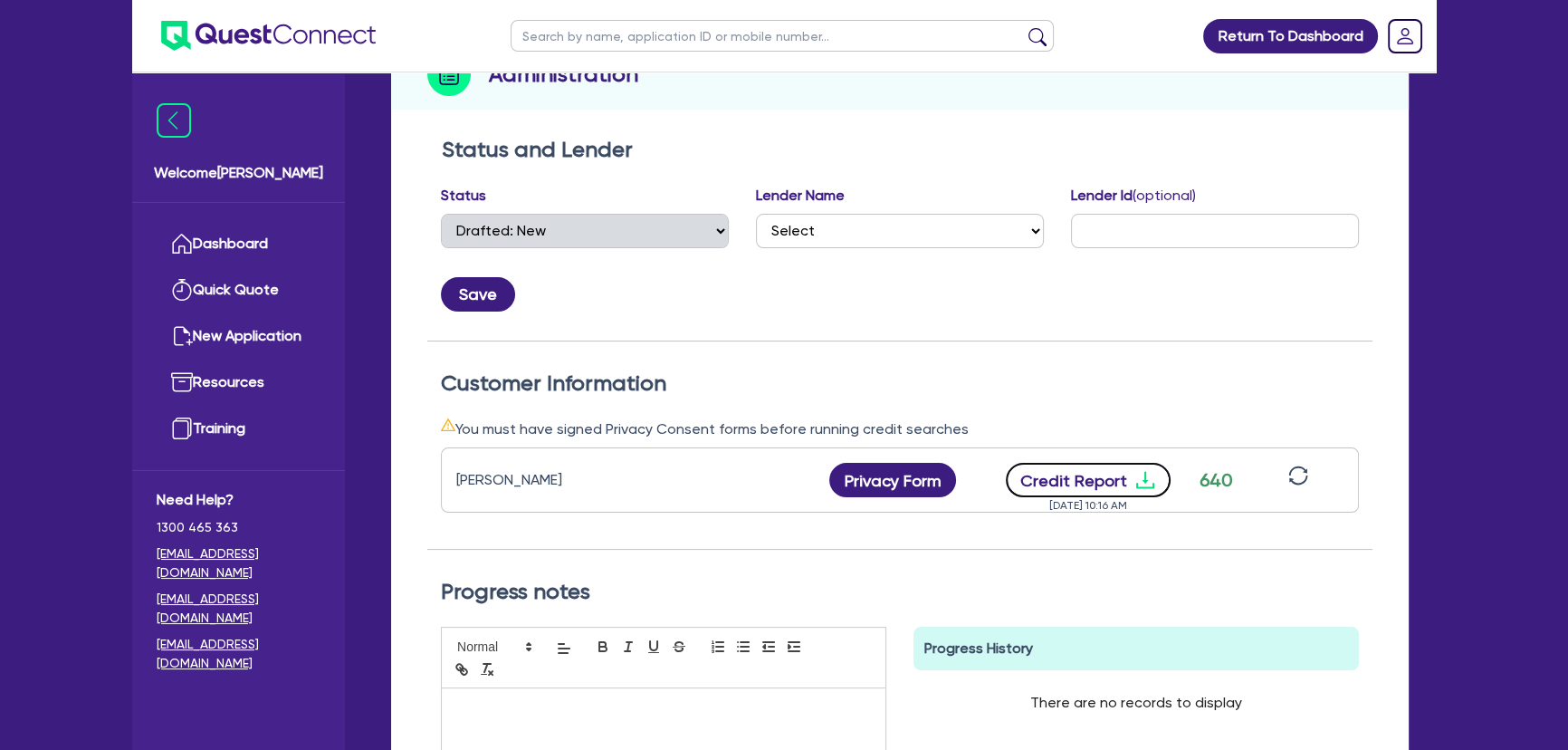
click at [1134, 482] on icon "download" at bounding box center [1145, 480] width 22 height 22
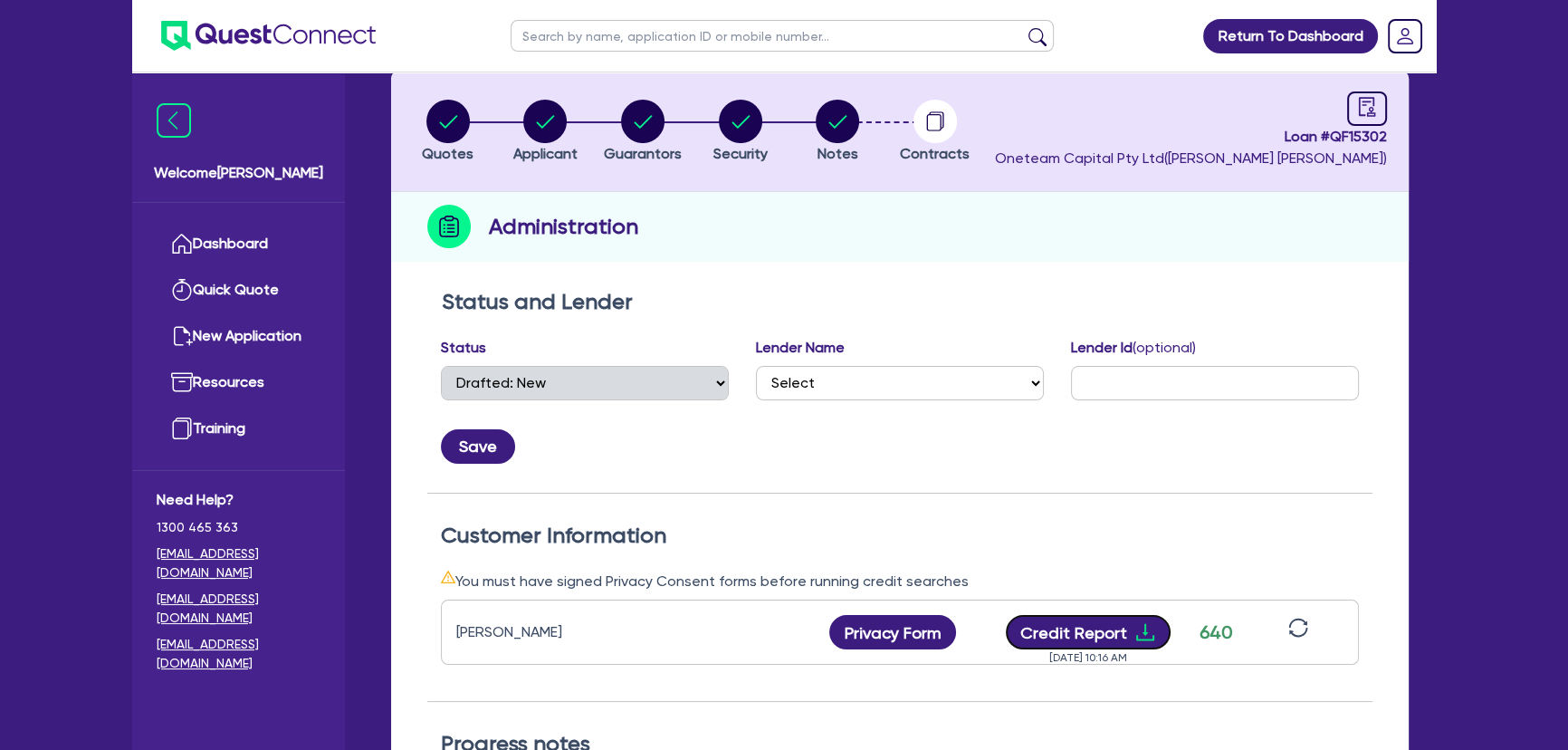
scroll to position [0, 0]
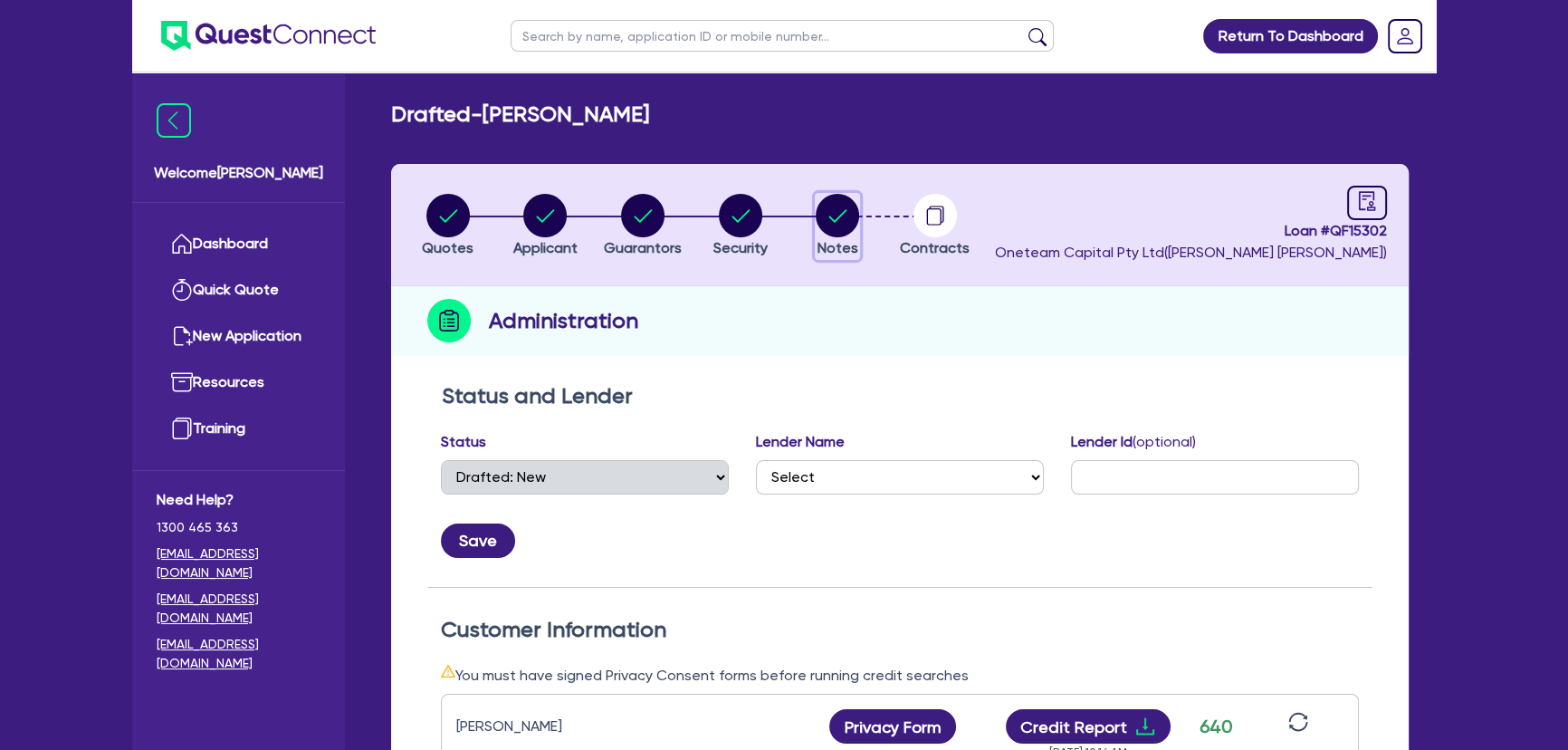
click at [827, 215] on circle "button" at bounding box center [837, 215] width 43 height 43
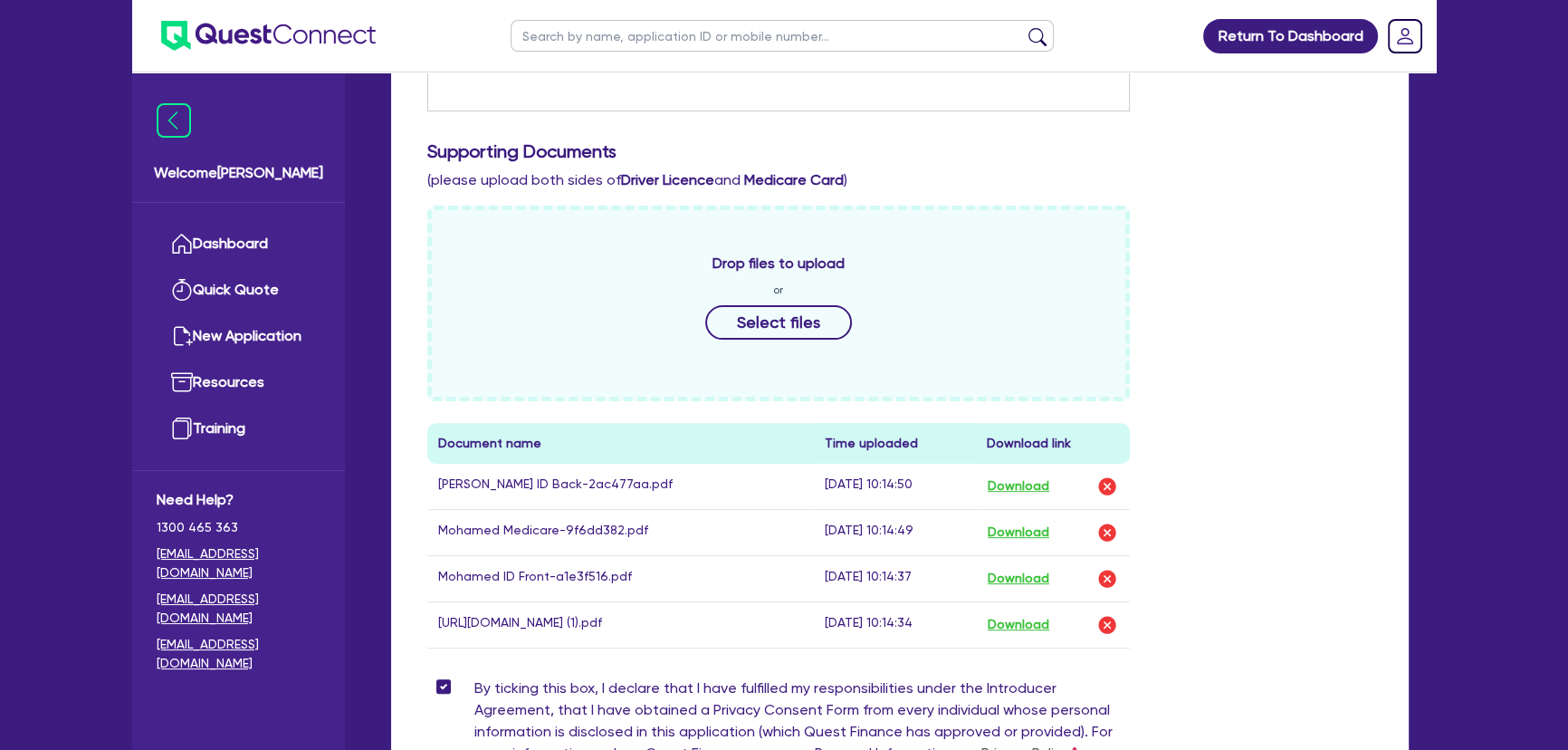
scroll to position [823, 0]
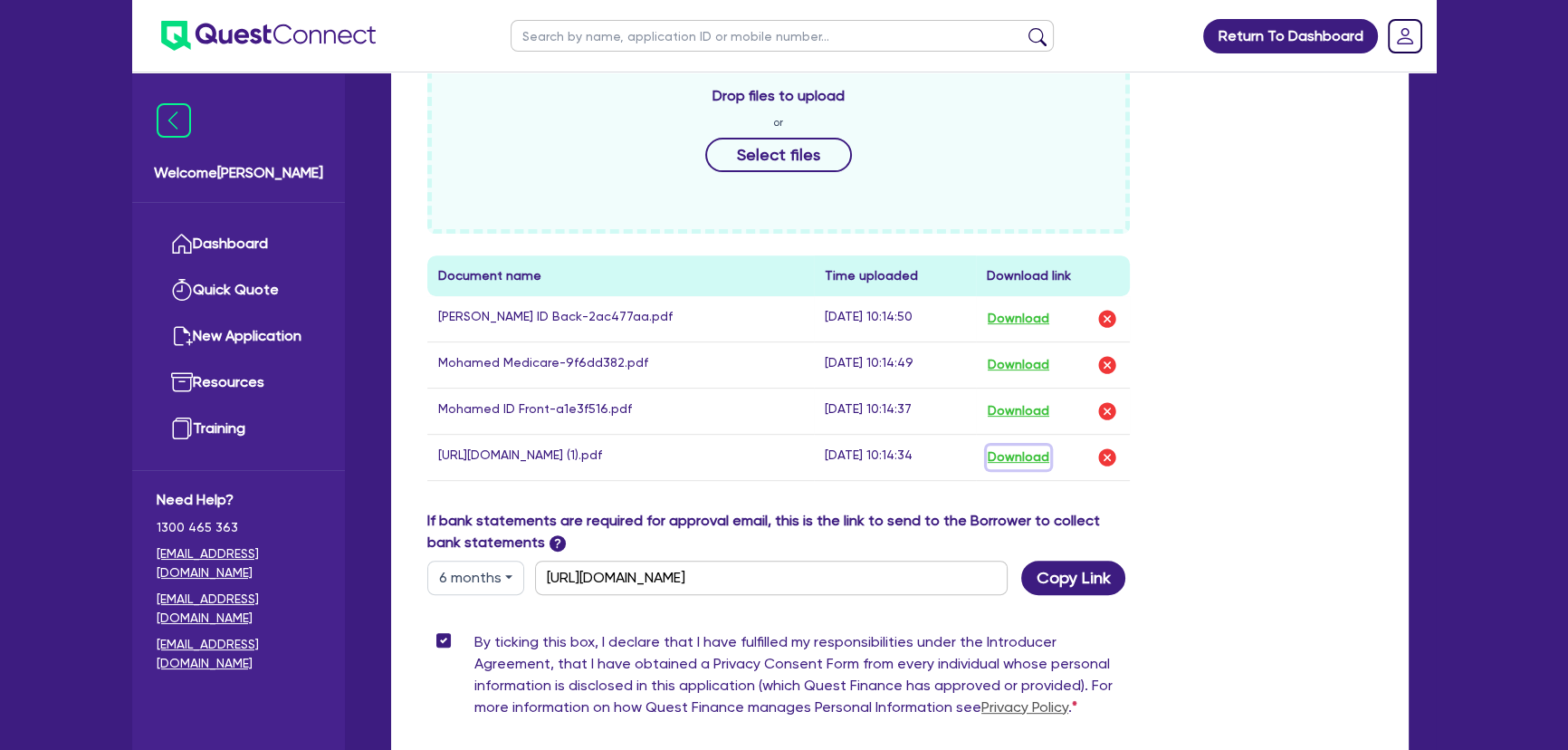
click at [1031, 454] on button "Download" at bounding box center [1018, 458] width 64 height 23
click at [247, 30] on img at bounding box center [268, 35] width 214 height 30
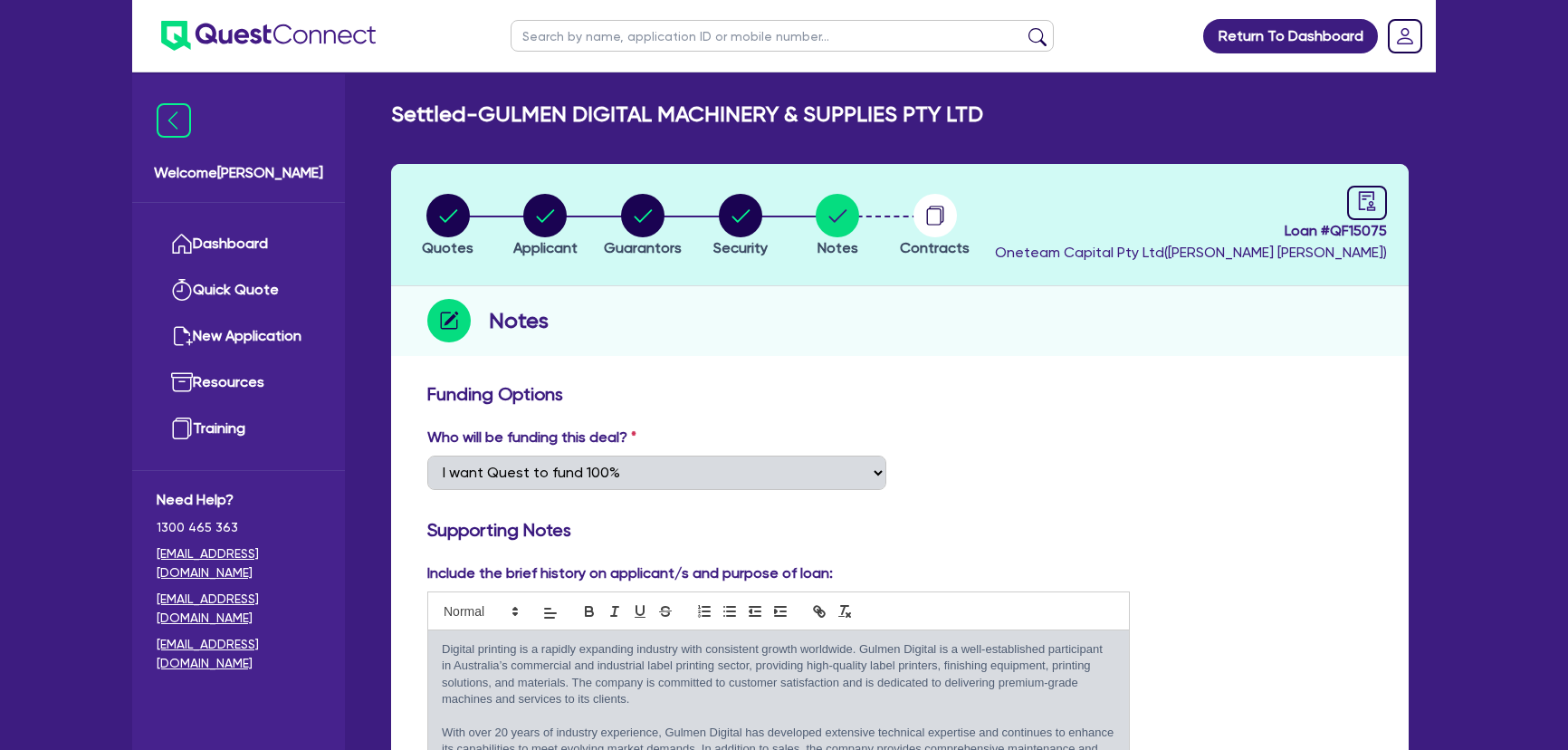
select select "Quest Finance - Own Book"
